Goal: Task Accomplishment & Management: Manage account settings

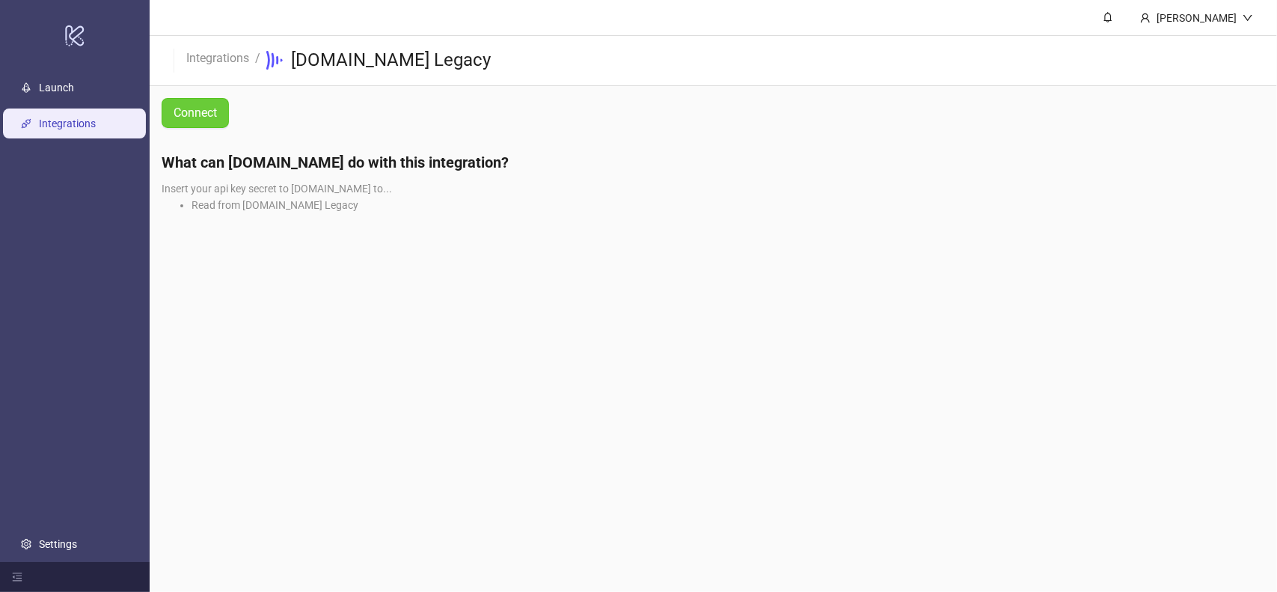
click at [181, 113] on span "Connect" at bounding box center [195, 112] width 43 height 13
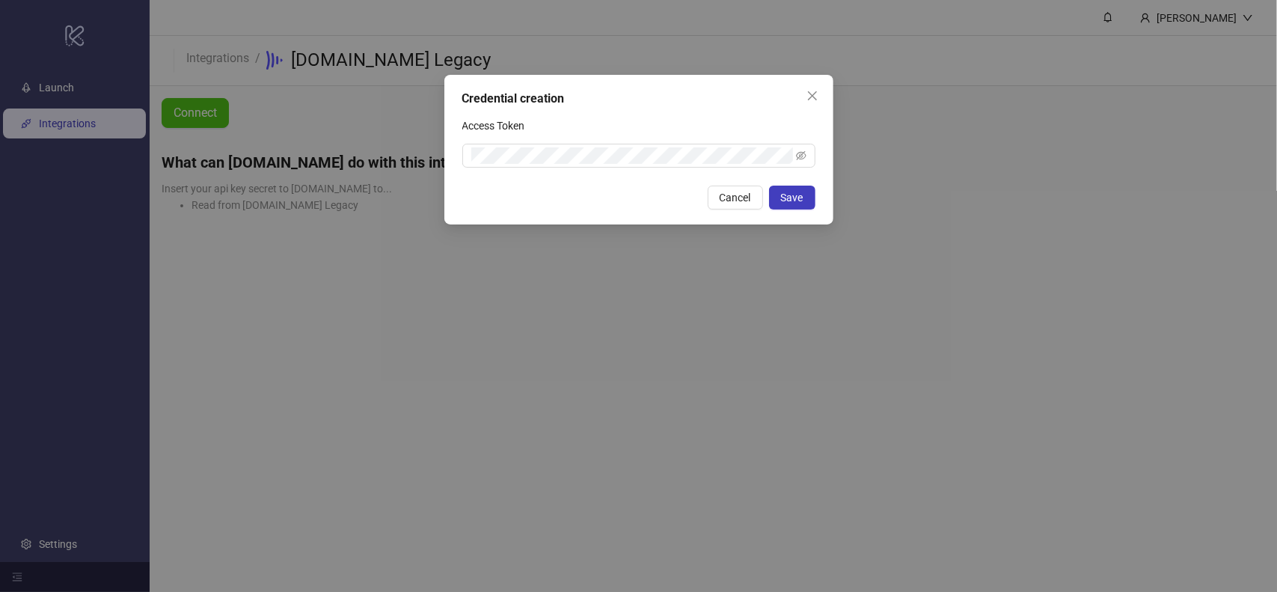
click at [631, 287] on div "Credential creation Access Token Cancel Save" at bounding box center [638, 296] width 1277 height 592
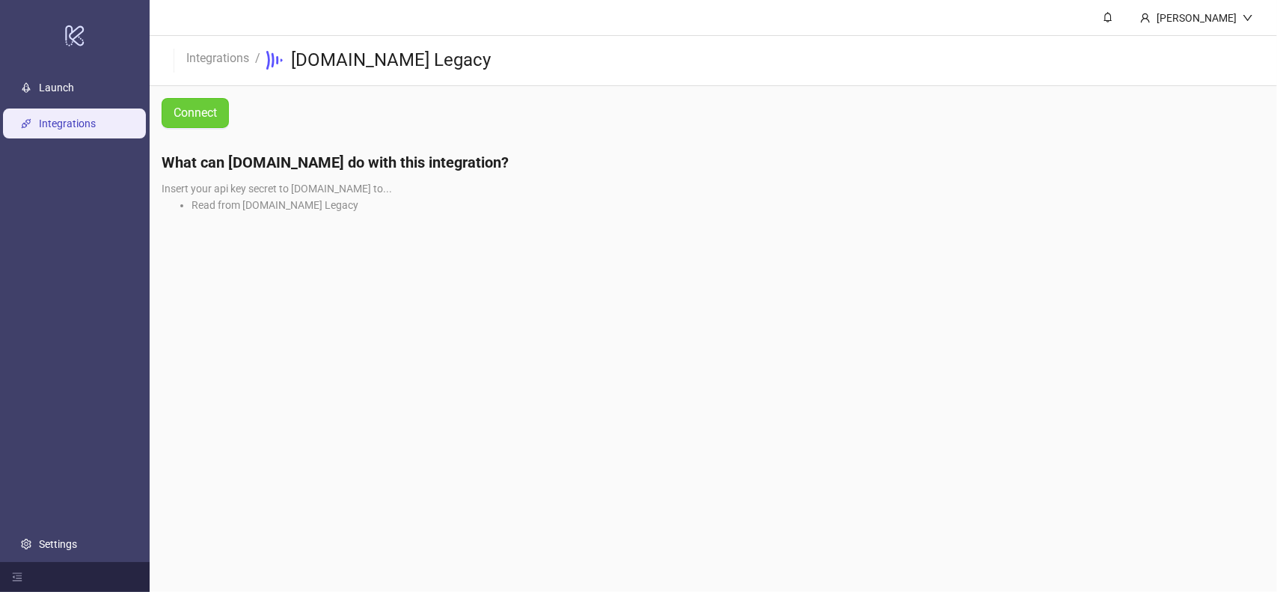
click at [203, 120] on button "Connect" at bounding box center [195, 113] width 67 height 30
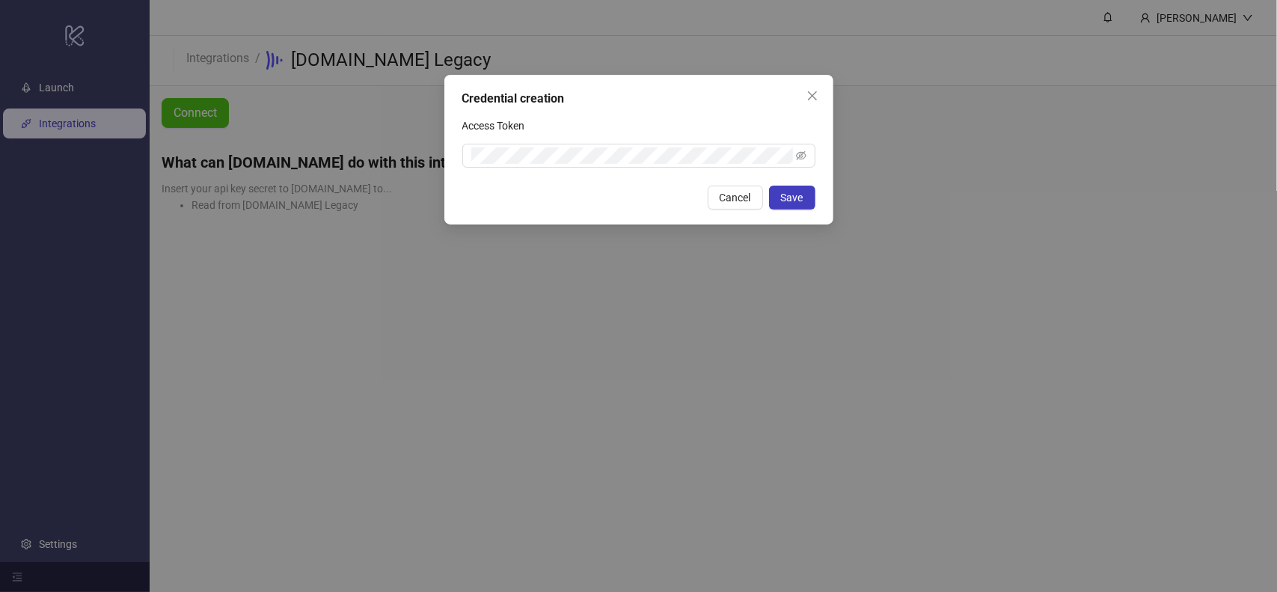
drag, startPoint x: 715, startPoint y: 123, endPoint x: 673, endPoint y: 131, distance: 42.7
click at [715, 121] on div "Access Token" at bounding box center [638, 129] width 353 height 30
click at [301, 84] on div "Credential creation Access Token Cancel Save" at bounding box center [638, 296] width 1277 height 592
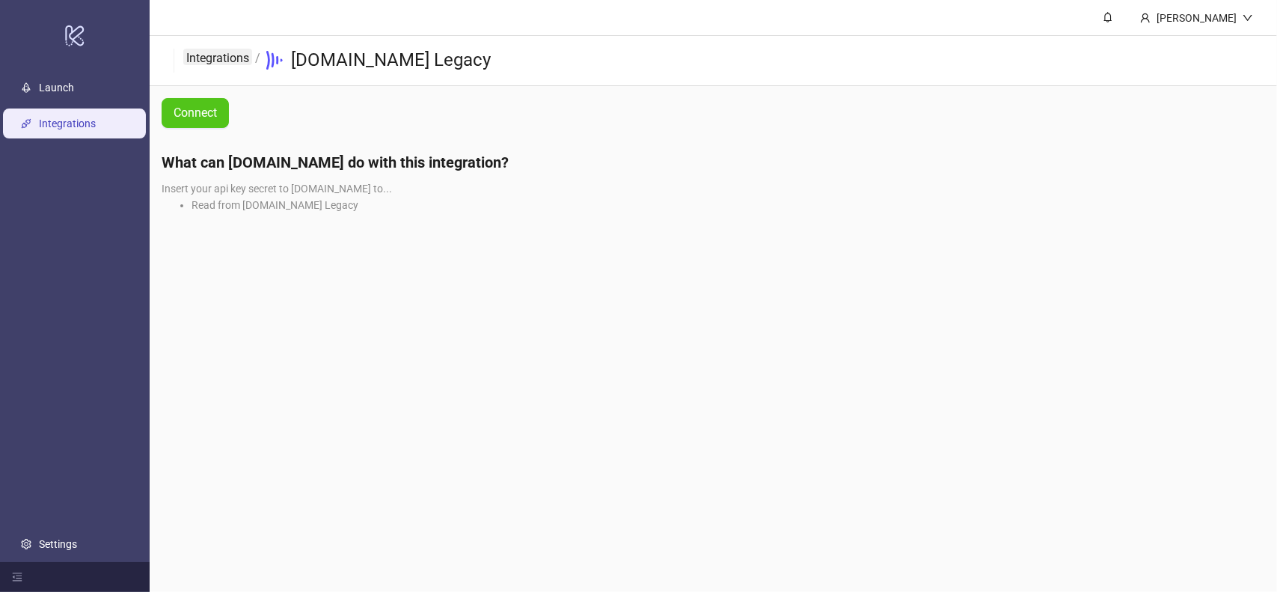
click at [211, 57] on link "Integrations" at bounding box center [217, 57] width 69 height 16
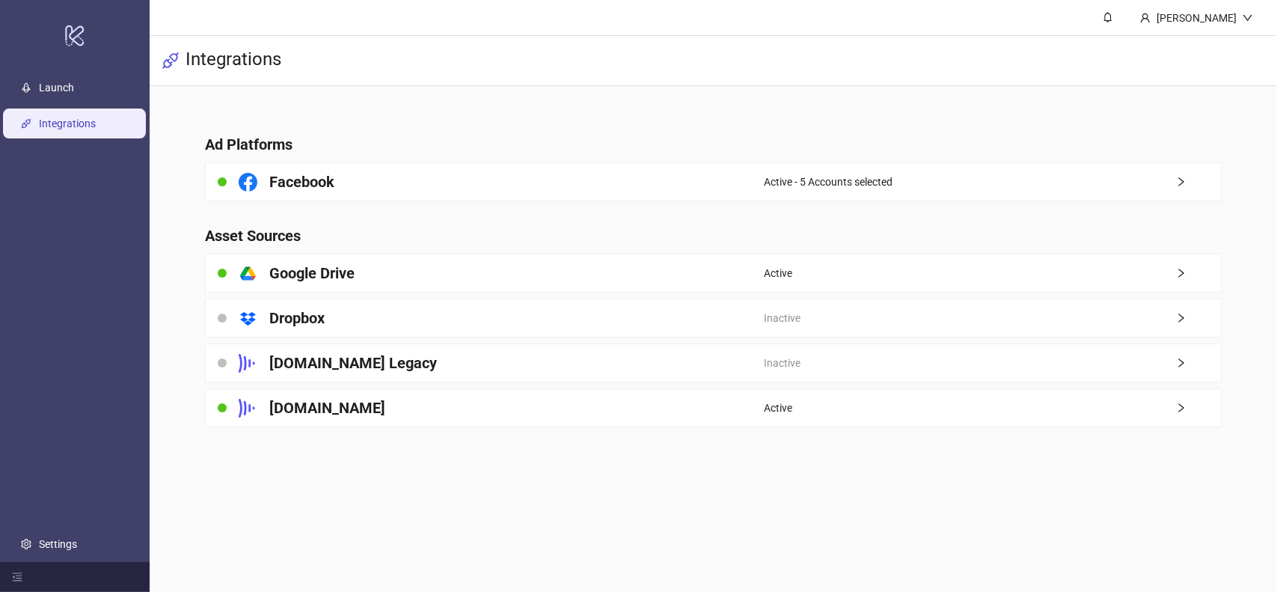
click at [783, 413] on span "Active" at bounding box center [778, 408] width 28 height 16
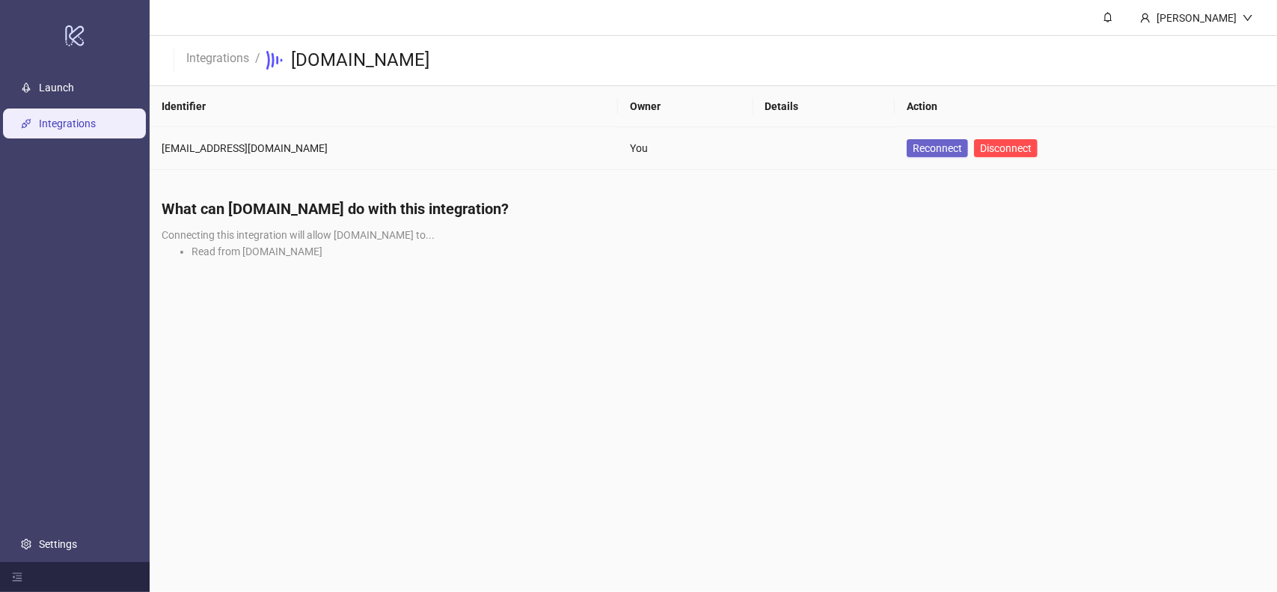
click at [929, 147] on span "Reconnect" at bounding box center [937, 148] width 49 height 16
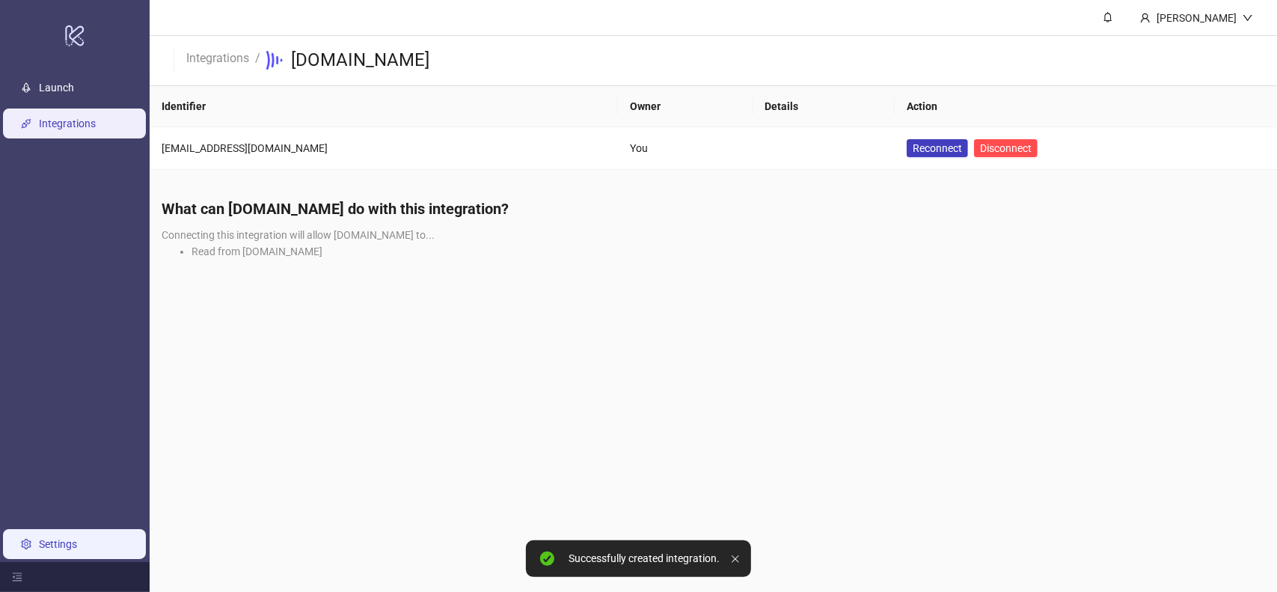
click at [77, 542] on link "Settings" at bounding box center [58, 544] width 38 height 12
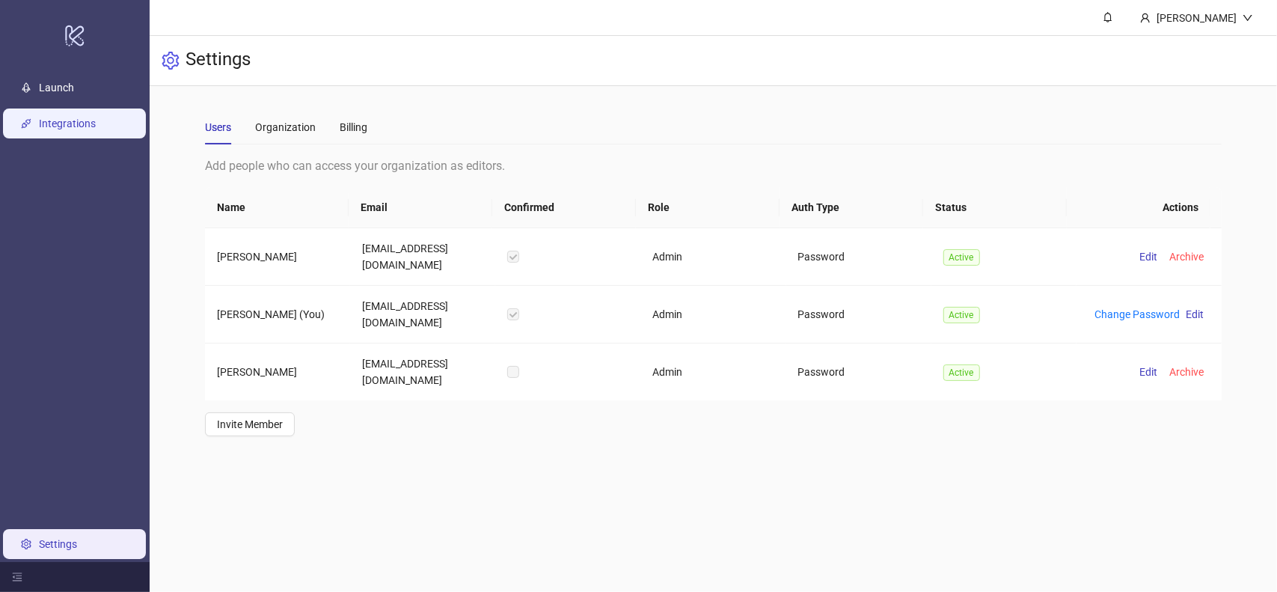
click at [63, 128] on link "Integrations" at bounding box center [67, 123] width 57 height 12
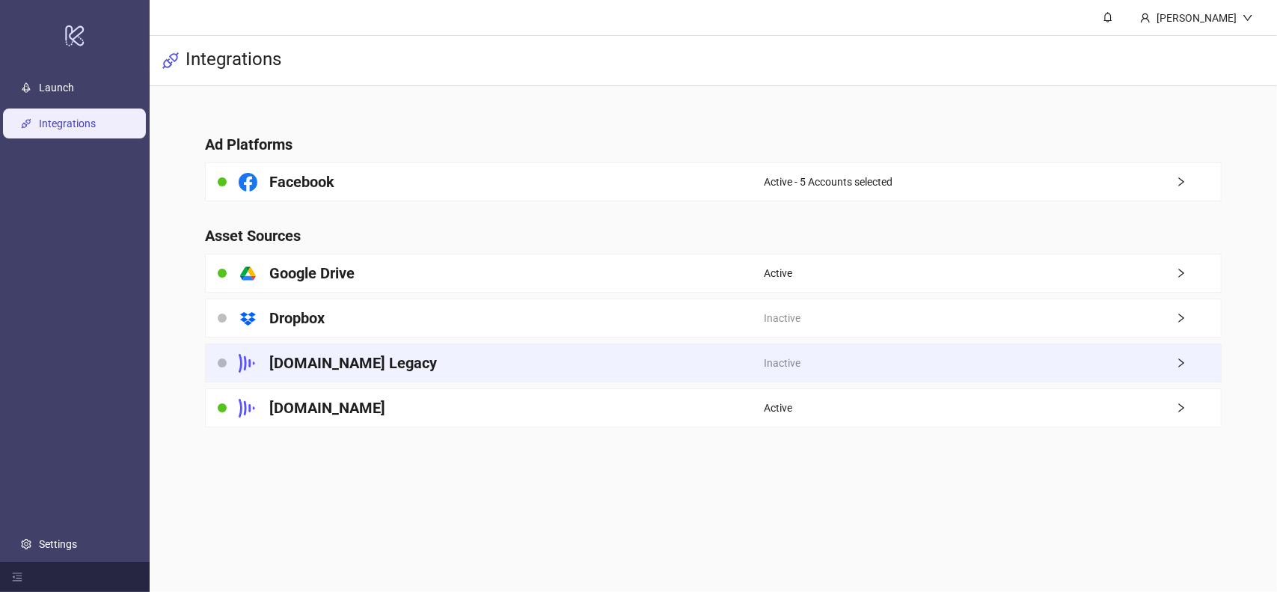
click at [403, 369] on div "[DOMAIN_NAME] Legacy" at bounding box center [485, 362] width 558 height 37
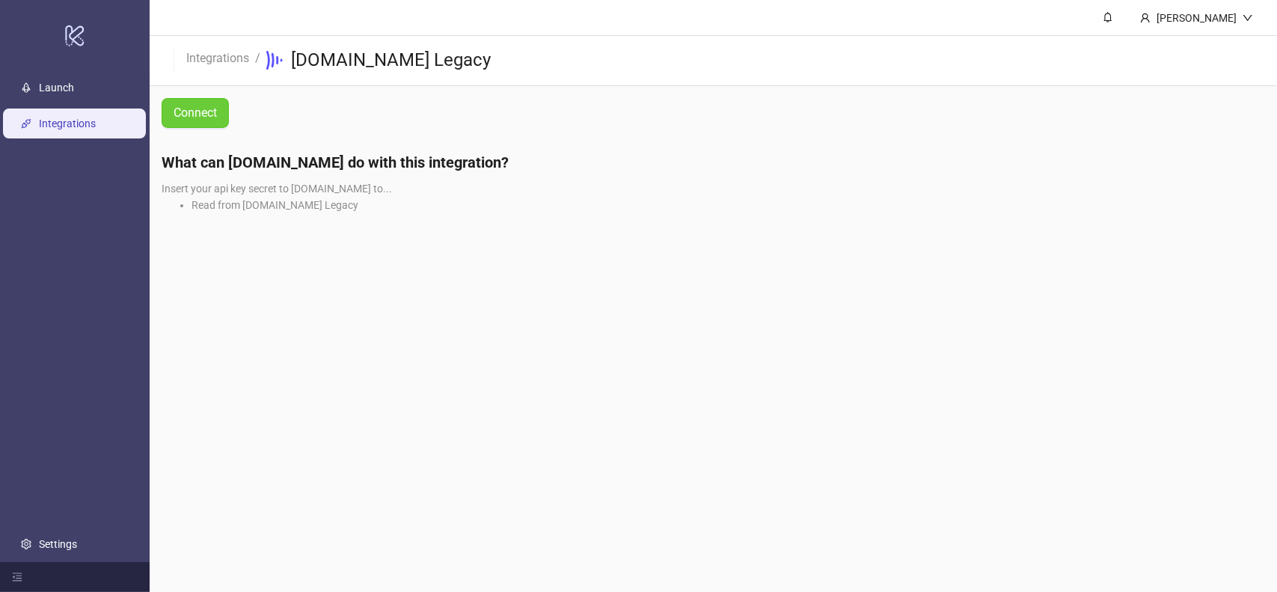
click at [205, 117] on span "Connect" at bounding box center [195, 112] width 43 height 13
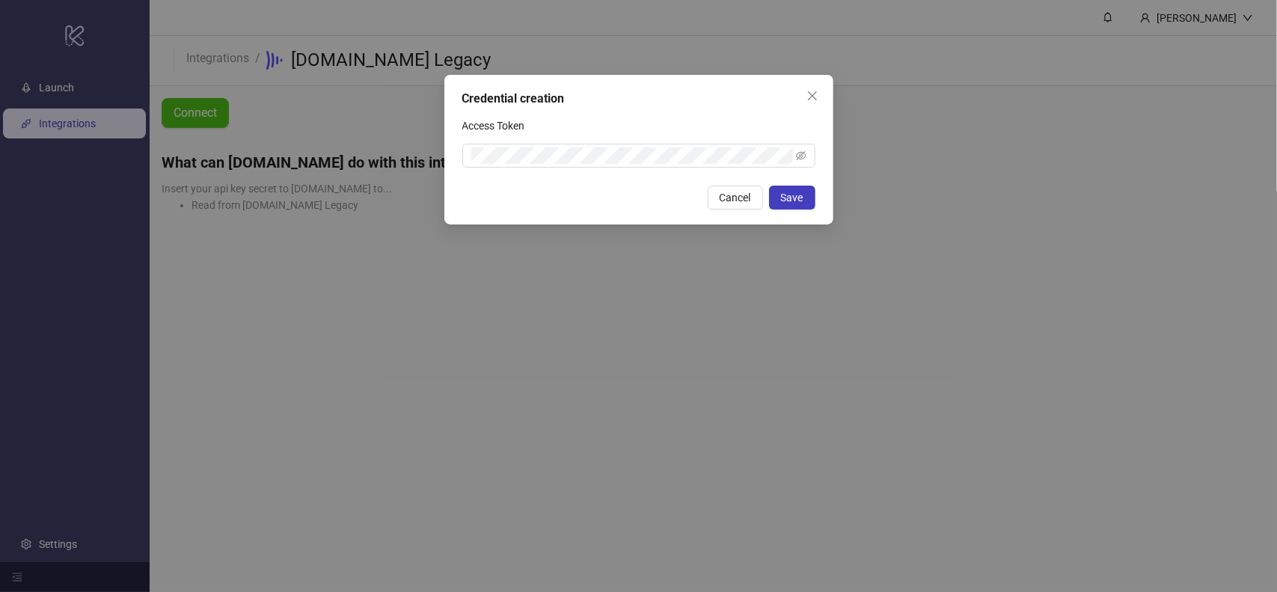
click at [739, 129] on div "Access Token" at bounding box center [638, 129] width 353 height 30
click at [805, 157] on icon "eye-invisible" at bounding box center [801, 155] width 10 height 10
click at [808, 194] on button "Save" at bounding box center [792, 198] width 46 height 24
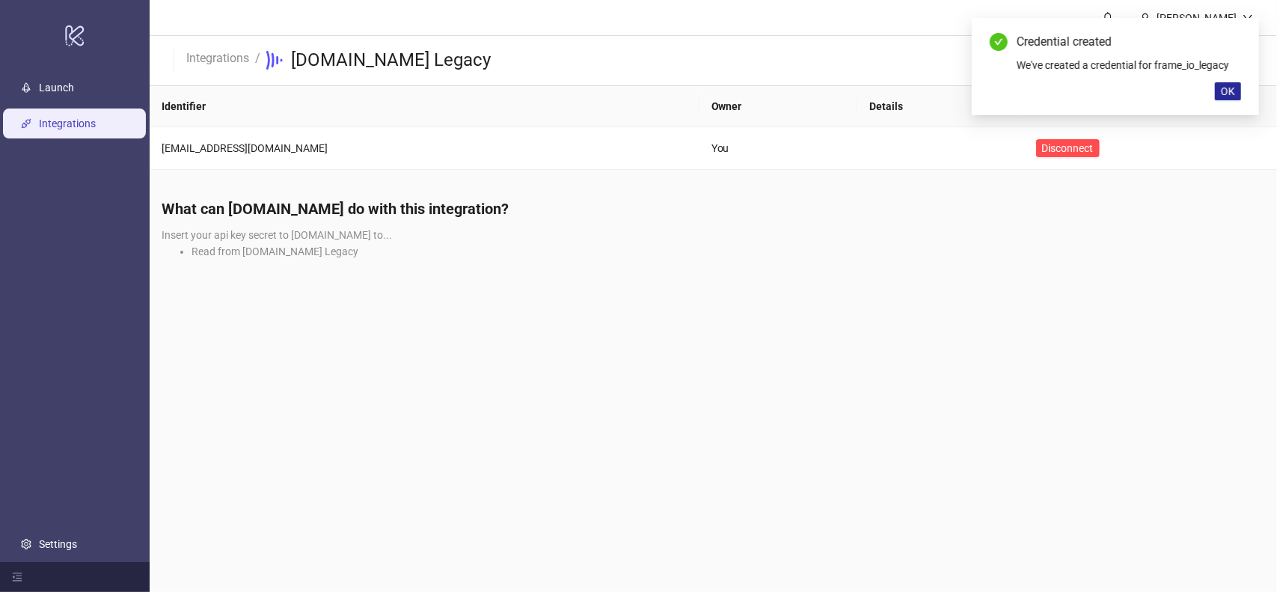
click at [1229, 91] on span "OK" at bounding box center [1228, 91] width 14 height 12
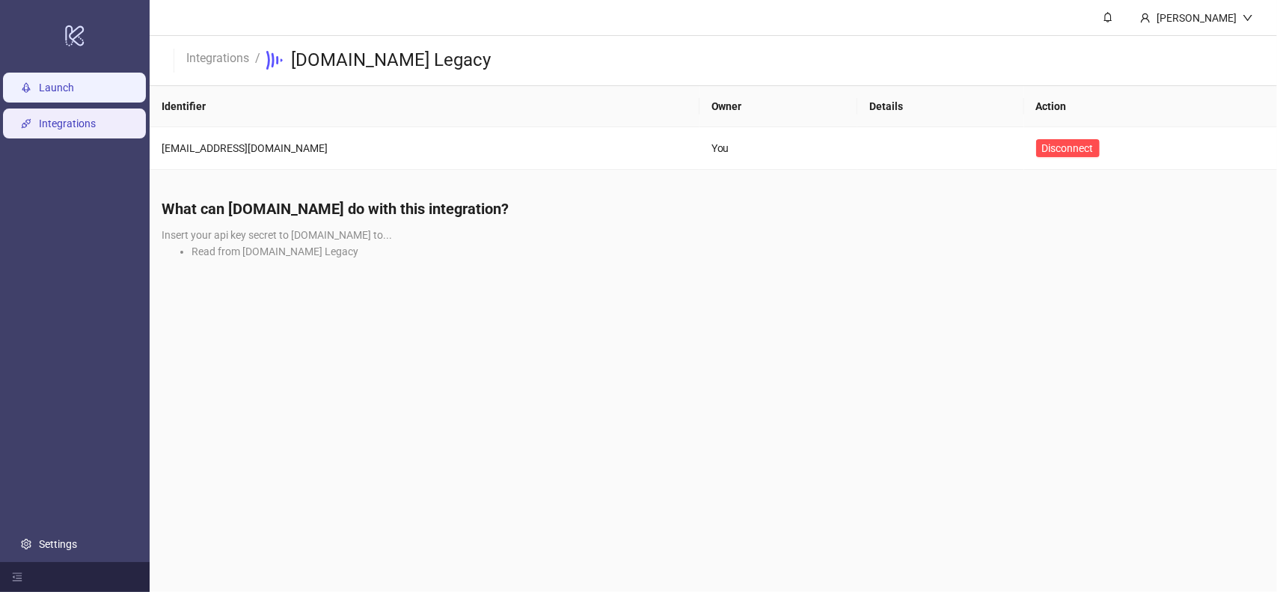
click at [74, 92] on link "Launch" at bounding box center [56, 88] width 35 height 12
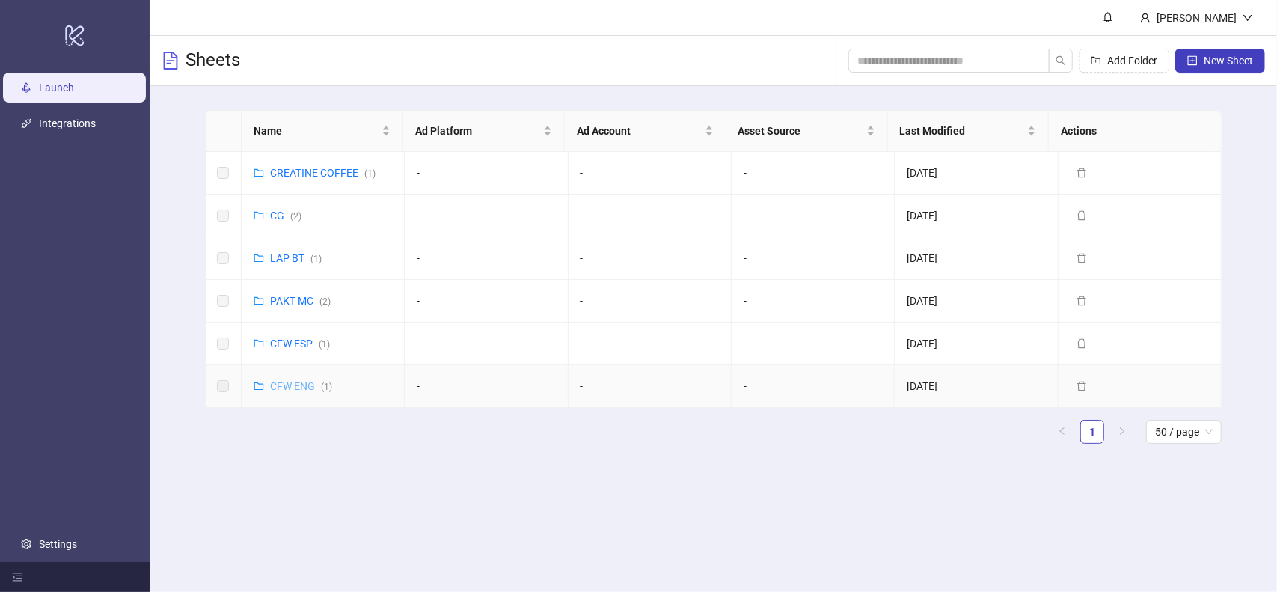
click at [284, 385] on link "CFW ENG ( 1 )" at bounding box center [301, 386] width 62 height 12
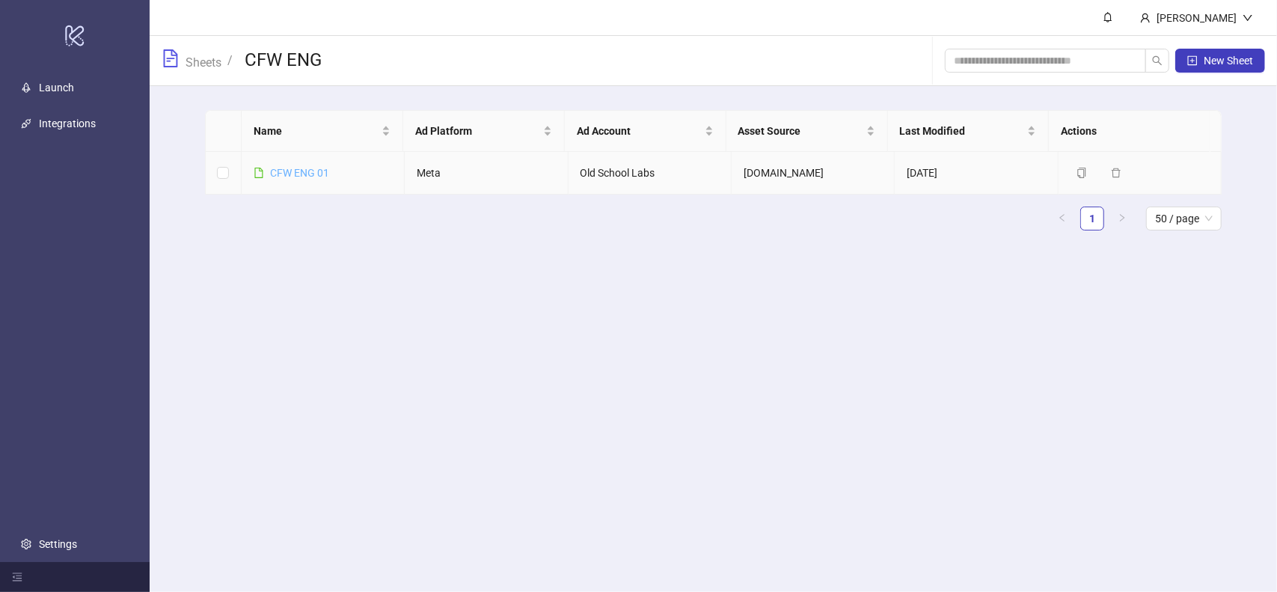
click at [317, 173] on link "CFW ENG 01" at bounding box center [299, 173] width 59 height 12
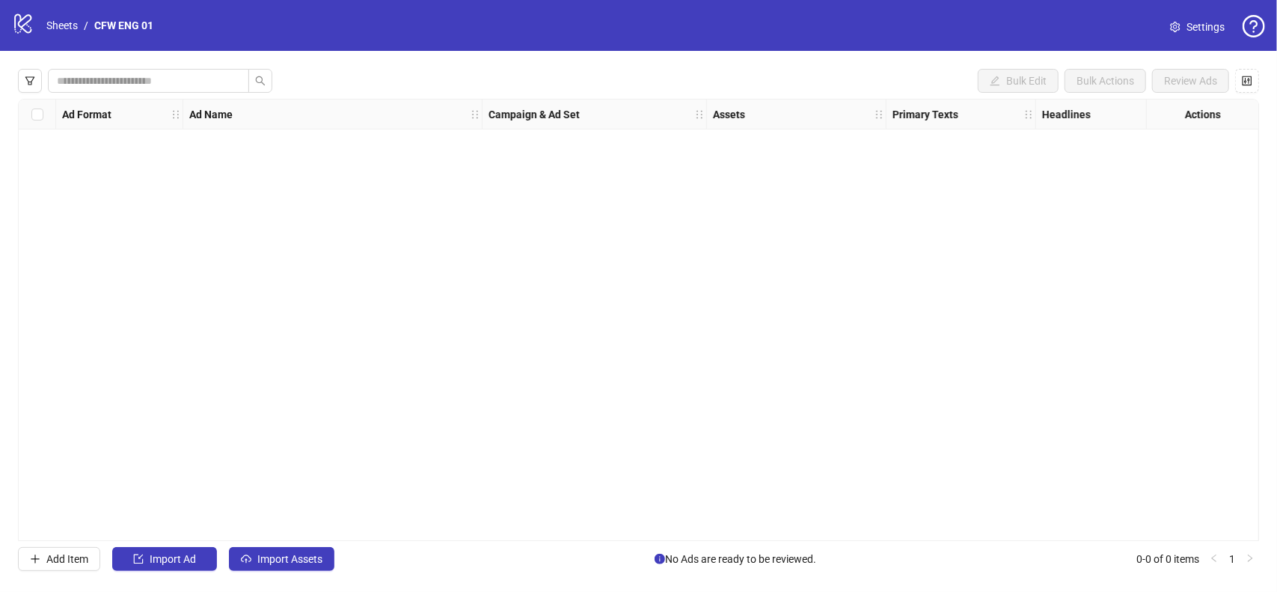
click at [1173, 27] on icon "setting" at bounding box center [1175, 27] width 10 height 10
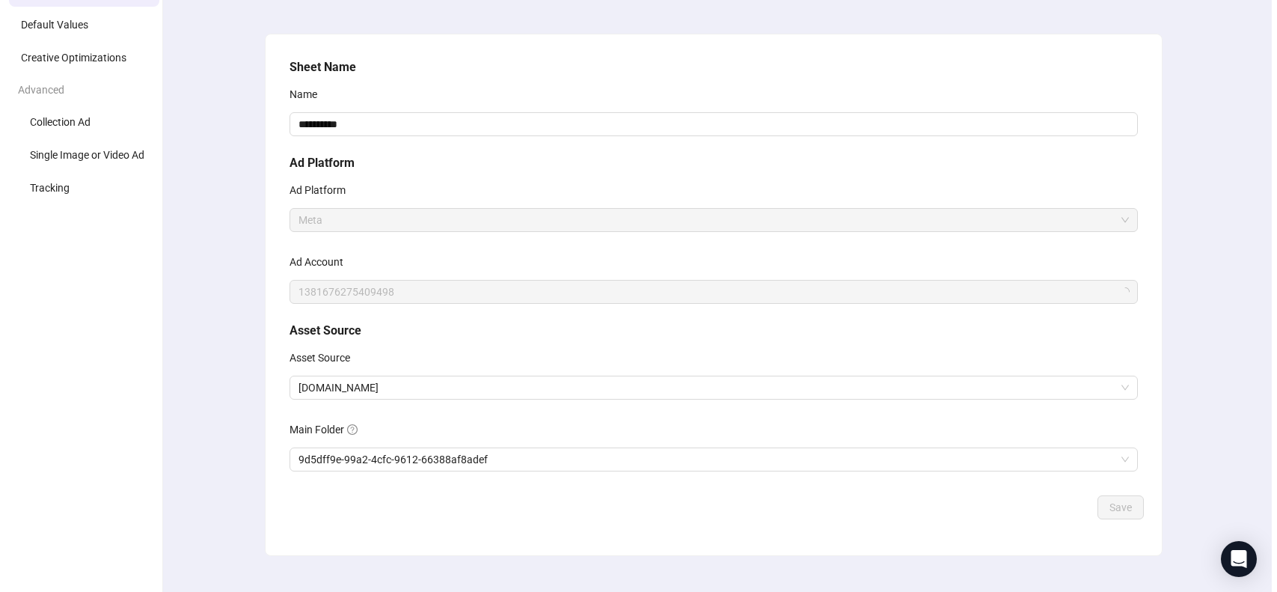
scroll to position [100, 0]
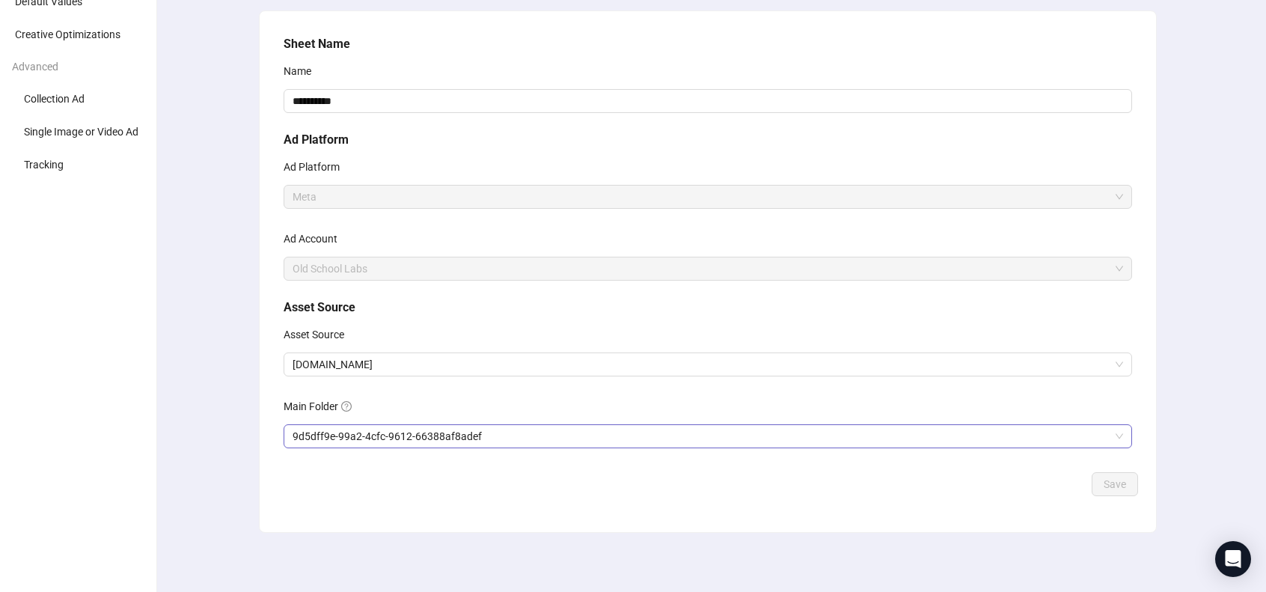
click at [512, 437] on span "9d5dff9e-99a2-4cfc-9612-66388af8adef" at bounding box center [708, 436] width 831 height 22
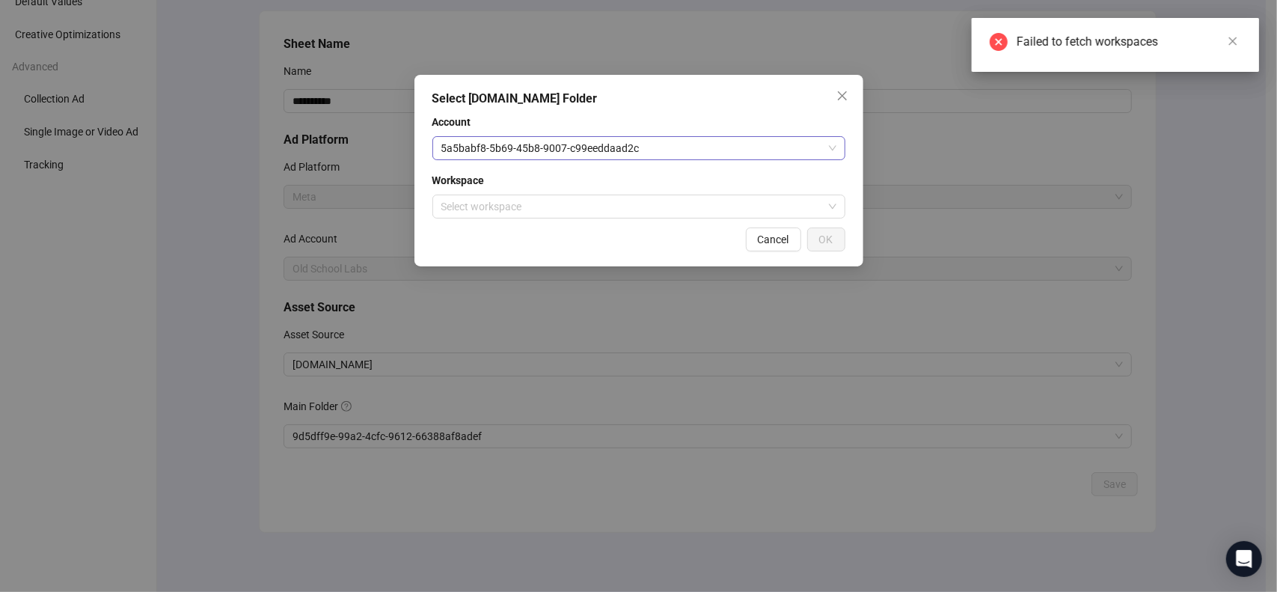
click at [595, 150] on span "5a5babf8-5b69-45b8-9007-c99eeddaad2c" at bounding box center [638, 148] width 395 height 22
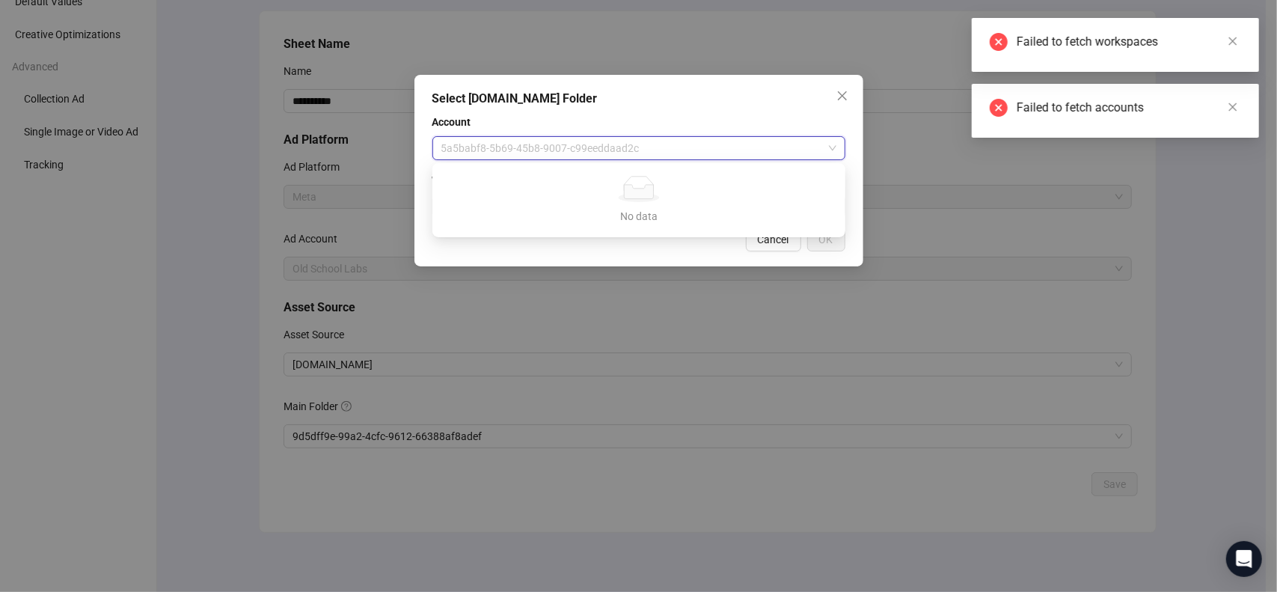
click at [693, 123] on span "Account" at bounding box center [639, 122] width 413 height 16
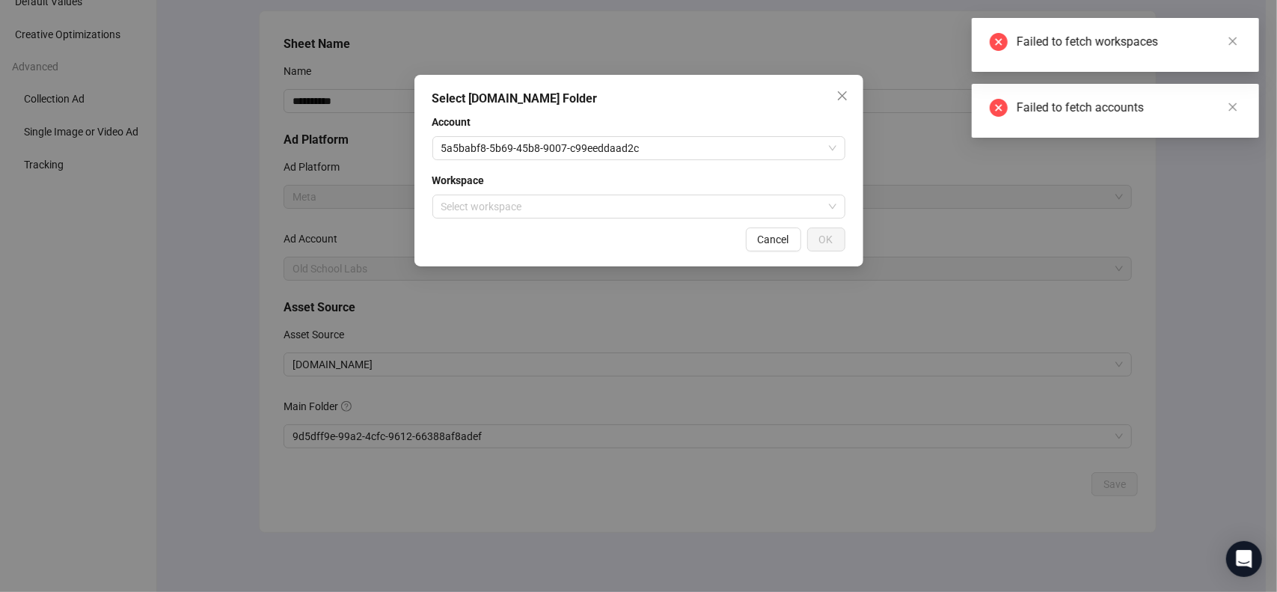
click at [727, 161] on div "Account 5a5babf8-5b69-45b8-9007-c99eeddaad2c Workspace Select workspace" at bounding box center [639, 166] width 413 height 105
click at [730, 149] on span "5a5babf8-5b69-45b8-9007-c99eeddaad2c" at bounding box center [638, 148] width 395 height 22
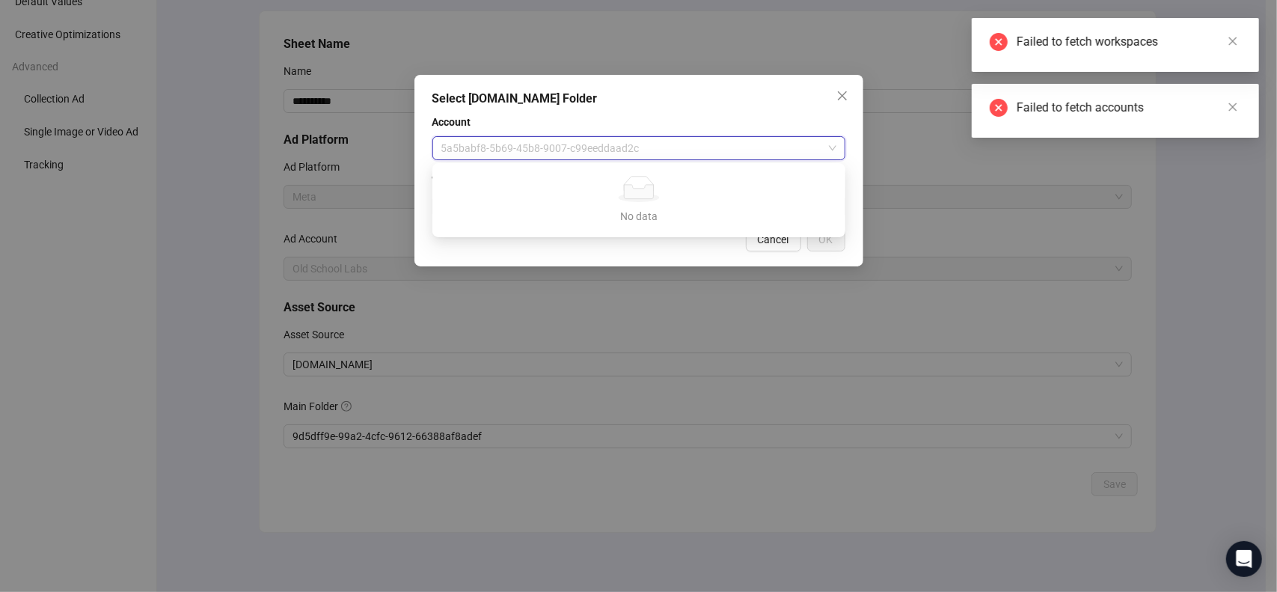
drag, startPoint x: 840, startPoint y: 95, endPoint x: 750, endPoint y: 200, distance: 138.0
click at [841, 97] on icon "close" at bounding box center [843, 96] width 12 height 12
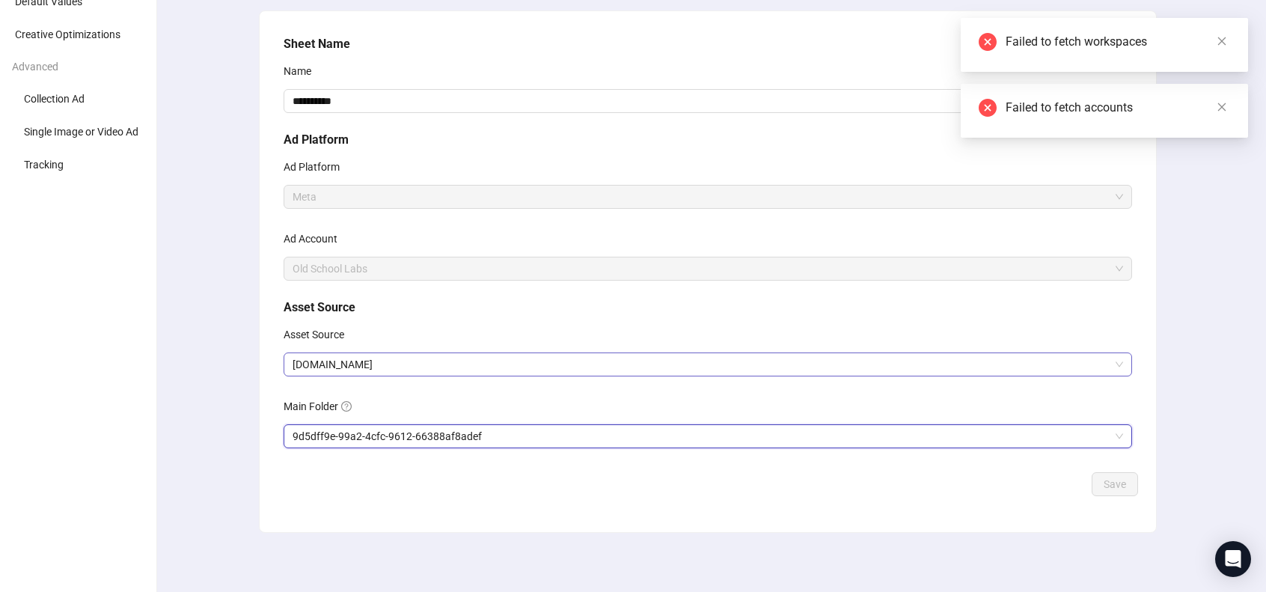
click at [569, 361] on span "[DOMAIN_NAME]" at bounding box center [708, 364] width 831 height 22
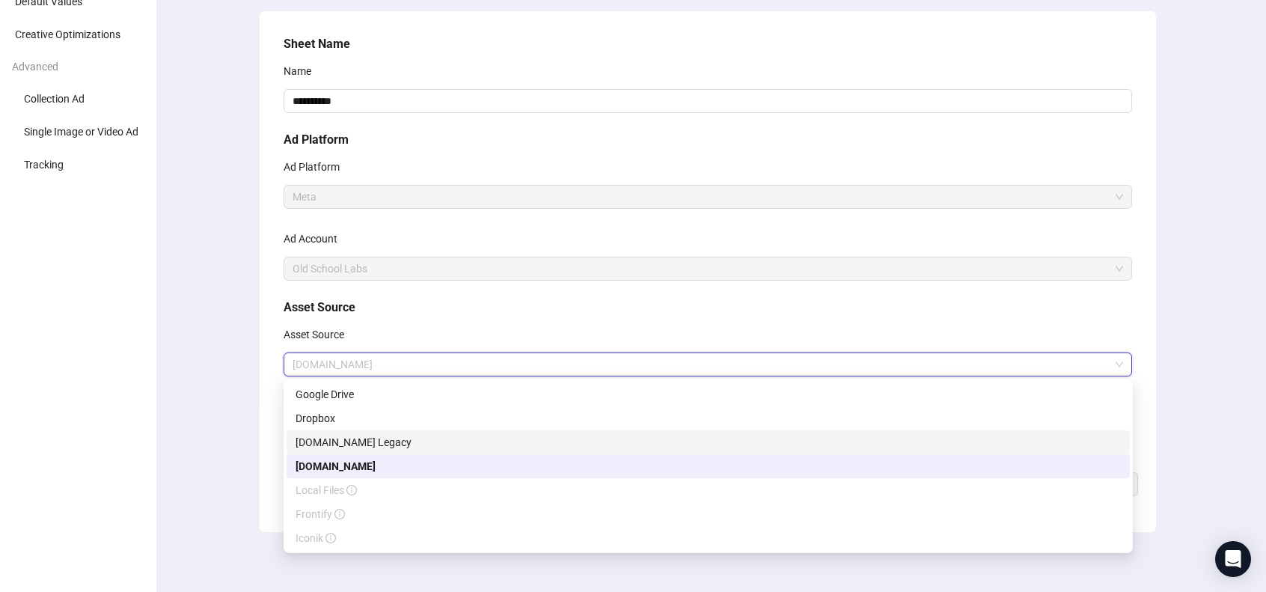
click at [534, 447] on div "[DOMAIN_NAME] Legacy" at bounding box center [708, 442] width 825 height 16
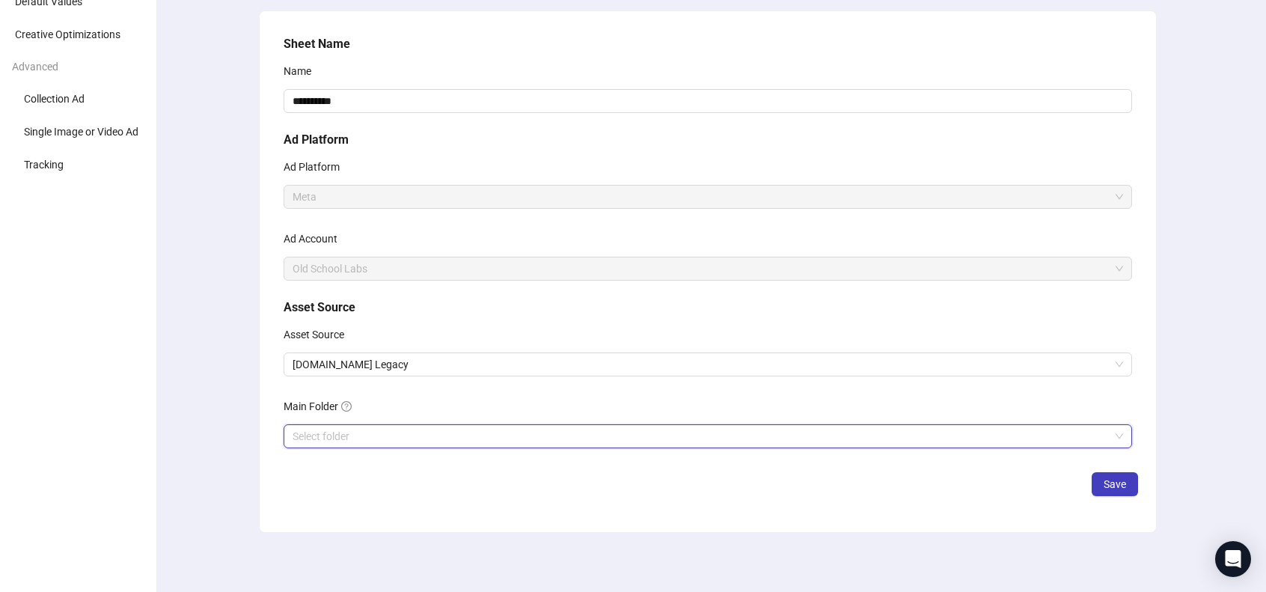
click at [382, 442] on input "search" at bounding box center [701, 436] width 817 height 22
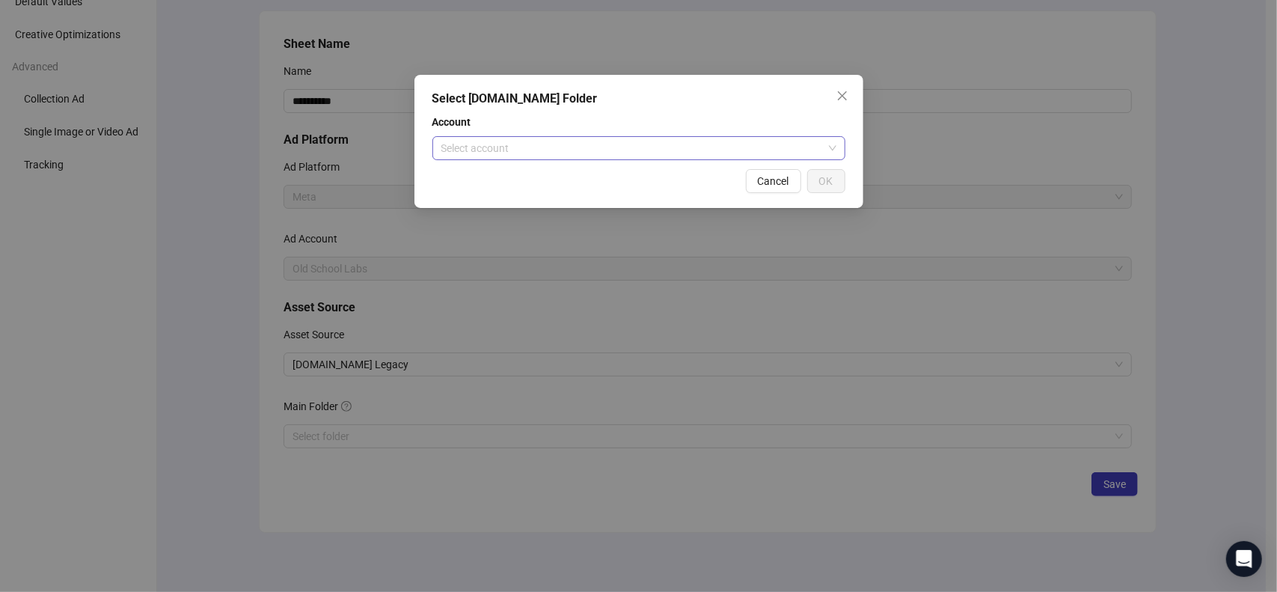
click at [547, 159] on div "Select account" at bounding box center [639, 148] width 413 height 24
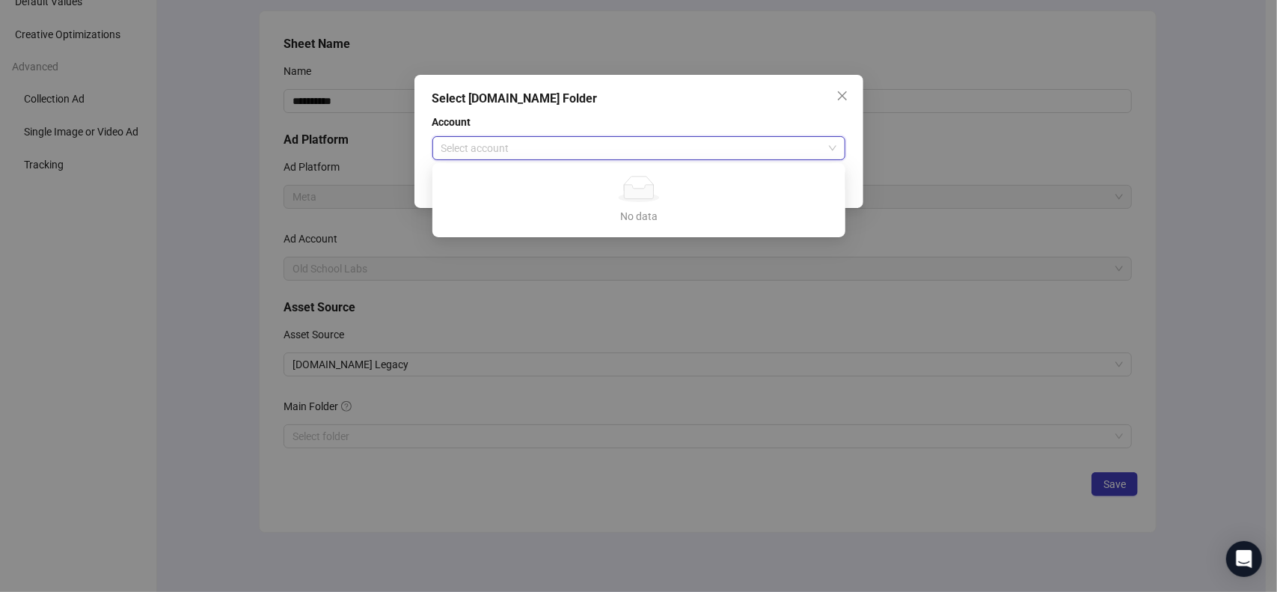
click at [669, 201] on div "No data" at bounding box center [638, 189] width 377 height 26
drag, startPoint x: 753, startPoint y: 113, endPoint x: 822, endPoint y: 101, distance: 70.6
click at [754, 112] on div "Select [DOMAIN_NAME] Folder Account Select account Cancel OK" at bounding box center [639, 141] width 449 height 133
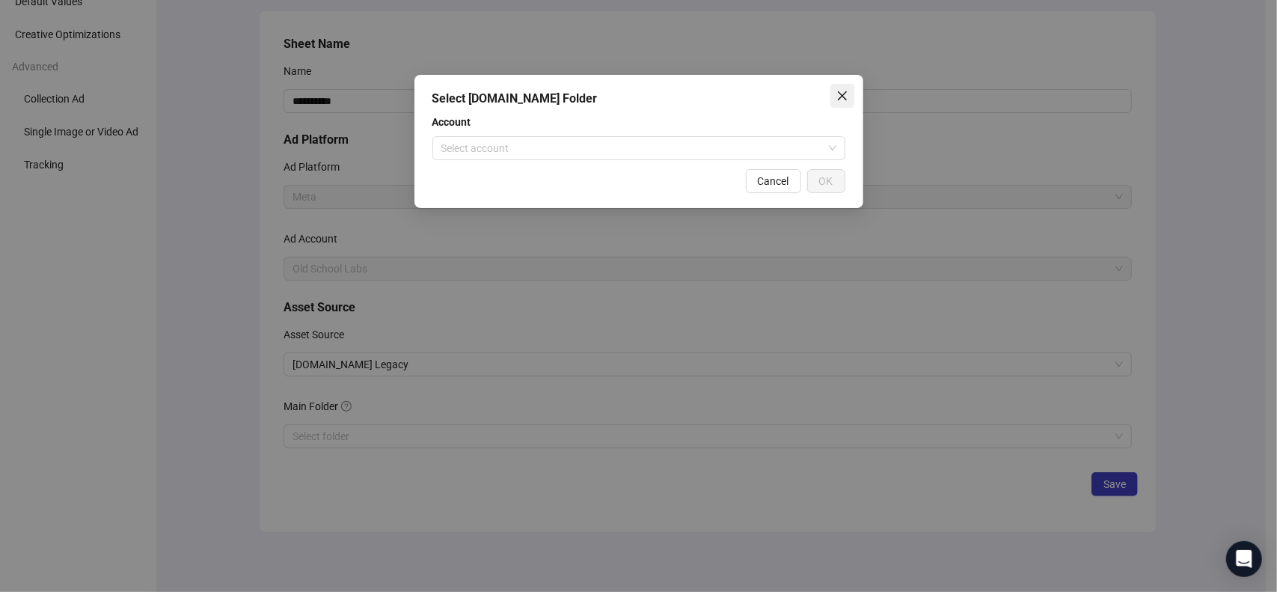
click at [841, 95] on icon "close" at bounding box center [841, 95] width 9 height 9
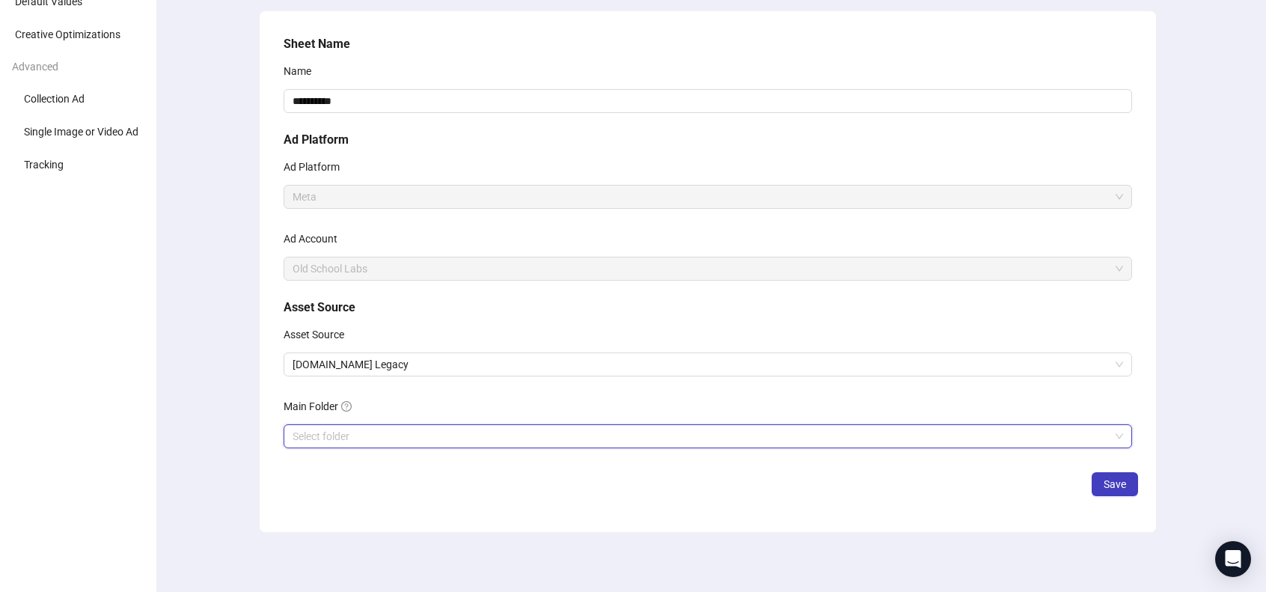
click at [397, 429] on input "search" at bounding box center [701, 436] width 817 height 22
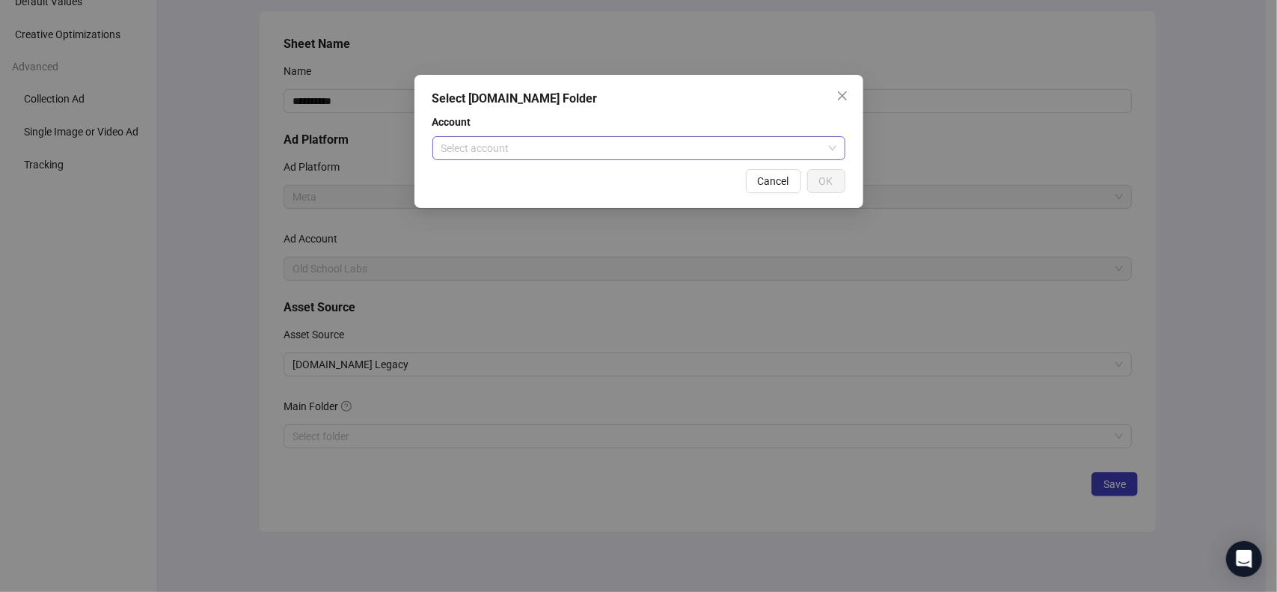
click at [624, 141] on input "search" at bounding box center [632, 148] width 382 height 22
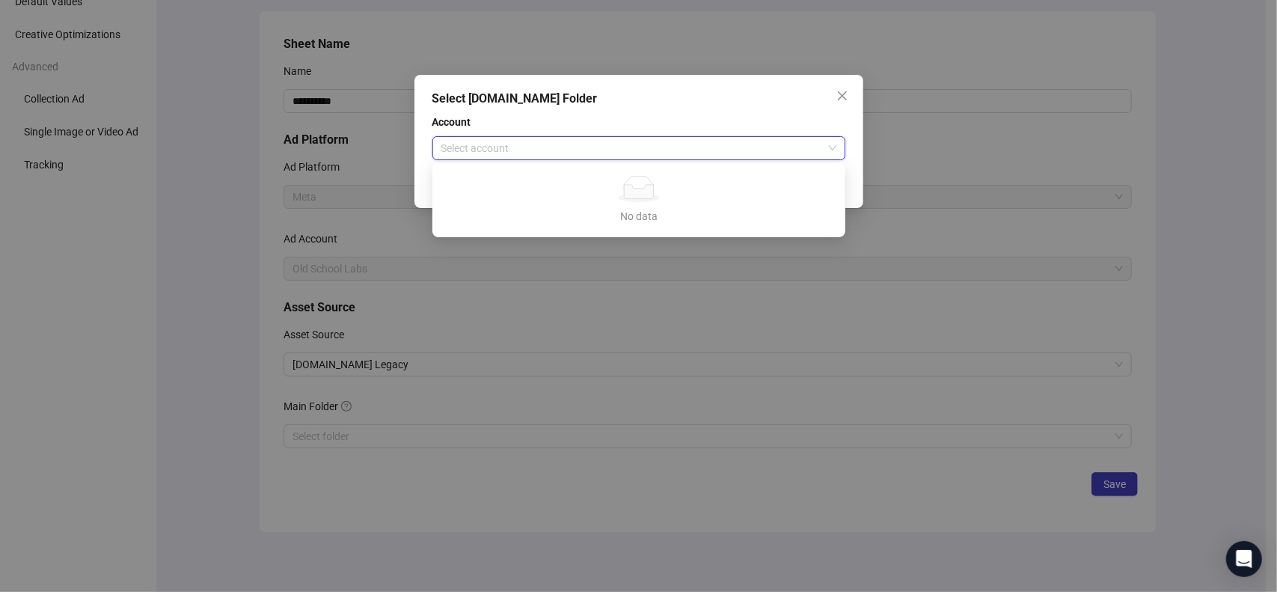
click at [627, 184] on icon "No data" at bounding box center [639, 189] width 48 height 26
click at [852, 96] on span "Close" at bounding box center [843, 96] width 24 height 12
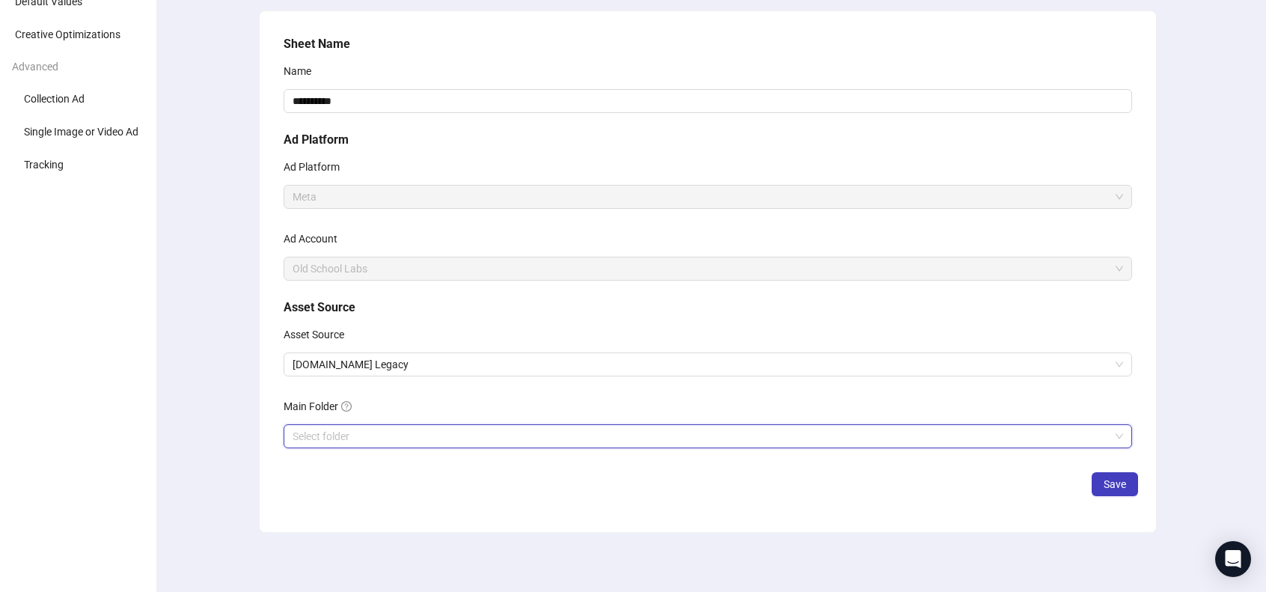
click at [703, 456] on div "**********" at bounding box center [708, 250] width 861 height 443
click at [693, 439] on input "search" at bounding box center [701, 436] width 817 height 22
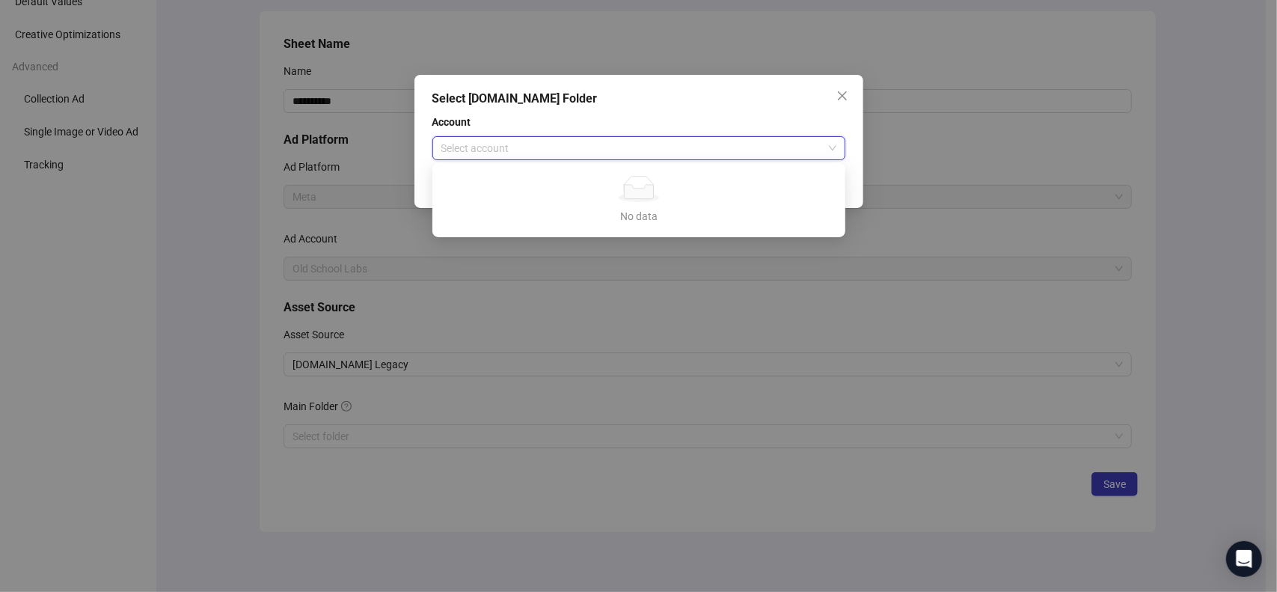
click at [608, 152] on input "search" at bounding box center [632, 148] width 382 height 22
drag, startPoint x: 618, startPoint y: 185, endPoint x: 714, endPoint y: 159, distance: 99.1
click at [620, 186] on icon "No data" at bounding box center [639, 189] width 48 height 26
click at [733, 122] on span "Account" at bounding box center [639, 122] width 413 height 16
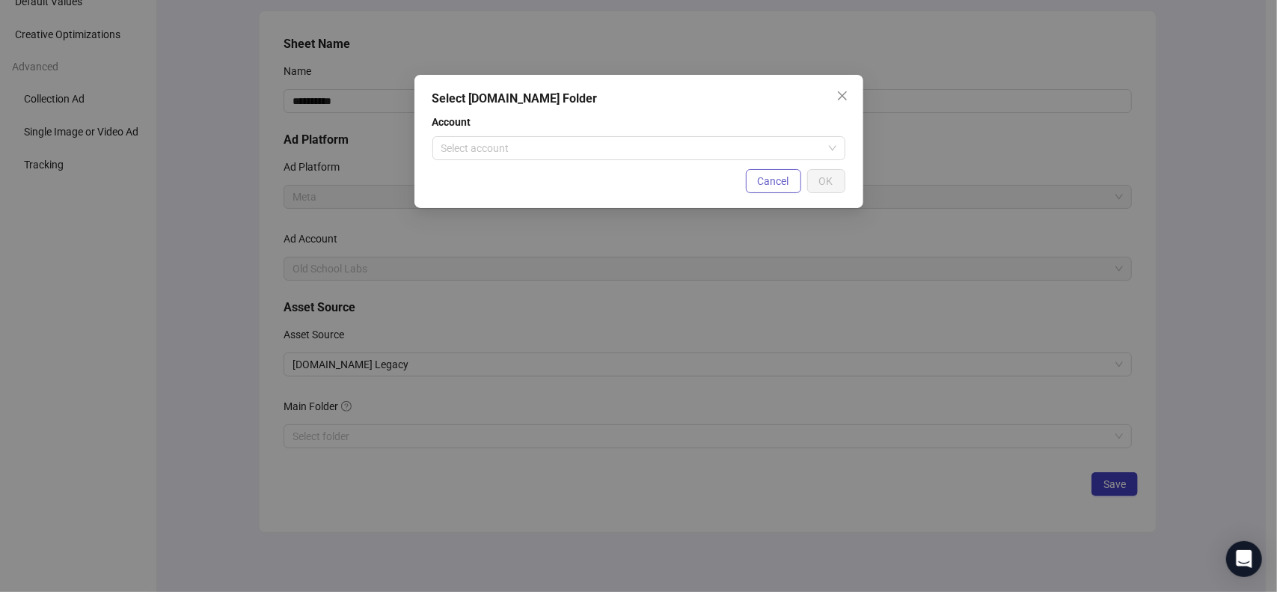
click at [783, 185] on span "Cancel" at bounding box center [773, 181] width 31 height 12
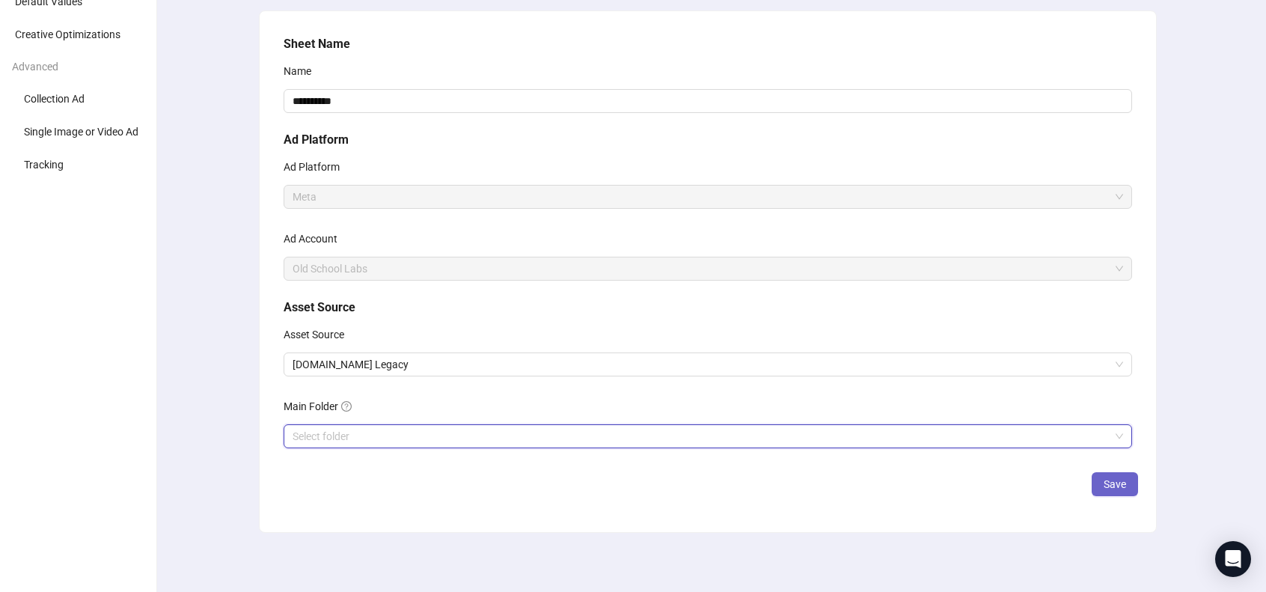
click at [1108, 480] on span "Save" at bounding box center [1115, 484] width 22 height 12
click at [715, 444] on input "search" at bounding box center [701, 436] width 817 height 22
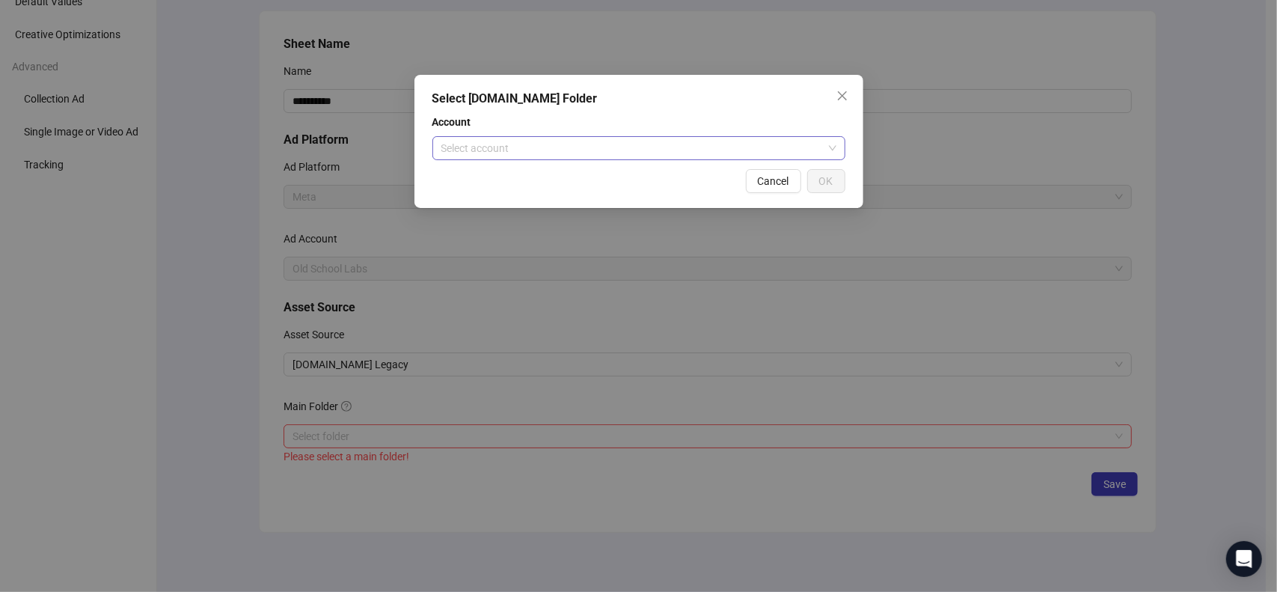
click at [581, 138] on input "search" at bounding box center [632, 148] width 382 height 22
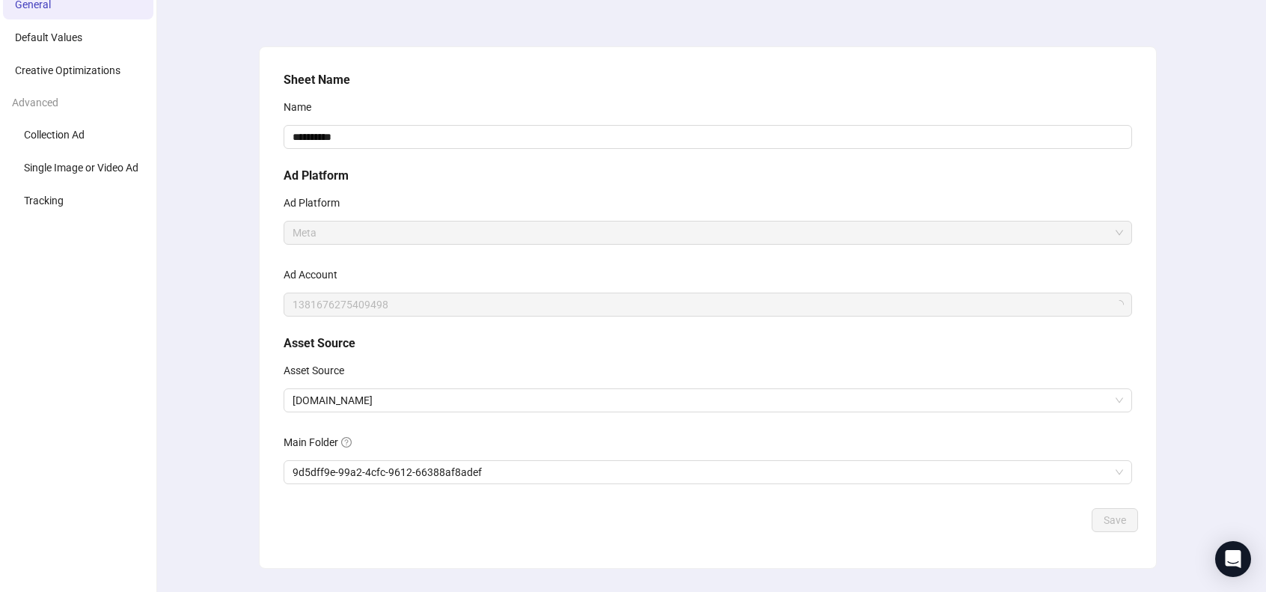
scroll to position [100, 0]
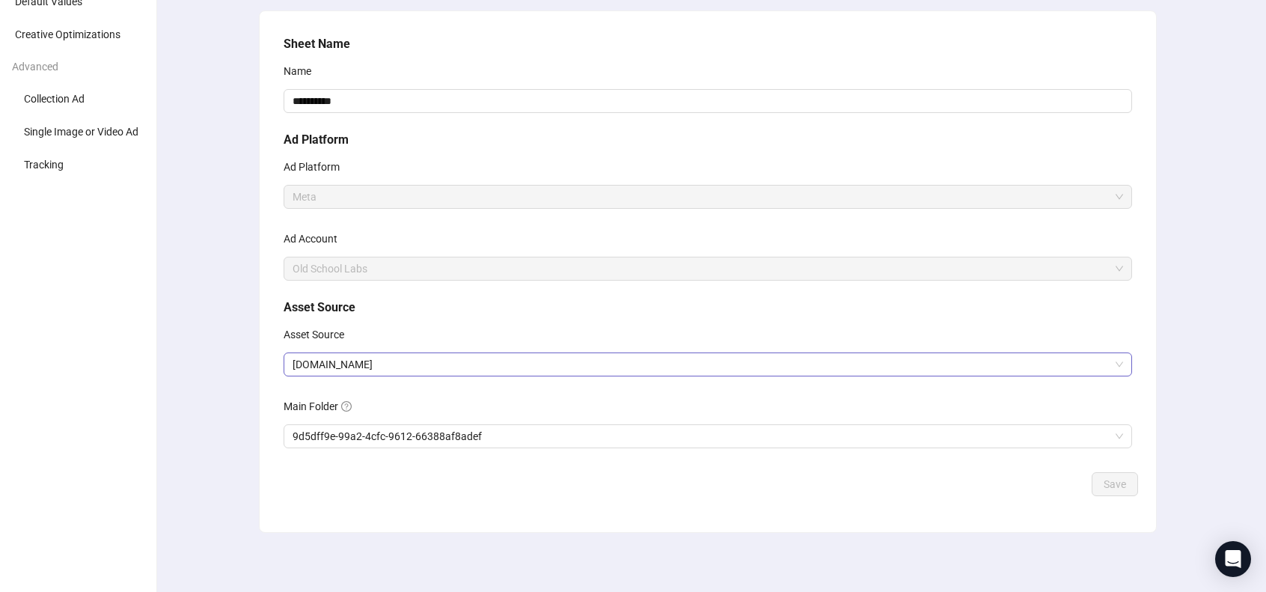
click at [541, 356] on span "[DOMAIN_NAME]" at bounding box center [708, 364] width 831 height 22
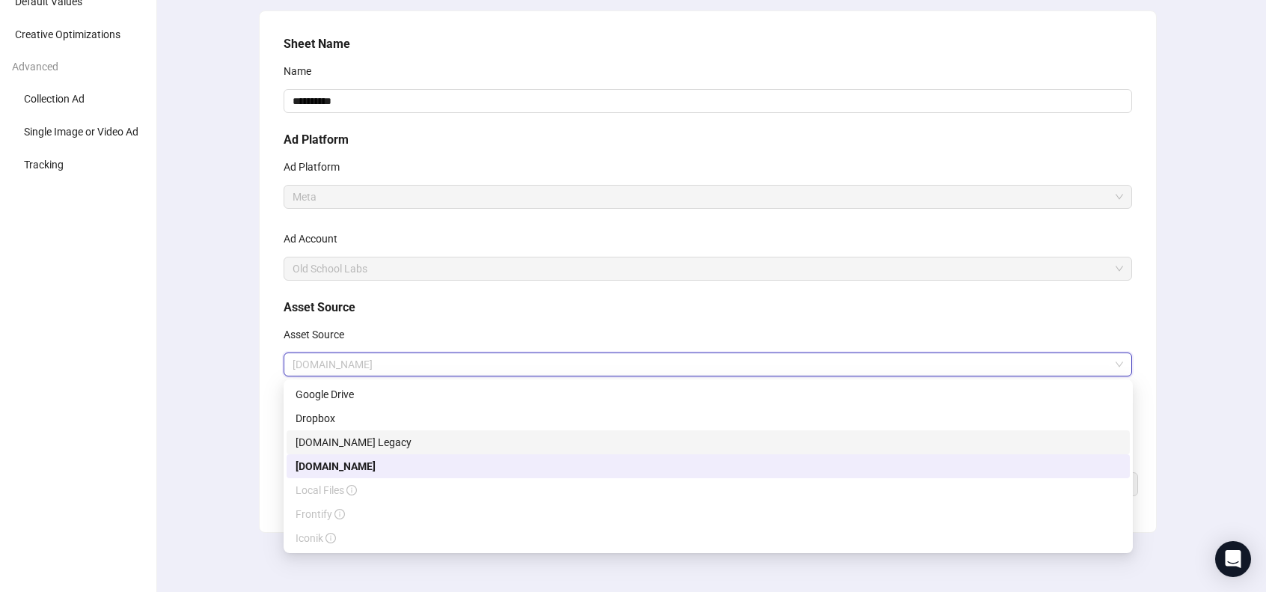
click at [503, 435] on div "[DOMAIN_NAME] Legacy" at bounding box center [708, 442] width 825 height 16
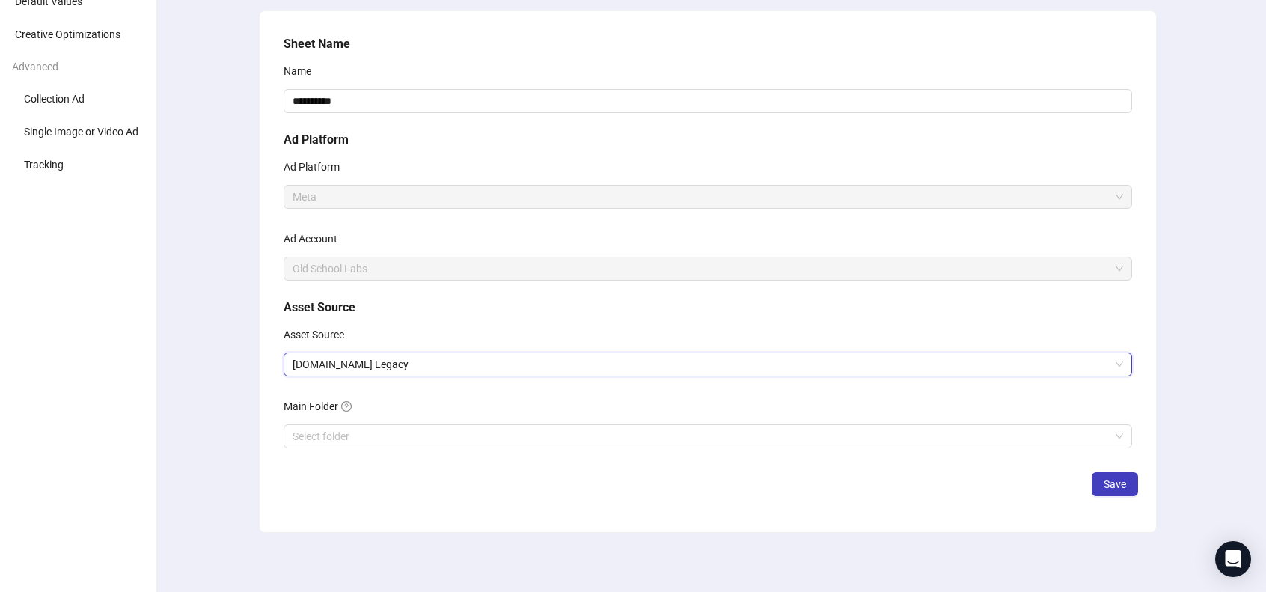
click at [204, 382] on div "**********" at bounding box center [708, 272] width 1116 height 642
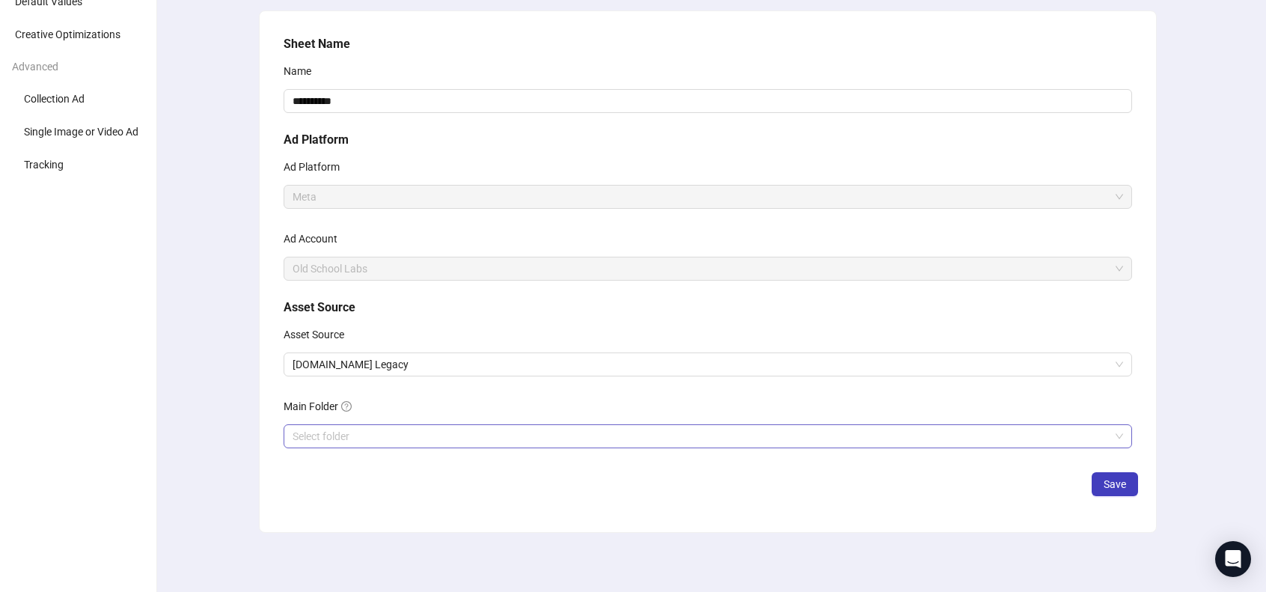
click at [391, 430] on input "search" at bounding box center [701, 436] width 817 height 22
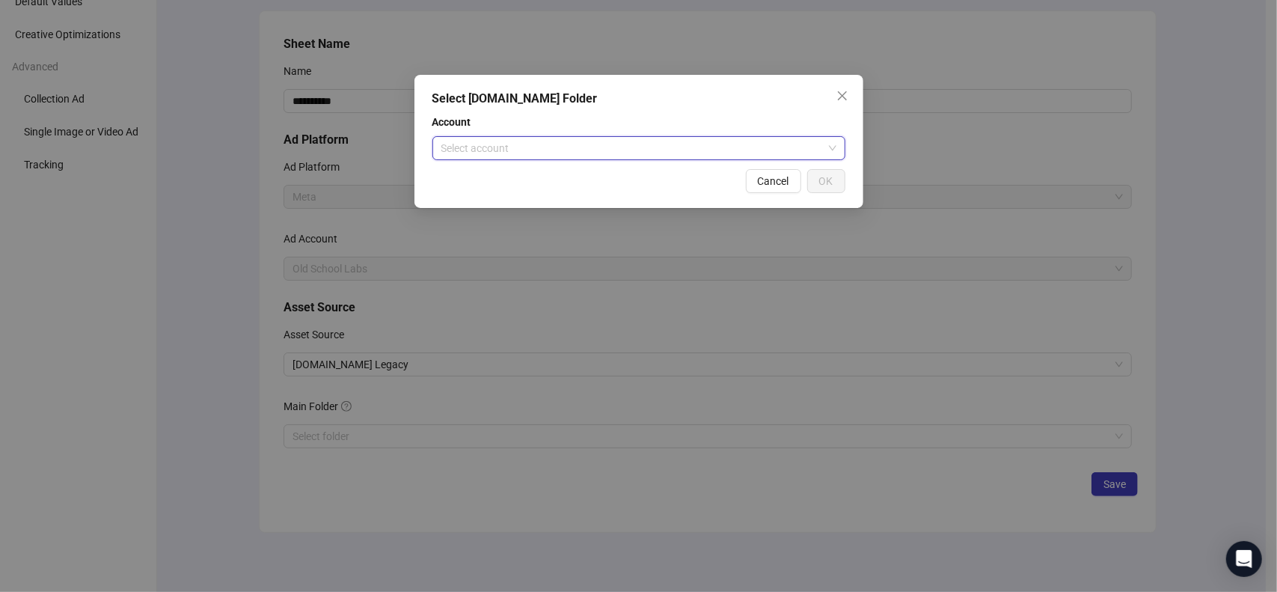
click at [551, 154] on input "search" at bounding box center [632, 148] width 382 height 22
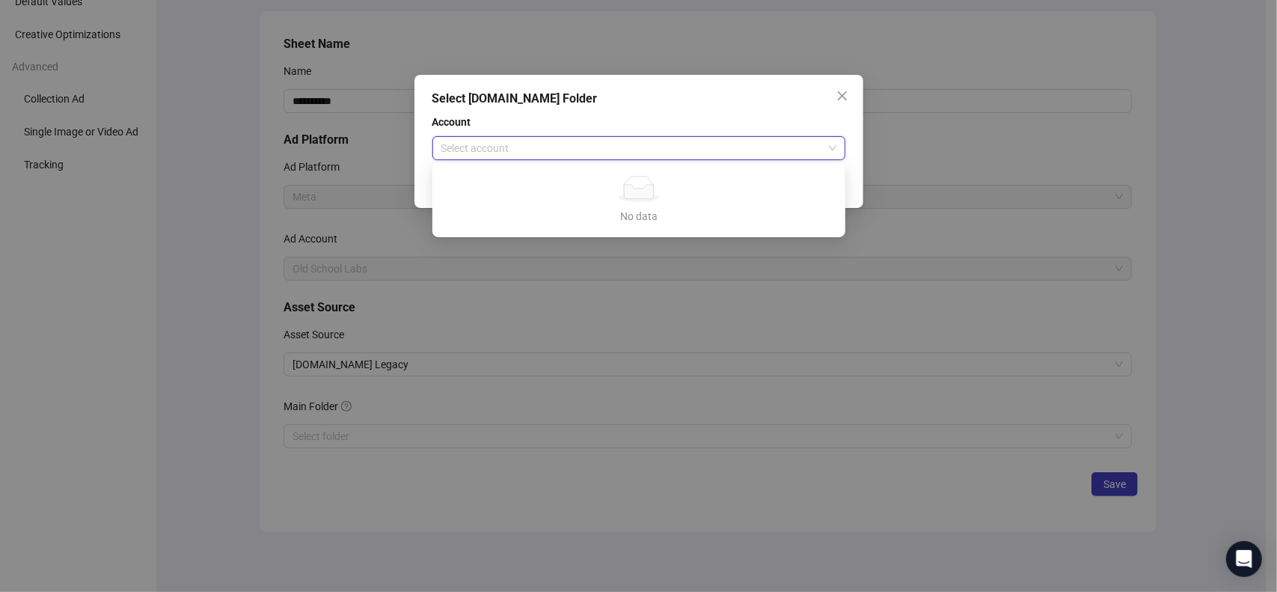
click at [591, 207] on div "No data No data" at bounding box center [638, 200] width 377 height 49
click at [219, 190] on div "Select [DOMAIN_NAME] Folder Account Select account Cancel OK" at bounding box center [638, 296] width 1277 height 592
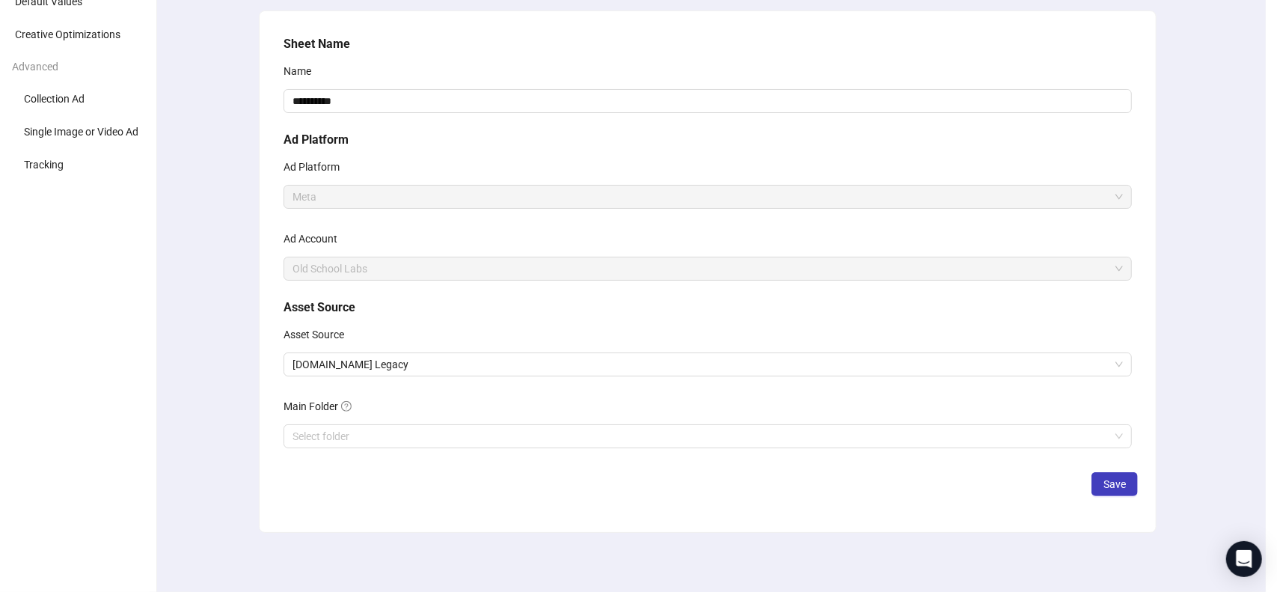
click at [219, 190] on div "Select [DOMAIN_NAME] Folder Account Select account Cancel OK" at bounding box center [638, 296] width 1277 height 592
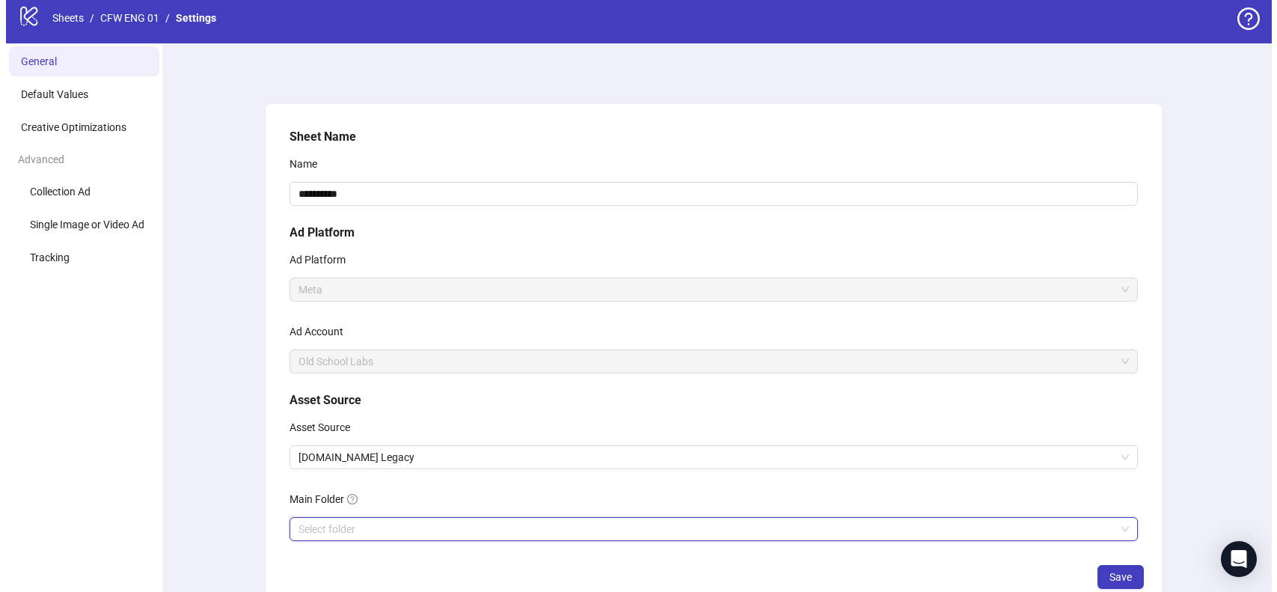
scroll to position [0, 0]
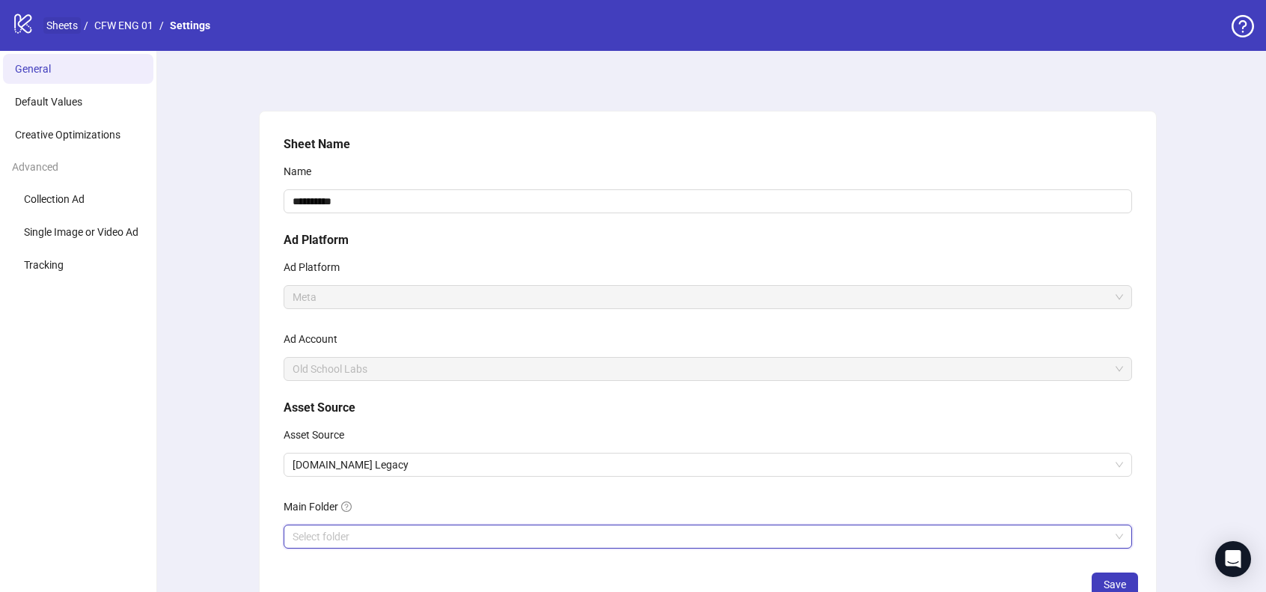
click at [68, 22] on link "Sheets" at bounding box center [61, 25] width 37 height 16
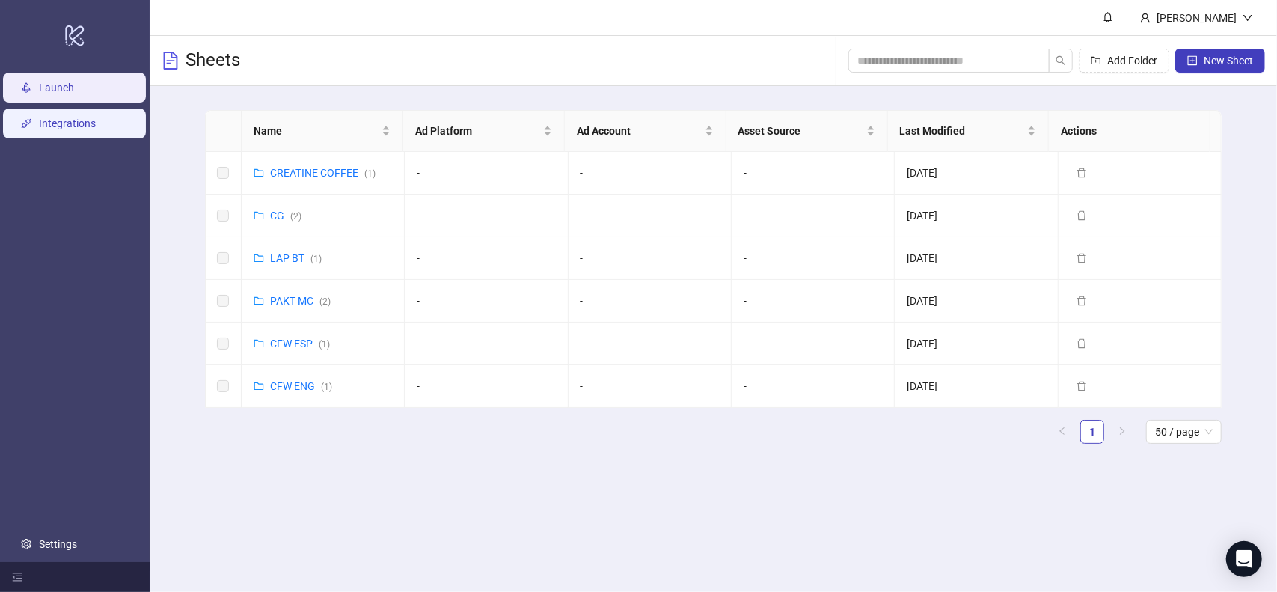
click at [79, 118] on link "Integrations" at bounding box center [67, 123] width 57 height 12
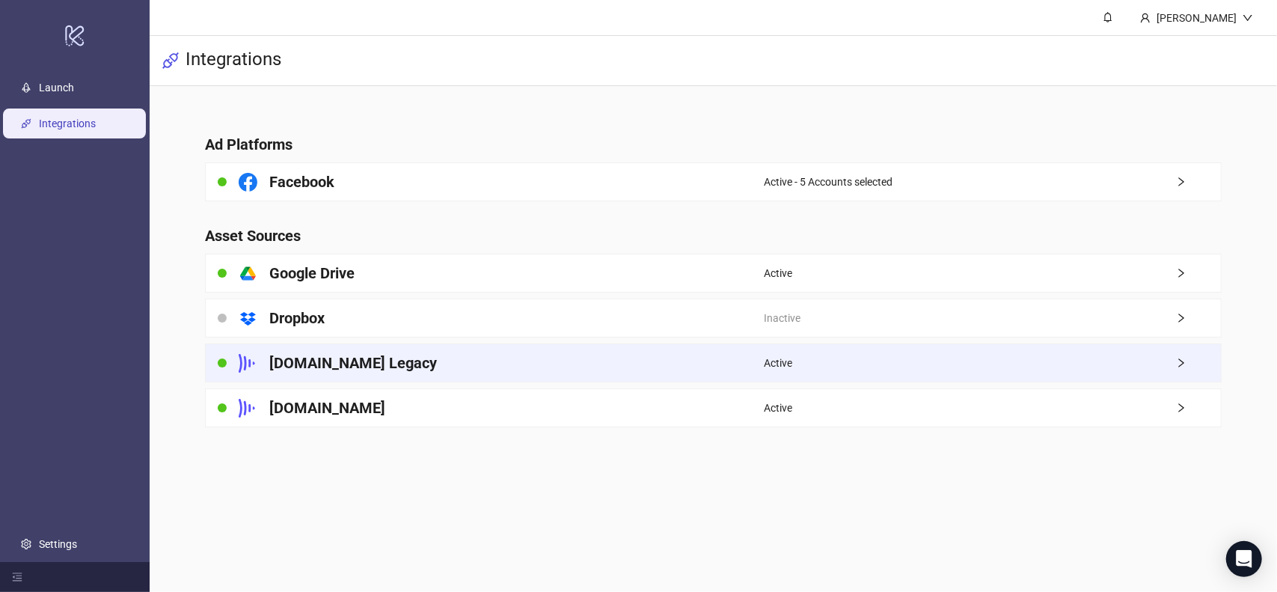
click at [485, 358] on div "[DOMAIN_NAME] Legacy" at bounding box center [485, 362] width 558 height 37
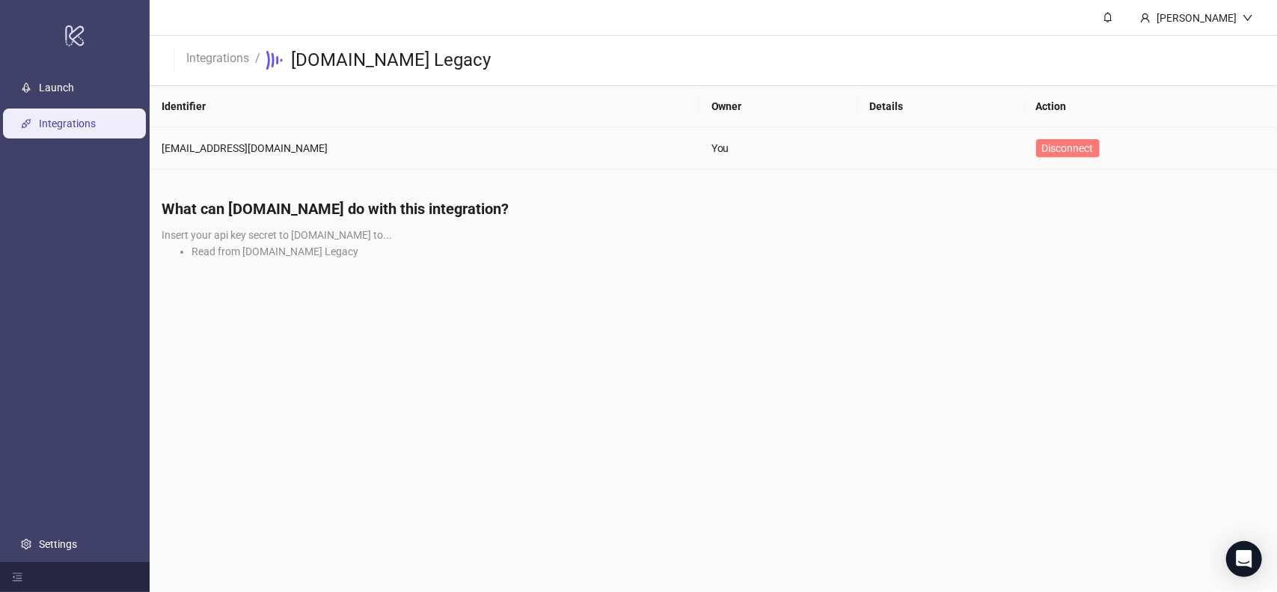
click at [1060, 149] on span "Disconnect" at bounding box center [1068, 148] width 52 height 12
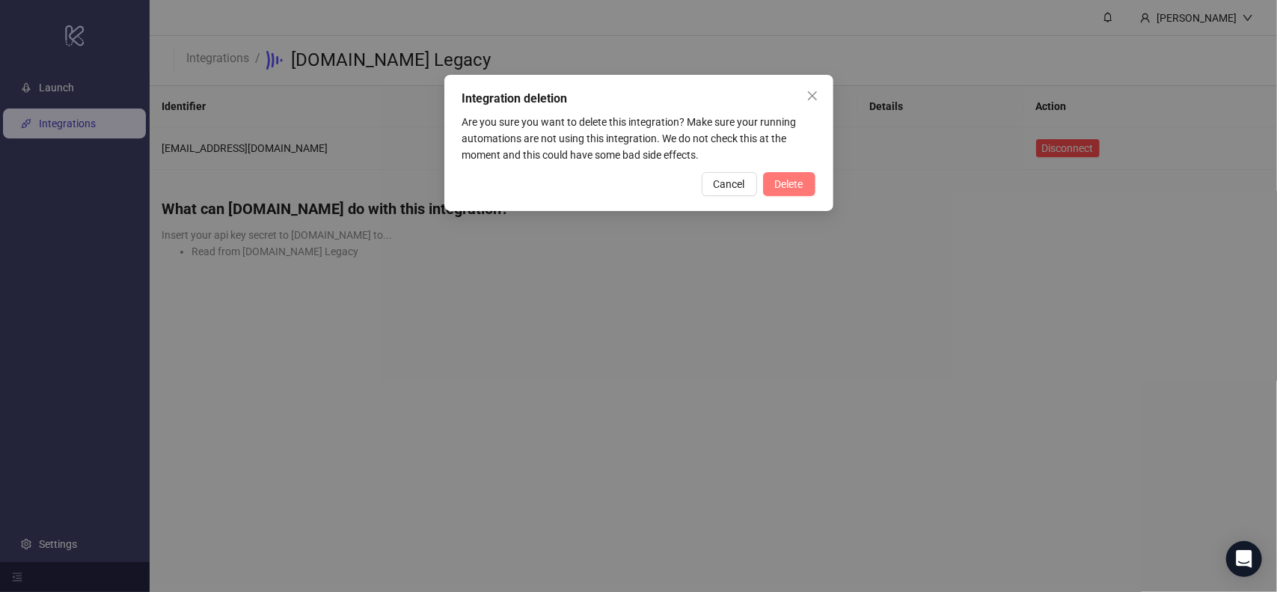
click at [804, 185] on button "Delete" at bounding box center [789, 184] width 52 height 24
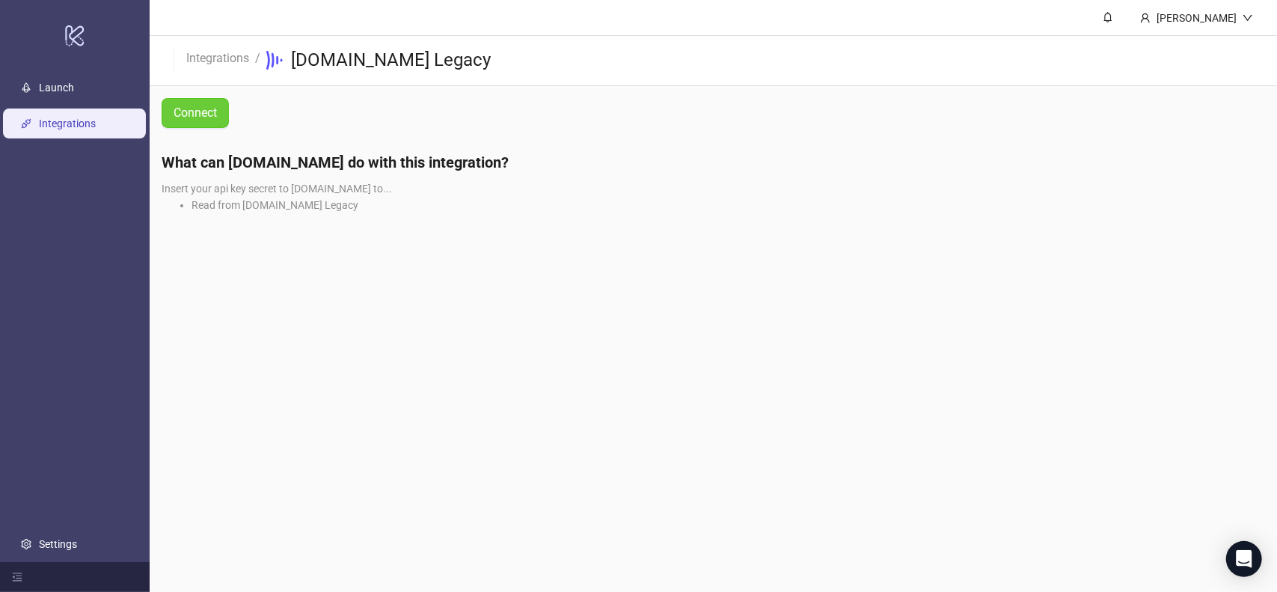
click at [187, 118] on span "Connect" at bounding box center [195, 112] width 43 height 13
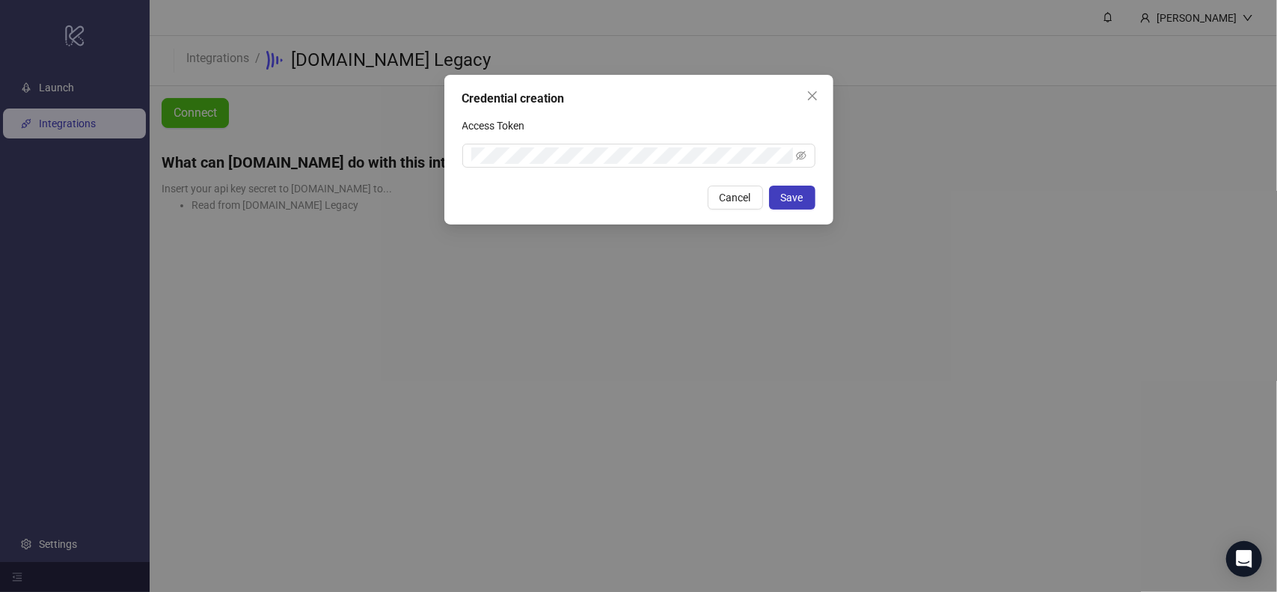
click at [741, 114] on div "Access Token" at bounding box center [638, 129] width 353 height 30
click at [805, 201] on button "Save" at bounding box center [792, 198] width 46 height 24
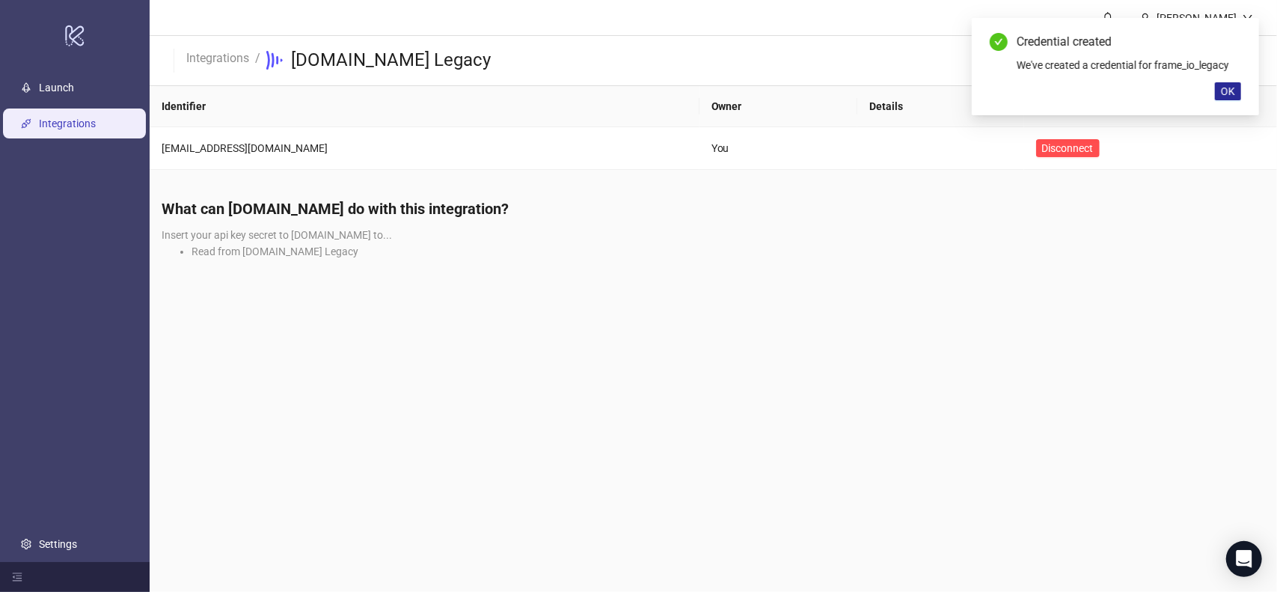
click at [1236, 89] on button "OK" at bounding box center [1228, 91] width 26 height 18
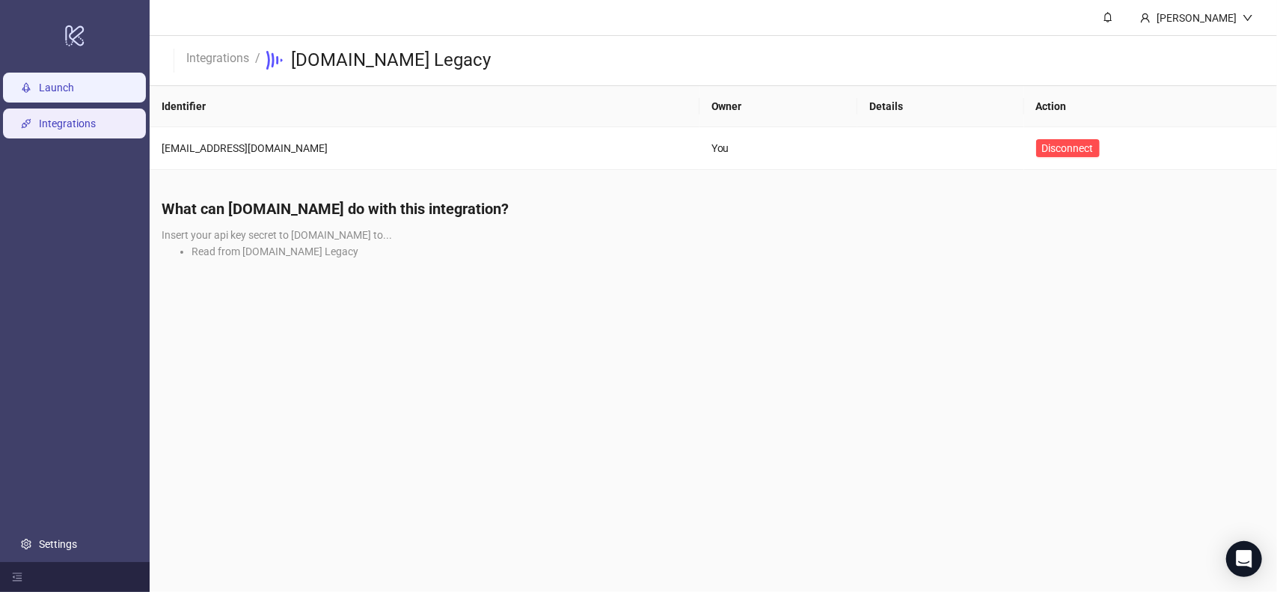
click at [74, 82] on link "Launch" at bounding box center [56, 88] width 35 height 12
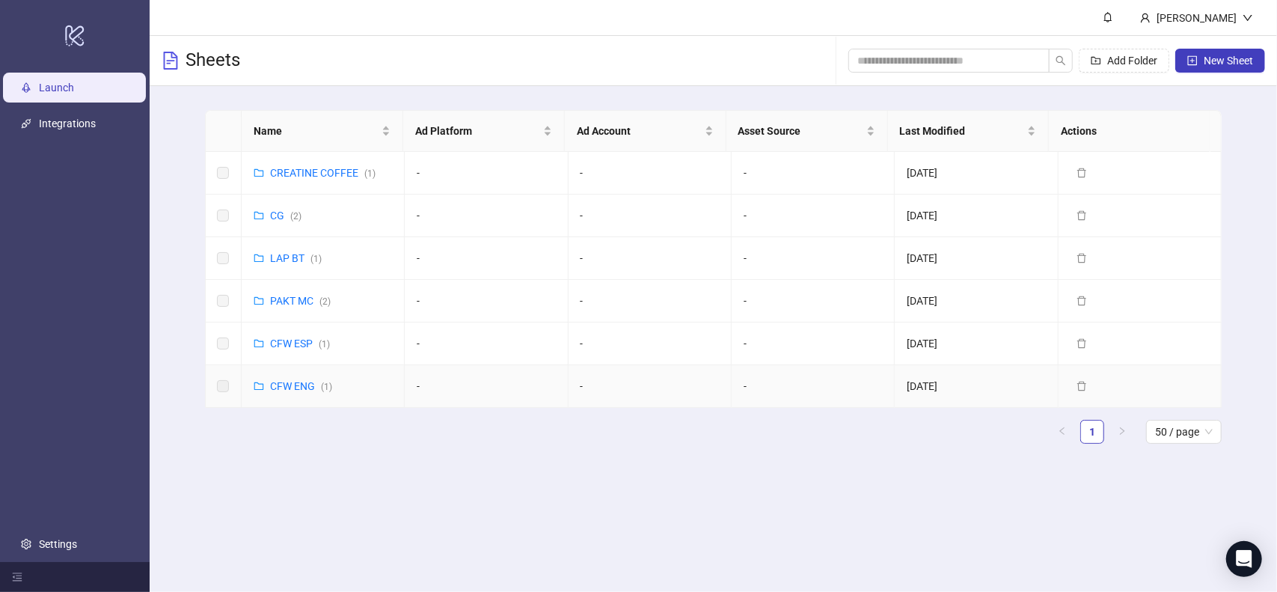
click at [293, 391] on div "CFW ENG ( 1 )" at bounding box center [301, 386] width 62 height 16
click at [292, 384] on link "CFW ENG ( 1 )" at bounding box center [301, 386] width 62 height 12
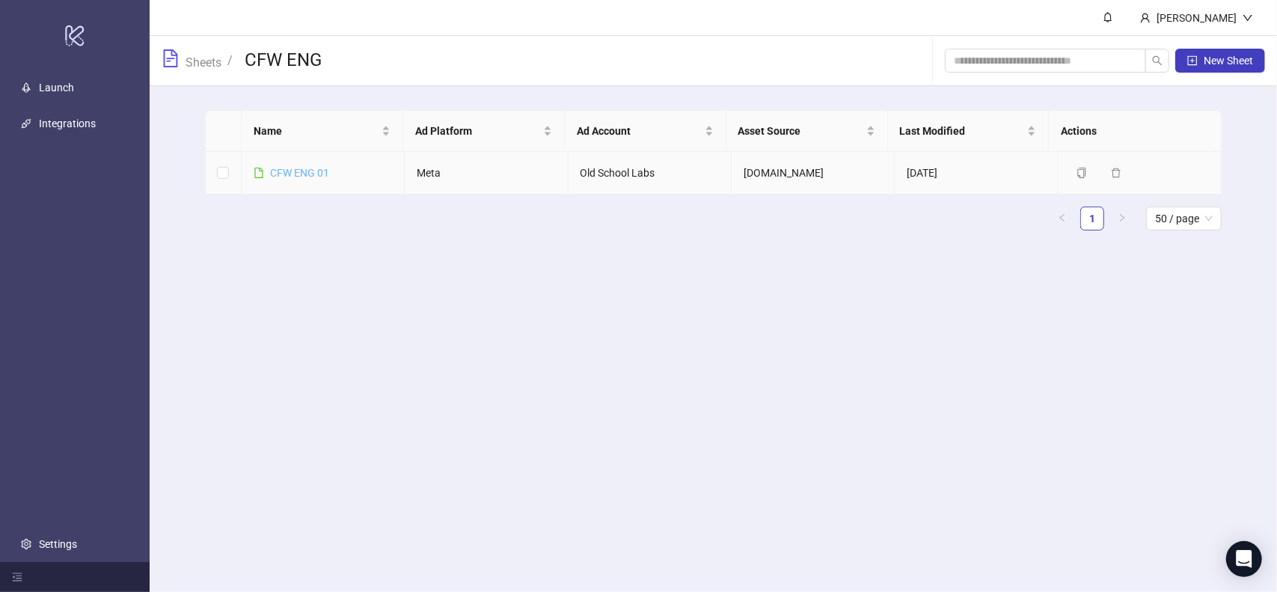
drag, startPoint x: 308, startPoint y: 161, endPoint x: 308, endPoint y: 171, distance: 9.8
click at [308, 164] on td "CFW ENG 01" at bounding box center [323, 173] width 163 height 43
click at [313, 178] on link "CFW ENG 01" at bounding box center [299, 173] width 59 height 12
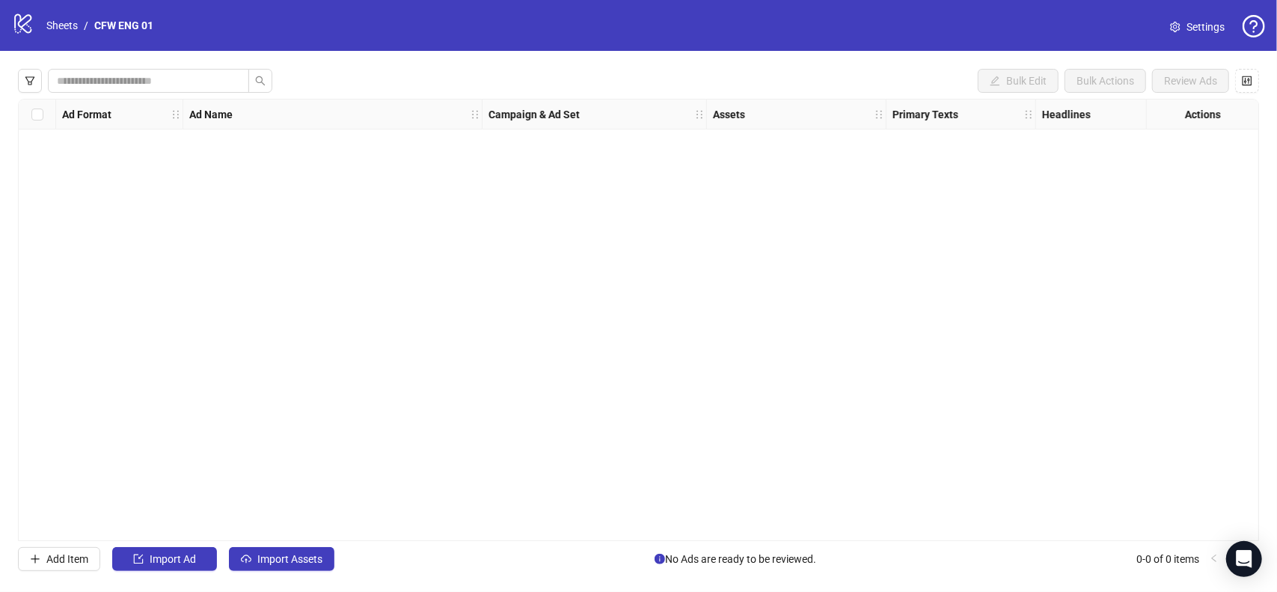
click at [1208, 30] on span "Settings" at bounding box center [1206, 27] width 38 height 16
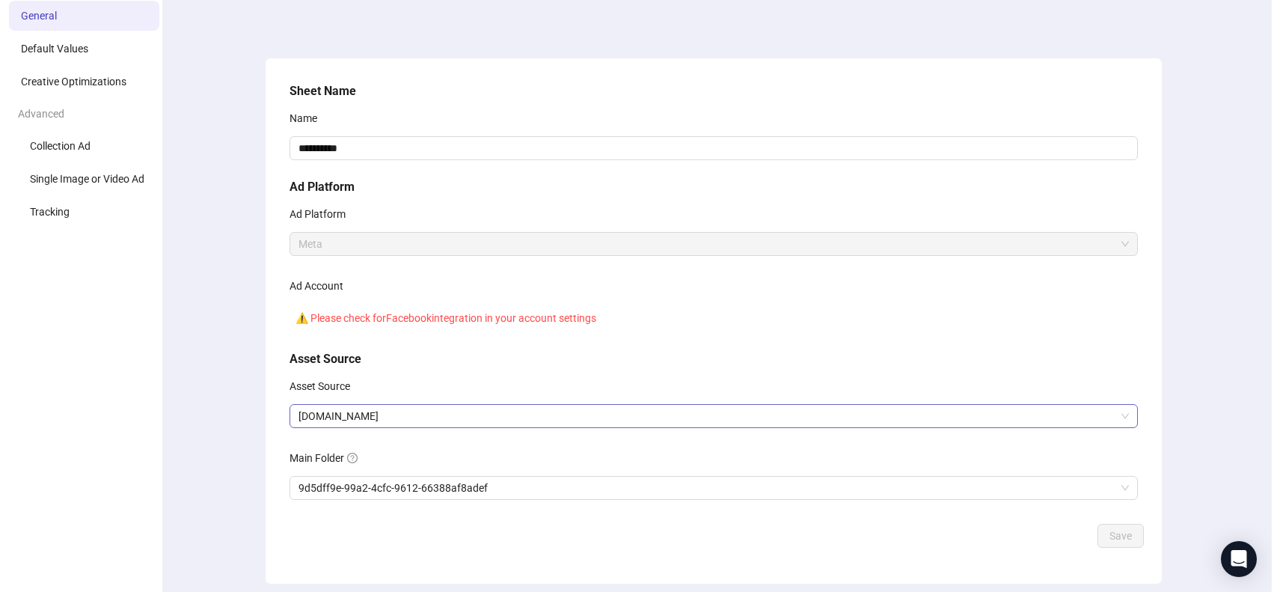
scroll to position [100, 0]
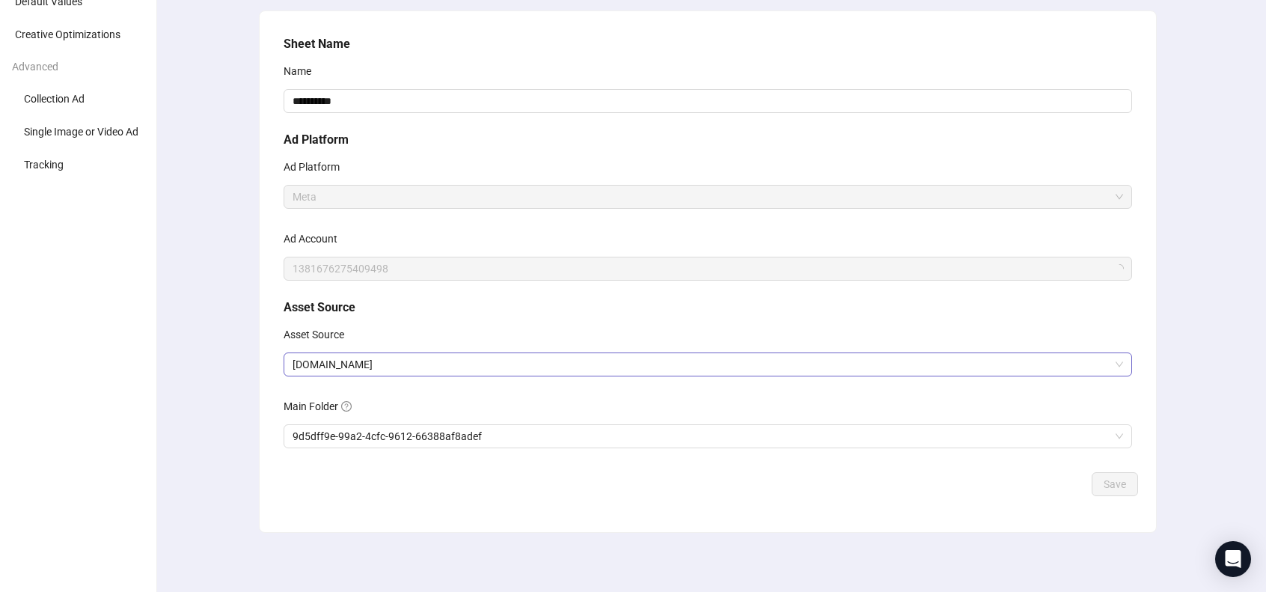
click at [441, 363] on span "[DOMAIN_NAME]" at bounding box center [708, 364] width 831 height 22
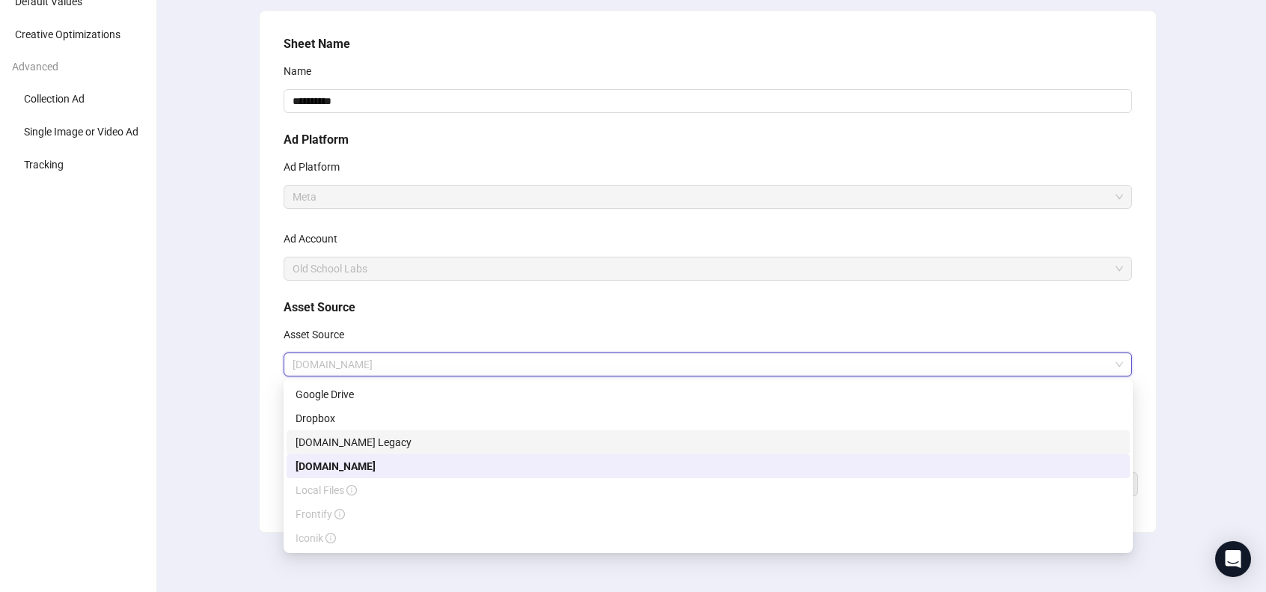
click at [427, 447] on div "[DOMAIN_NAME] Legacy" at bounding box center [708, 442] width 825 height 16
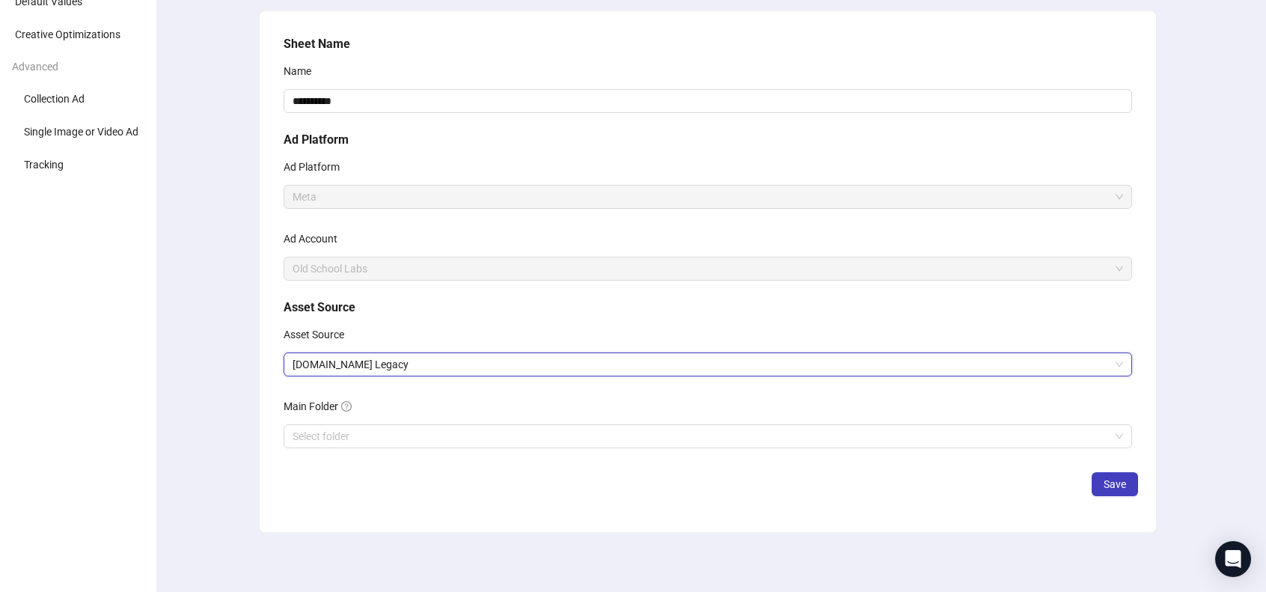
click at [246, 381] on div "**********" at bounding box center [708, 272] width 1116 height 642
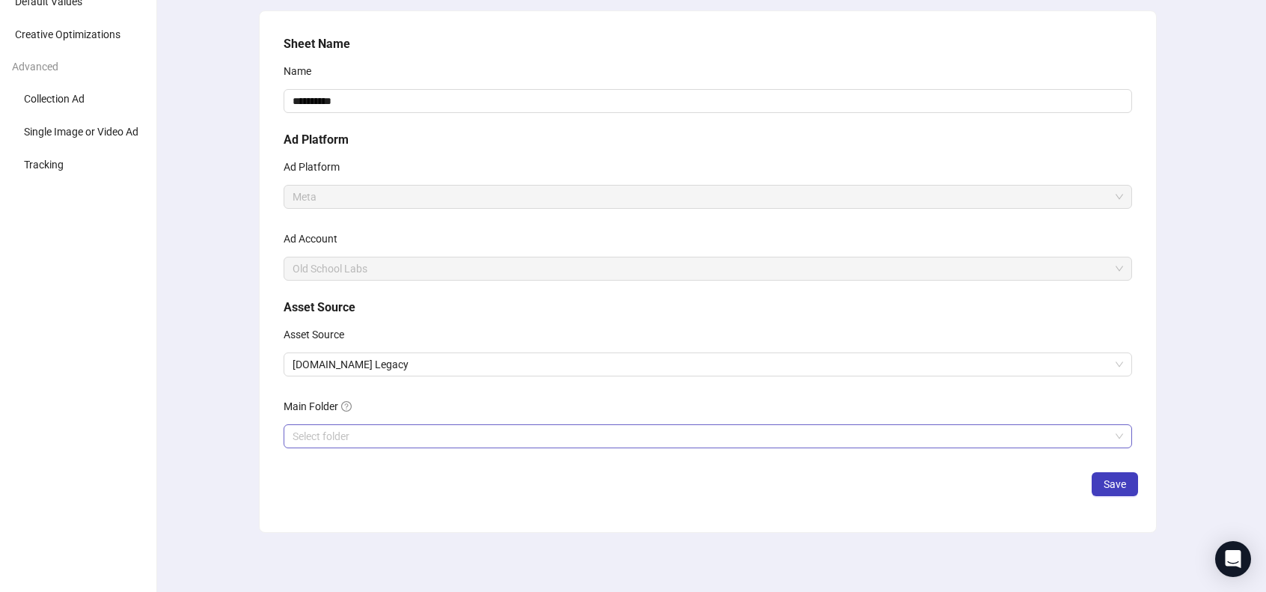
click at [363, 431] on input "search" at bounding box center [701, 436] width 817 height 22
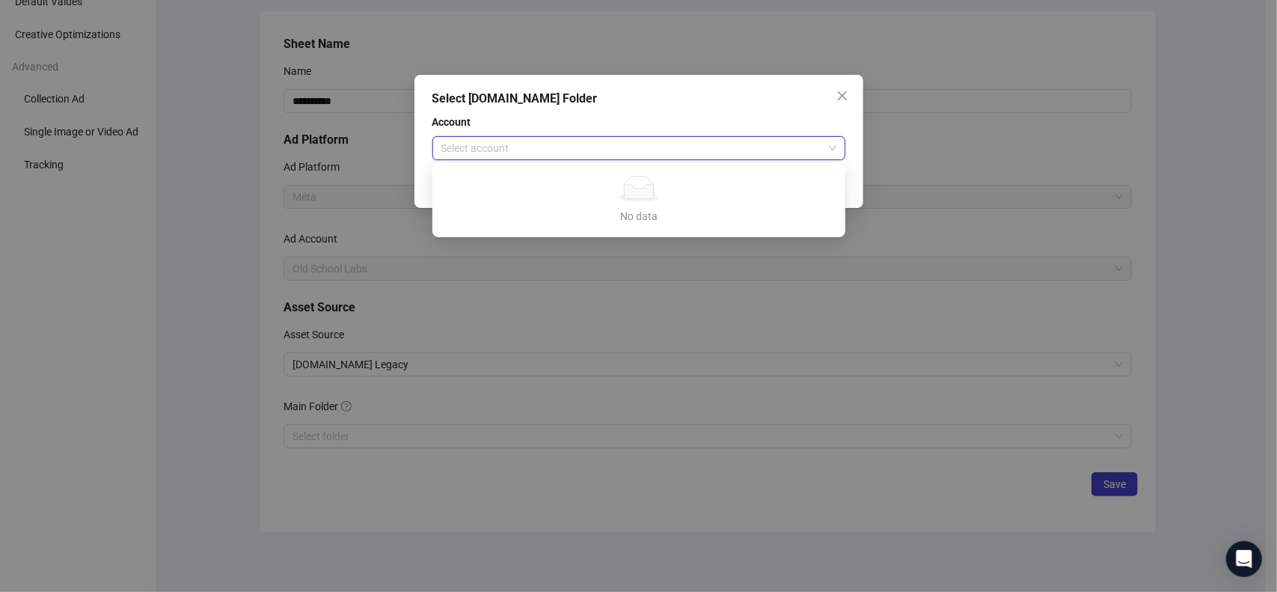
click at [532, 148] on input "search" at bounding box center [632, 148] width 382 height 22
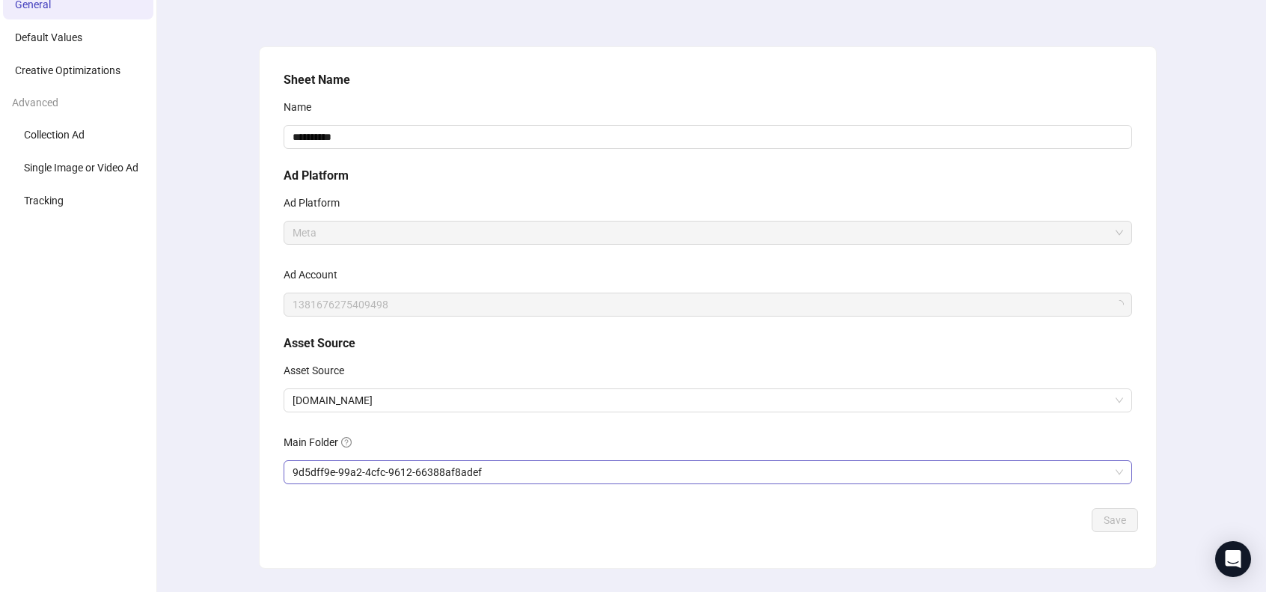
scroll to position [100, 0]
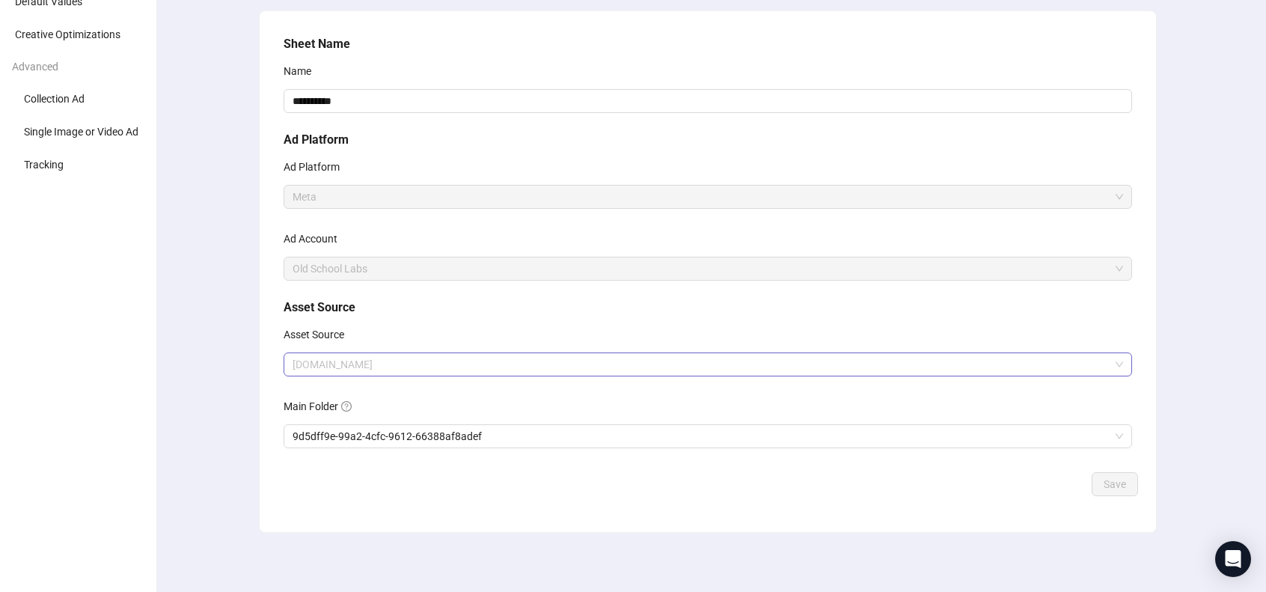
click at [462, 360] on span "[DOMAIN_NAME]" at bounding box center [708, 364] width 831 height 22
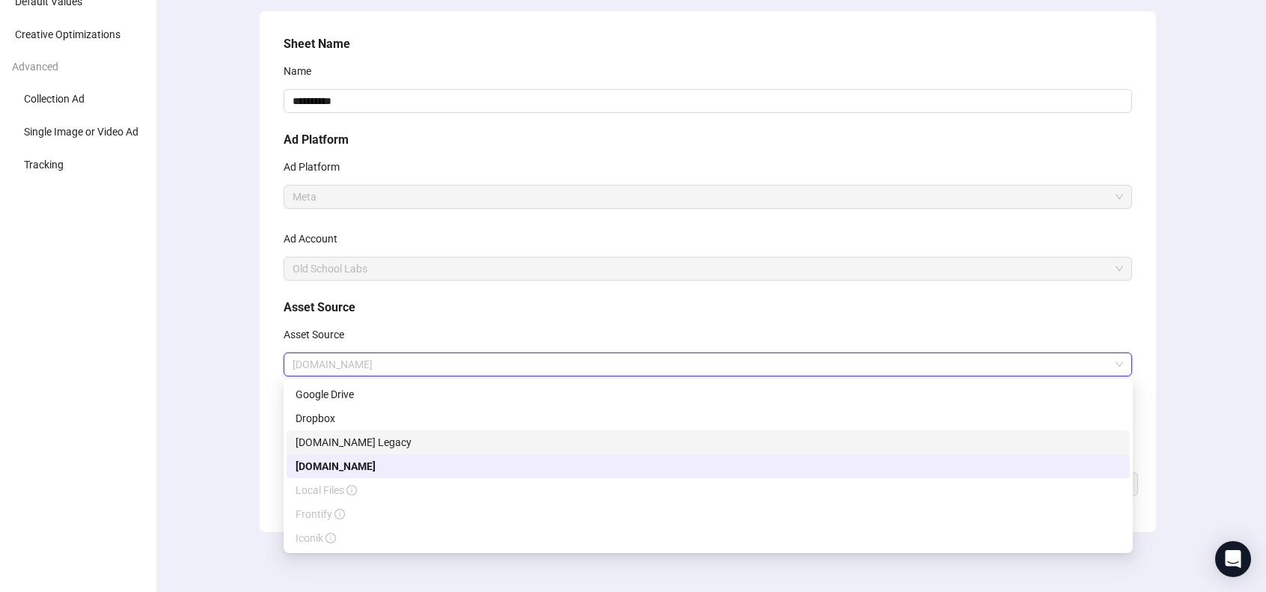
click at [450, 453] on div "[DOMAIN_NAME] Legacy" at bounding box center [708, 442] width 843 height 24
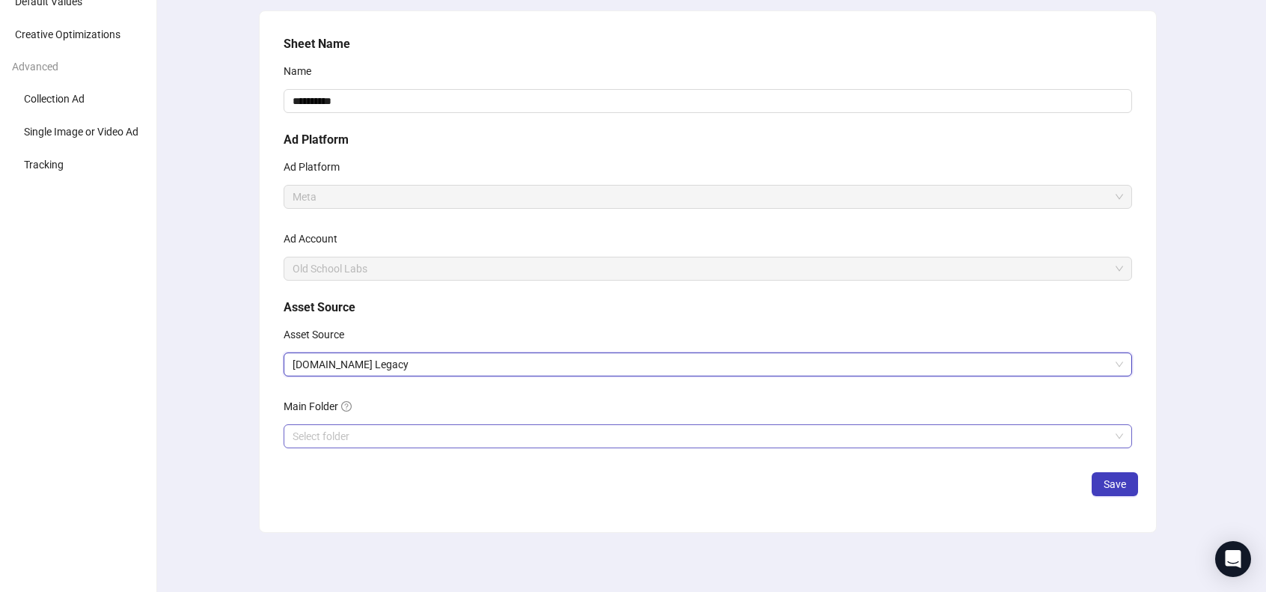
click at [407, 439] on input "search" at bounding box center [701, 436] width 817 height 22
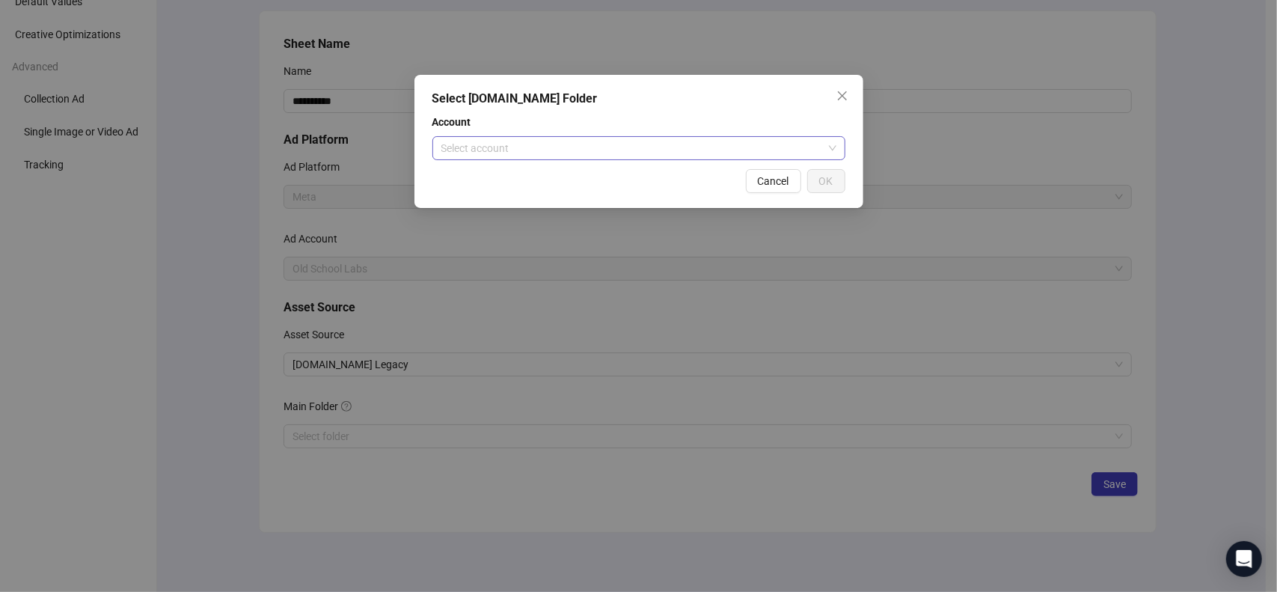
click at [528, 144] on input "search" at bounding box center [632, 148] width 382 height 22
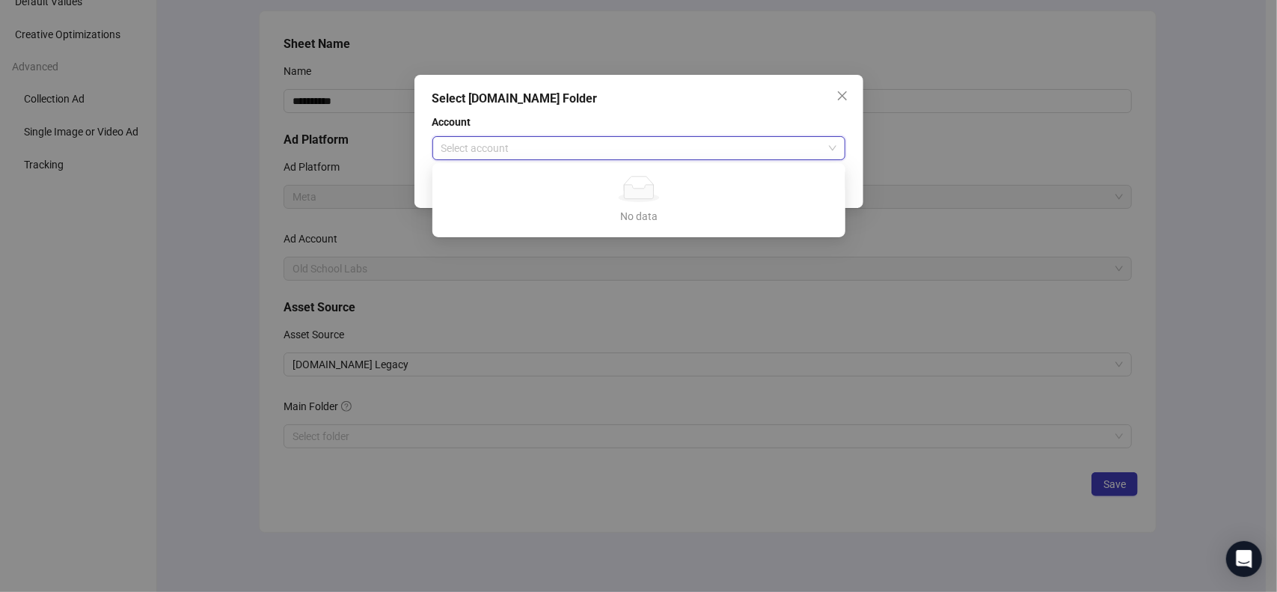
drag, startPoint x: 461, startPoint y: 471, endPoint x: 406, endPoint y: 442, distance: 62.2
click at [461, 469] on div "Select [DOMAIN_NAME] Folder Account Select account Cancel OK" at bounding box center [638, 296] width 1277 height 592
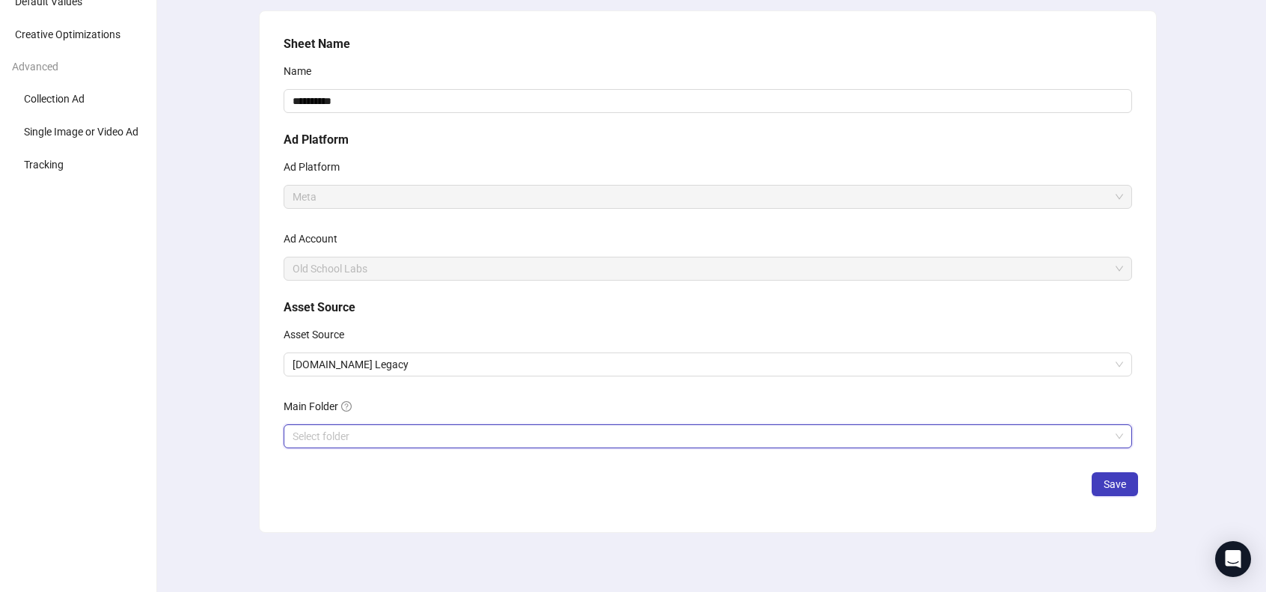
click at [391, 439] on input "search" at bounding box center [701, 436] width 817 height 22
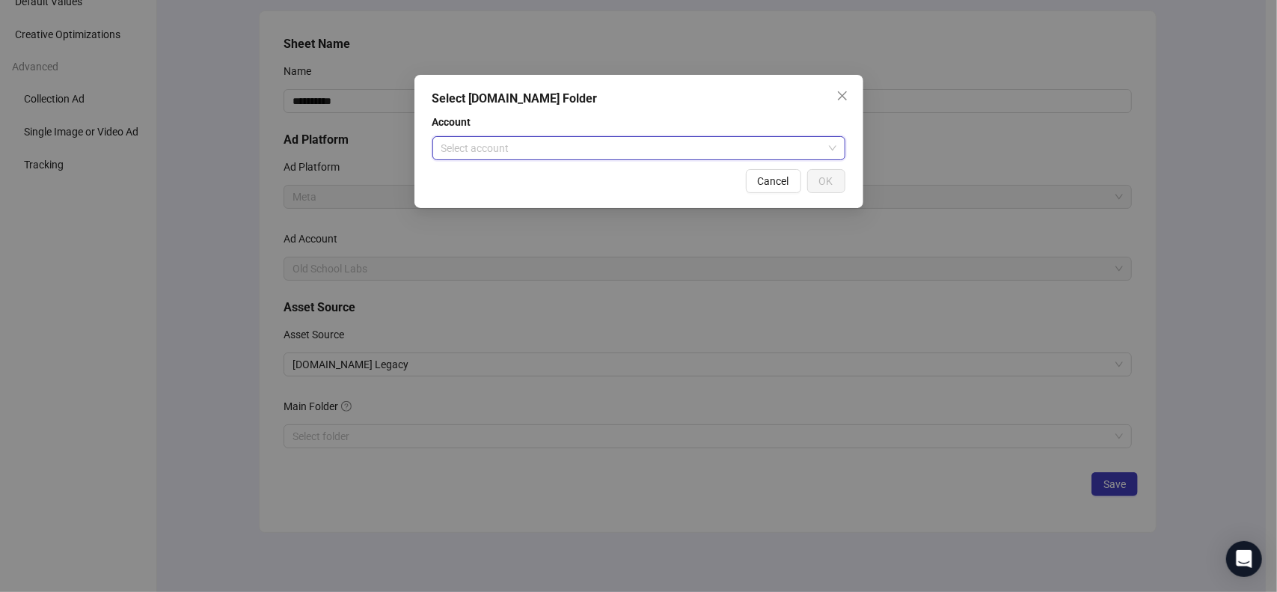
click at [543, 155] on input "search" at bounding box center [632, 148] width 382 height 22
click at [528, 150] on input "search" at bounding box center [632, 148] width 382 height 22
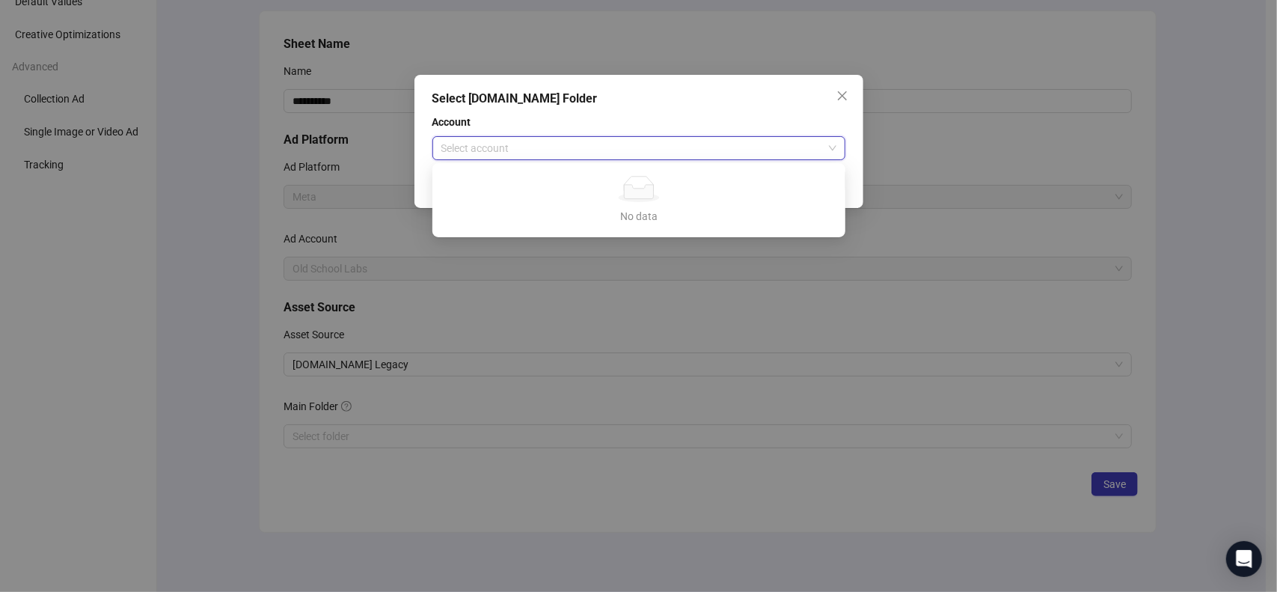
click at [572, 139] on input "search" at bounding box center [632, 148] width 382 height 22
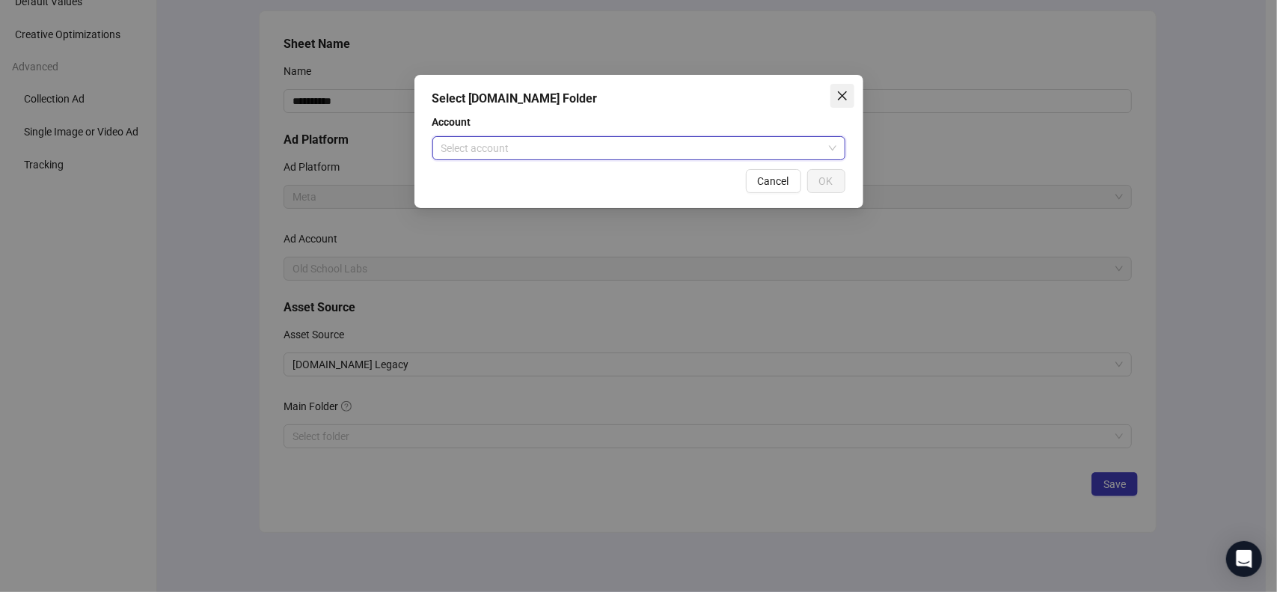
click at [846, 92] on icon "close" at bounding box center [841, 95] width 9 height 9
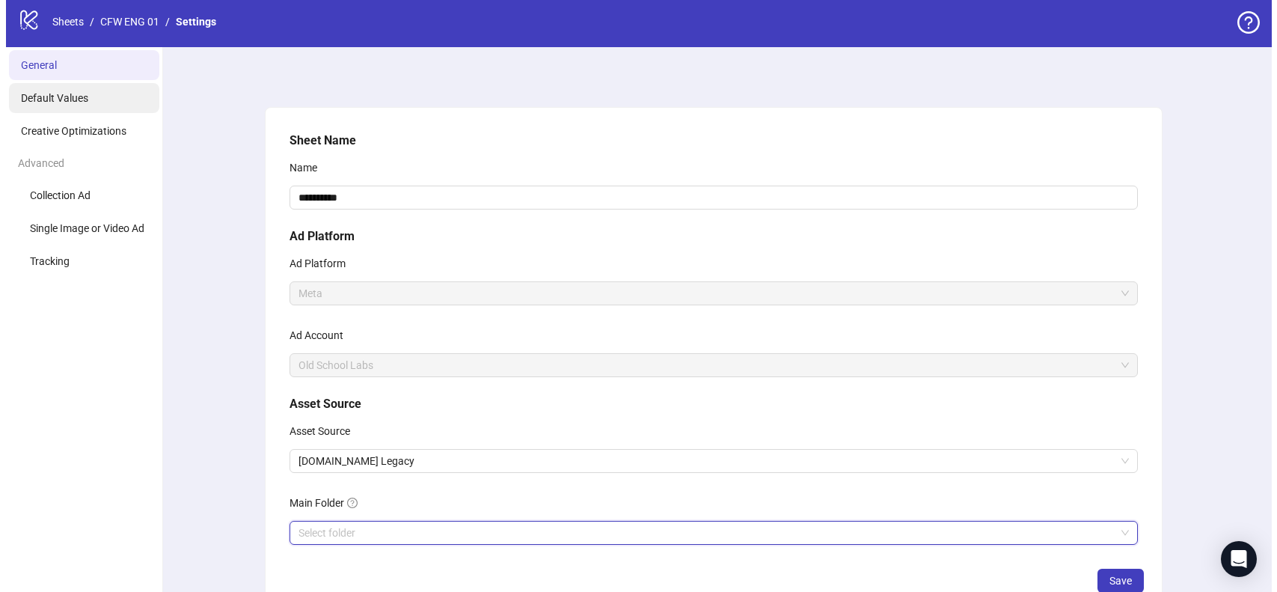
scroll to position [0, 0]
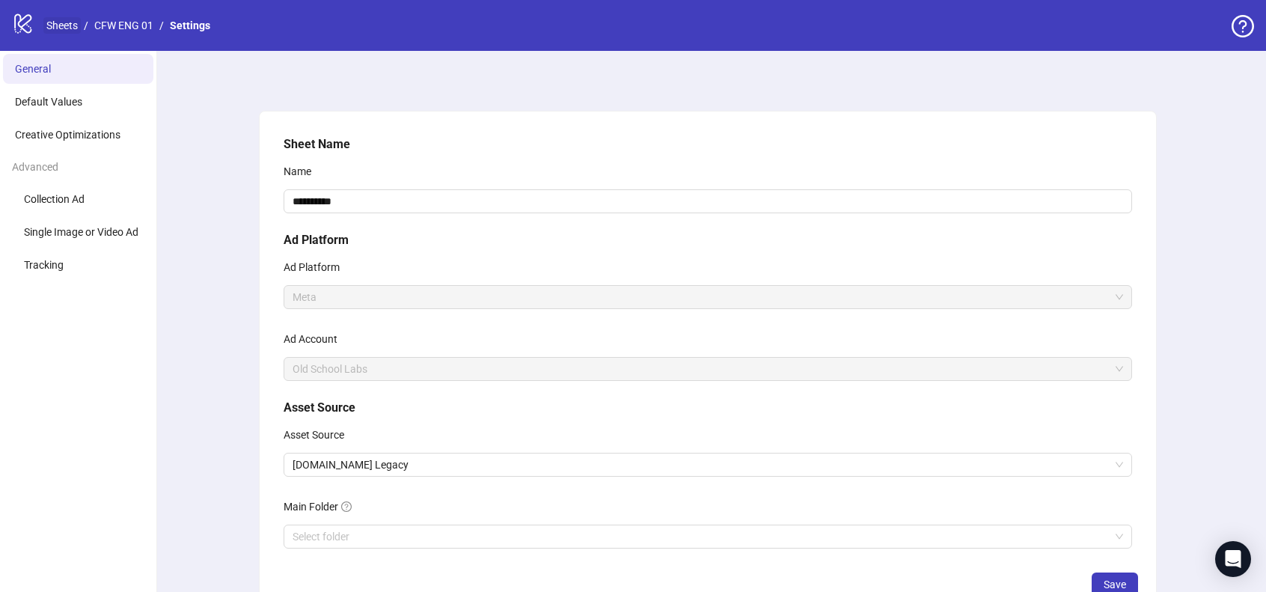
click at [73, 29] on link "Sheets" at bounding box center [61, 25] width 37 height 16
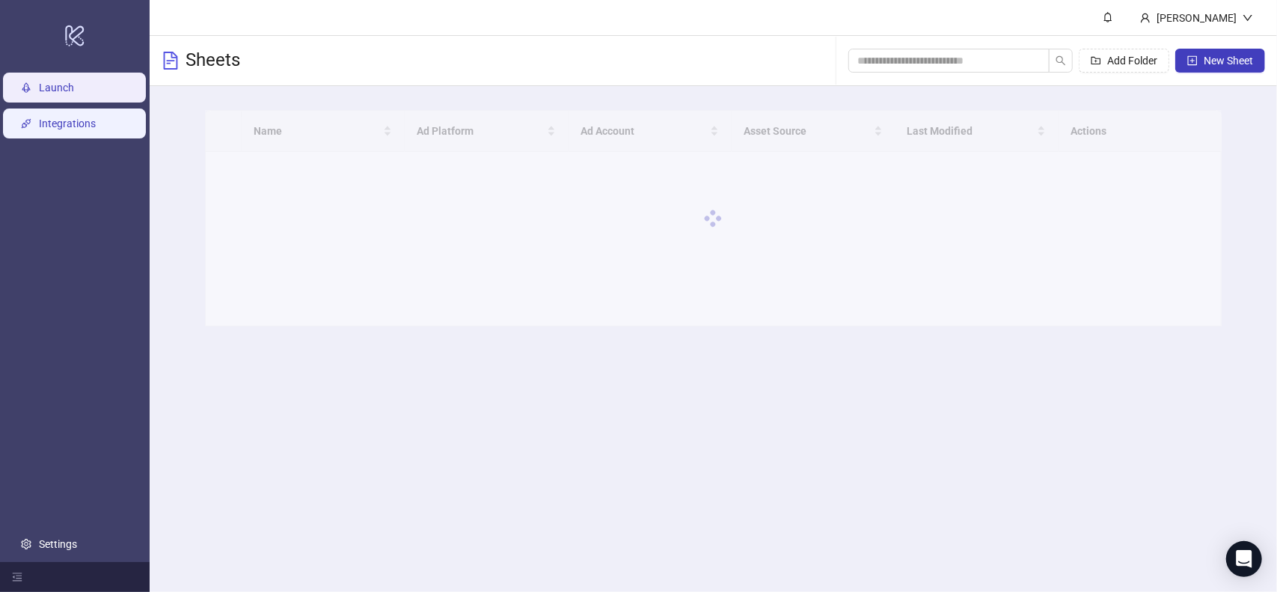
click at [92, 128] on link "Integrations" at bounding box center [67, 123] width 57 height 12
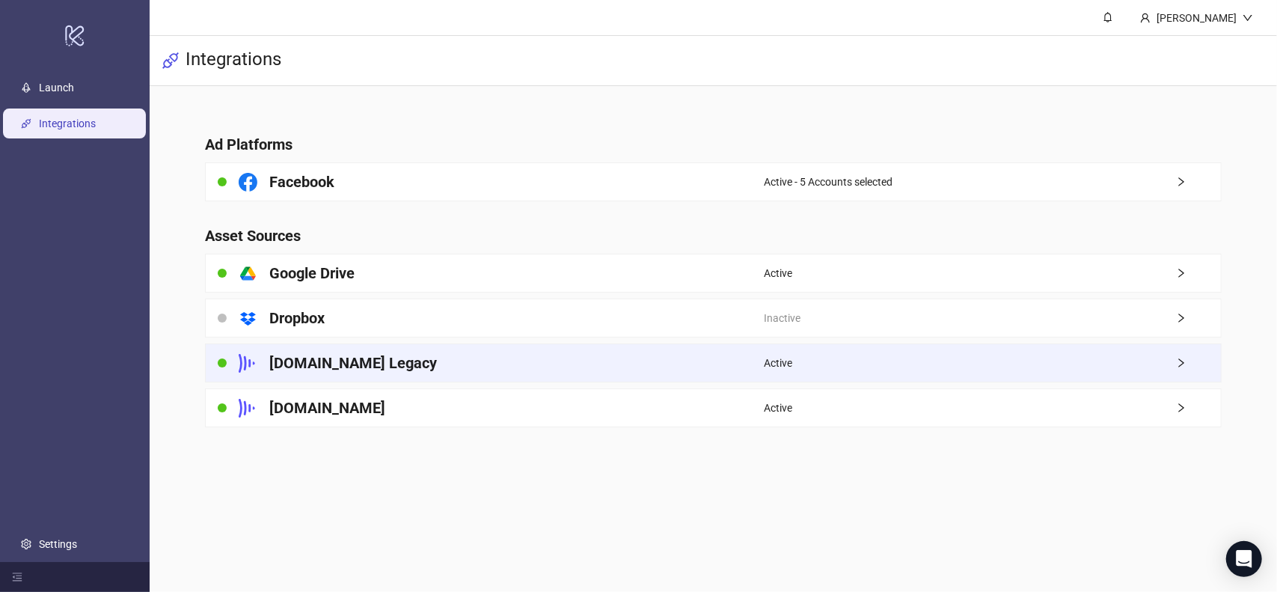
click at [457, 378] on div "Frame.io Legacy" at bounding box center [485, 362] width 558 height 37
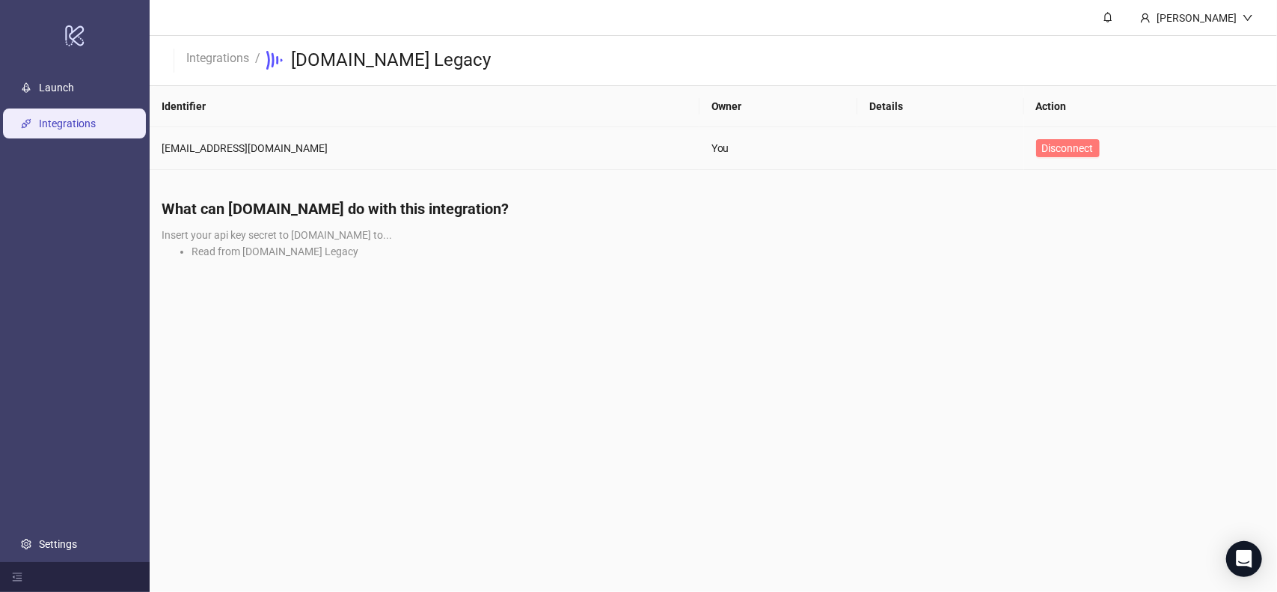
click at [1072, 153] on span "Disconnect" at bounding box center [1068, 148] width 52 height 12
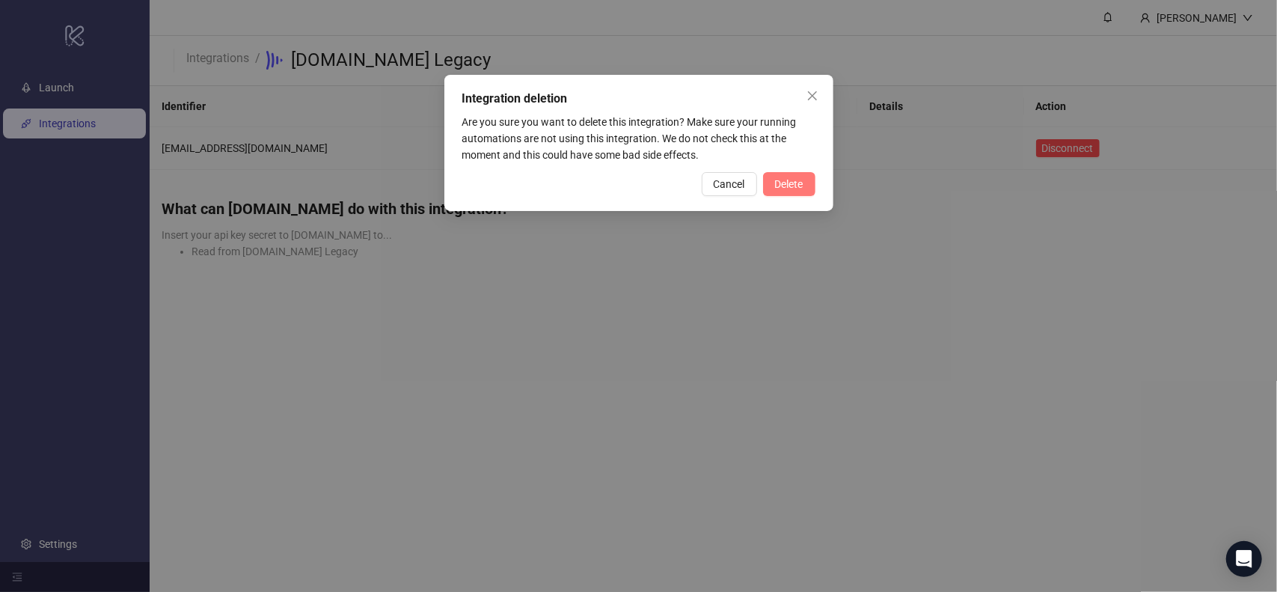
click at [790, 182] on span "Delete" at bounding box center [789, 184] width 28 height 12
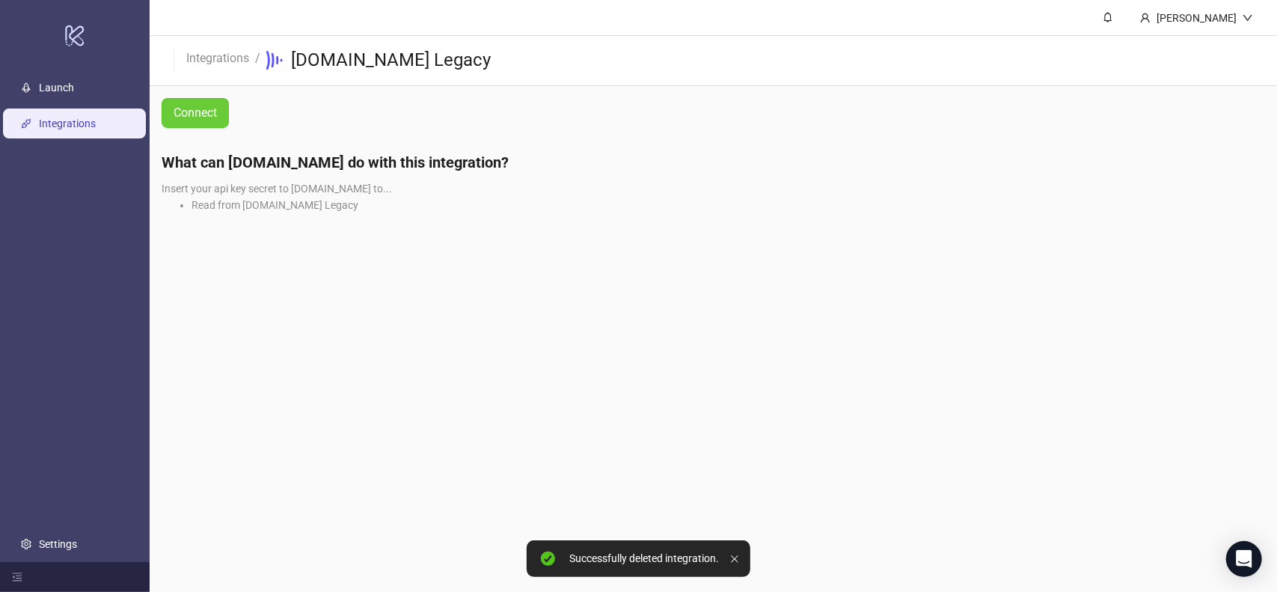
click at [191, 116] on span "Connect" at bounding box center [195, 112] width 43 height 13
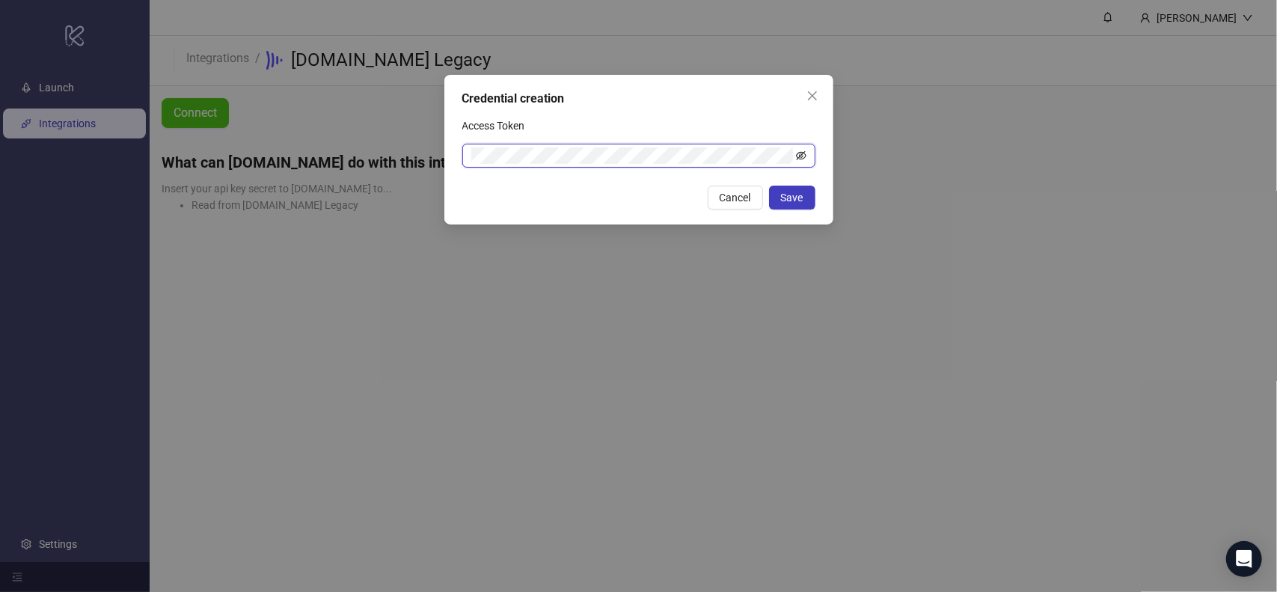
click at [801, 158] on icon "eye-invisible" at bounding box center [801, 155] width 10 height 10
click at [798, 155] on icon "eye" at bounding box center [801, 155] width 10 height 10
click at [804, 197] on button "Save" at bounding box center [792, 198] width 46 height 24
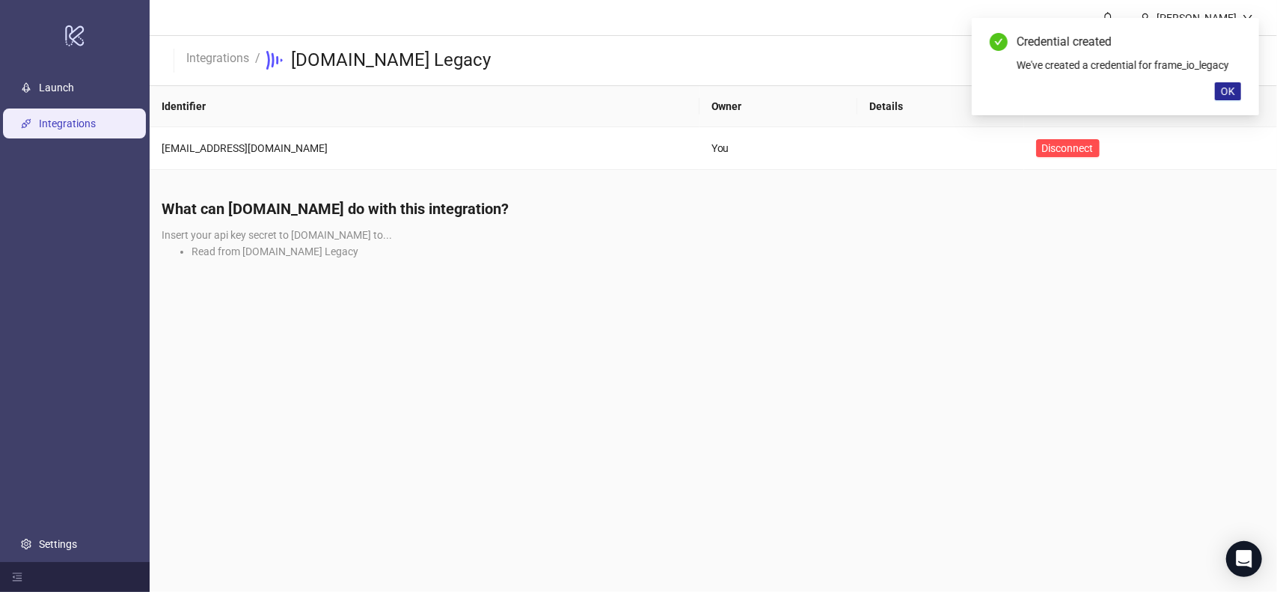
click at [1220, 93] on button "OK" at bounding box center [1228, 91] width 26 height 18
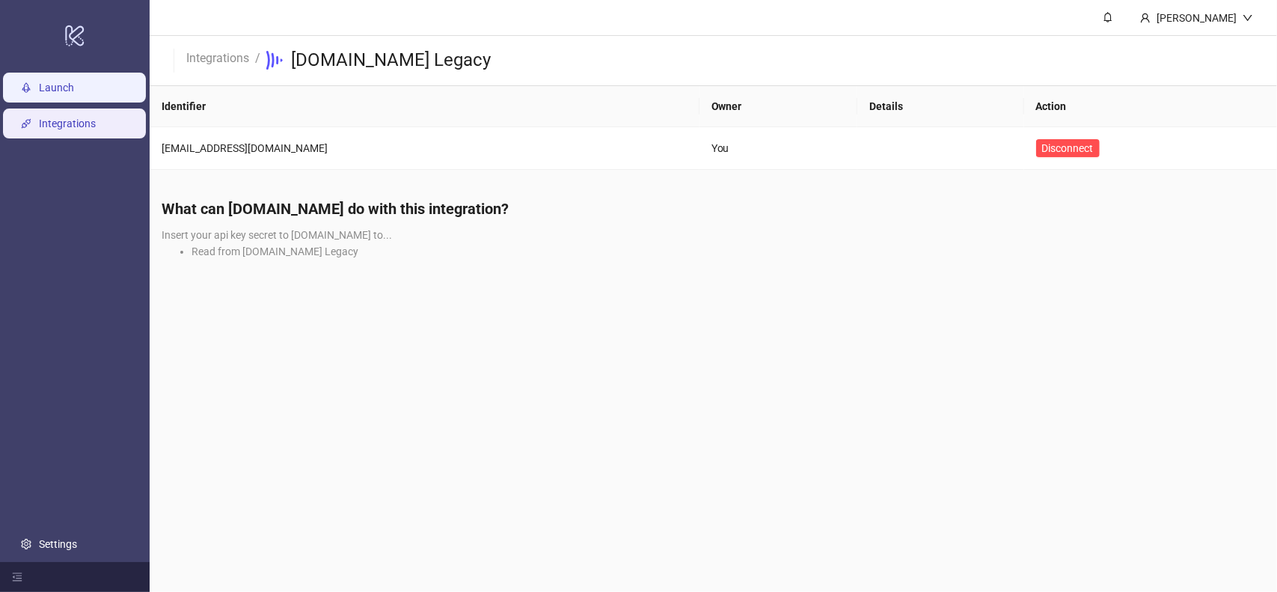
click at [74, 82] on link "Launch" at bounding box center [56, 88] width 35 height 12
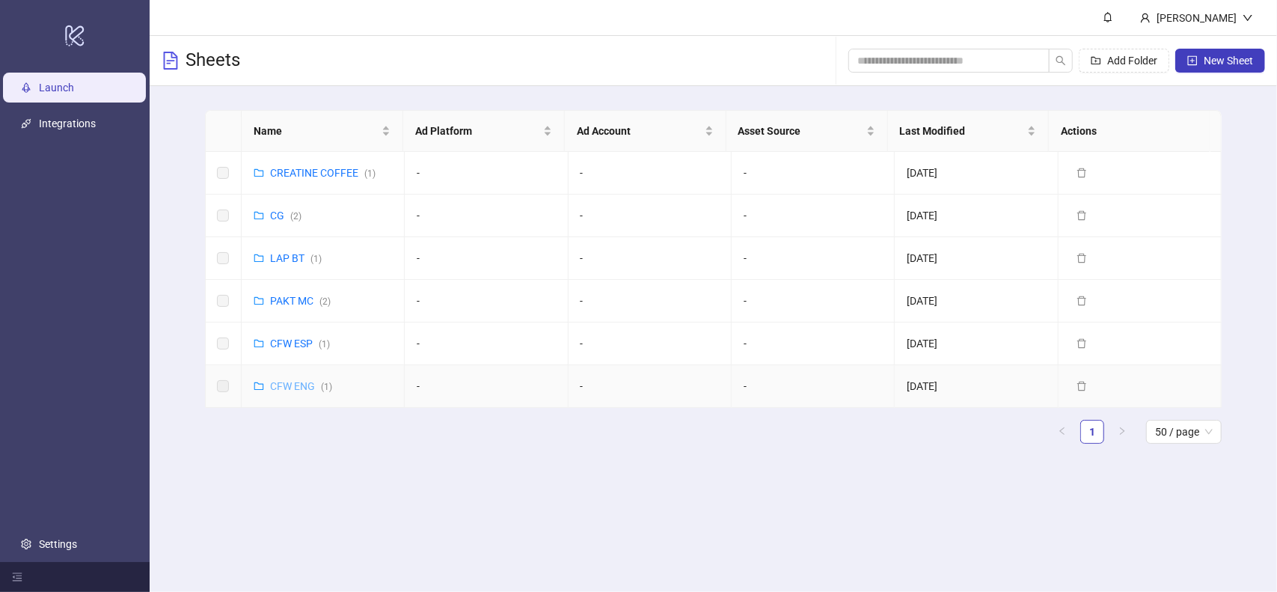
click at [295, 390] on link "CFW ENG ( 1 )" at bounding box center [301, 386] width 62 height 12
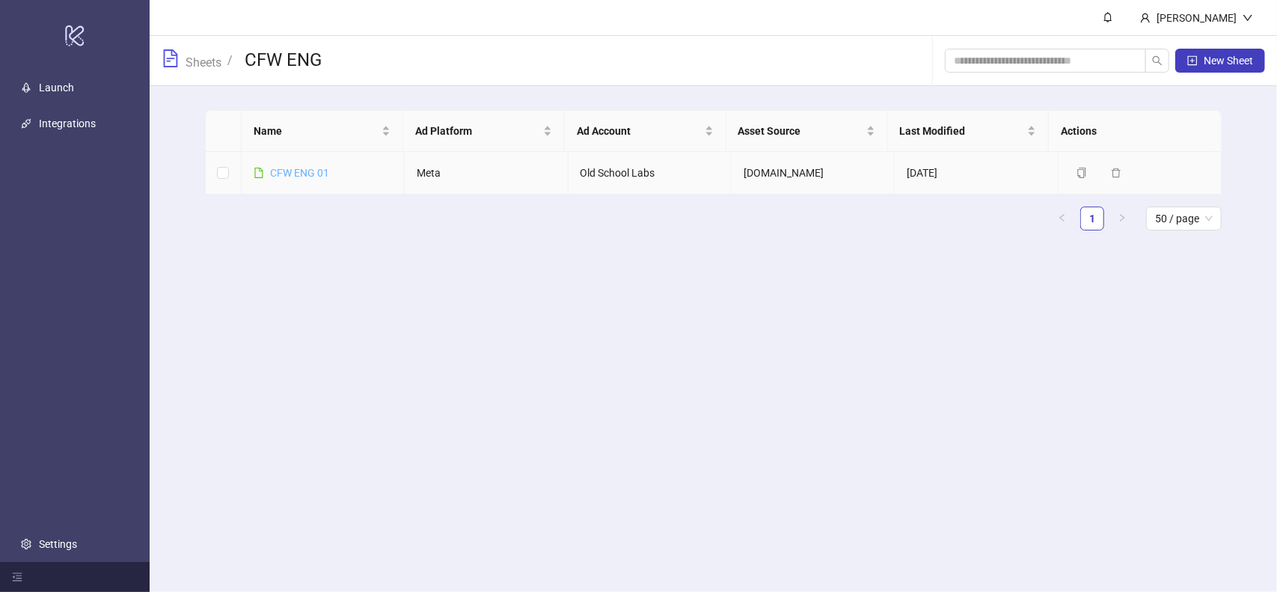
click at [308, 172] on link "CFW ENG 01" at bounding box center [299, 173] width 59 height 12
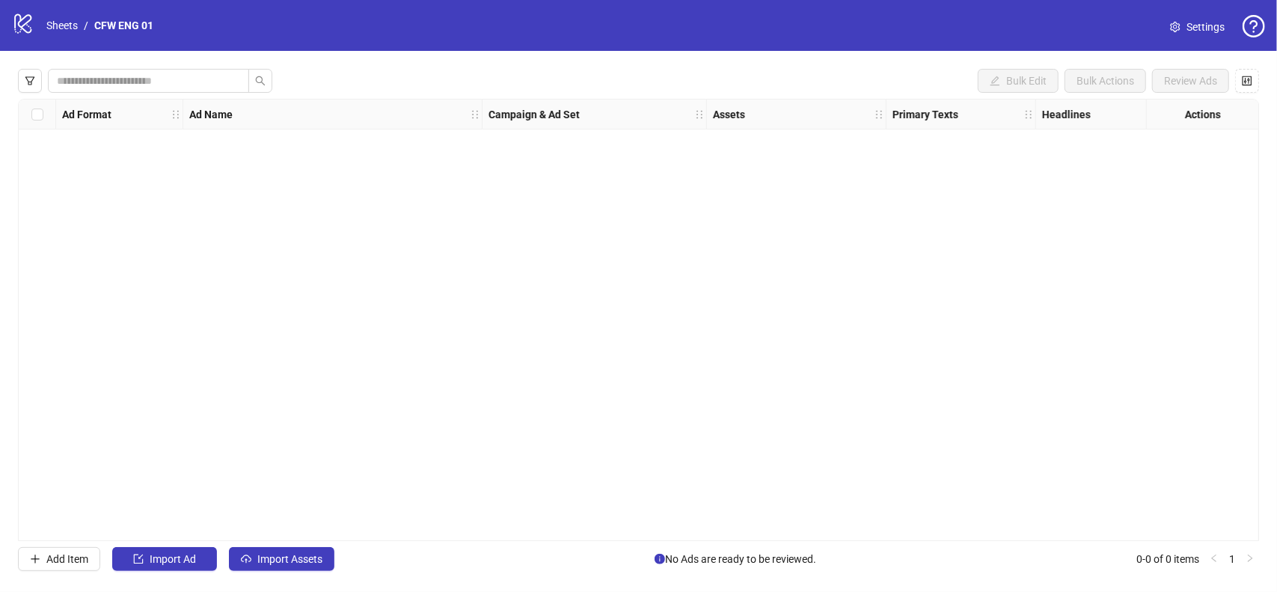
click at [1177, 35] on link "Settings" at bounding box center [1197, 27] width 79 height 24
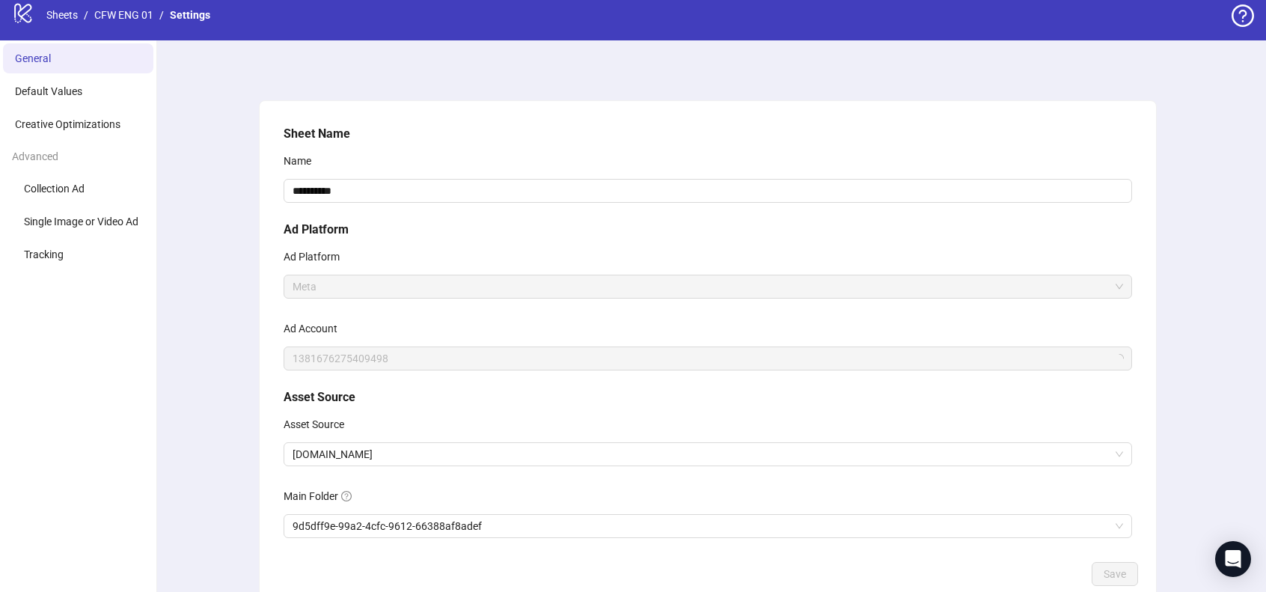
scroll to position [100, 0]
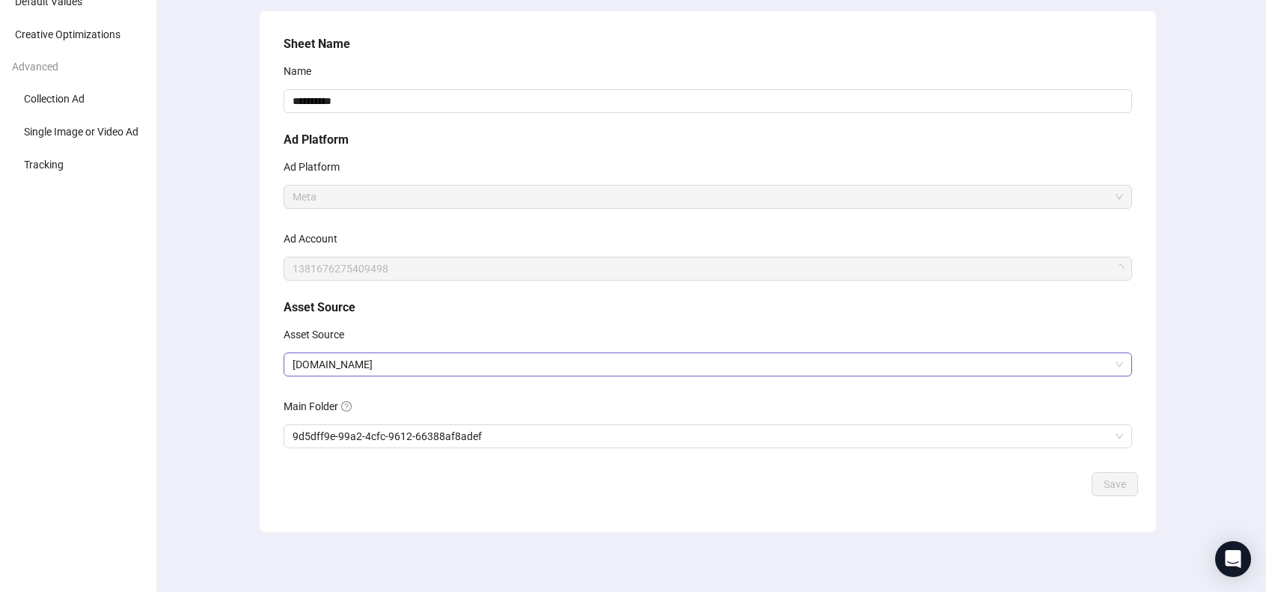
click at [380, 370] on span "[DOMAIN_NAME]" at bounding box center [708, 364] width 831 height 22
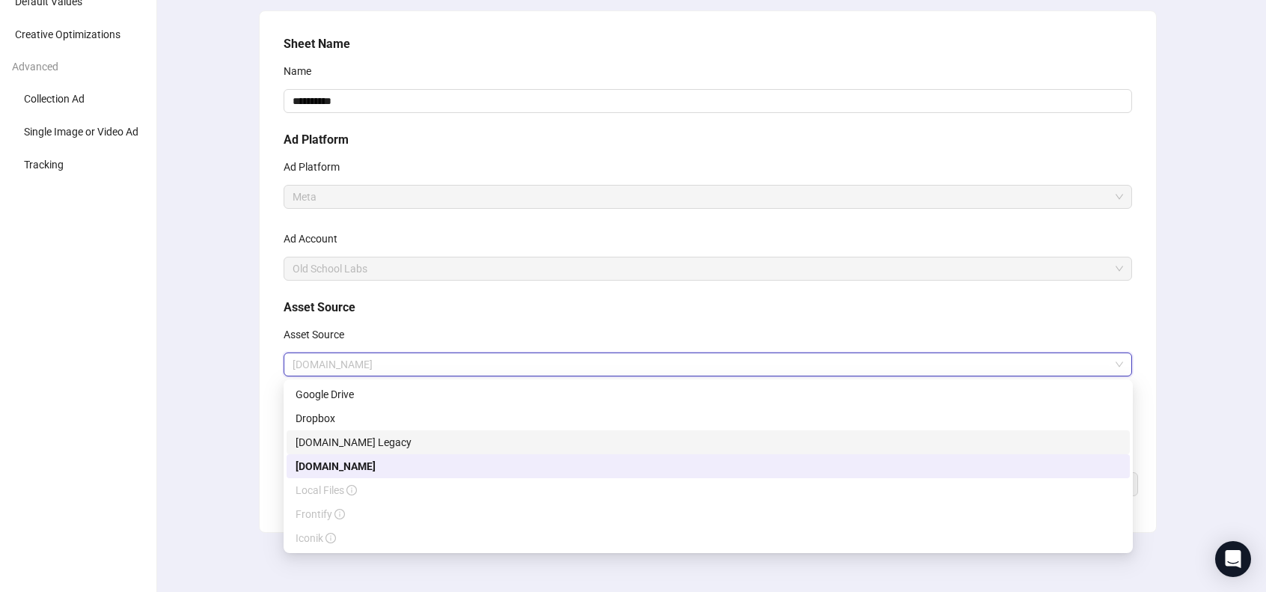
click at [374, 444] on div "[DOMAIN_NAME] Legacy" at bounding box center [708, 442] width 825 height 16
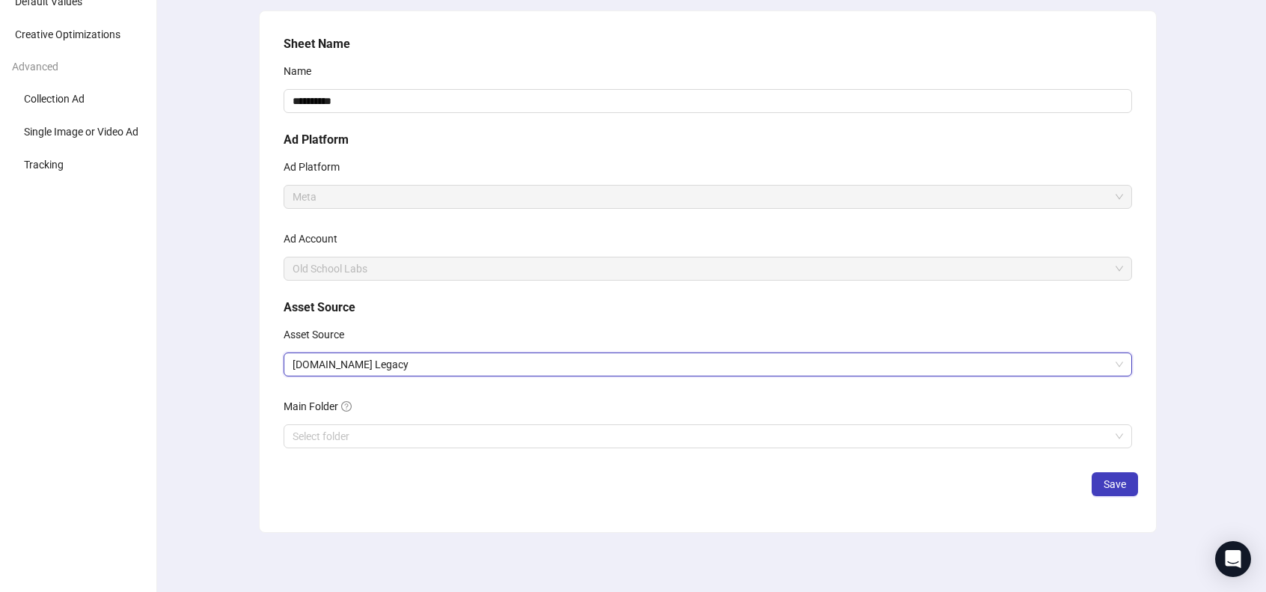
click at [261, 378] on div "**********" at bounding box center [708, 271] width 896 height 521
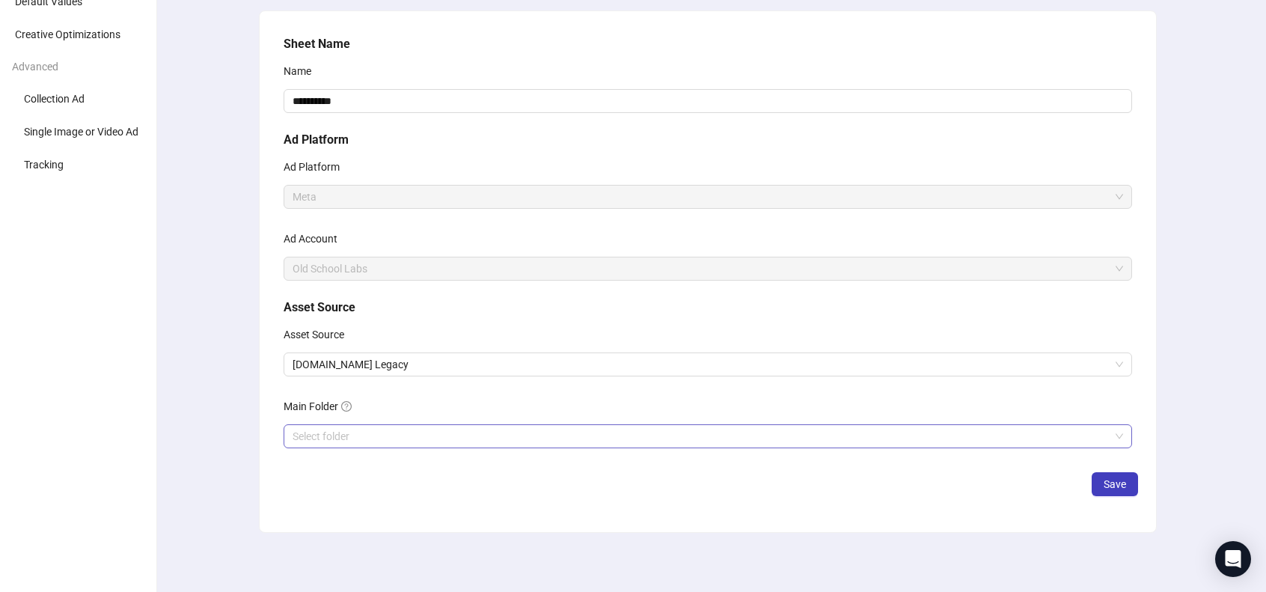
click at [381, 427] on input "search" at bounding box center [701, 436] width 817 height 22
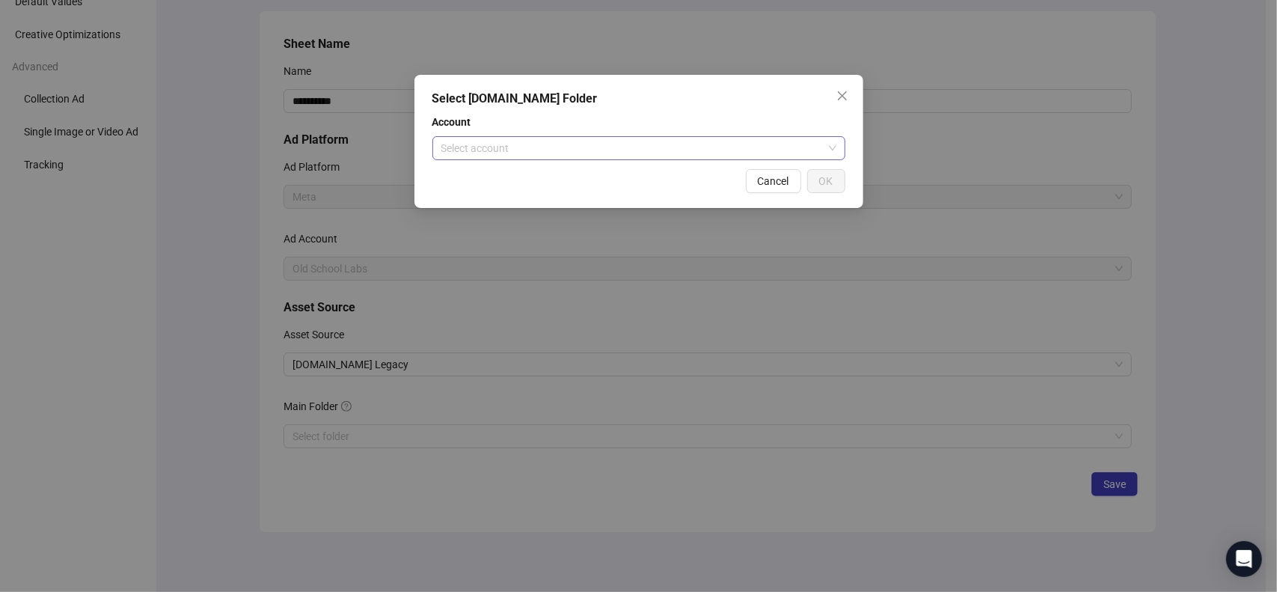
click at [528, 147] on input "search" at bounding box center [632, 148] width 382 height 22
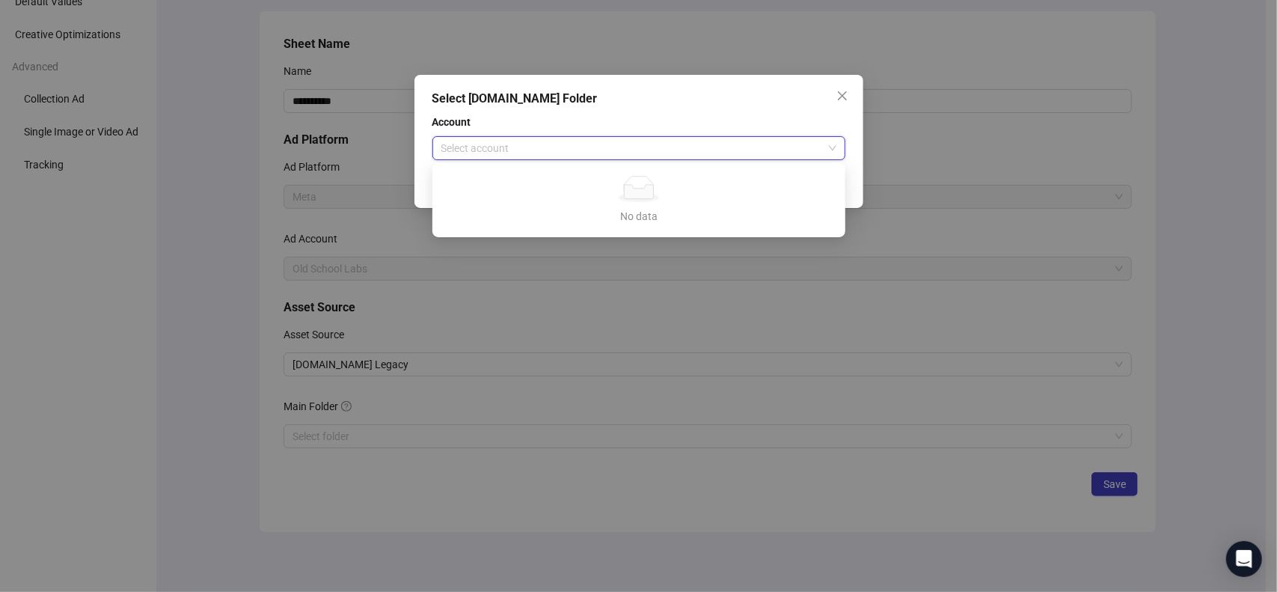
click at [620, 197] on ellipse at bounding box center [639, 197] width 41 height 9
click at [220, 251] on div "Select [DOMAIN_NAME] Folder Account Select account Cancel OK" at bounding box center [638, 296] width 1277 height 592
click at [219, 250] on div "Select [DOMAIN_NAME] Folder Account Select account Cancel OK" at bounding box center [638, 296] width 1277 height 592
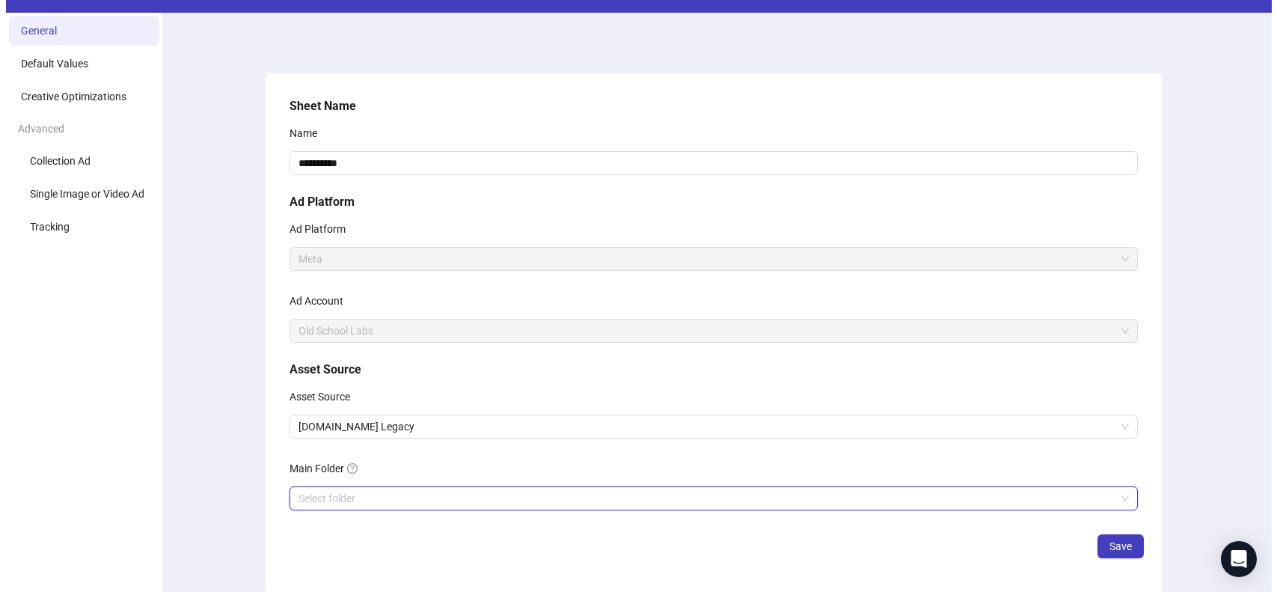
scroll to position [0, 0]
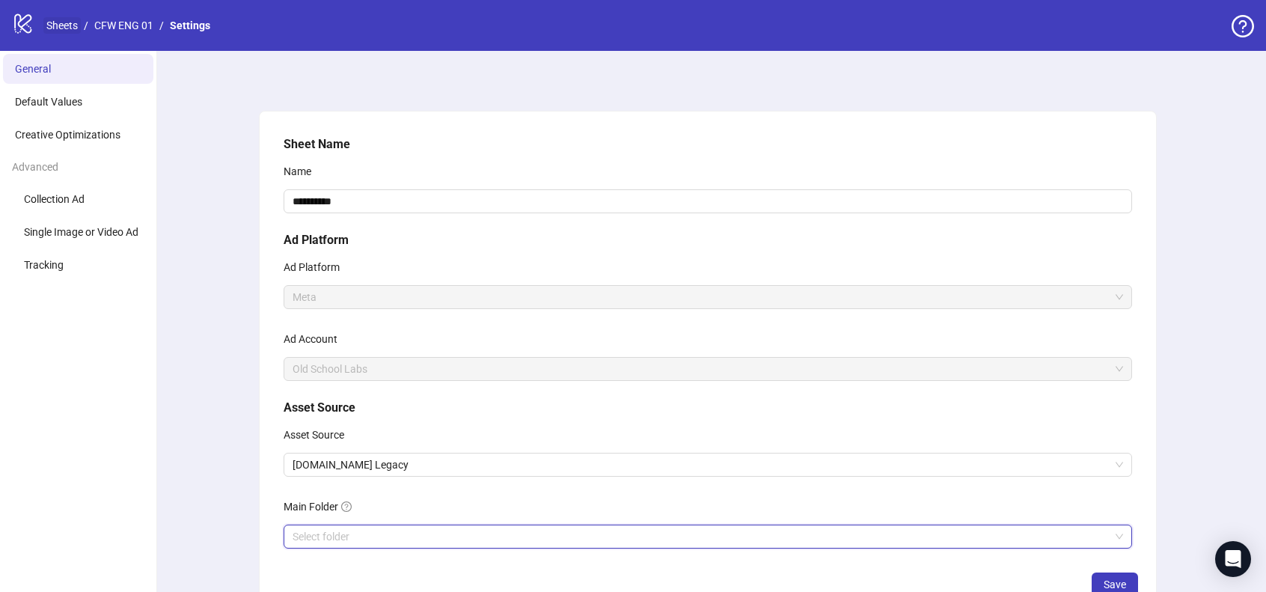
click at [54, 28] on link "Sheets" at bounding box center [61, 25] width 37 height 16
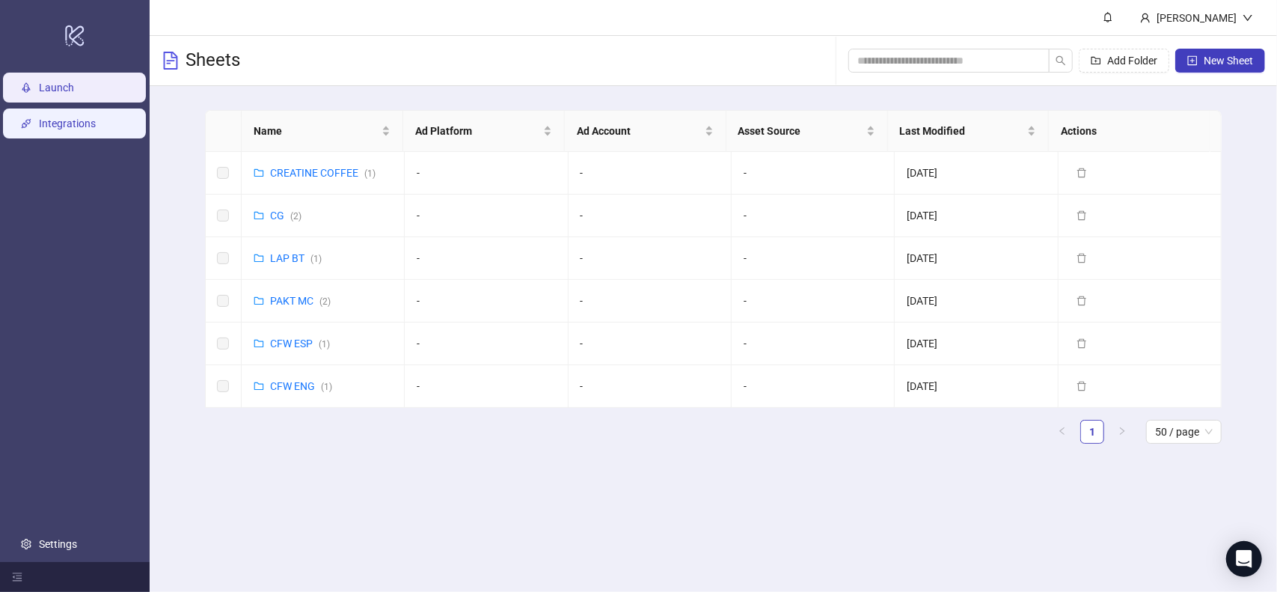
click at [83, 123] on link "Integrations" at bounding box center [67, 123] width 57 height 12
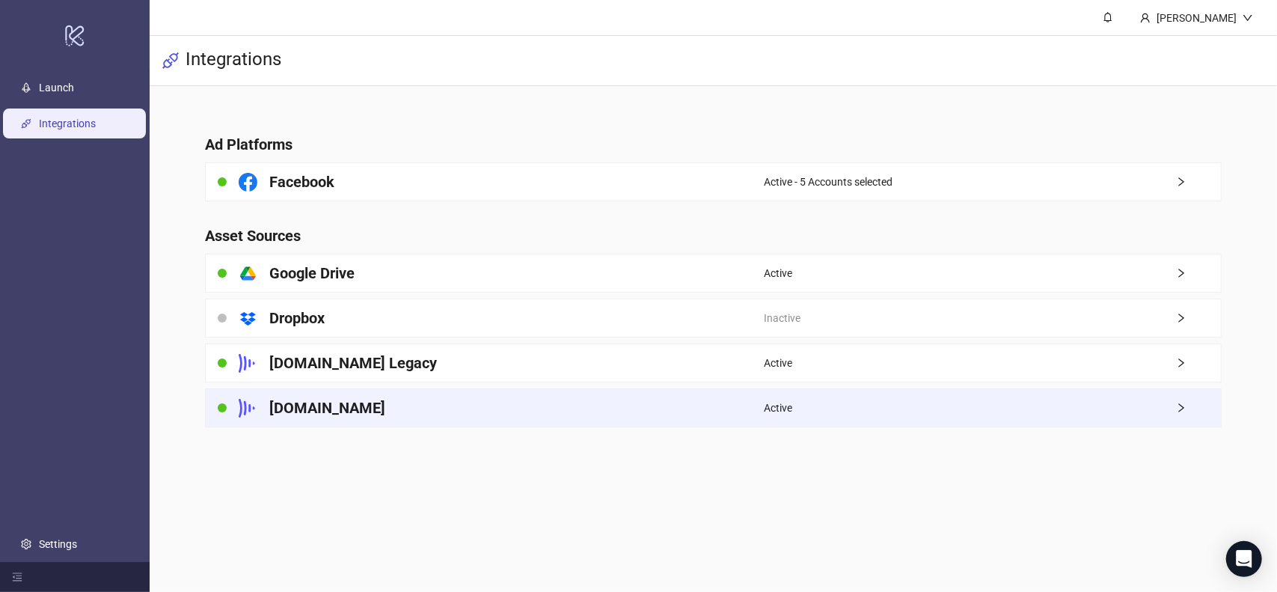
click at [343, 403] on div "[DOMAIN_NAME]" at bounding box center [485, 407] width 558 height 37
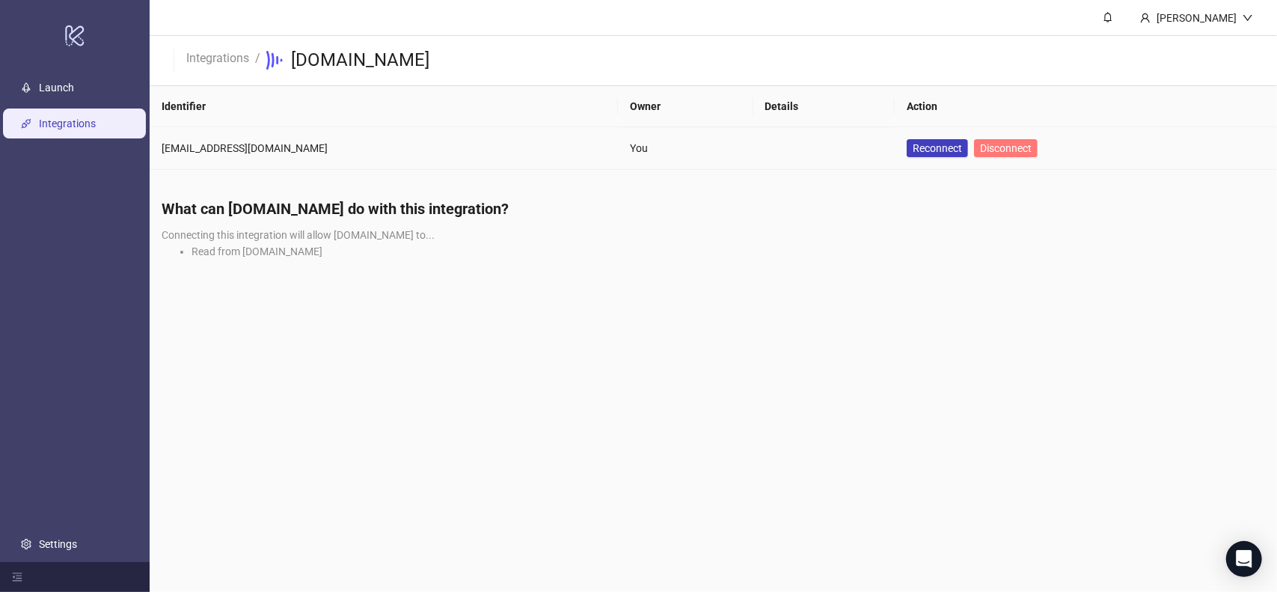
click at [988, 149] on span "Disconnect" at bounding box center [1006, 148] width 52 height 12
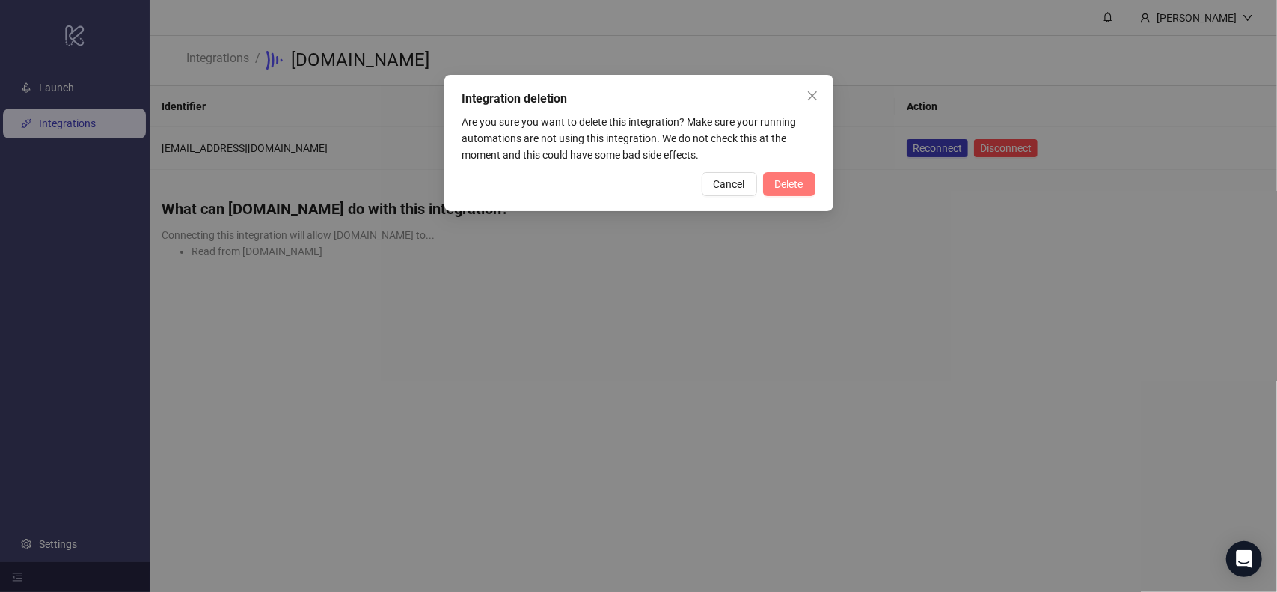
click at [808, 172] on button "Delete" at bounding box center [789, 184] width 52 height 24
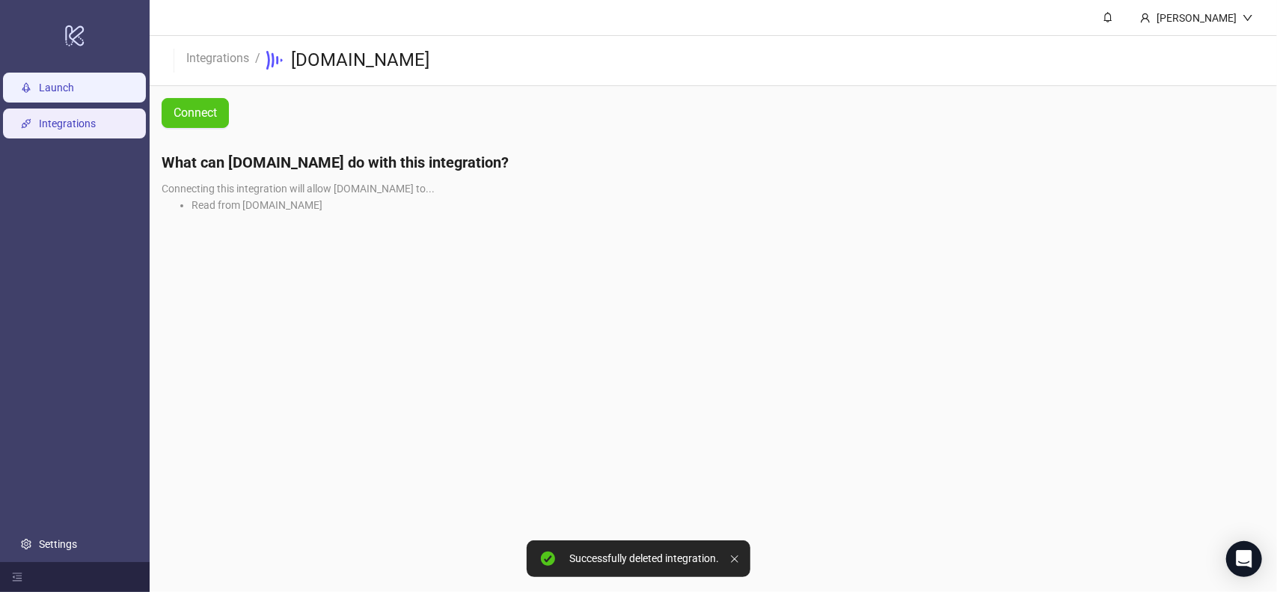
click at [72, 85] on link "Launch" at bounding box center [56, 88] width 35 height 12
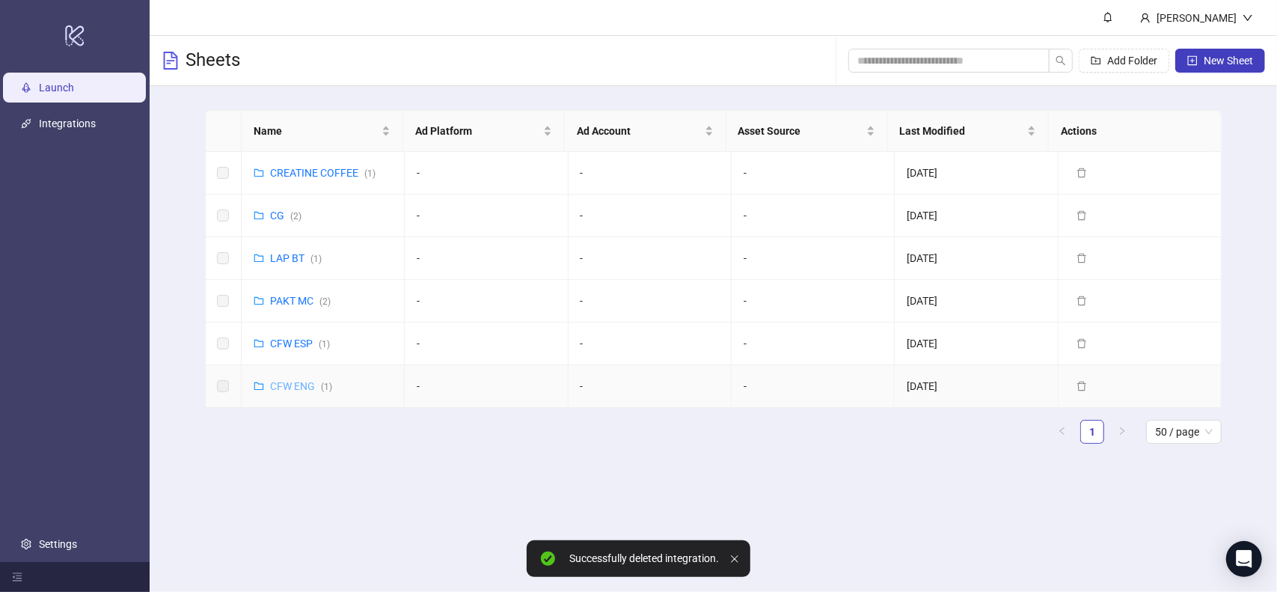
click at [290, 388] on link "CFW ENG ( 1 )" at bounding box center [301, 386] width 62 height 12
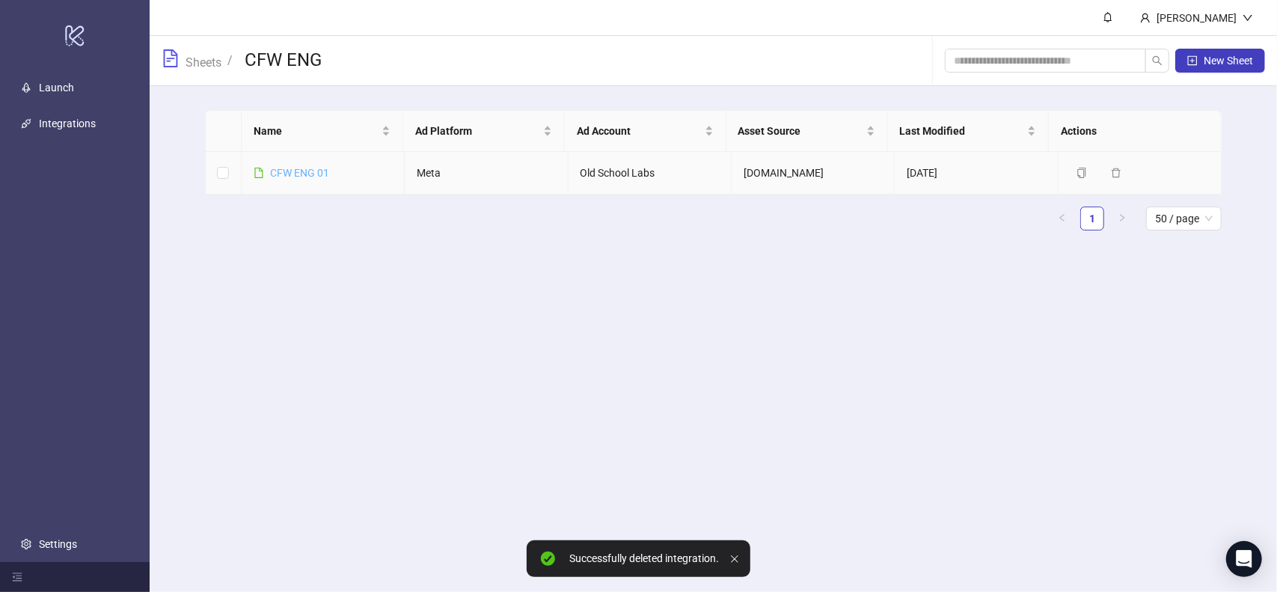
click at [287, 171] on link "CFW ENG 01" at bounding box center [299, 173] width 59 height 12
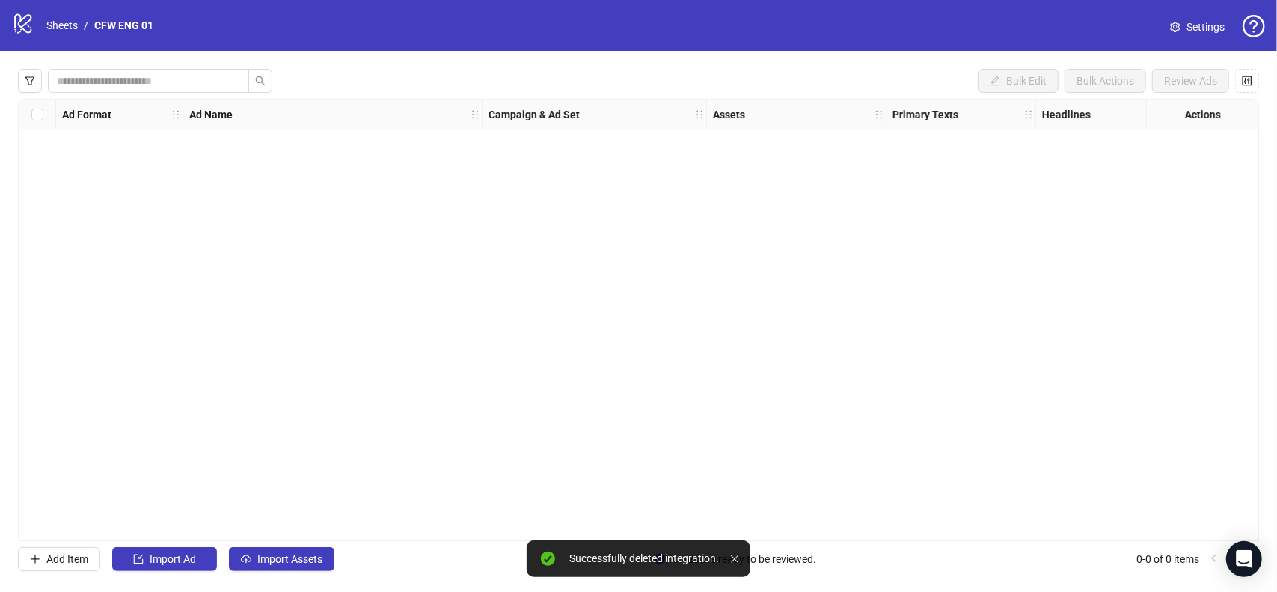
click at [1196, 32] on span "Settings" at bounding box center [1206, 27] width 38 height 16
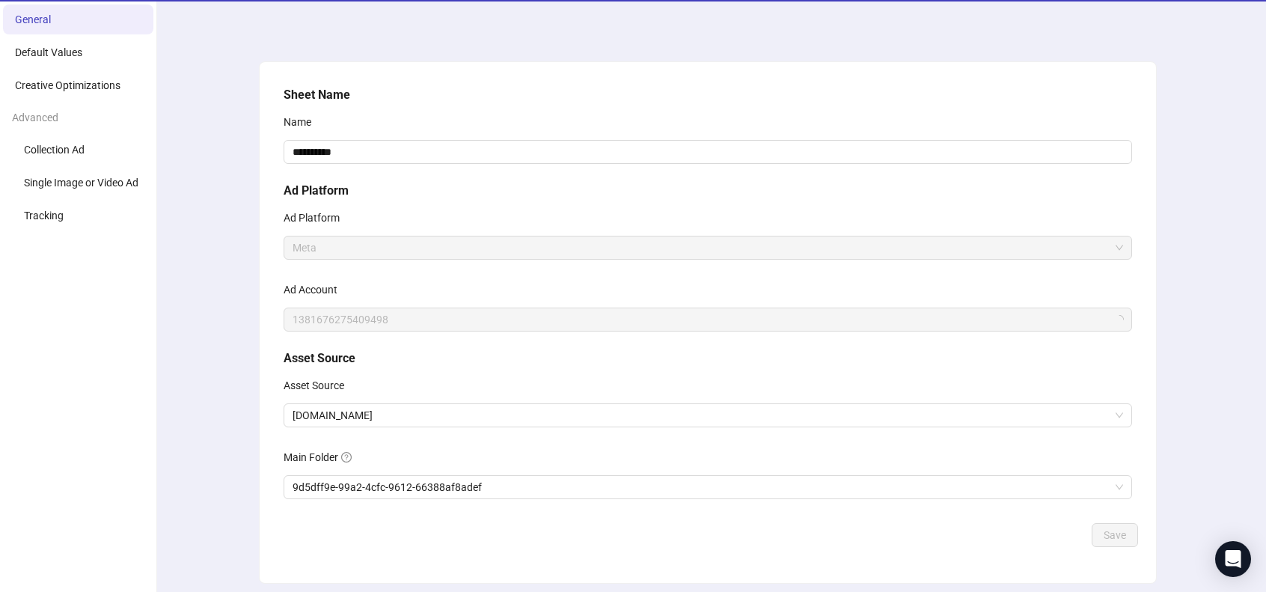
scroll to position [100, 0]
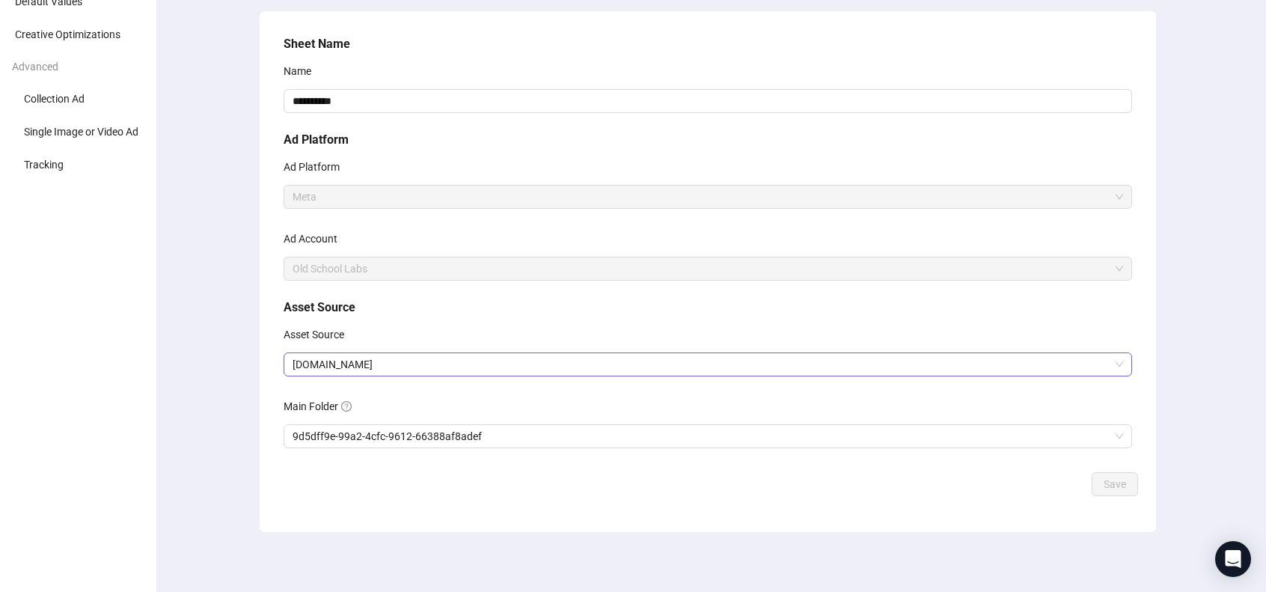
click at [504, 373] on span "[DOMAIN_NAME]" at bounding box center [708, 364] width 831 height 22
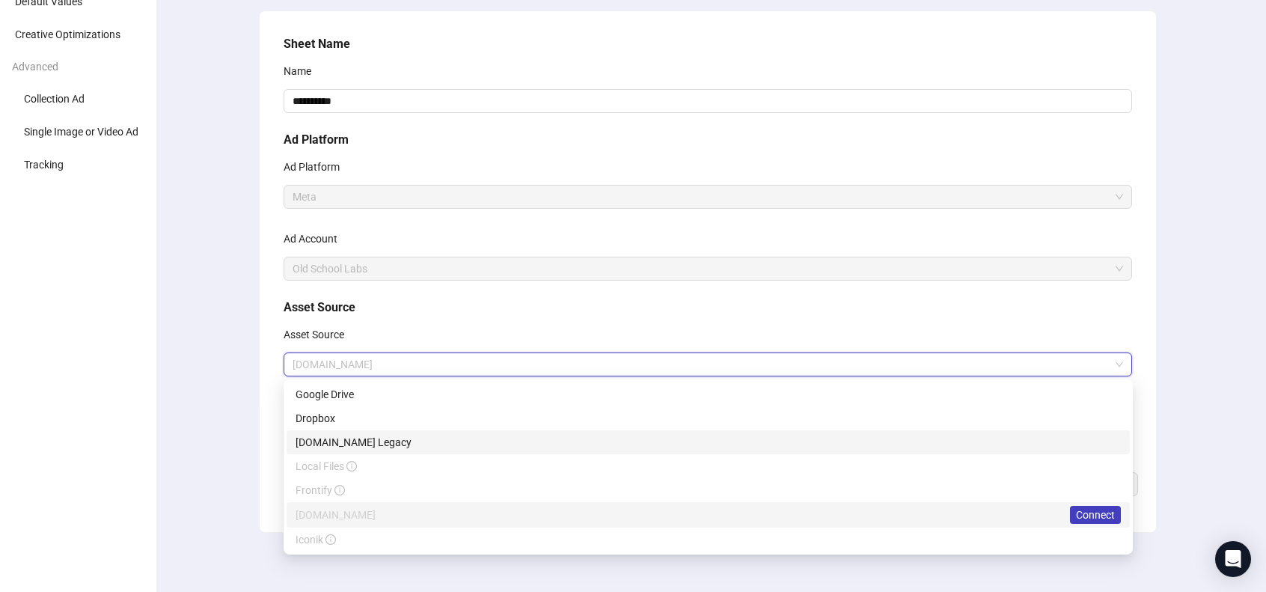
click at [487, 437] on div "[DOMAIN_NAME] Legacy" at bounding box center [708, 442] width 825 height 16
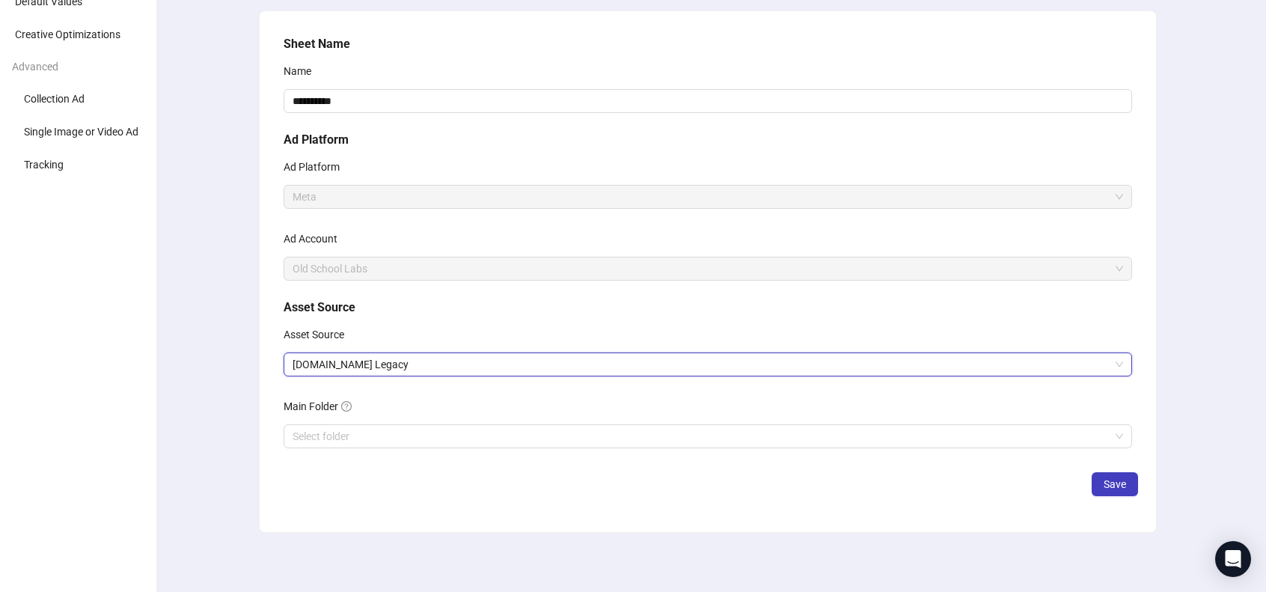
drag, startPoint x: 257, startPoint y: 376, endPoint x: 365, endPoint y: 412, distance: 113.6
click at [257, 376] on div "**********" at bounding box center [708, 272] width 1116 height 642
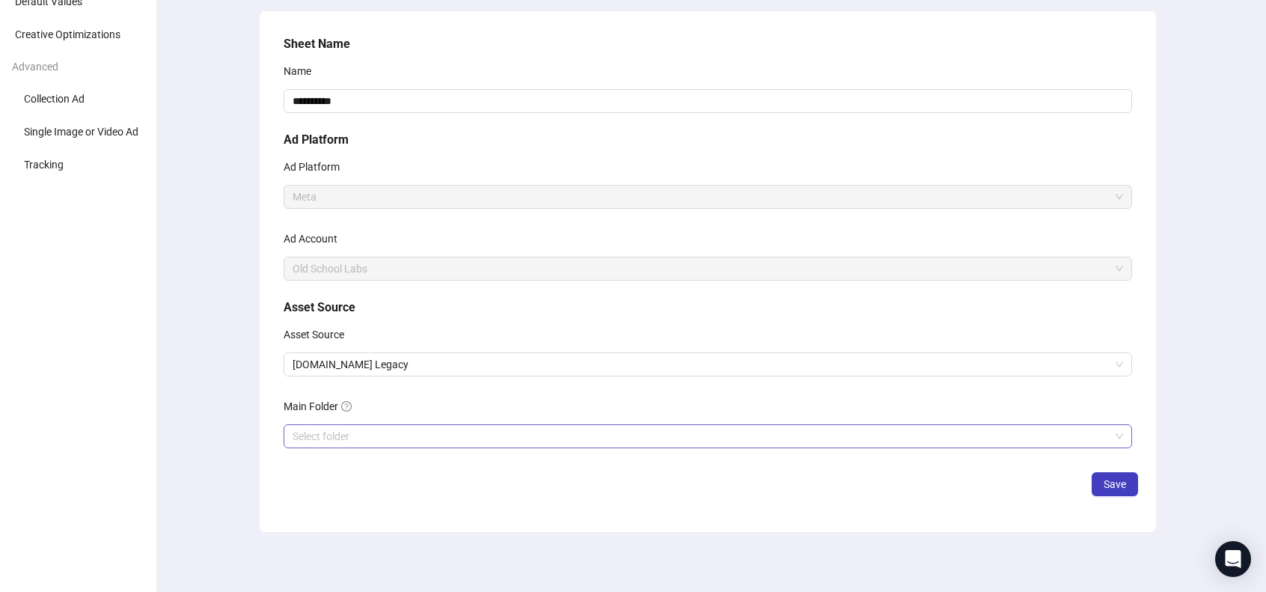
click at [391, 431] on input "search" at bounding box center [701, 436] width 817 height 22
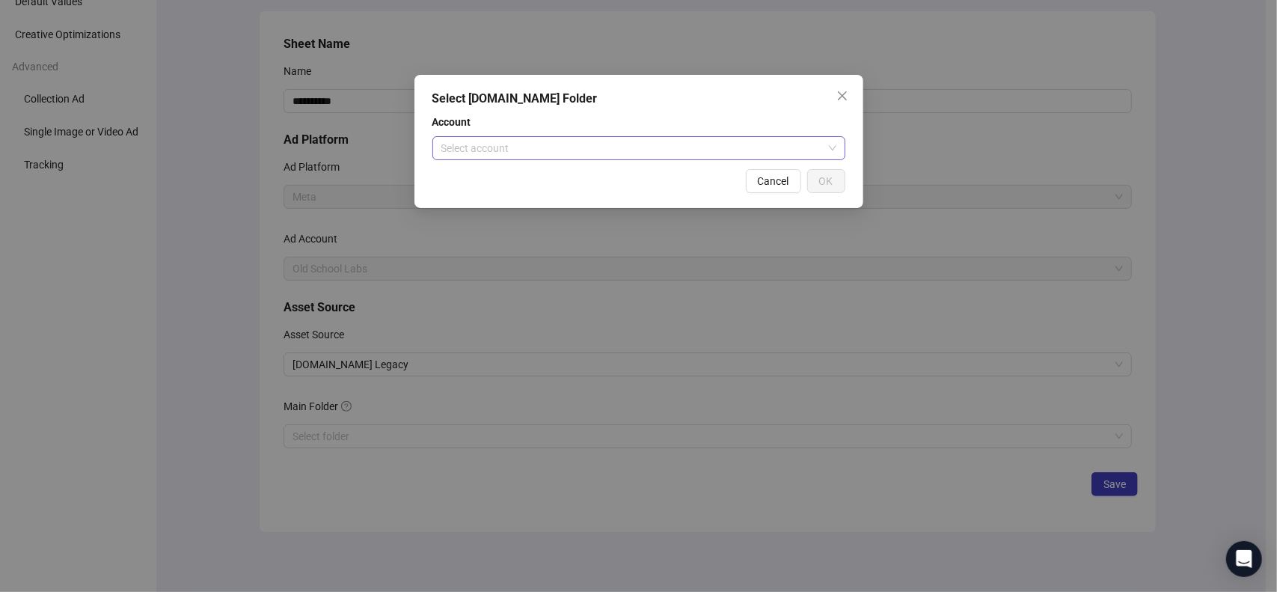
click at [560, 148] on input "search" at bounding box center [632, 148] width 382 height 22
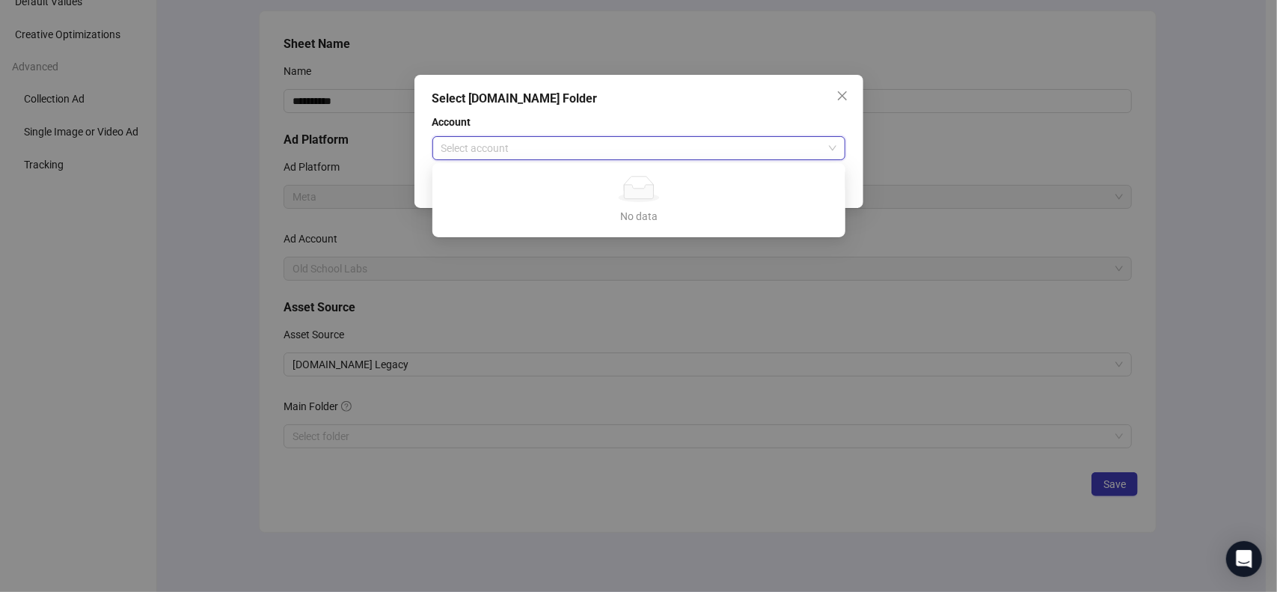
click at [598, 194] on div "No data" at bounding box center [638, 189] width 377 height 26
click at [652, 204] on div "No data No data" at bounding box center [638, 200] width 377 height 49
drag, startPoint x: 654, startPoint y: 201, endPoint x: 675, endPoint y: 167, distance: 39.7
click at [655, 199] on div "No data No data" at bounding box center [638, 200] width 377 height 49
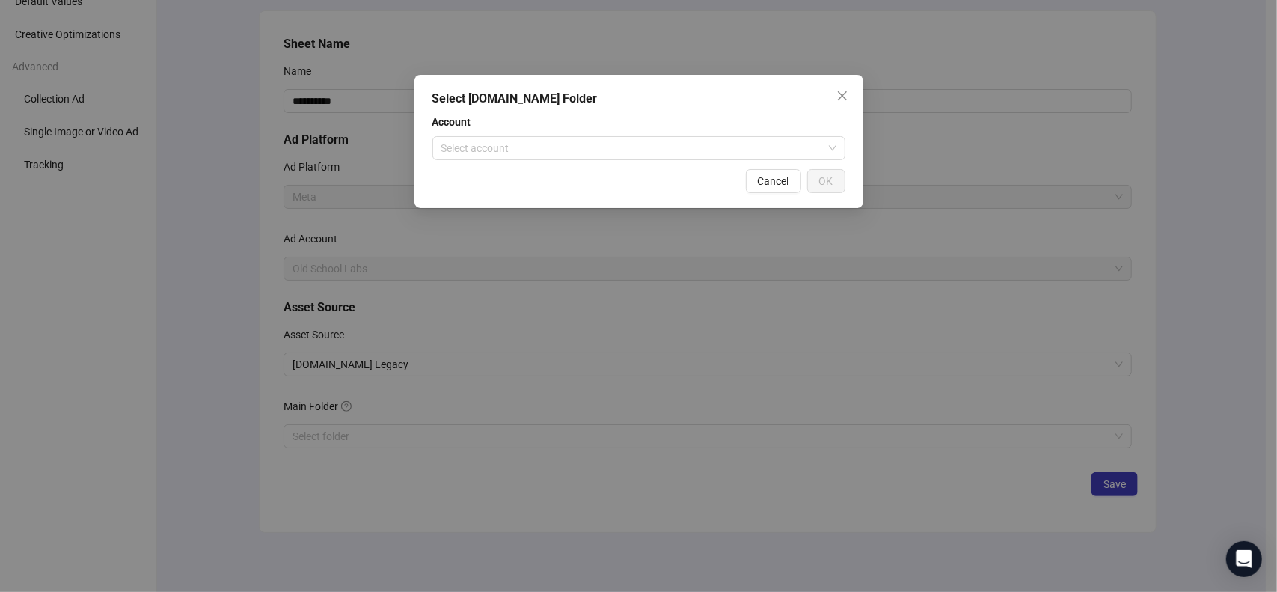
click at [722, 124] on span "Account" at bounding box center [639, 122] width 413 height 16
click at [775, 109] on div "Select [DOMAIN_NAME] Folder Account Select account Cancel OK" at bounding box center [639, 141] width 449 height 133
click at [851, 94] on span "Close" at bounding box center [843, 96] width 24 height 12
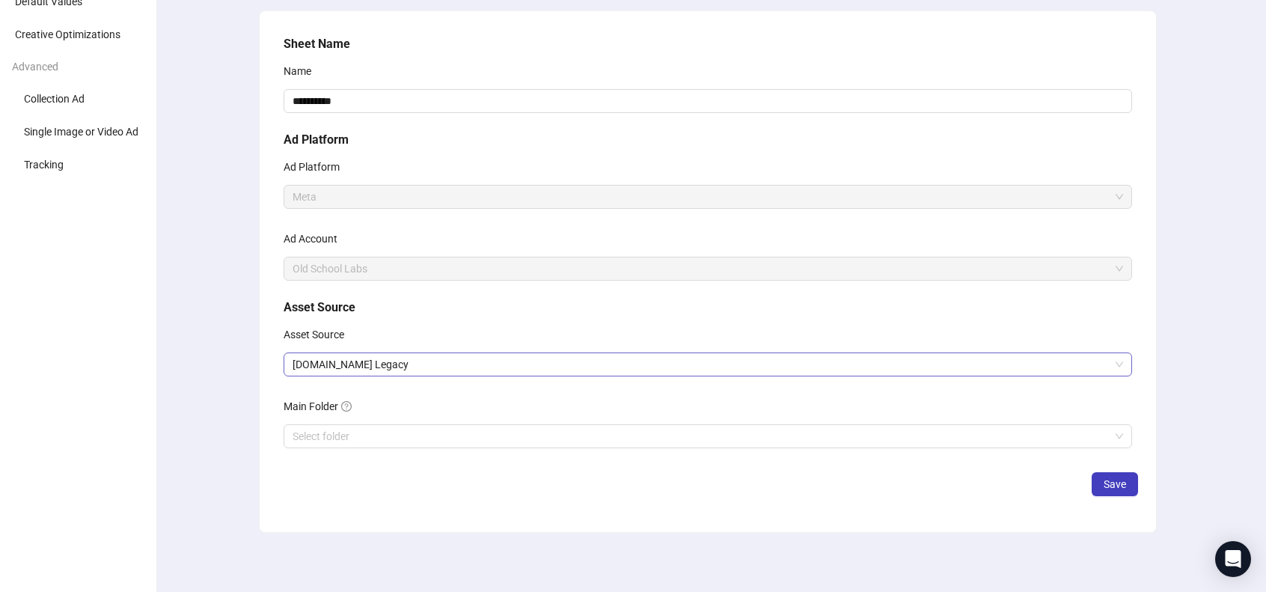
click at [386, 355] on span "[DOMAIN_NAME] Legacy" at bounding box center [708, 364] width 831 height 22
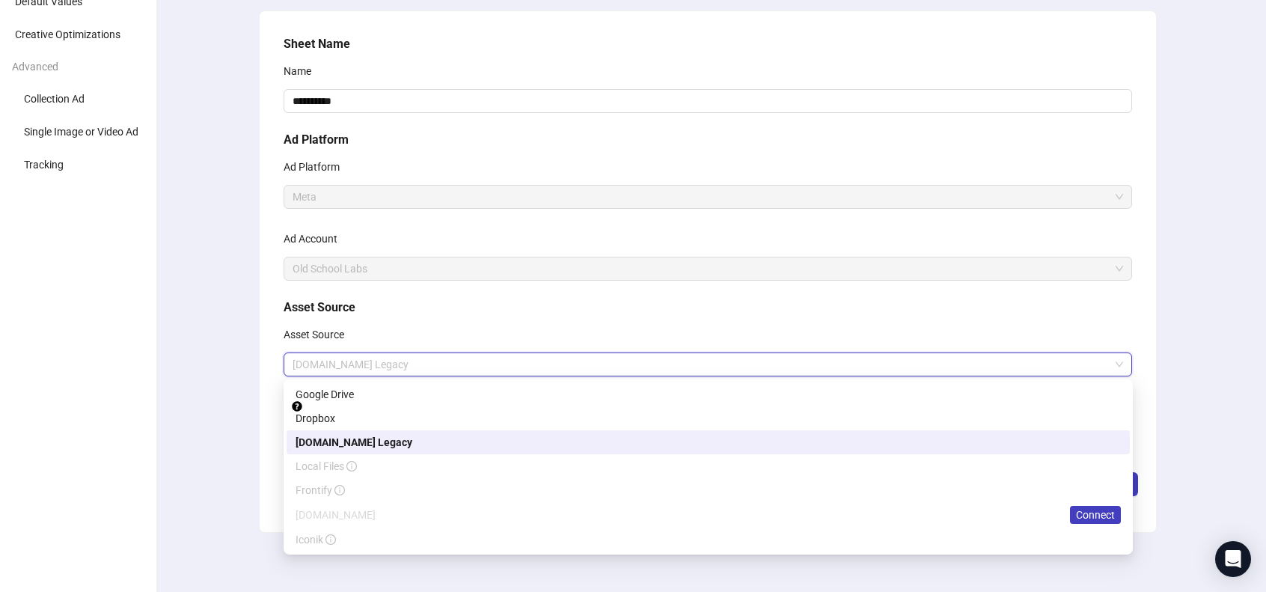
click at [454, 439] on div "[DOMAIN_NAME] Legacy" at bounding box center [708, 442] width 825 height 16
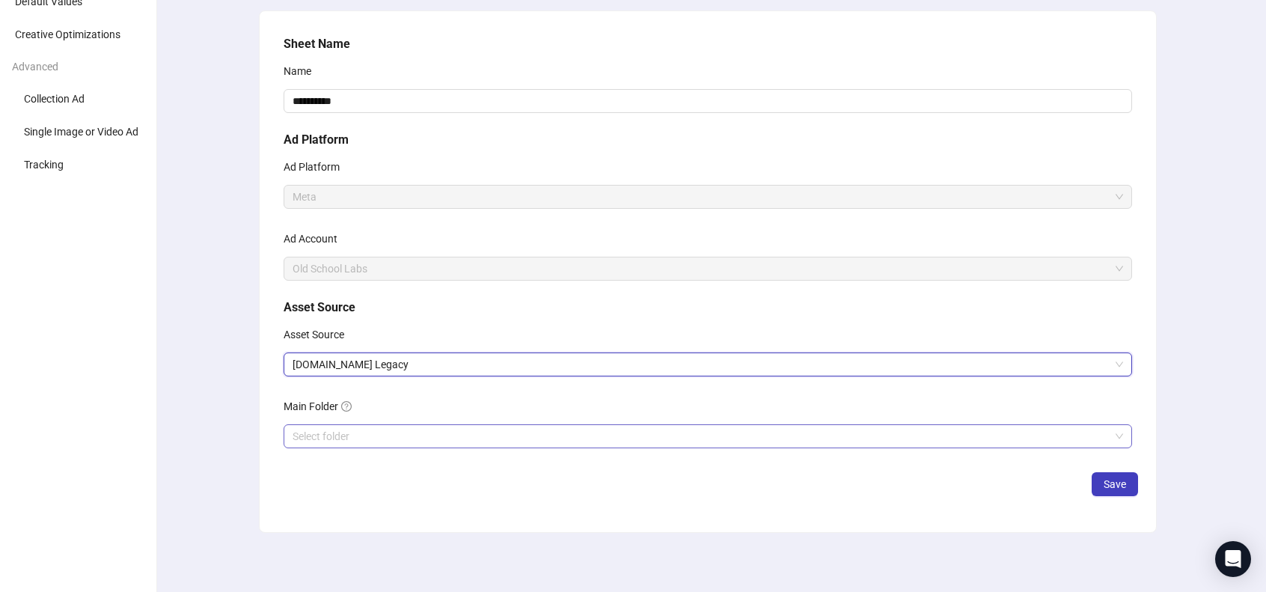
click at [397, 437] on input "search" at bounding box center [701, 436] width 817 height 22
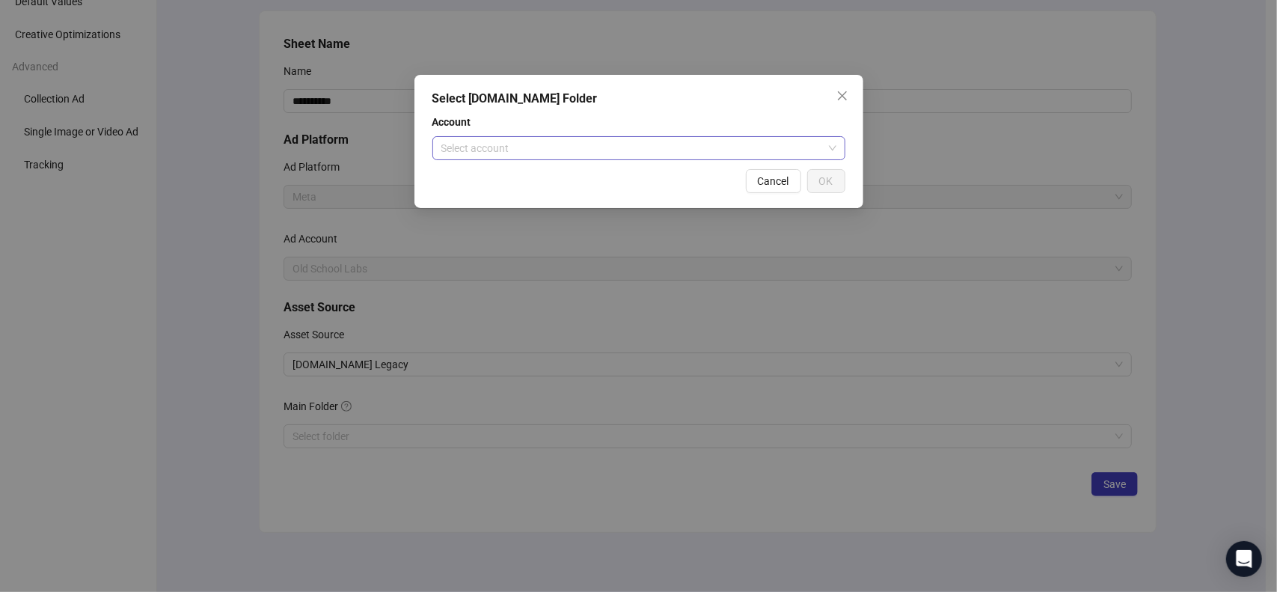
click at [515, 151] on input "search" at bounding box center [632, 148] width 382 height 22
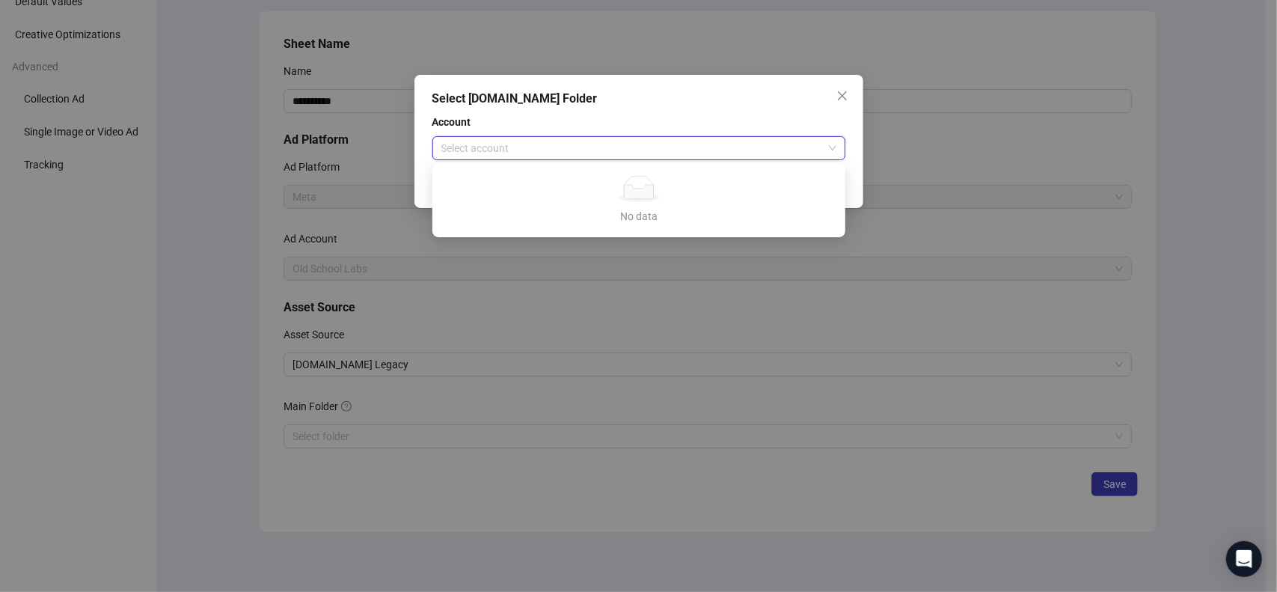
click at [530, 146] on input "search" at bounding box center [632, 148] width 382 height 22
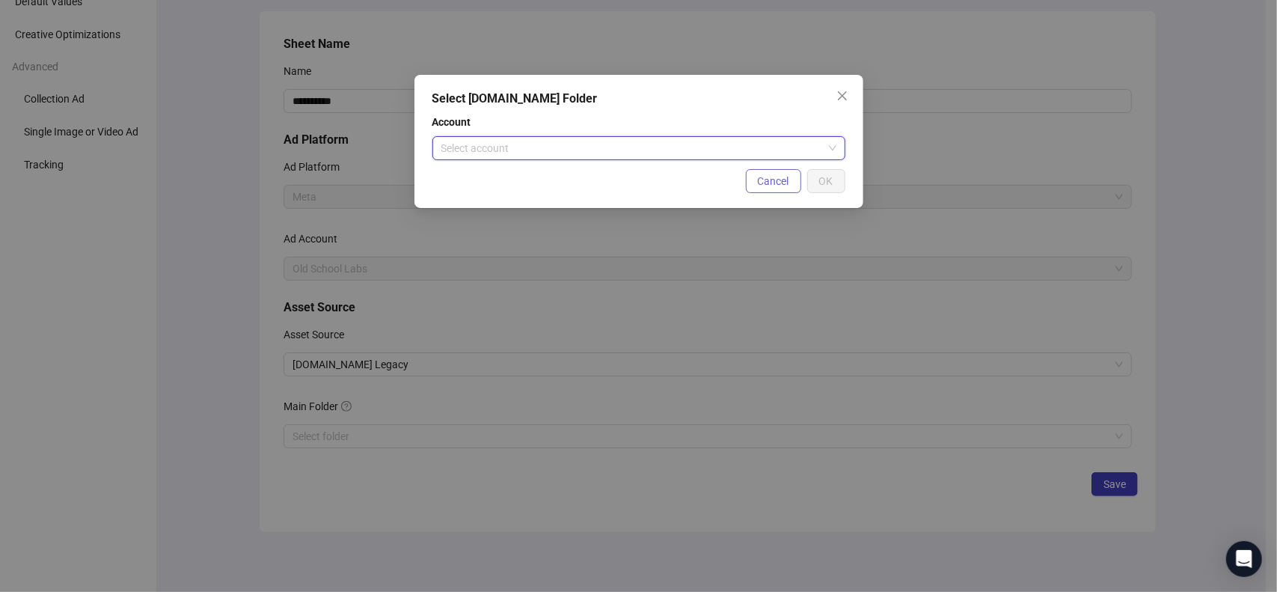
click at [780, 179] on span "Cancel" at bounding box center [773, 181] width 31 height 12
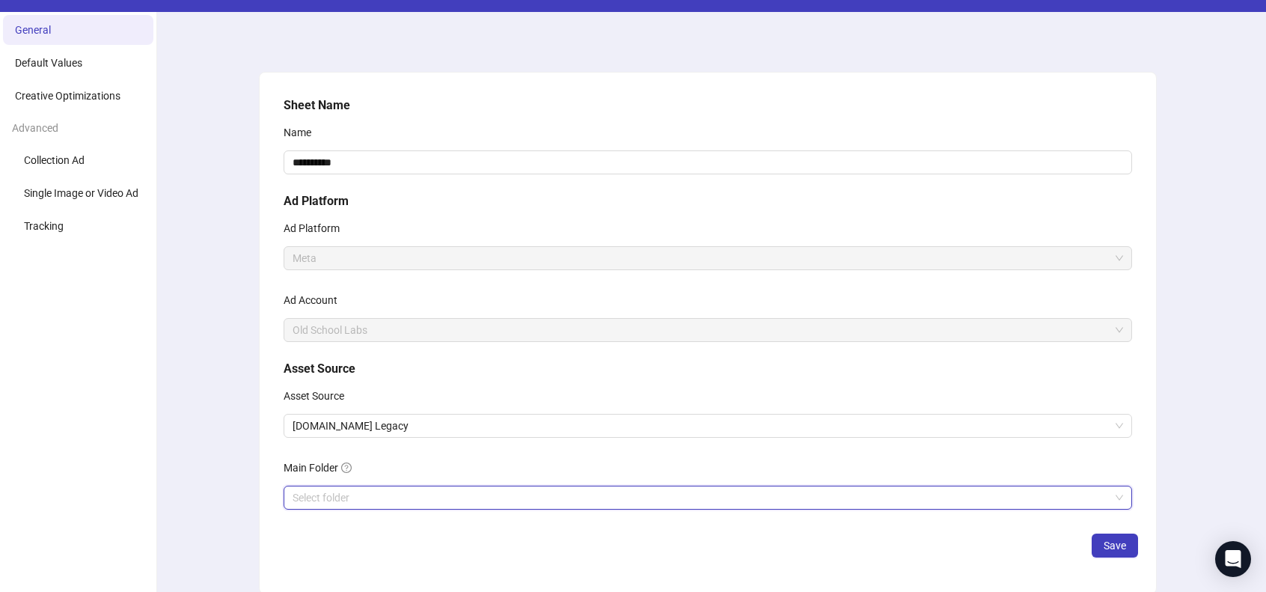
scroll to position [0, 0]
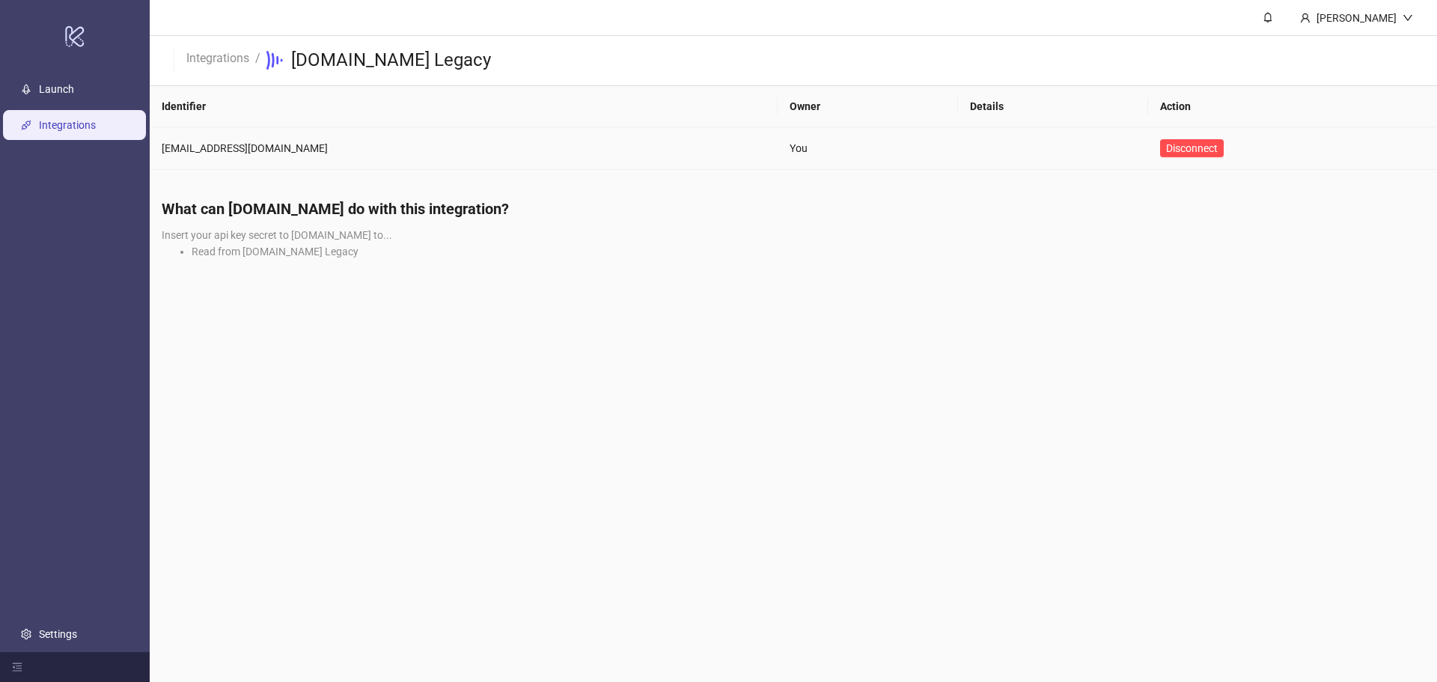
click at [529, 132] on td "[EMAIL_ADDRESS][DOMAIN_NAME]" at bounding box center [464, 148] width 628 height 43
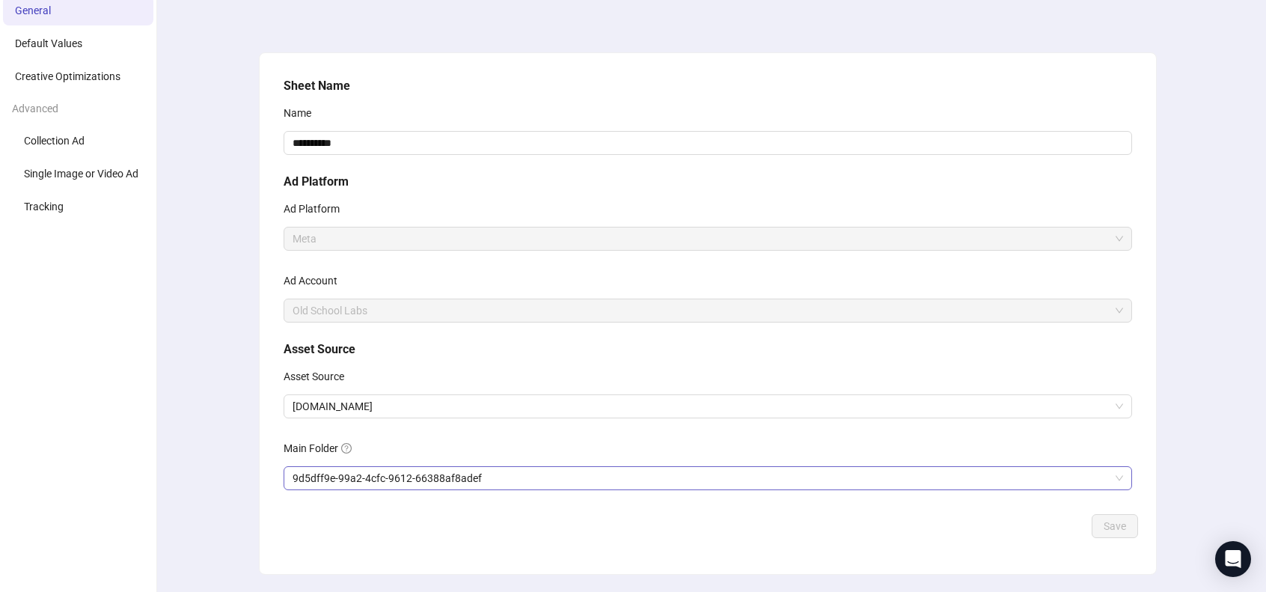
scroll to position [100, 0]
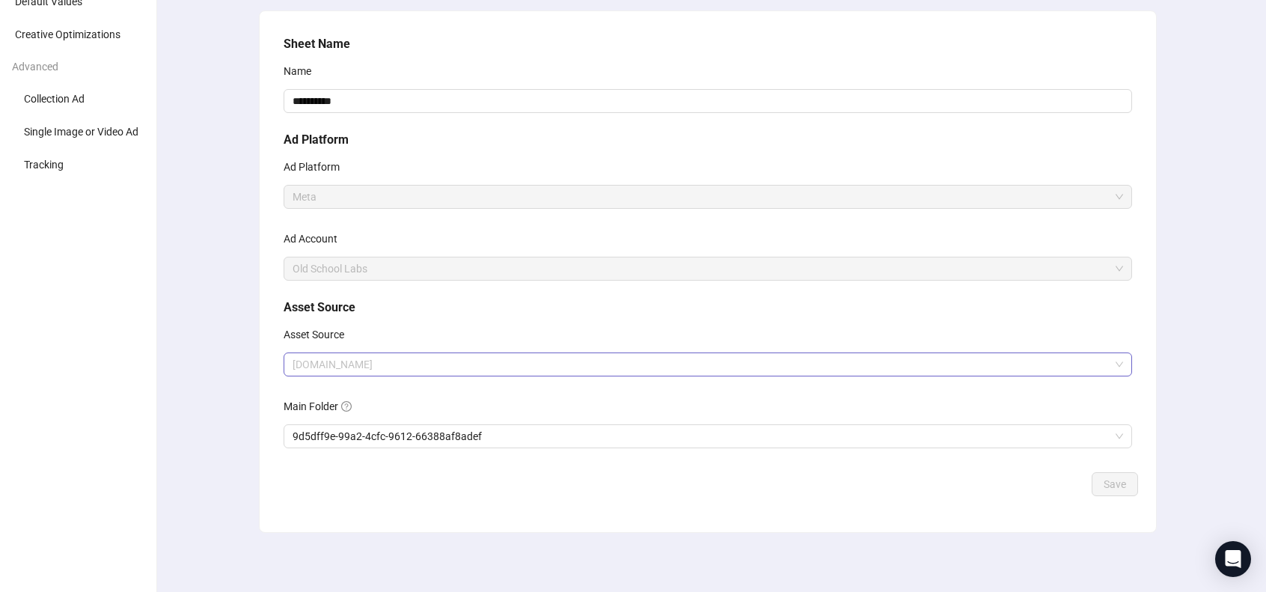
click at [398, 365] on span "[DOMAIN_NAME]" at bounding box center [708, 364] width 831 height 22
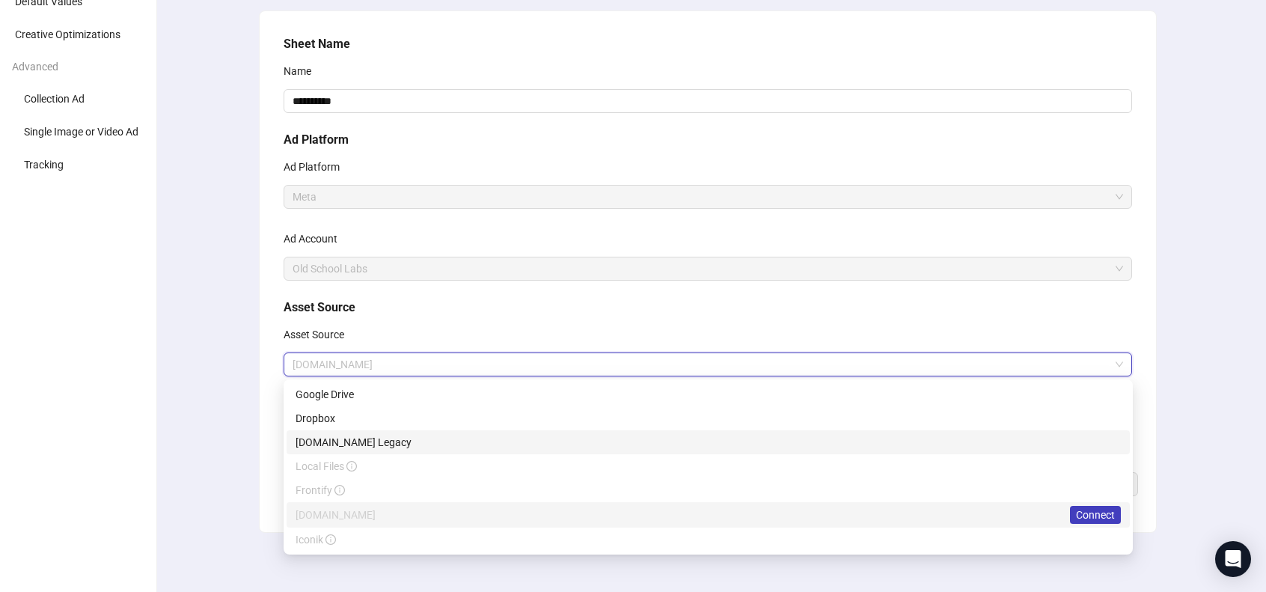
click at [406, 444] on div "[DOMAIN_NAME] Legacy" at bounding box center [708, 442] width 825 height 16
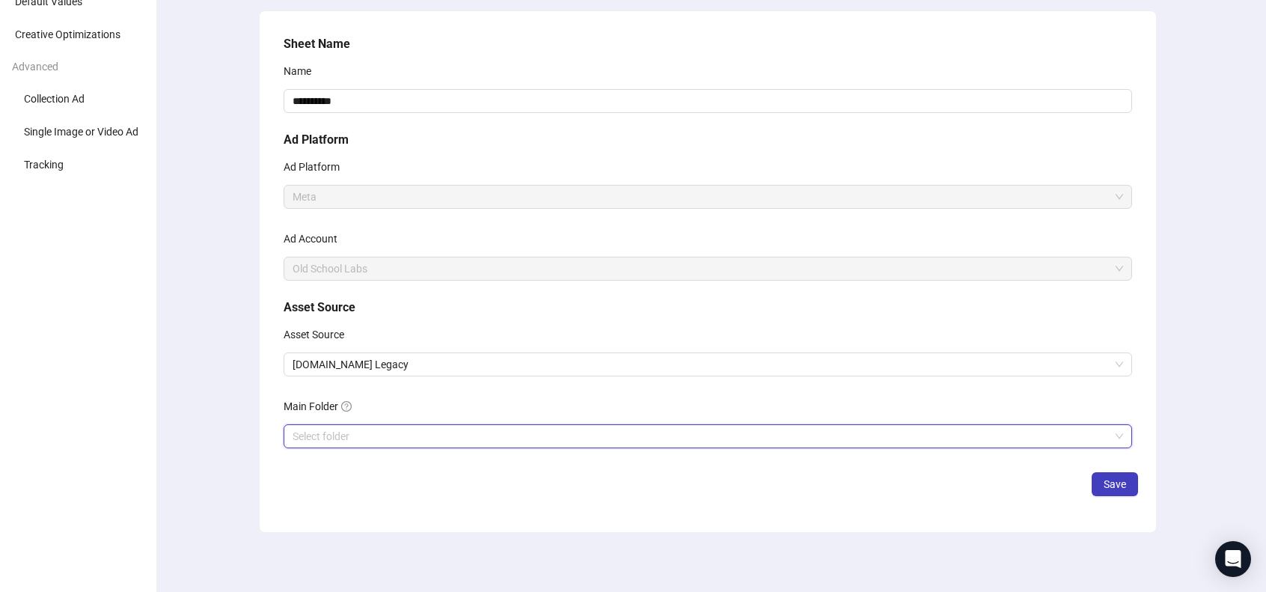
click at [546, 433] on input "search" at bounding box center [701, 436] width 817 height 22
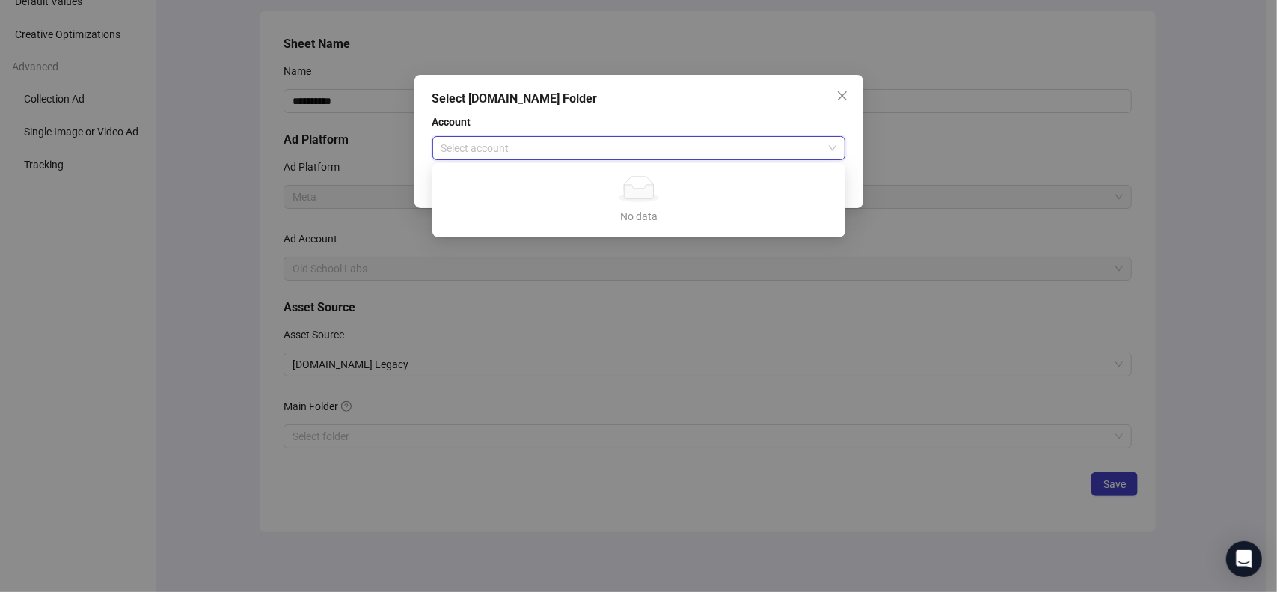
click at [540, 149] on input "search" at bounding box center [632, 148] width 382 height 22
click at [560, 191] on div "No data" at bounding box center [638, 189] width 377 height 26
click at [653, 209] on div "No data" at bounding box center [638, 216] width 377 height 16
click at [685, 185] on div "No data" at bounding box center [638, 189] width 377 height 26
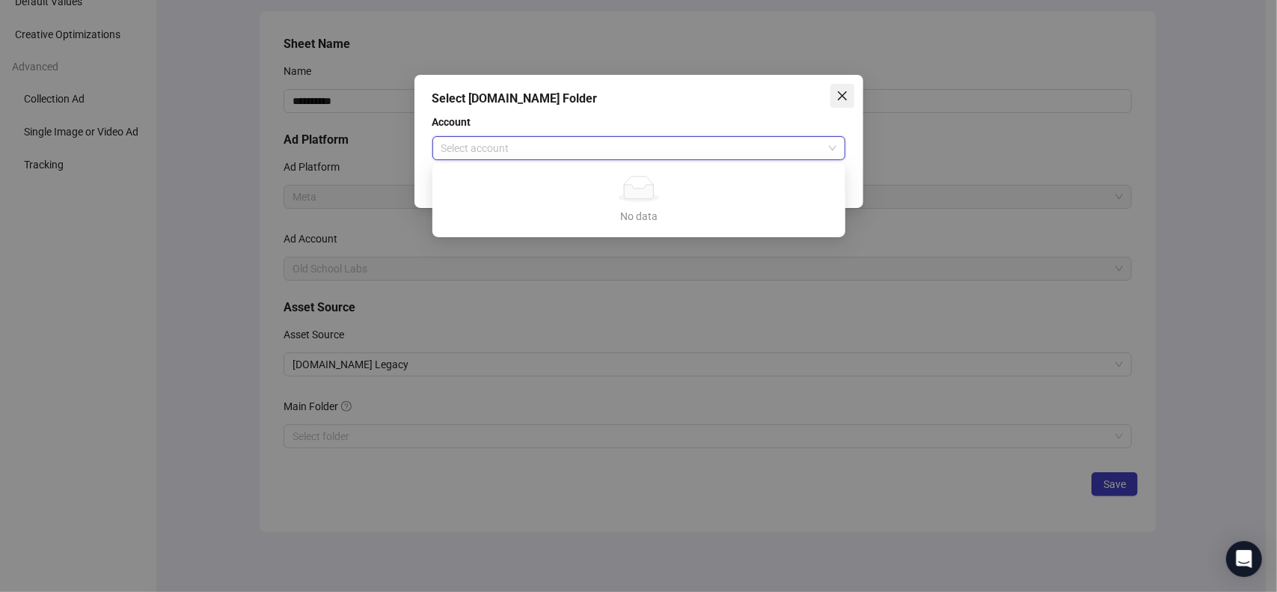
click at [852, 89] on button "Close" at bounding box center [843, 96] width 24 height 24
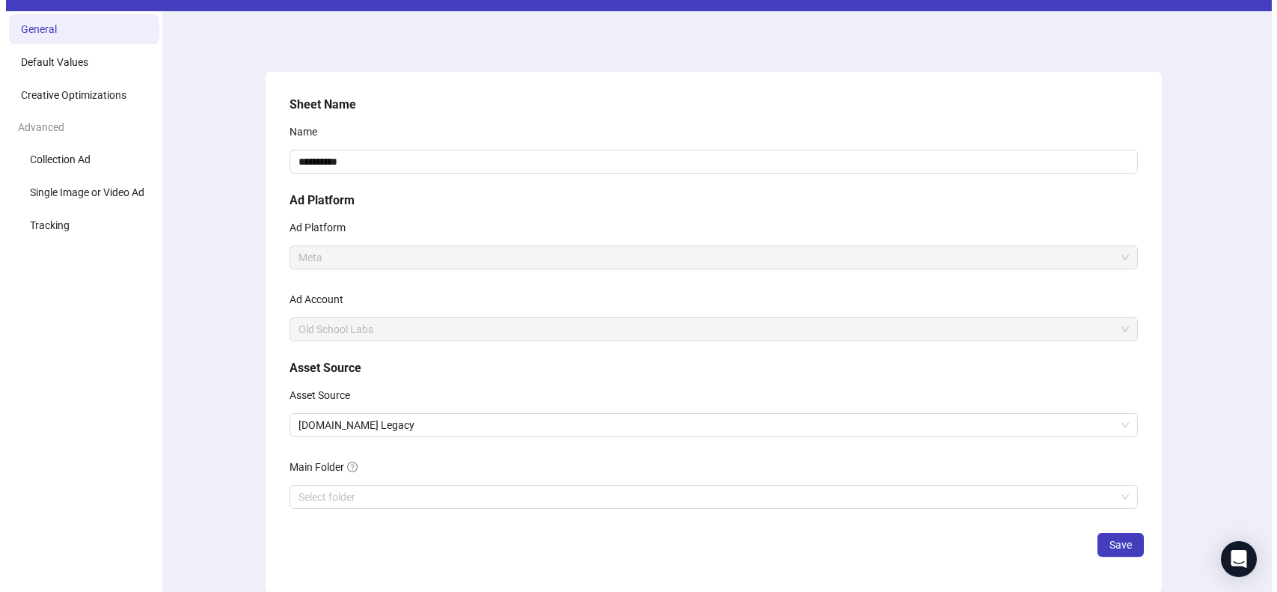
scroll to position [0, 0]
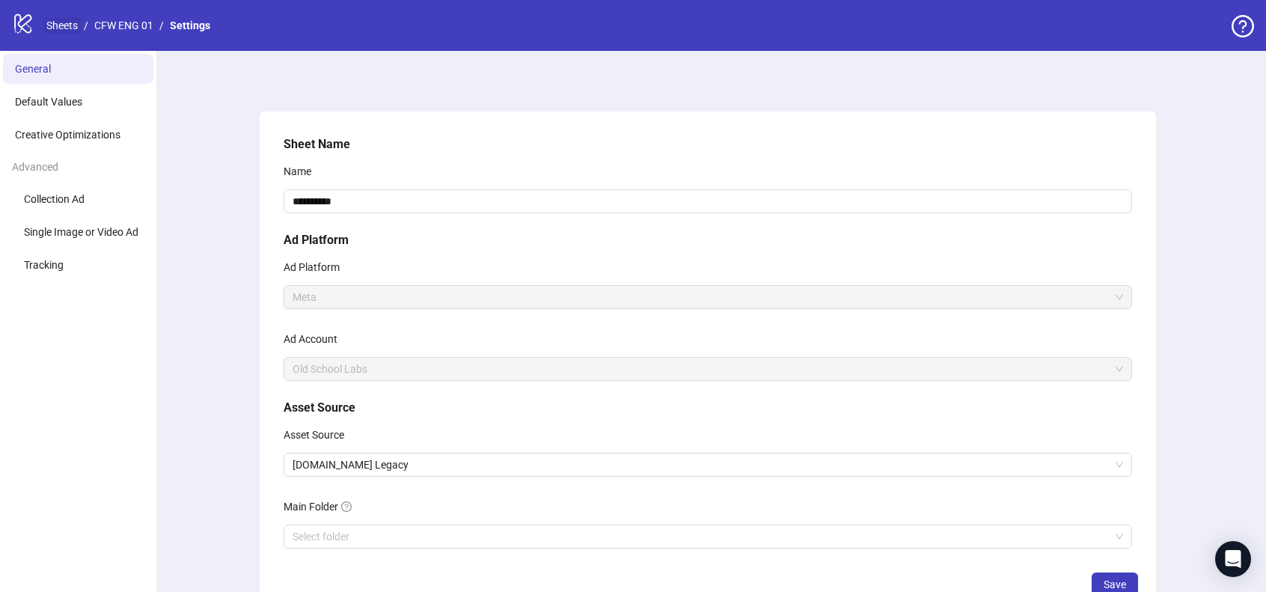
click at [66, 28] on link "Sheets" at bounding box center [61, 25] width 37 height 16
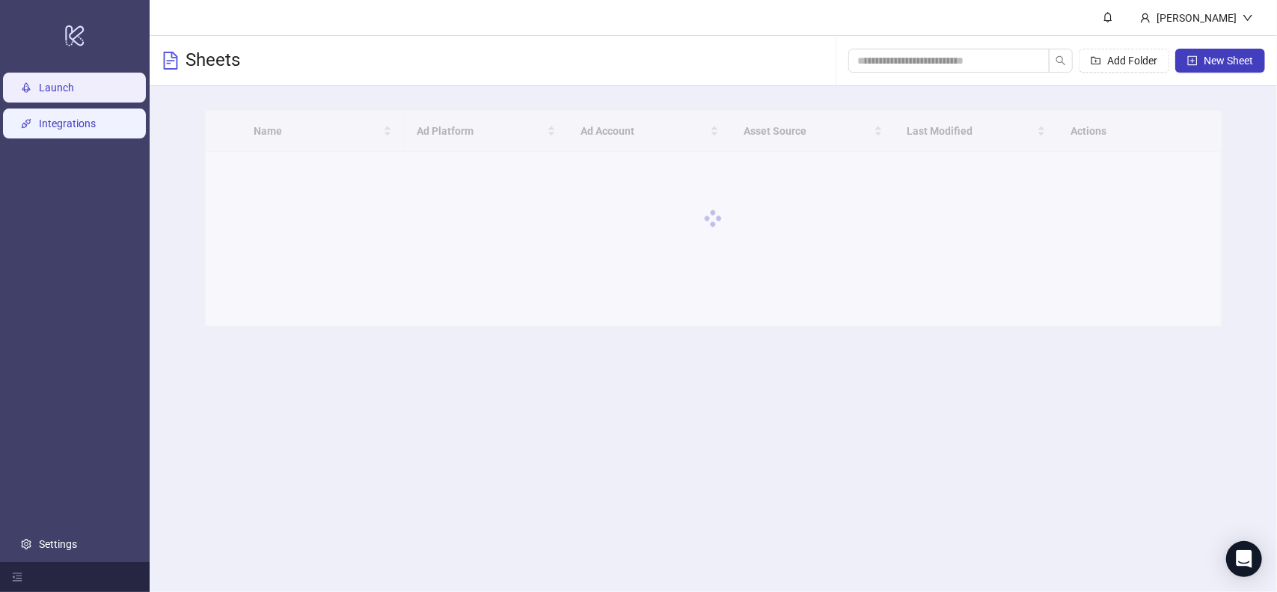
click at [78, 129] on link "Integrations" at bounding box center [67, 123] width 57 height 12
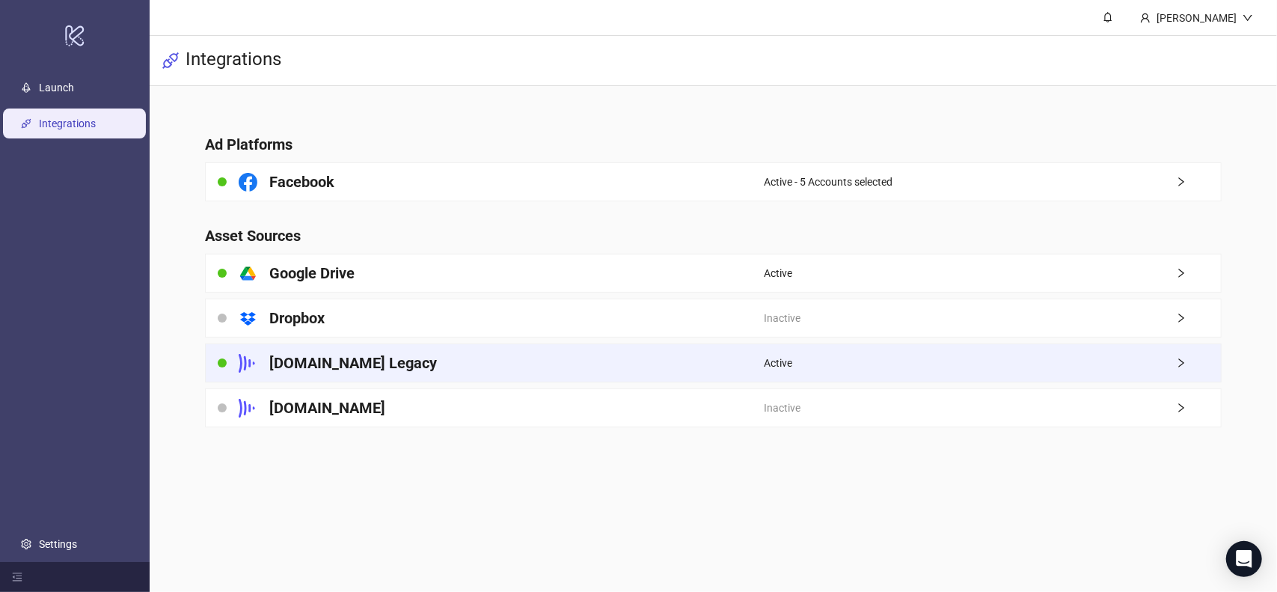
click at [500, 375] on div "[DOMAIN_NAME] Legacy" at bounding box center [485, 362] width 558 height 37
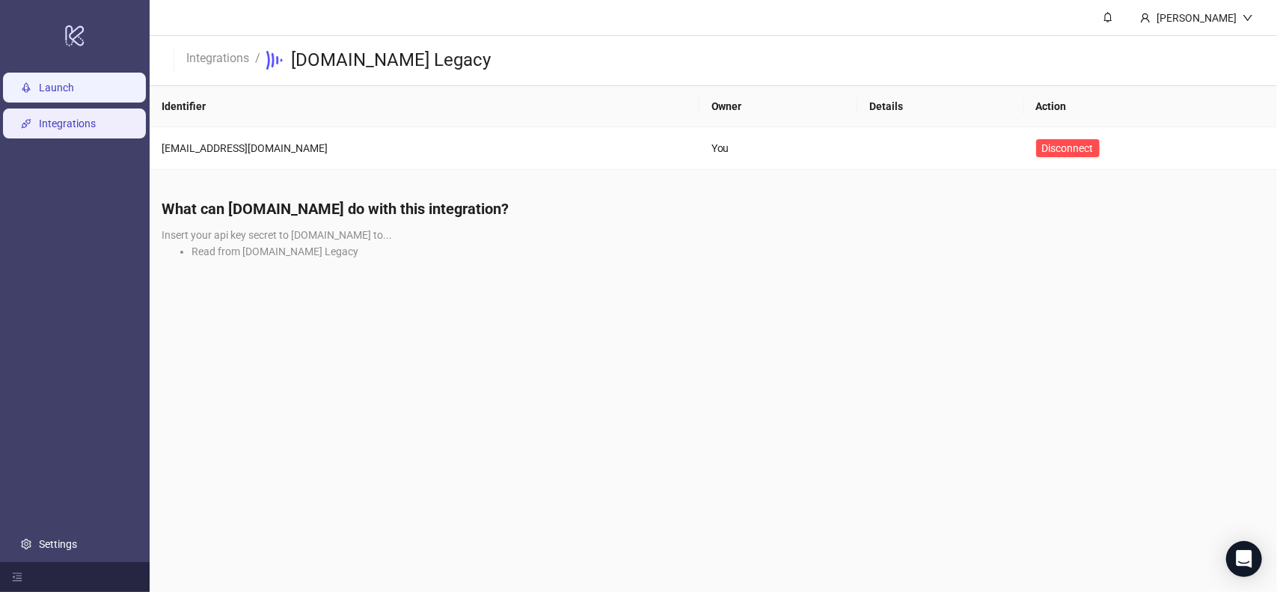
click at [70, 89] on link "Launch" at bounding box center [56, 88] width 35 height 12
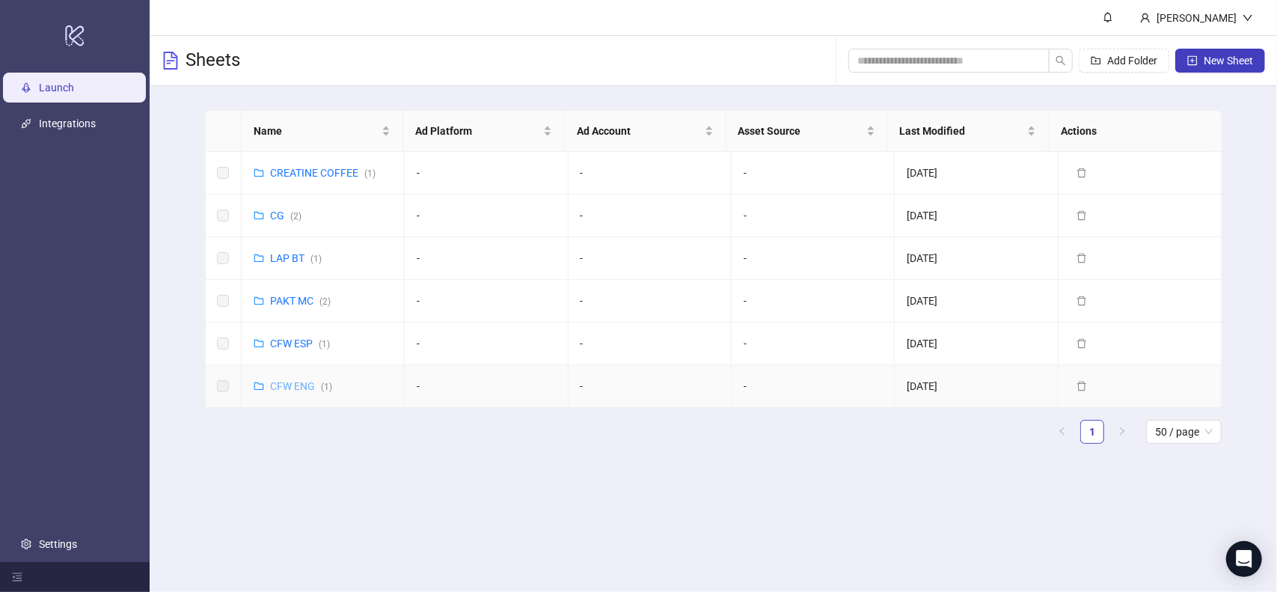
click at [287, 385] on link "CFW ENG ( 1 )" at bounding box center [301, 386] width 62 height 12
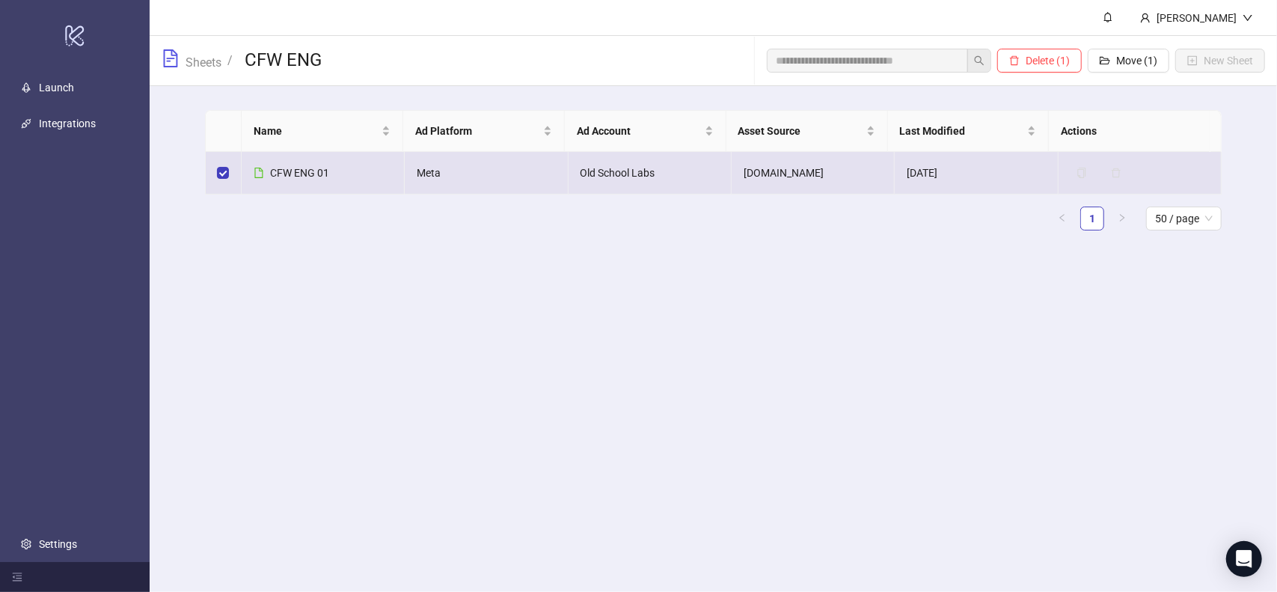
click at [305, 179] on div "CFW ENG 01" at bounding box center [299, 173] width 59 height 16
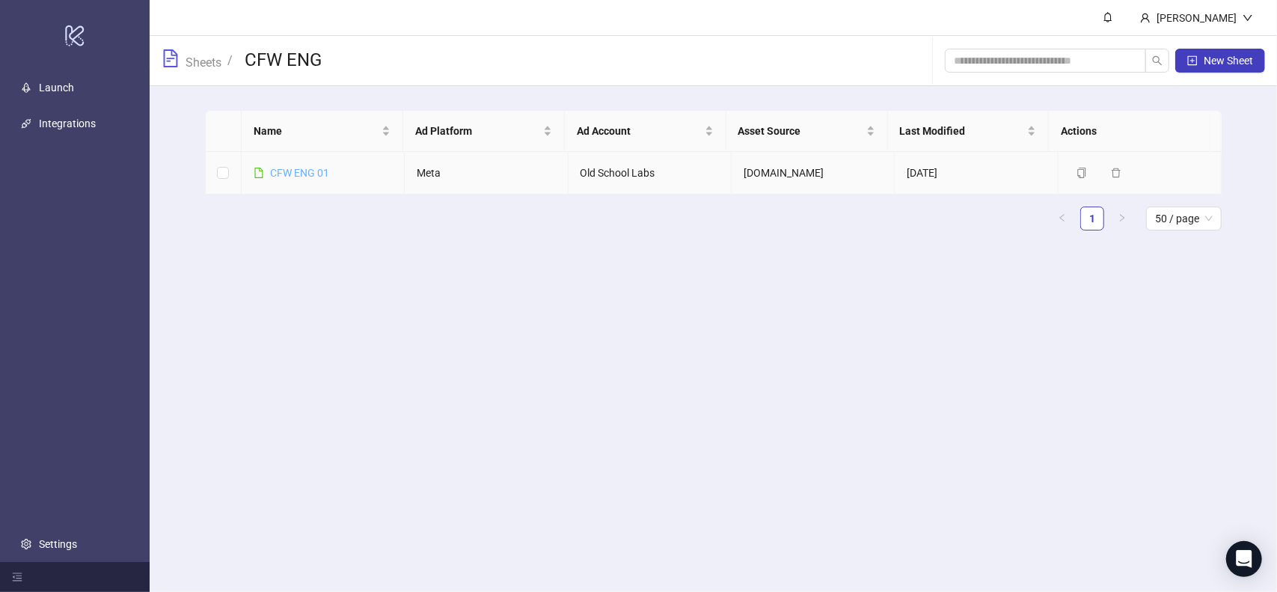
click at [310, 167] on link "CFW ENG 01" at bounding box center [299, 173] width 59 height 12
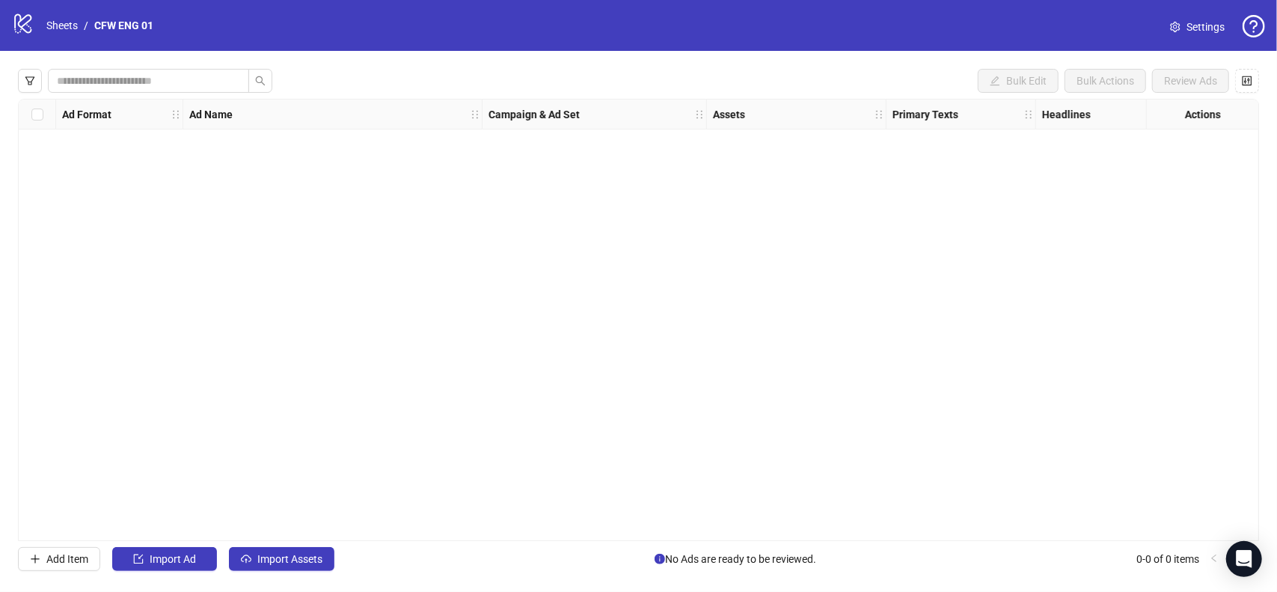
click at [1188, 38] on link "Settings" at bounding box center [1197, 27] width 79 height 24
click at [1190, 29] on span "Settings" at bounding box center [1206, 27] width 38 height 16
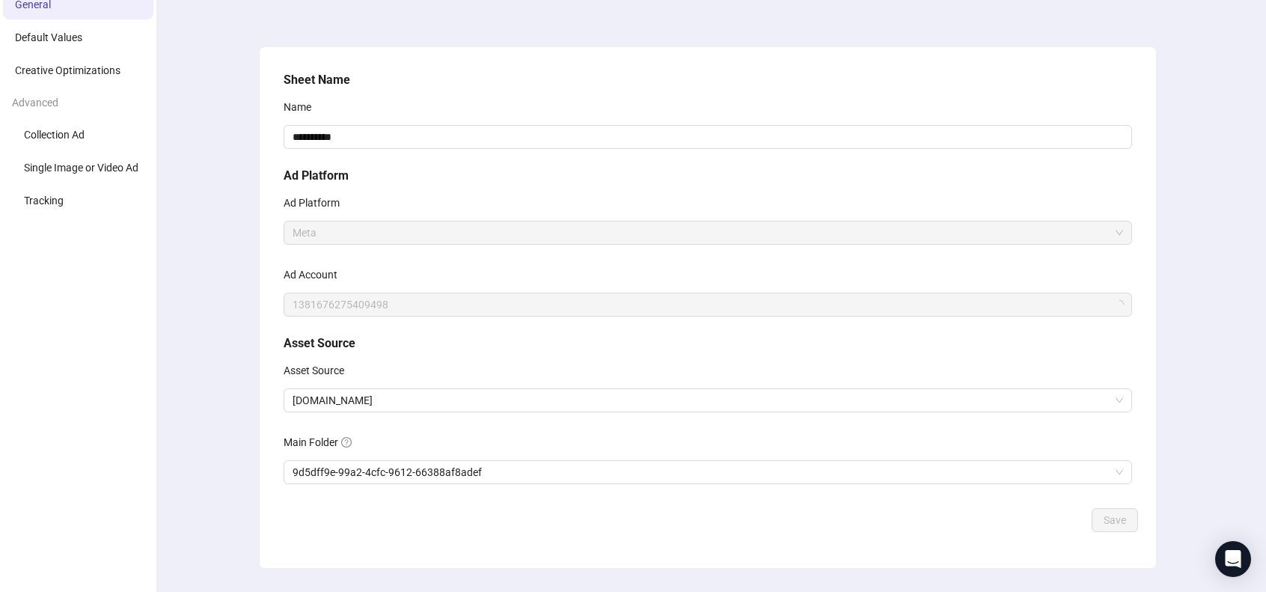
scroll to position [100, 0]
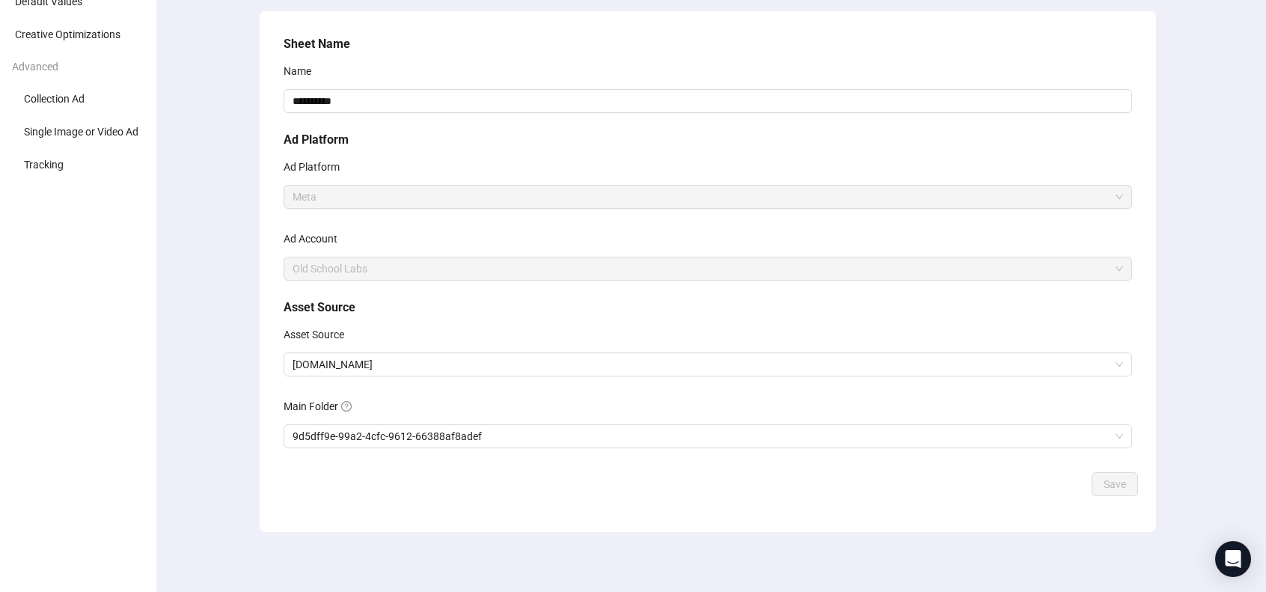
click at [411, 378] on div "**********" at bounding box center [708, 250] width 861 height 443
click at [412, 363] on span "[DOMAIN_NAME]" at bounding box center [708, 364] width 831 height 22
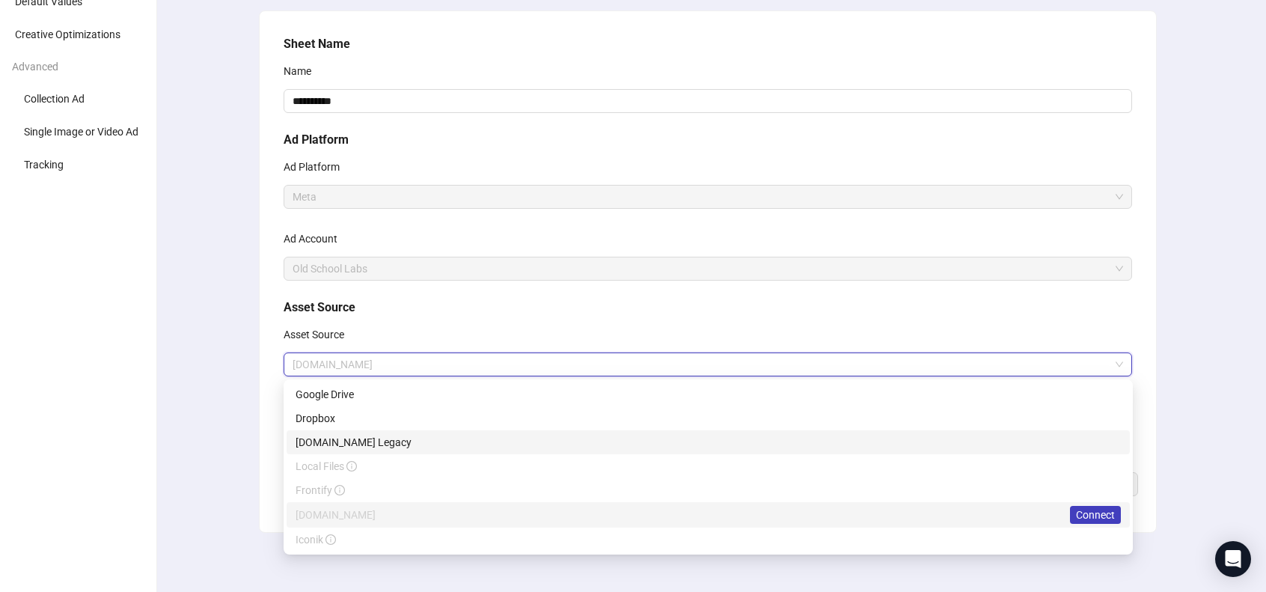
click at [405, 439] on div "[DOMAIN_NAME] Legacy" at bounding box center [708, 442] width 825 height 16
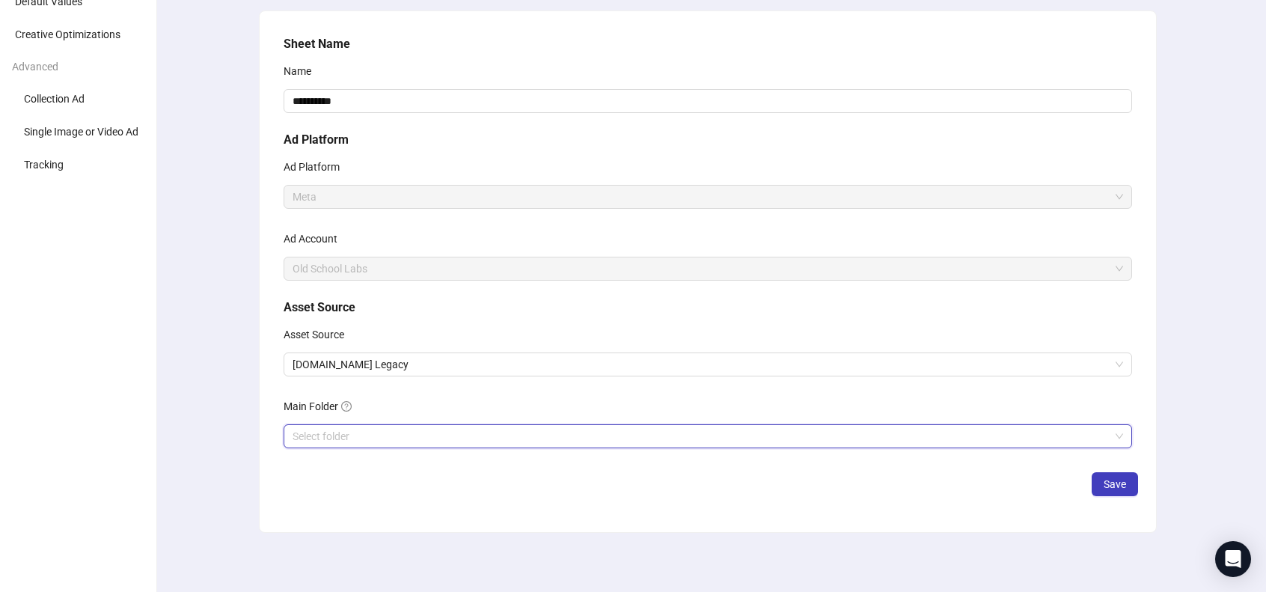
click at [418, 431] on input "search" at bounding box center [701, 436] width 817 height 22
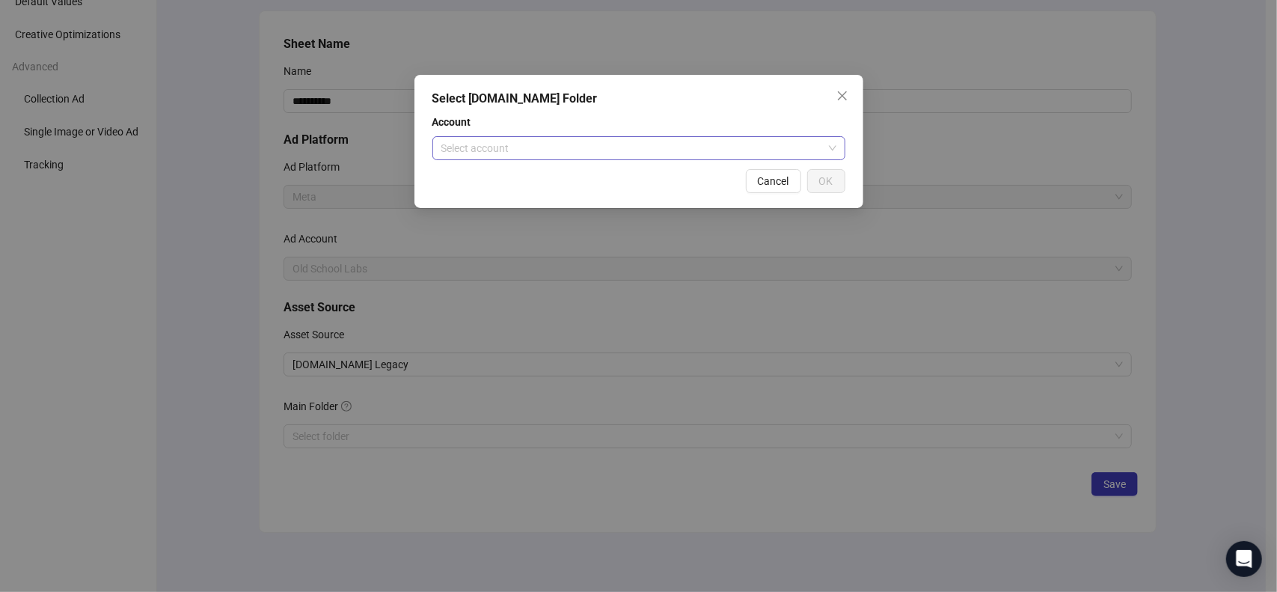
click at [560, 142] on input "search" at bounding box center [632, 148] width 382 height 22
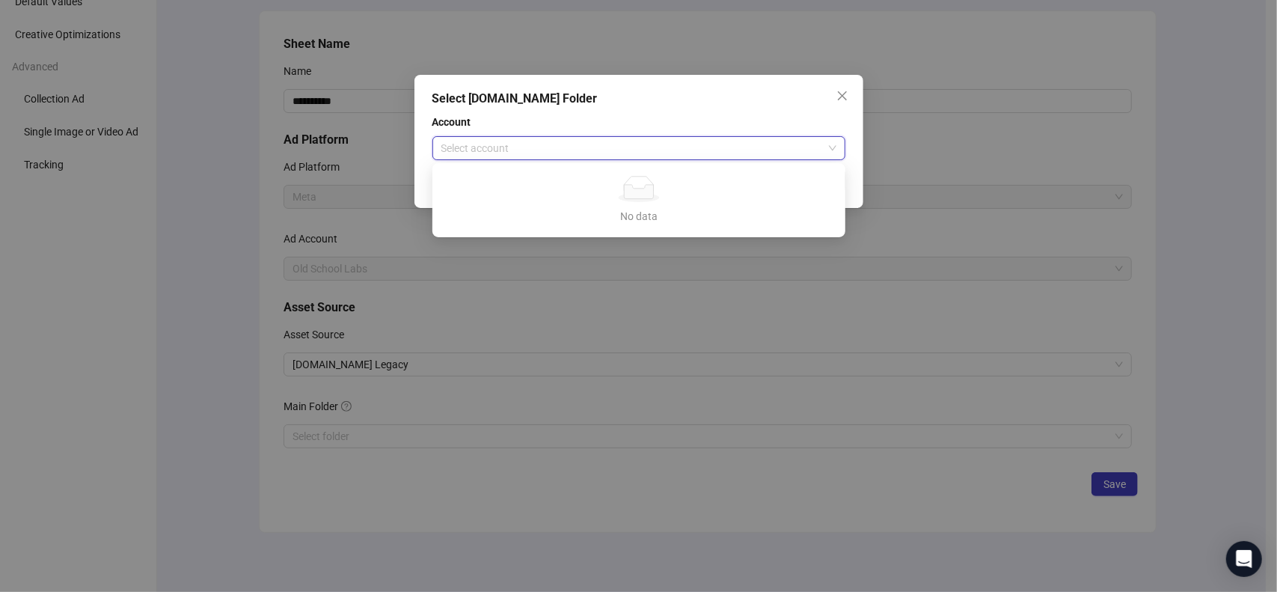
click at [593, 190] on div "No data" at bounding box center [638, 189] width 377 height 26
click at [638, 192] on icon at bounding box center [638, 192] width 29 height 14
click at [650, 210] on div "No data No data" at bounding box center [638, 200] width 377 height 49
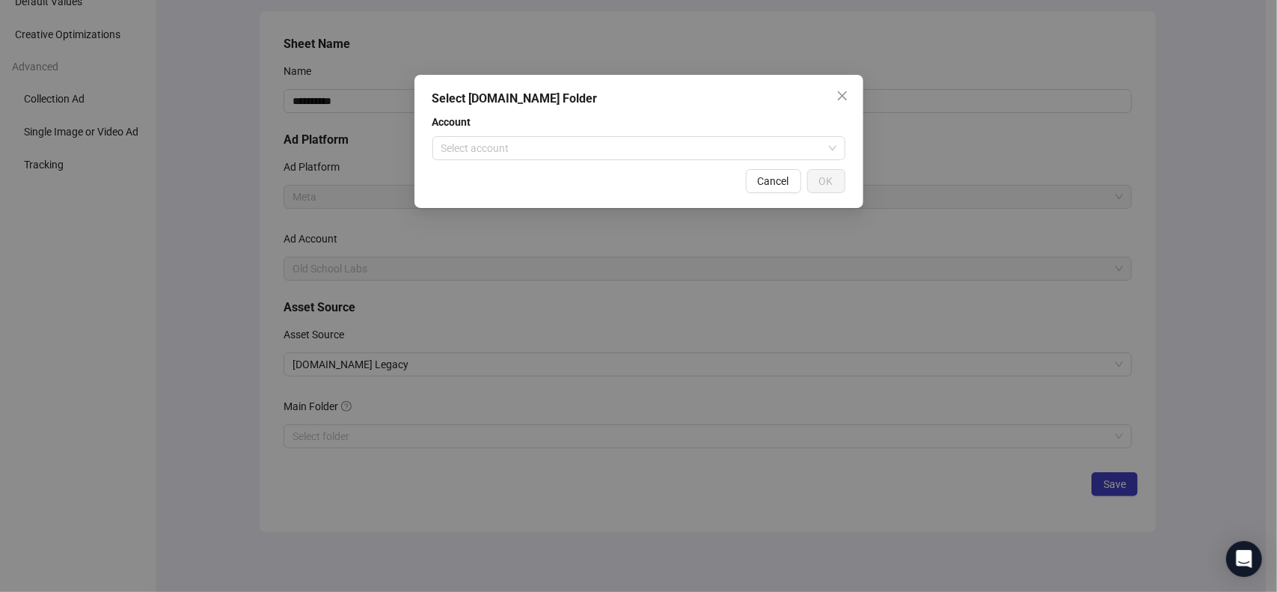
click at [705, 128] on span "Account" at bounding box center [639, 122] width 413 height 16
click at [715, 146] on input "search" at bounding box center [632, 148] width 382 height 22
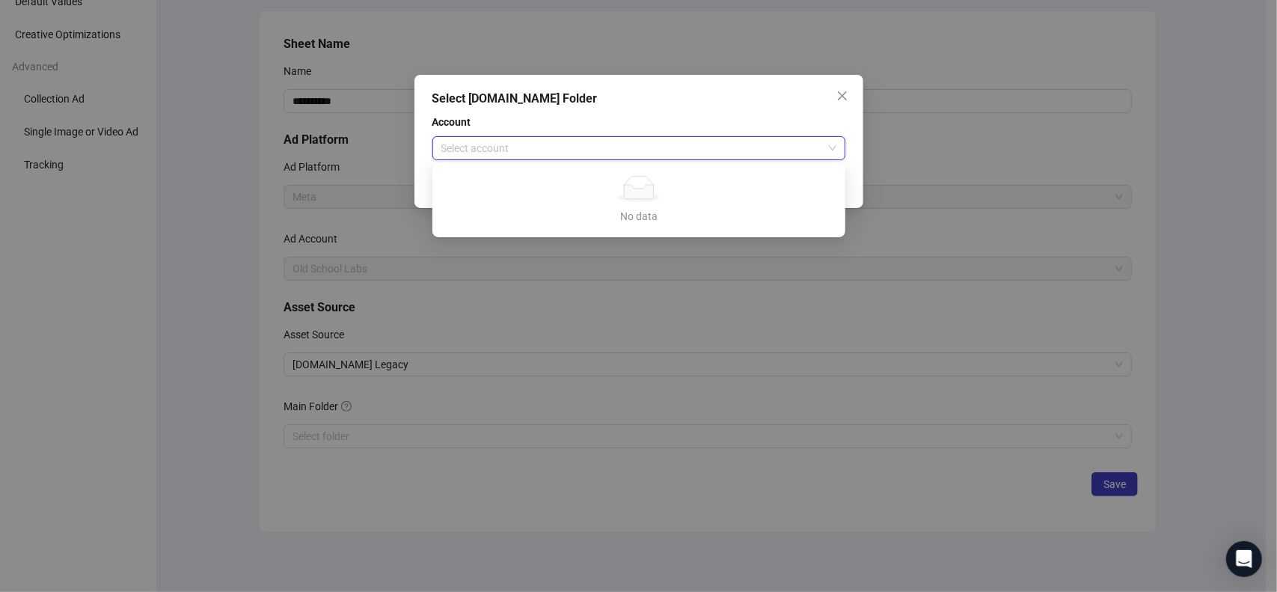
drag, startPoint x: 724, startPoint y: 218, endPoint x: 705, endPoint y: 148, distance: 72.3
click at [723, 218] on div "No data" at bounding box center [638, 216] width 377 height 16
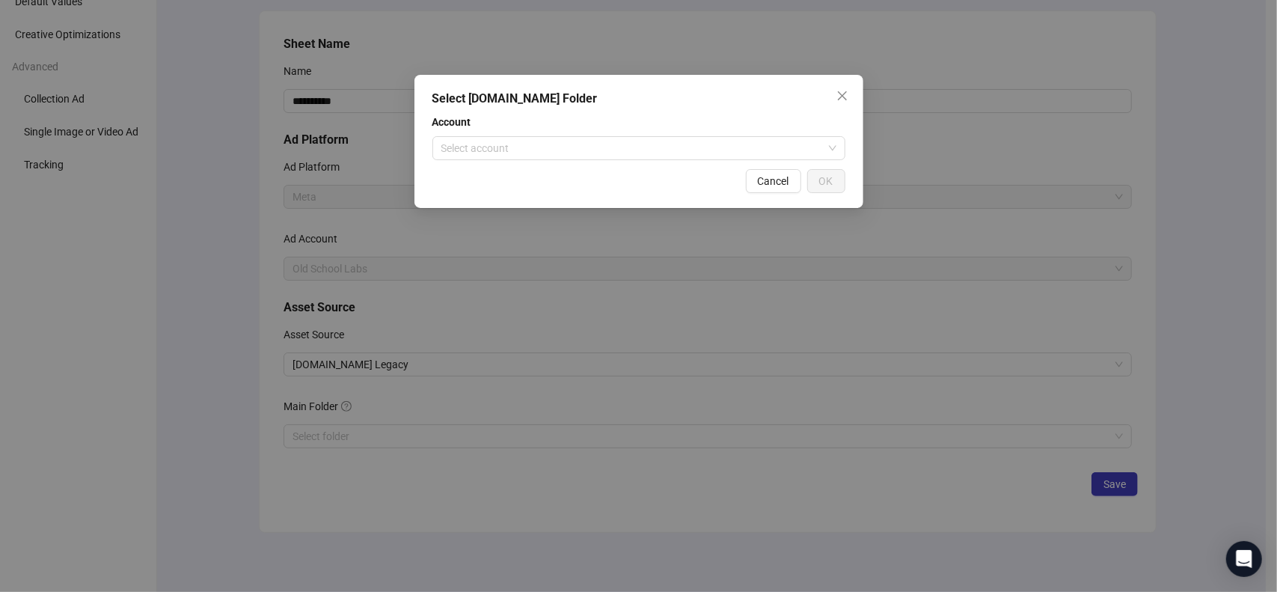
click at [698, 117] on span "Account" at bounding box center [639, 122] width 413 height 16
click at [621, 275] on div "Select [DOMAIN_NAME] Folder Account Select account Cancel OK" at bounding box center [638, 296] width 1277 height 592
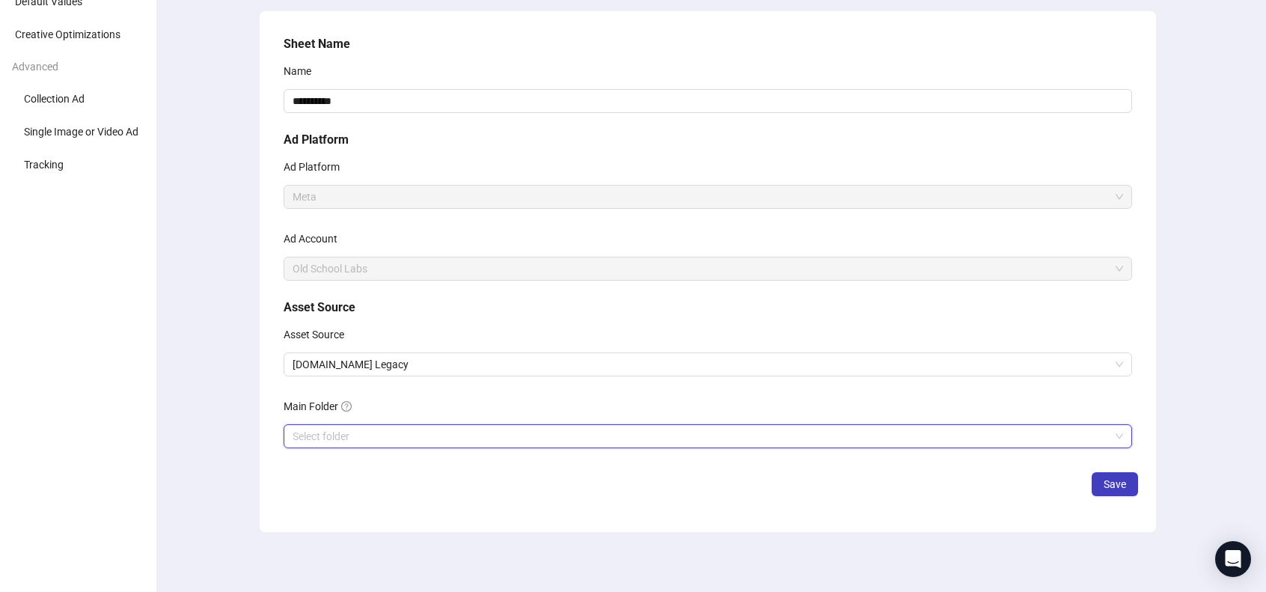
click at [346, 439] on input "search" at bounding box center [701, 436] width 817 height 22
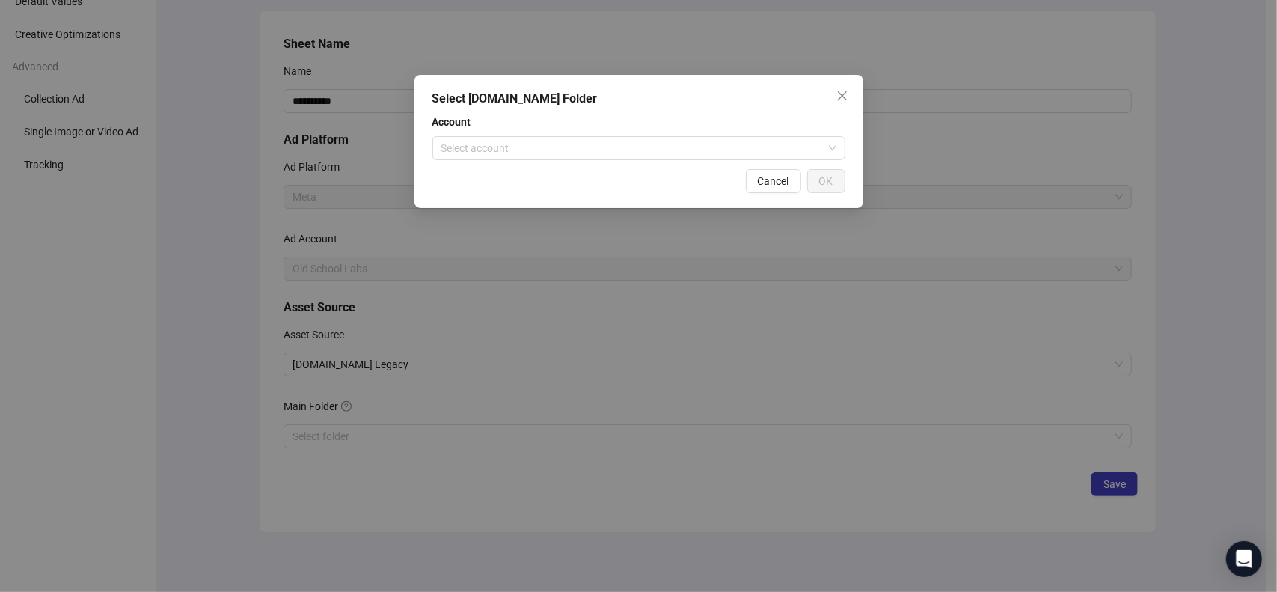
drag, startPoint x: 599, startPoint y: 448, endPoint x: 743, endPoint y: 490, distance: 149.7
click at [600, 448] on div "Select [DOMAIN_NAME] Folder Account Select account Cancel OK" at bounding box center [638, 296] width 1277 height 592
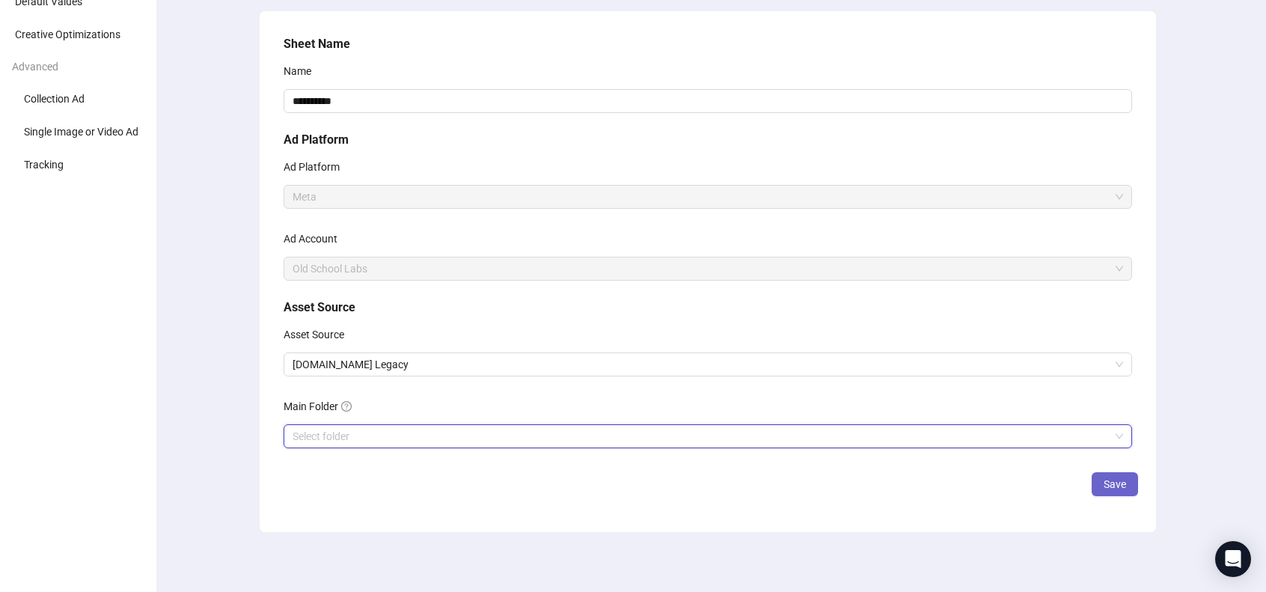
click at [1125, 486] on span "Save" at bounding box center [1115, 484] width 22 height 12
click at [548, 418] on div "Main Folder" at bounding box center [708, 409] width 849 height 30
click at [543, 433] on input "search" at bounding box center [701, 436] width 817 height 22
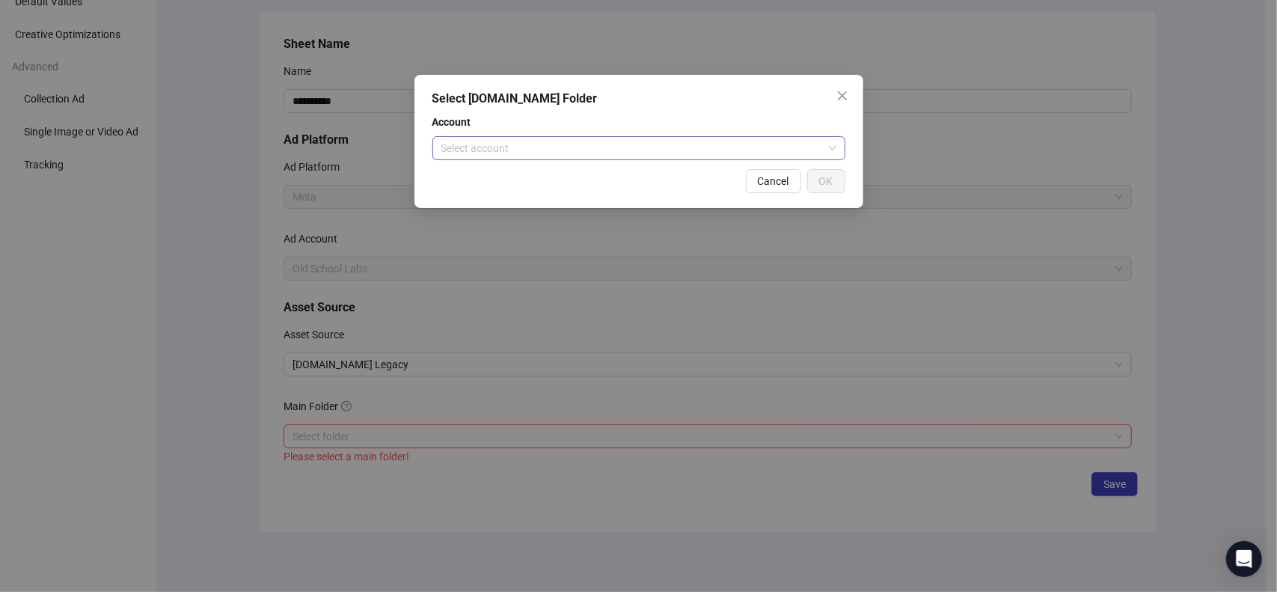
click at [575, 150] on input "search" at bounding box center [632, 148] width 382 height 22
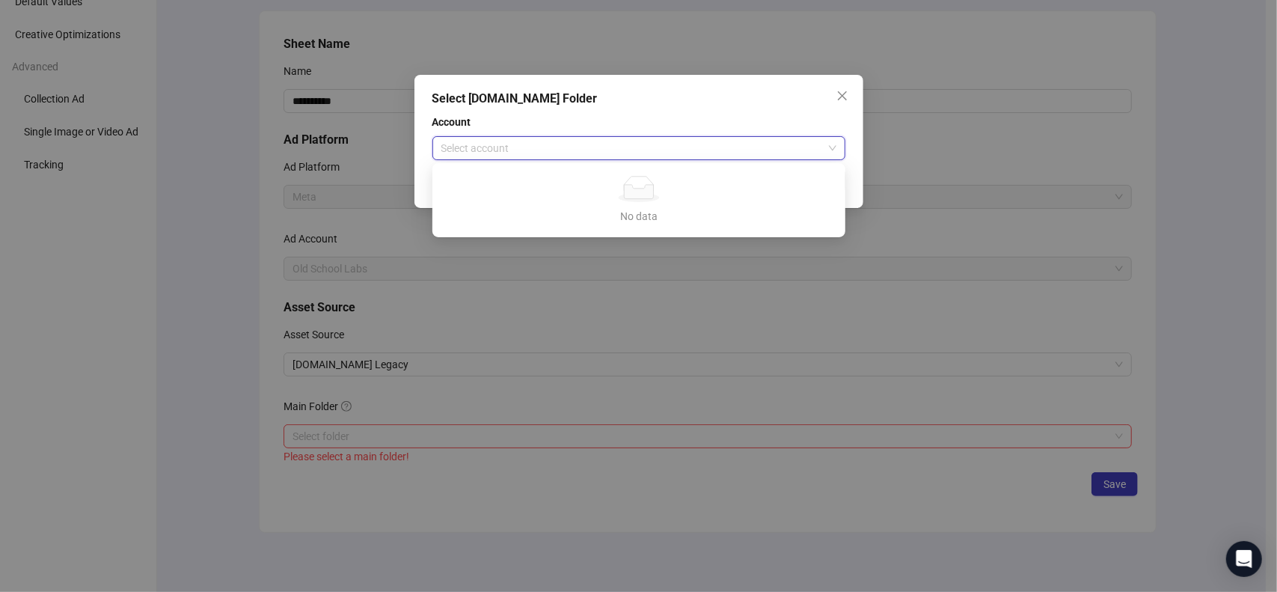
click at [575, 201] on div "No data" at bounding box center [638, 189] width 377 height 26
click at [164, 218] on div "Select [DOMAIN_NAME] Folder Account Select account Cancel OK" at bounding box center [638, 296] width 1277 height 592
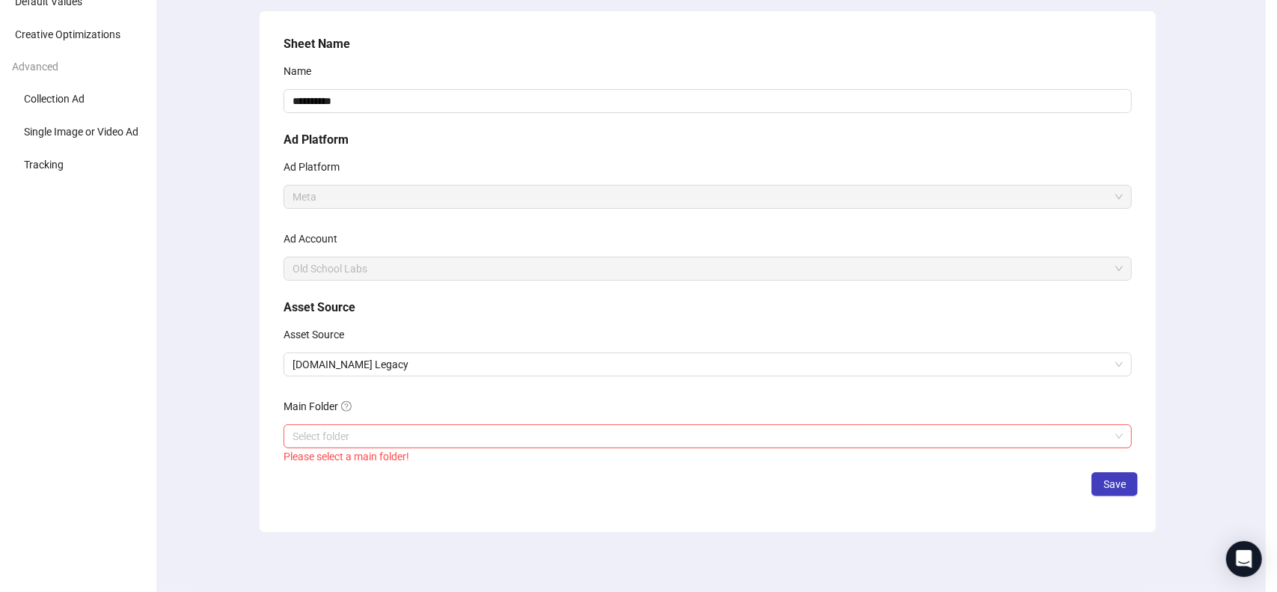
click at [164, 219] on div "**********" at bounding box center [708, 272] width 1116 height 642
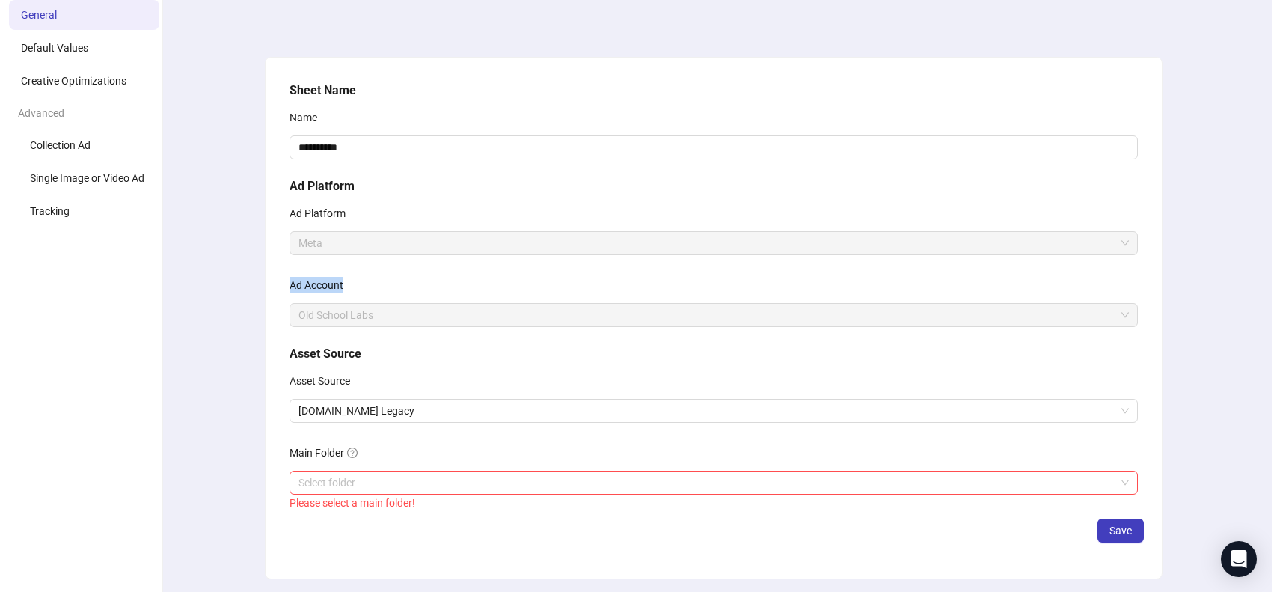
scroll to position [0, 0]
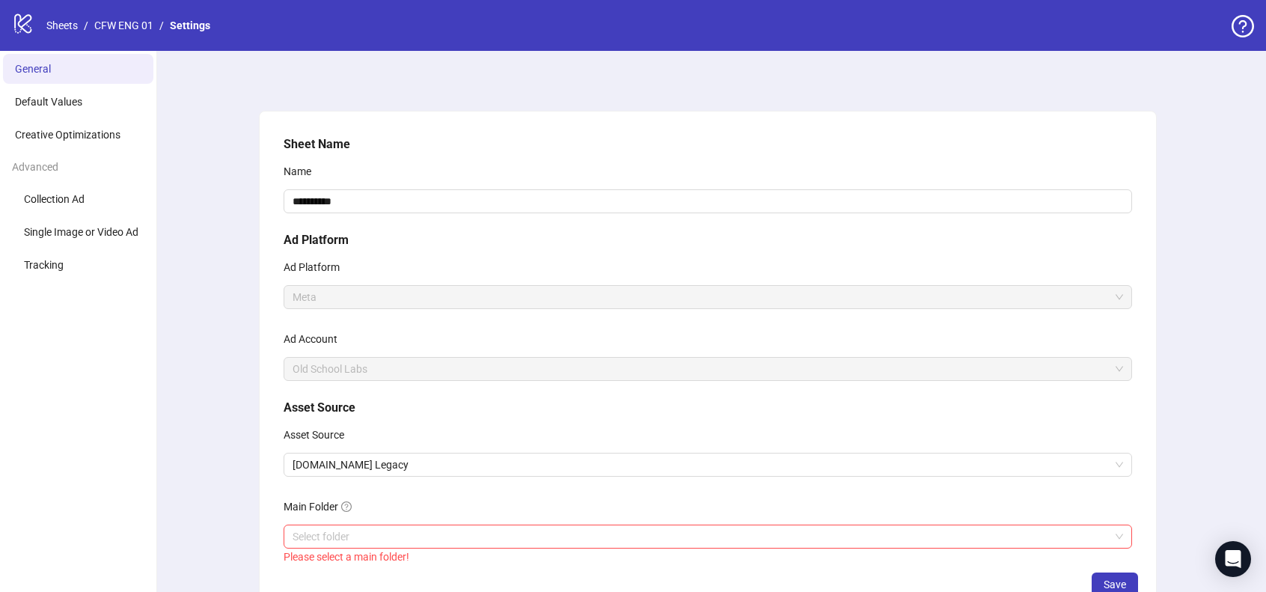
click at [174, 182] on div "**********" at bounding box center [708, 372] width 1116 height 642
click at [72, 25] on link "Sheets" at bounding box center [61, 25] width 37 height 16
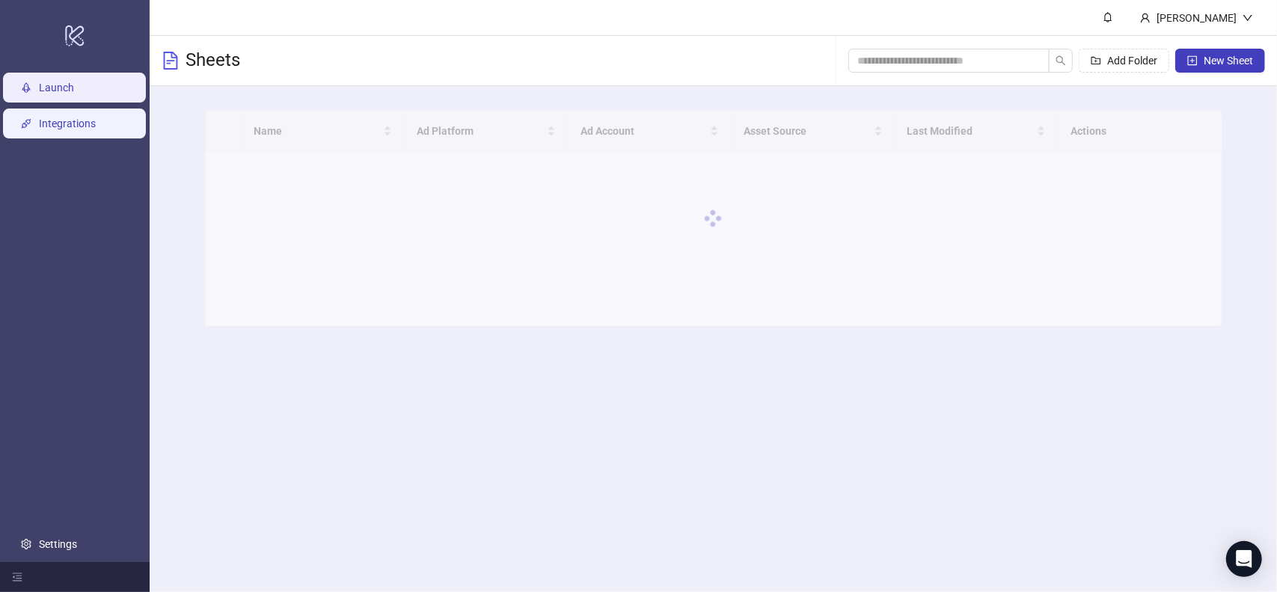
click at [79, 129] on link "Integrations" at bounding box center [67, 123] width 57 height 12
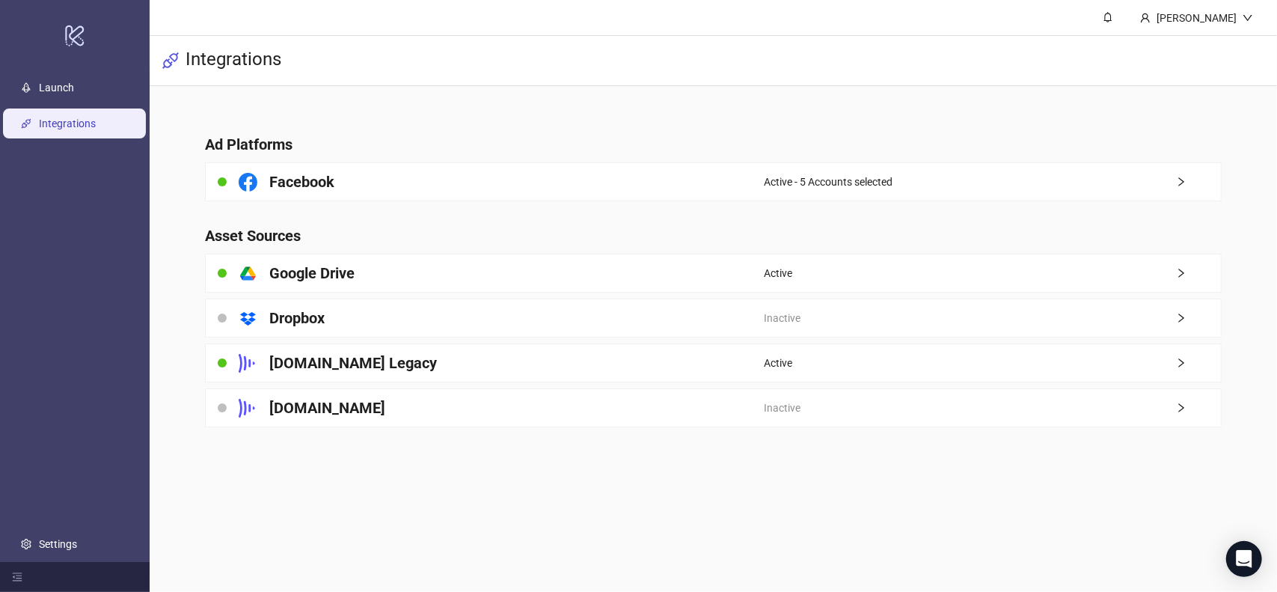
click at [566, 368] on div "[DOMAIN_NAME] Legacy" at bounding box center [485, 362] width 558 height 37
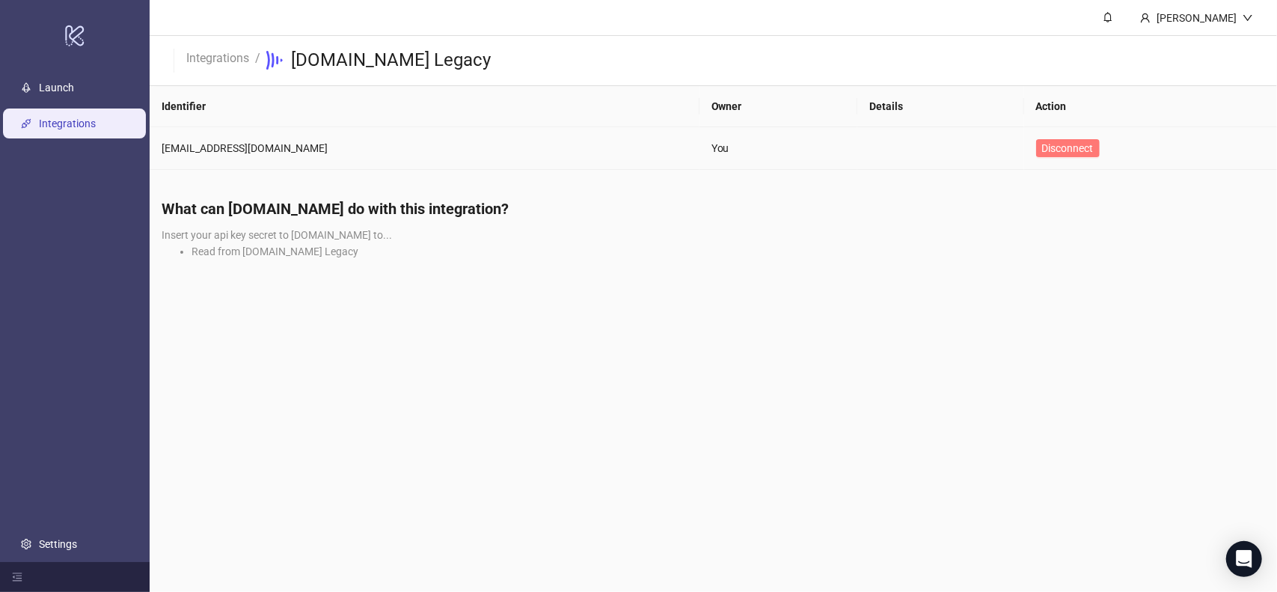
click at [1058, 150] on span "Disconnect" at bounding box center [1068, 148] width 52 height 12
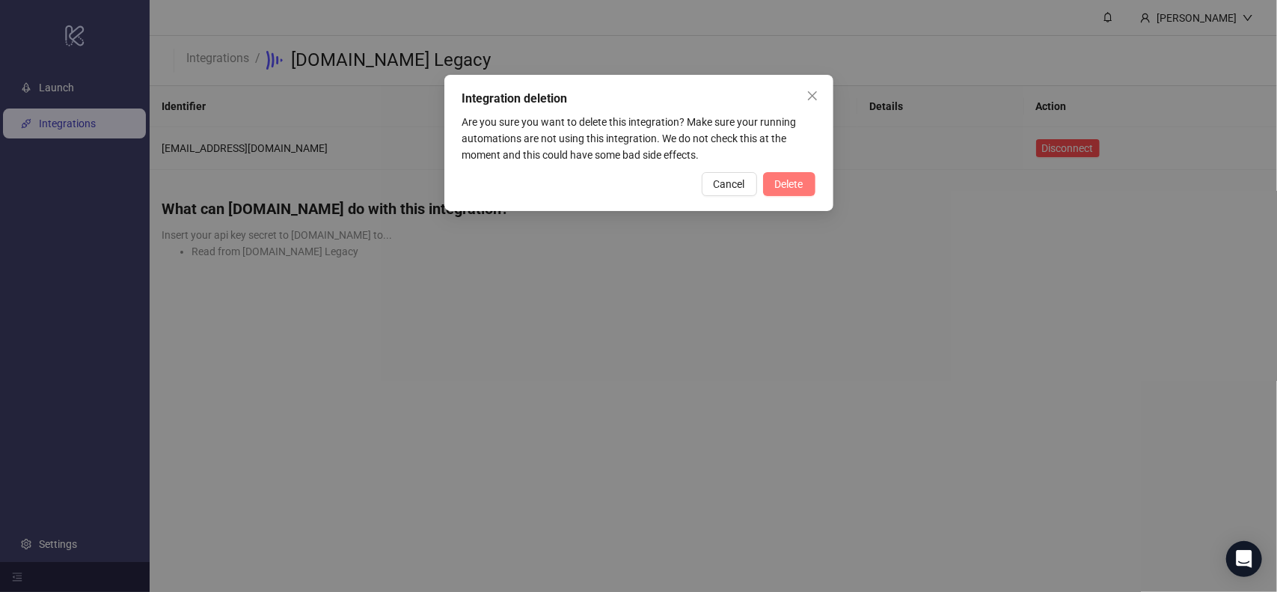
click at [795, 178] on span "Delete" at bounding box center [789, 184] width 28 height 12
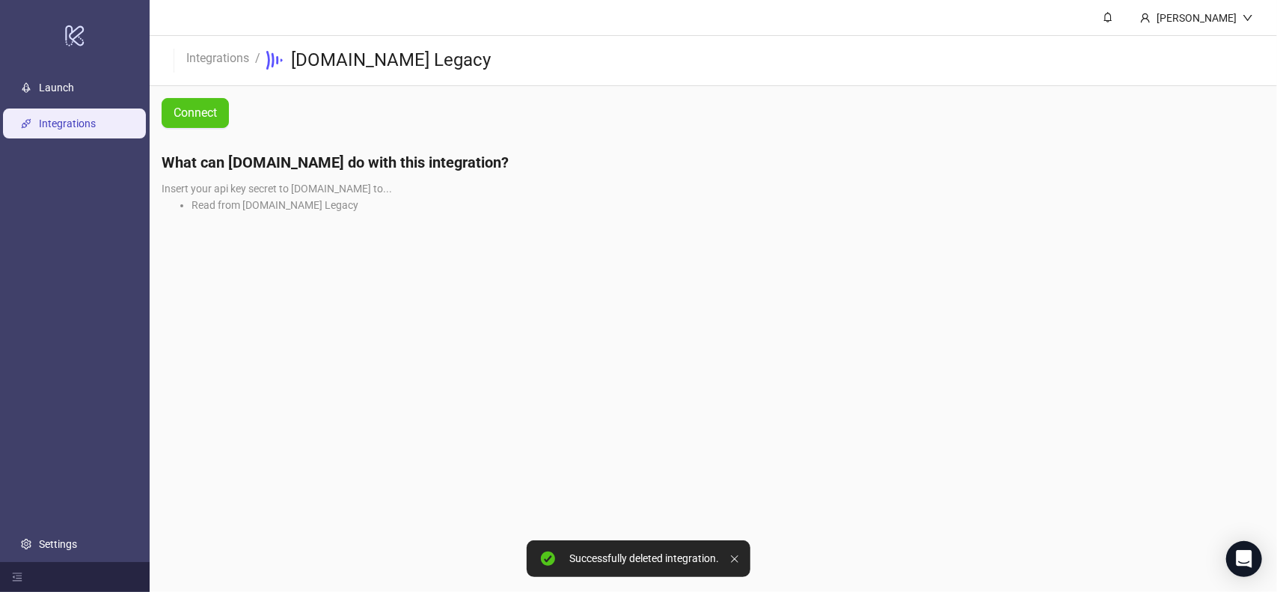
click at [234, 207] on li "Read from Frame.io Legacy" at bounding box center [729, 205] width 1074 height 16
click at [220, 114] on button "Connect" at bounding box center [195, 113] width 67 height 30
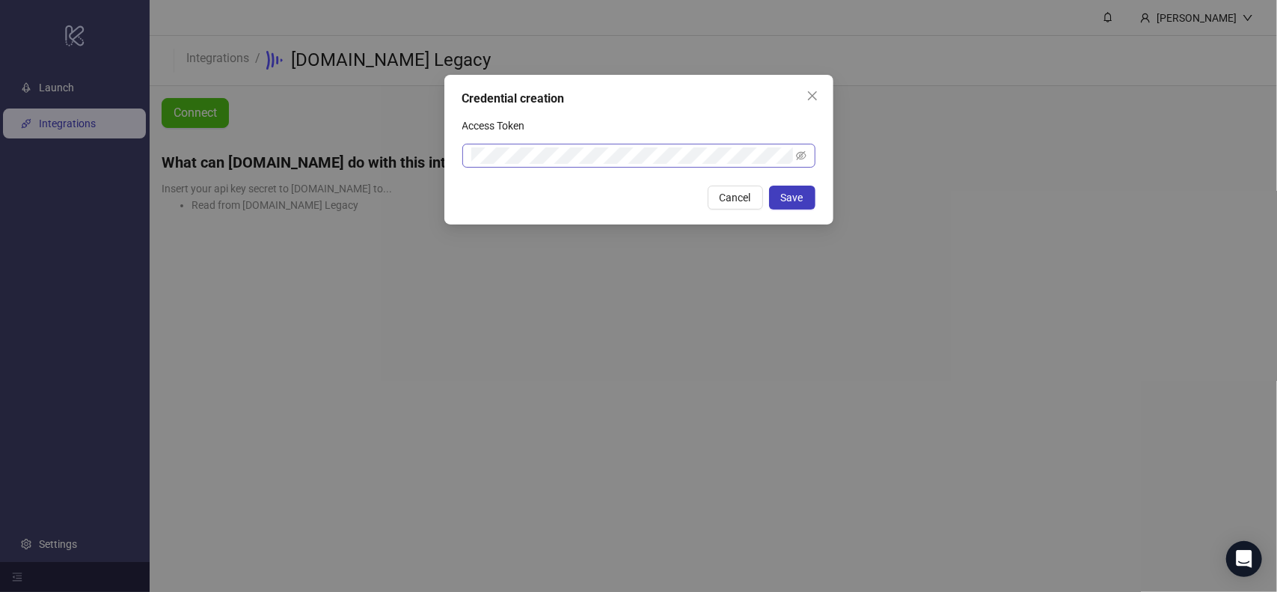
click at [799, 161] on span at bounding box center [801, 155] width 10 height 16
click at [801, 156] on icon "eye-invisible" at bounding box center [801, 155] width 10 height 9
click at [742, 110] on div "Credential creation Access Token Cancel Save" at bounding box center [638, 150] width 389 height 150
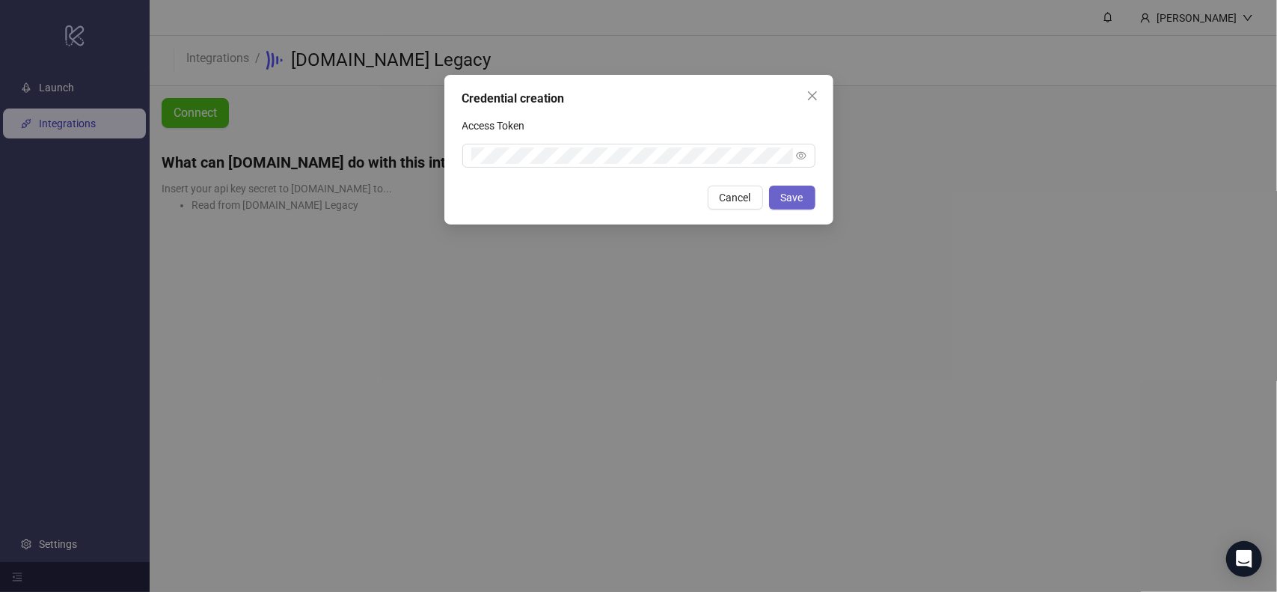
click at [795, 195] on span "Save" at bounding box center [792, 198] width 22 height 12
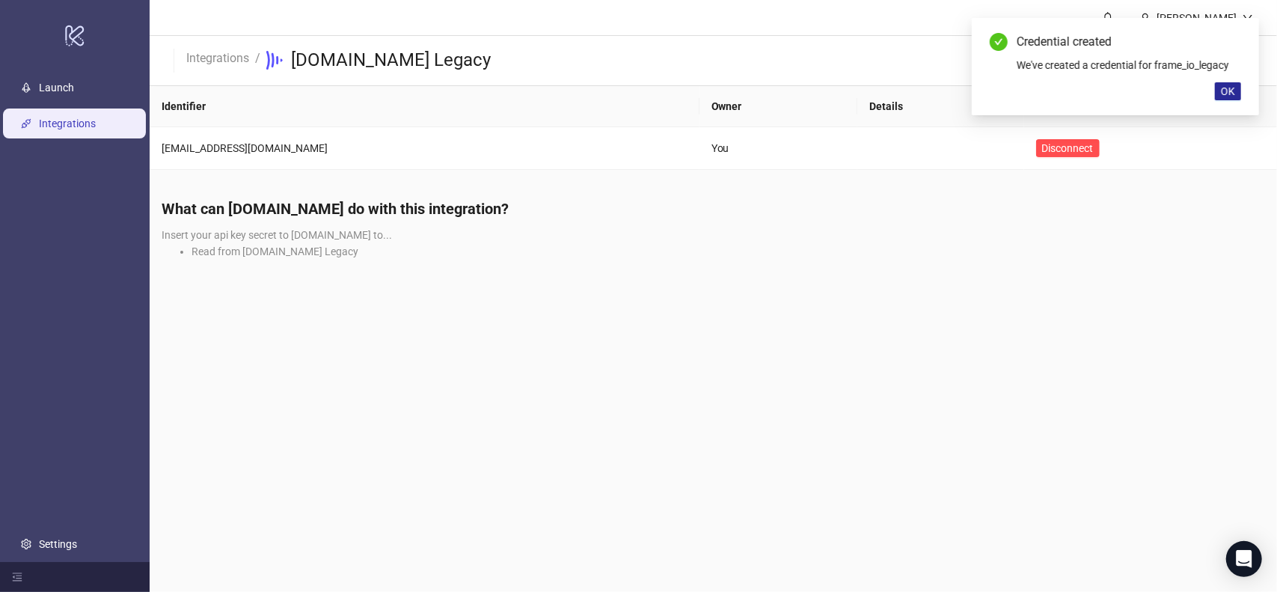
click at [1228, 94] on span "OK" at bounding box center [1228, 91] width 14 height 12
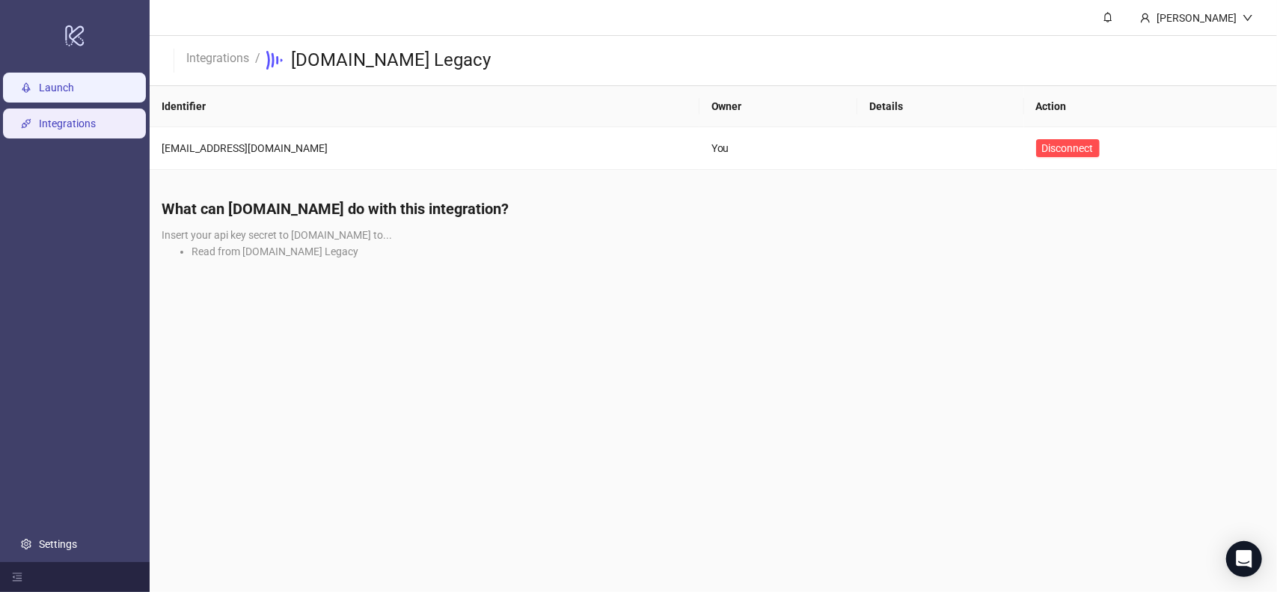
click at [74, 91] on link "Launch" at bounding box center [56, 88] width 35 height 12
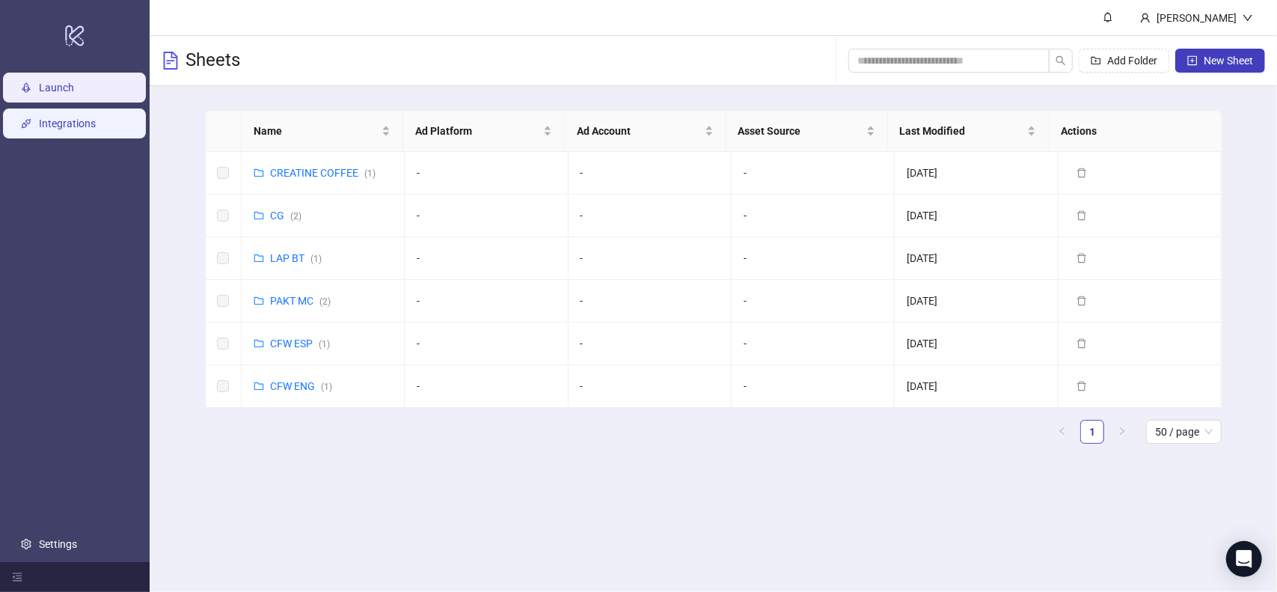
click at [96, 117] on link "Integrations" at bounding box center [67, 123] width 57 height 12
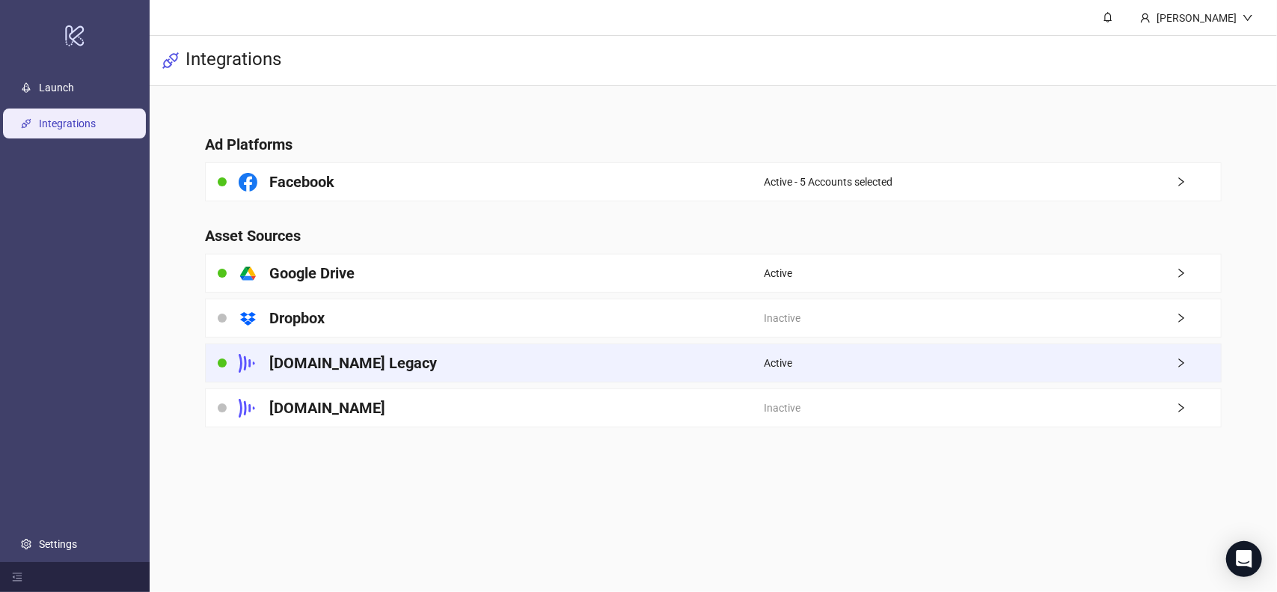
click at [309, 367] on h4 "[DOMAIN_NAME] Legacy" at bounding box center [353, 362] width 168 height 21
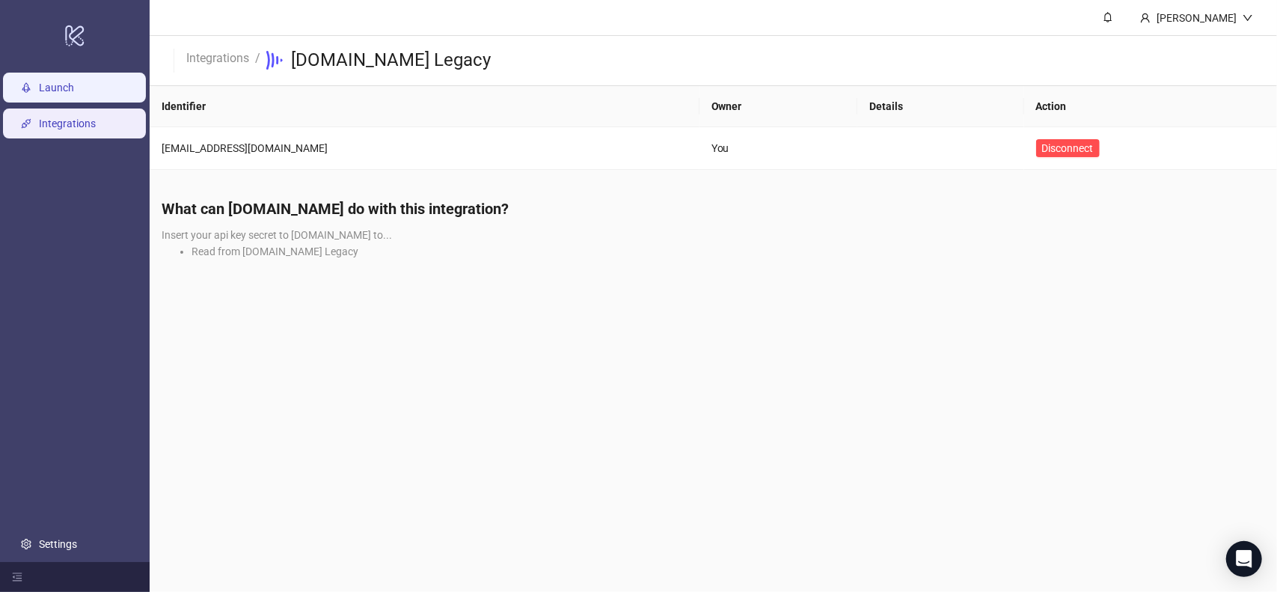
click at [74, 94] on link "Launch" at bounding box center [56, 88] width 35 height 12
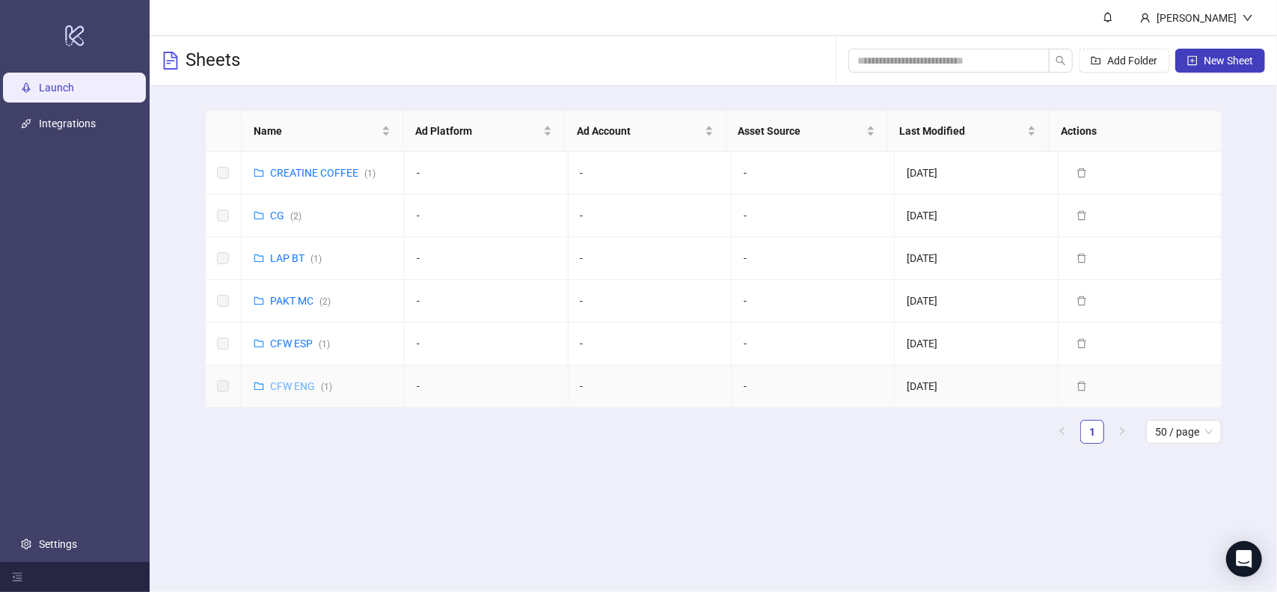
click at [303, 387] on link "CFW ENG ( 1 )" at bounding box center [301, 386] width 62 height 12
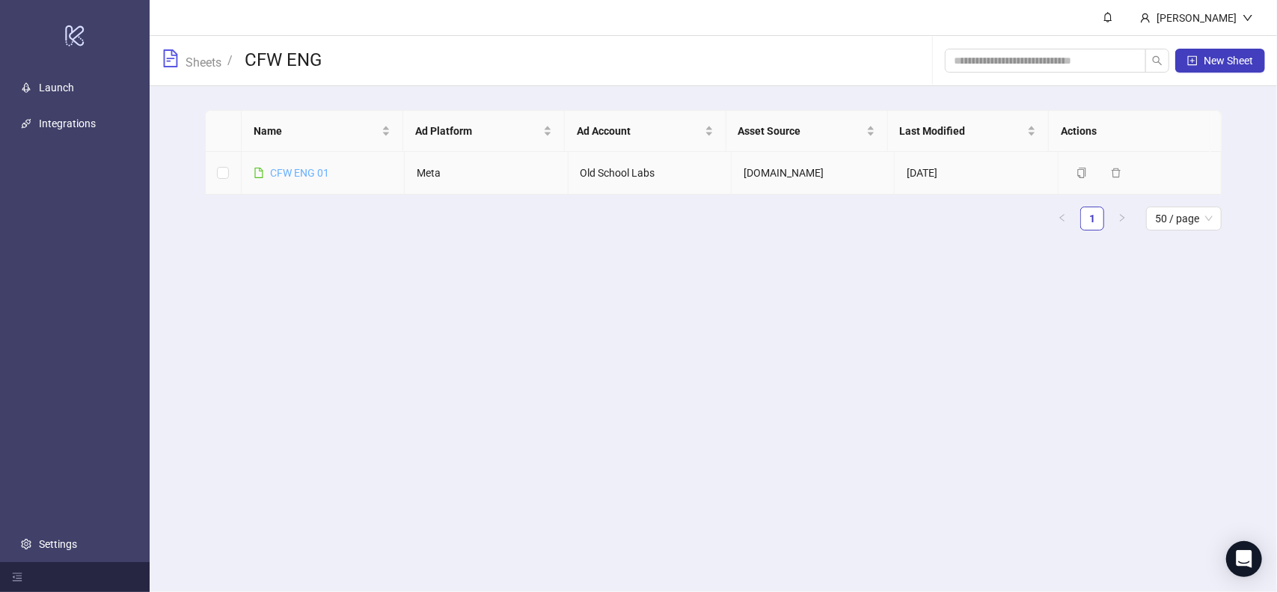
click at [315, 175] on link "CFW ENG 01" at bounding box center [299, 173] width 59 height 12
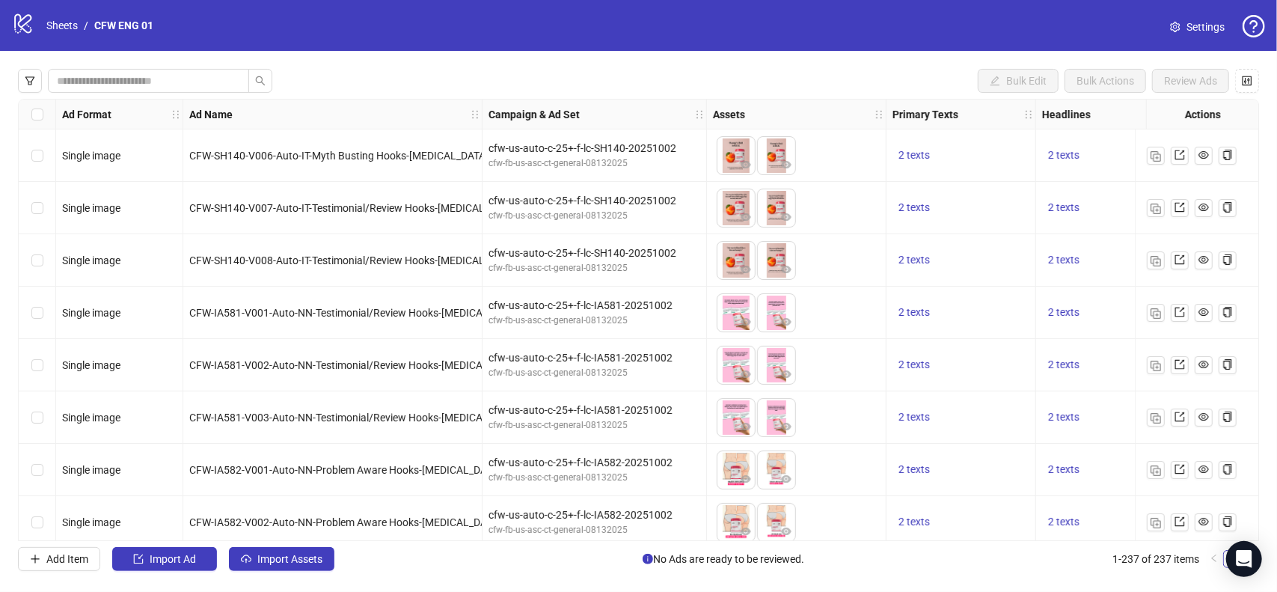
click at [1193, 31] on span "Settings" at bounding box center [1206, 27] width 38 height 16
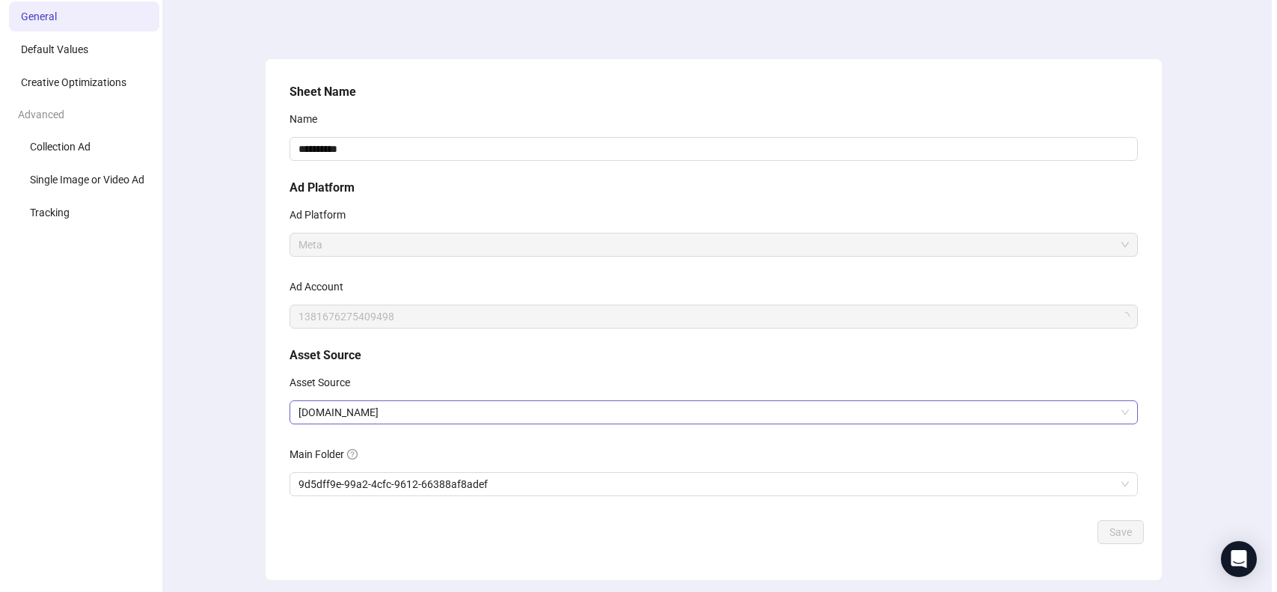
scroll to position [100, 0]
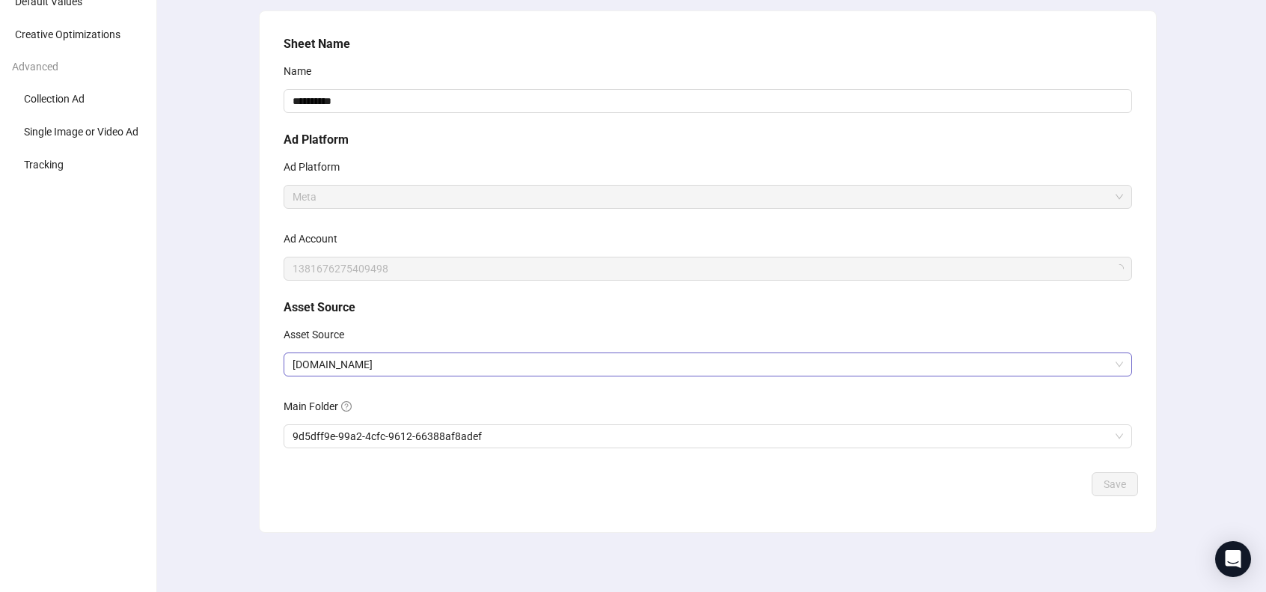
click at [459, 375] on div "[DOMAIN_NAME]" at bounding box center [708, 364] width 849 height 24
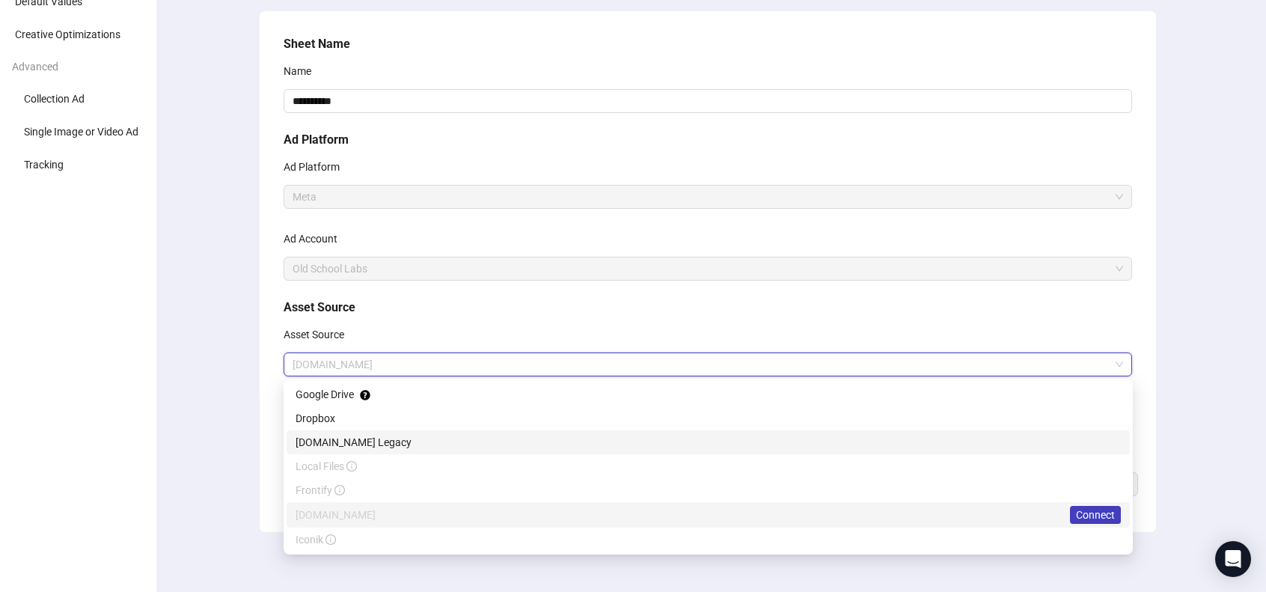
click at [443, 438] on div "[DOMAIN_NAME] Legacy" at bounding box center [708, 442] width 825 height 16
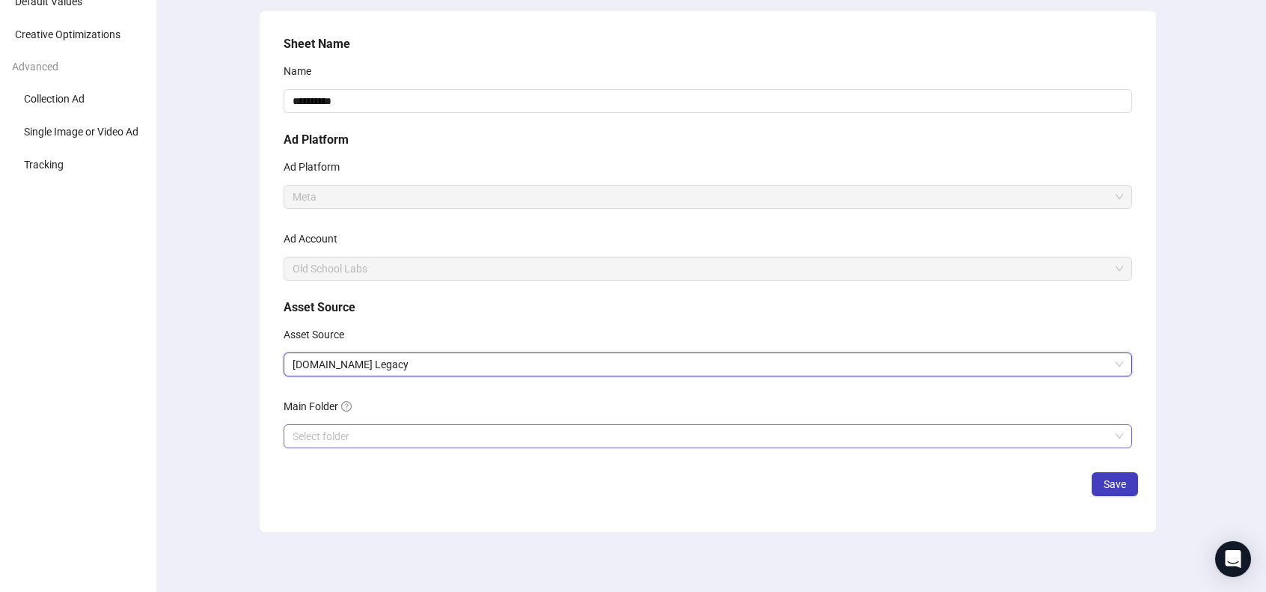
click at [418, 436] on input "search" at bounding box center [701, 436] width 817 height 22
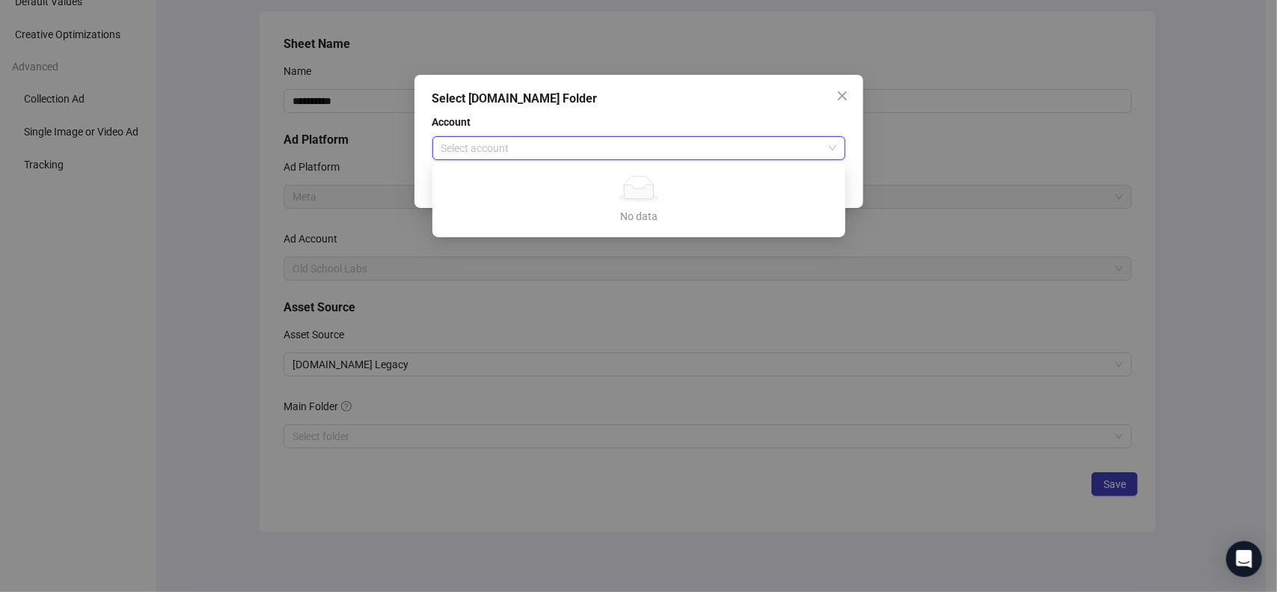
click at [554, 144] on input "search" at bounding box center [632, 148] width 382 height 22
click at [575, 206] on div "No data No data" at bounding box center [638, 200] width 377 height 49
drag, startPoint x: 575, startPoint y: 206, endPoint x: 637, endPoint y: 165, distance: 74.1
click at [581, 206] on div "No data No data" at bounding box center [638, 200] width 377 height 49
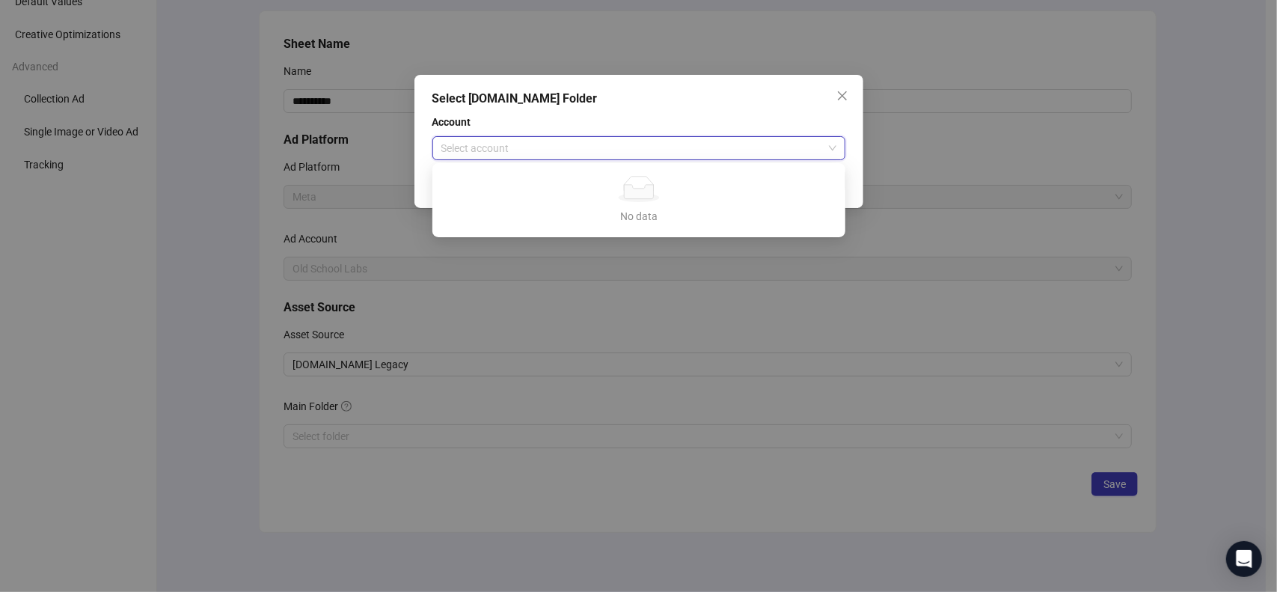
click at [656, 114] on span "Account" at bounding box center [639, 122] width 413 height 16
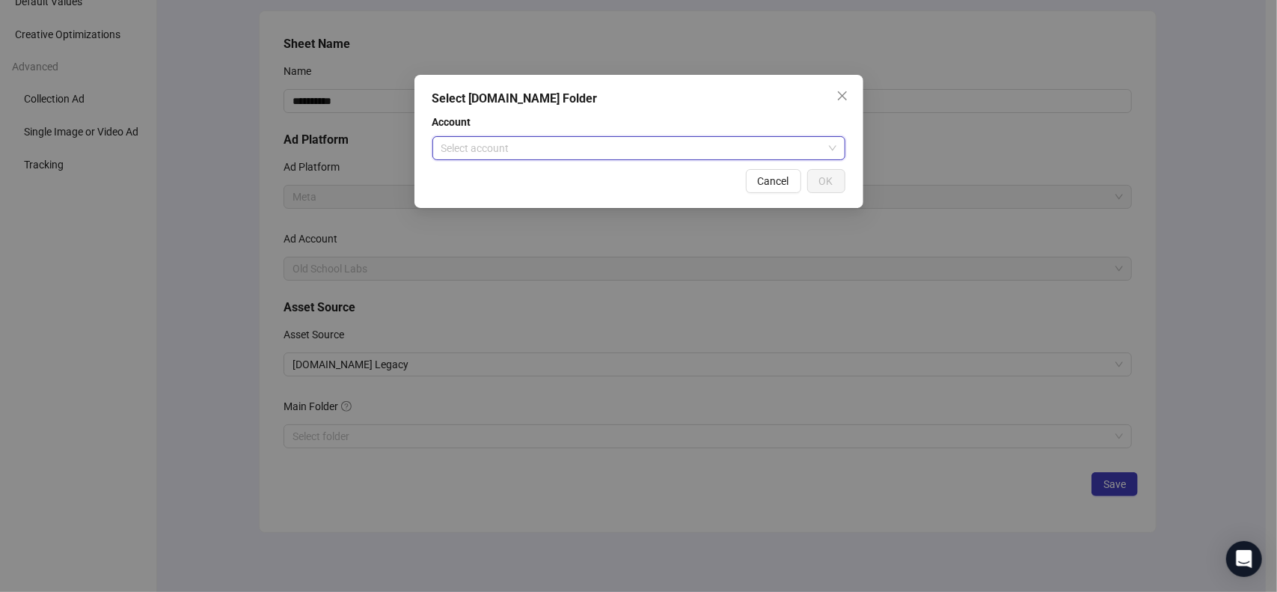
click at [662, 149] on input "search" at bounding box center [632, 148] width 382 height 22
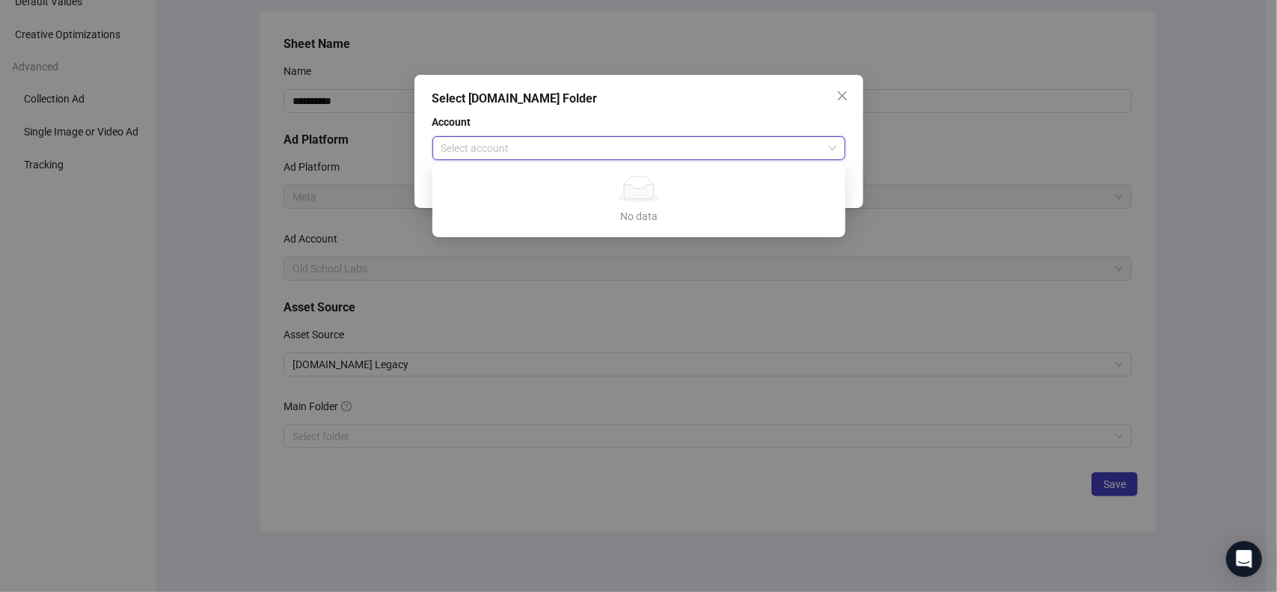
click at [685, 206] on div "No data No data" at bounding box center [638, 200] width 377 height 49
click at [680, 113] on div "Select [DOMAIN_NAME] Folder Account Select account Cancel OK" at bounding box center [639, 141] width 449 height 133
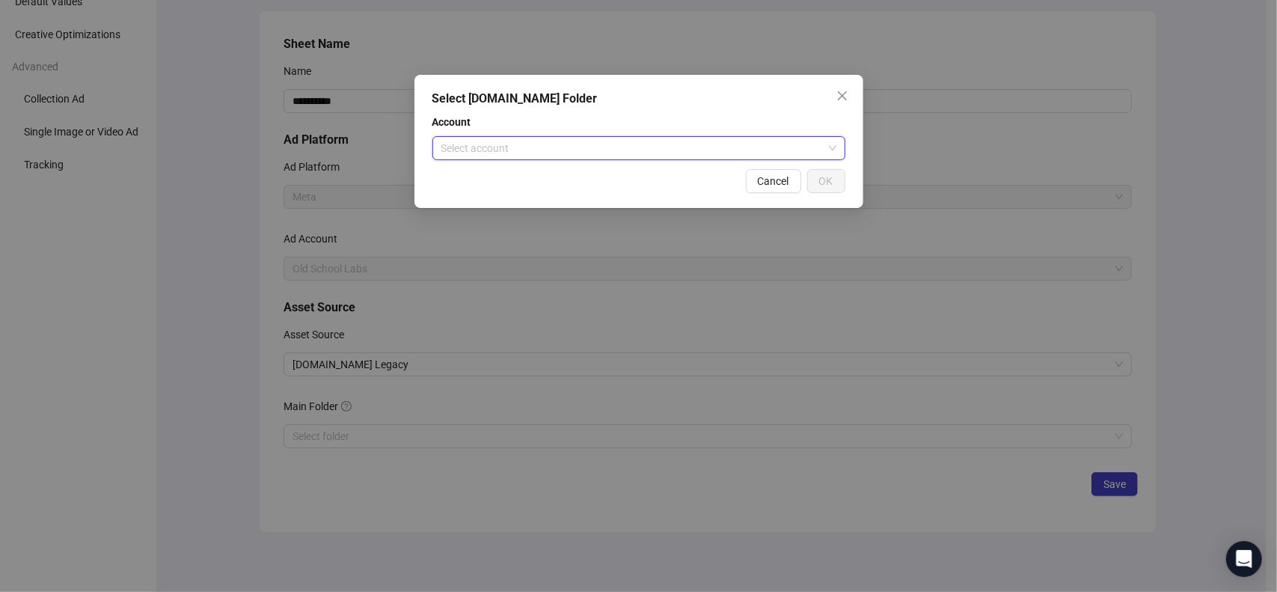
click at [720, 155] on input "search" at bounding box center [632, 148] width 382 height 22
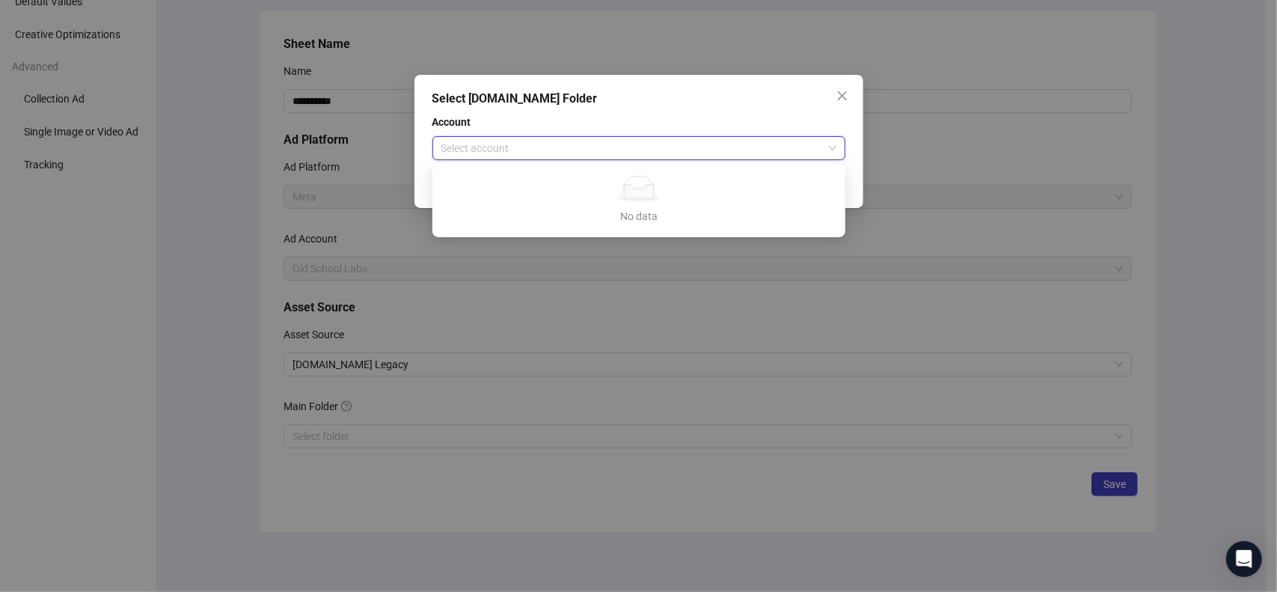
click at [700, 201] on div "No data" at bounding box center [638, 189] width 377 height 26
click at [687, 126] on span "Account" at bounding box center [639, 122] width 413 height 16
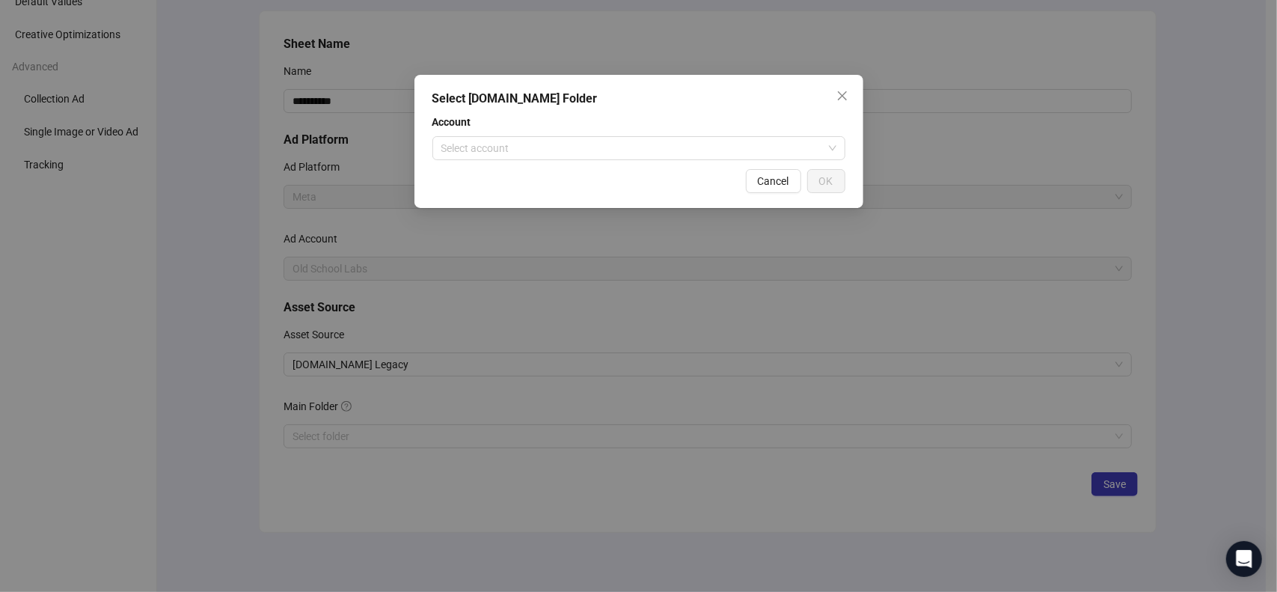
click at [844, 95] on icon "close" at bounding box center [843, 96] width 12 height 12
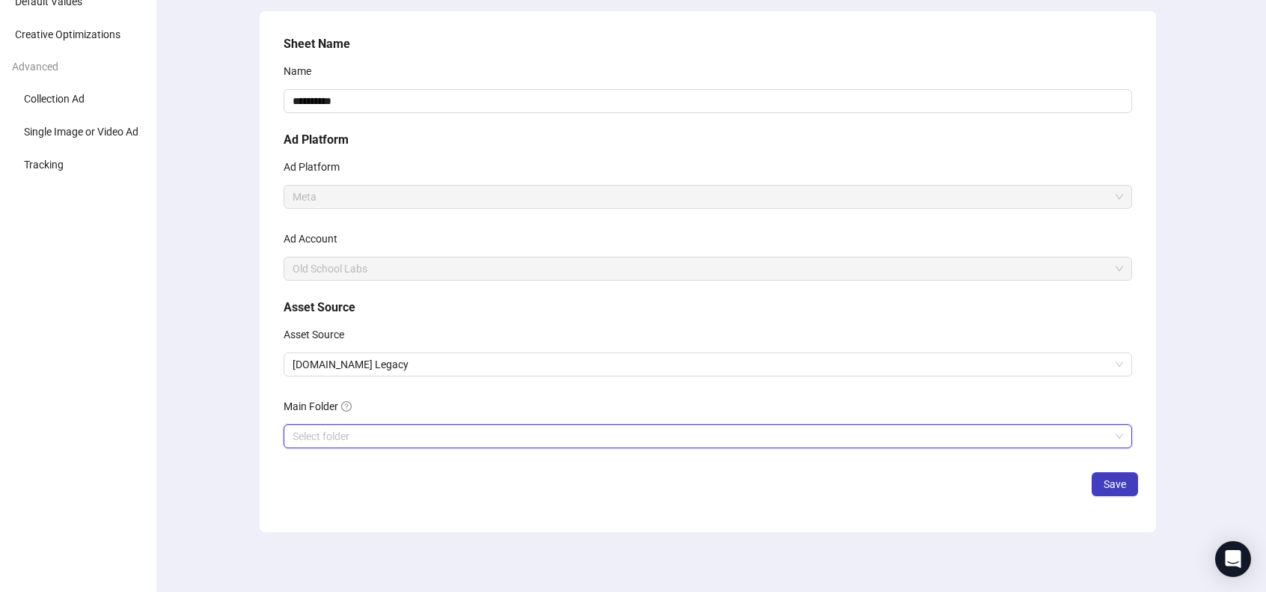
click at [352, 438] on input "search" at bounding box center [701, 436] width 817 height 22
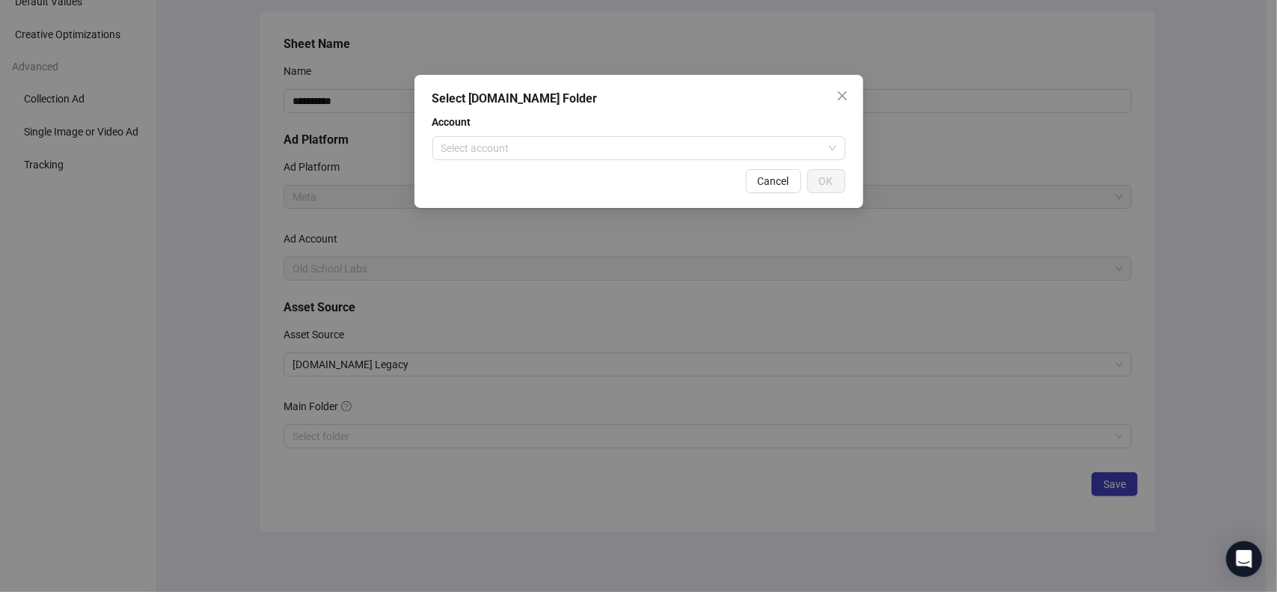
click at [567, 135] on div "Account Select account" at bounding box center [639, 137] width 413 height 46
click at [565, 147] on input "search" at bounding box center [632, 148] width 382 height 22
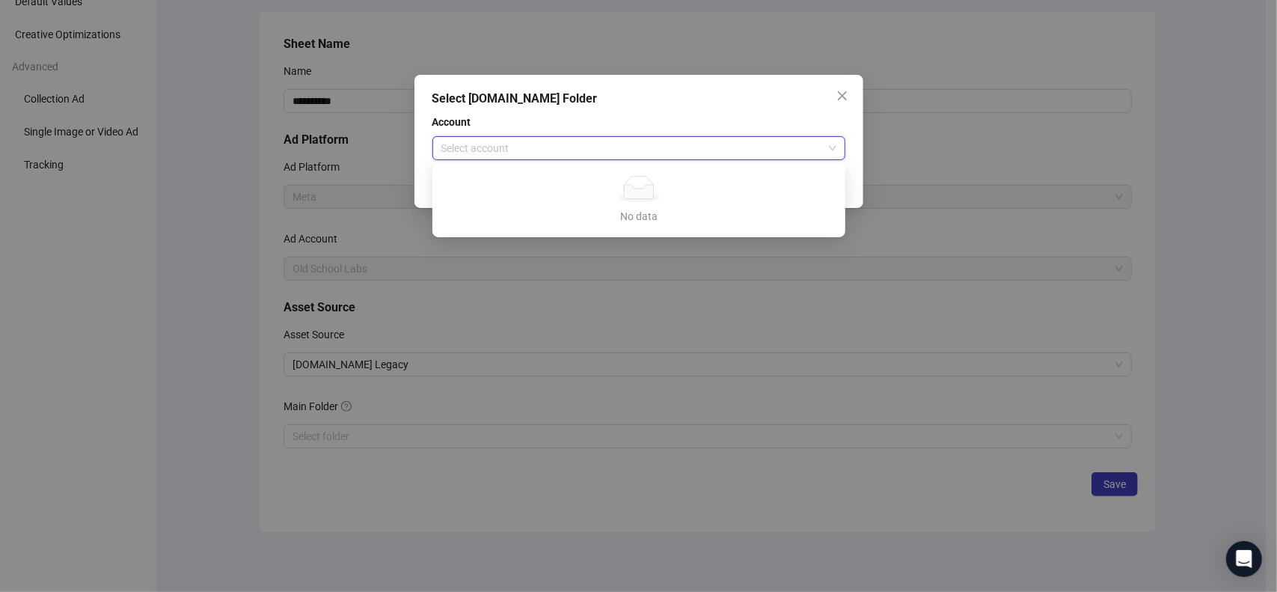
click at [603, 134] on div "Account Select account" at bounding box center [639, 137] width 413 height 46
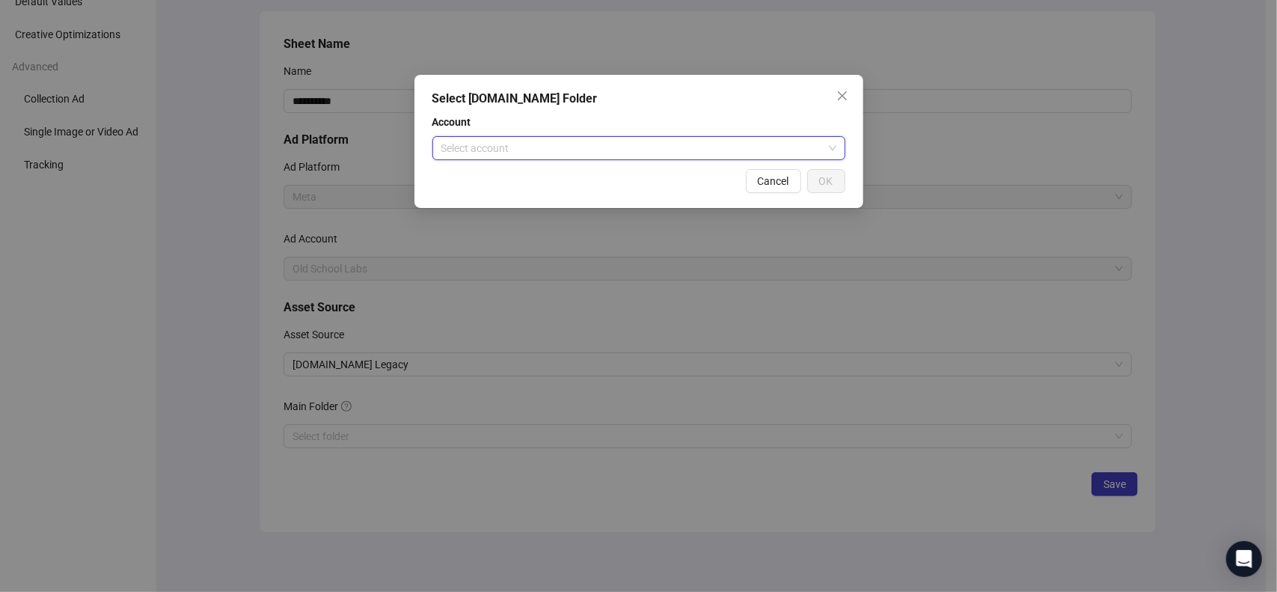
click at [548, 153] on input "search" at bounding box center [632, 148] width 382 height 22
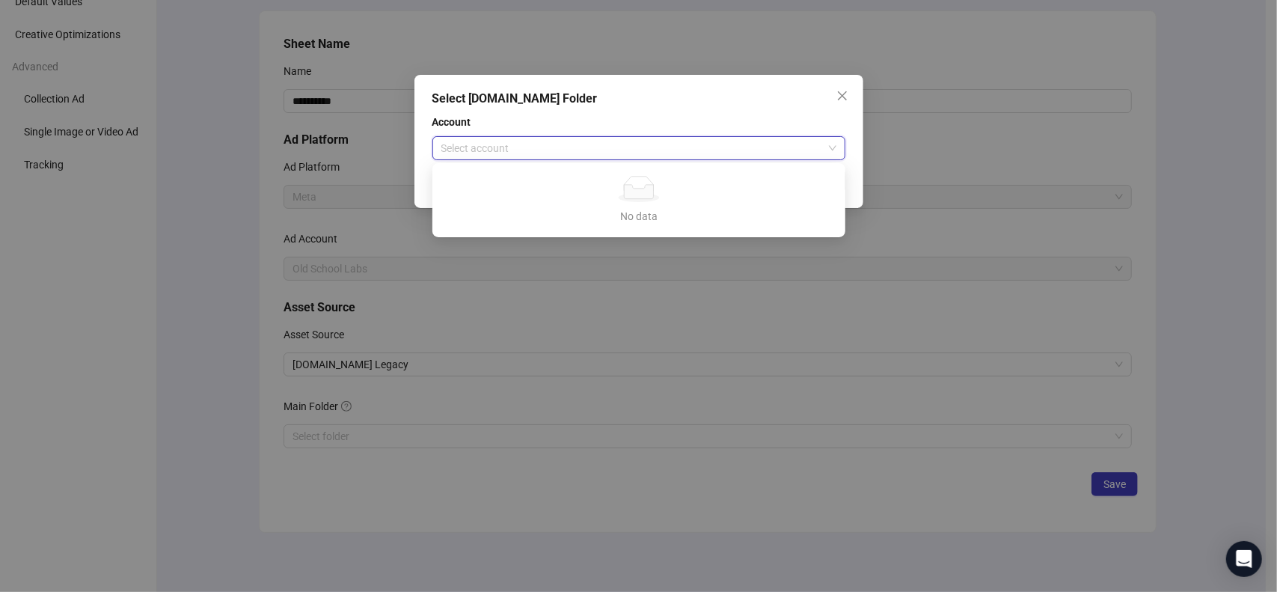
drag, startPoint x: 753, startPoint y: 135, endPoint x: 746, endPoint y: 141, distance: 9.0
click at [753, 135] on div "Account Select account" at bounding box center [639, 137] width 413 height 46
drag, startPoint x: 605, startPoint y: 205, endPoint x: 268, endPoint y: 52, distance: 369.7
click at [603, 206] on div "No data No data" at bounding box center [638, 200] width 377 height 49
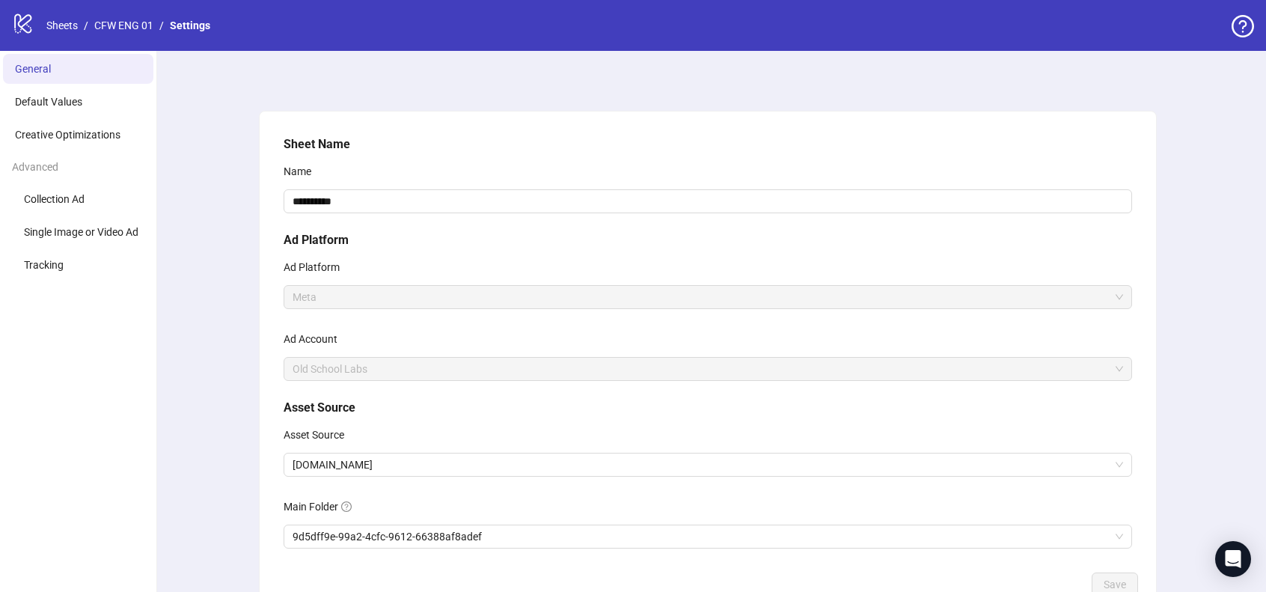
click at [35, 23] on div "logo/logo-mobile Sheets / CFW ENG 01 / Settings" at bounding box center [114, 25] width 204 height 27
click at [26, 23] on icon at bounding box center [22, 23] width 17 height 19
click at [49, 26] on link "Sheets" at bounding box center [61, 25] width 37 height 16
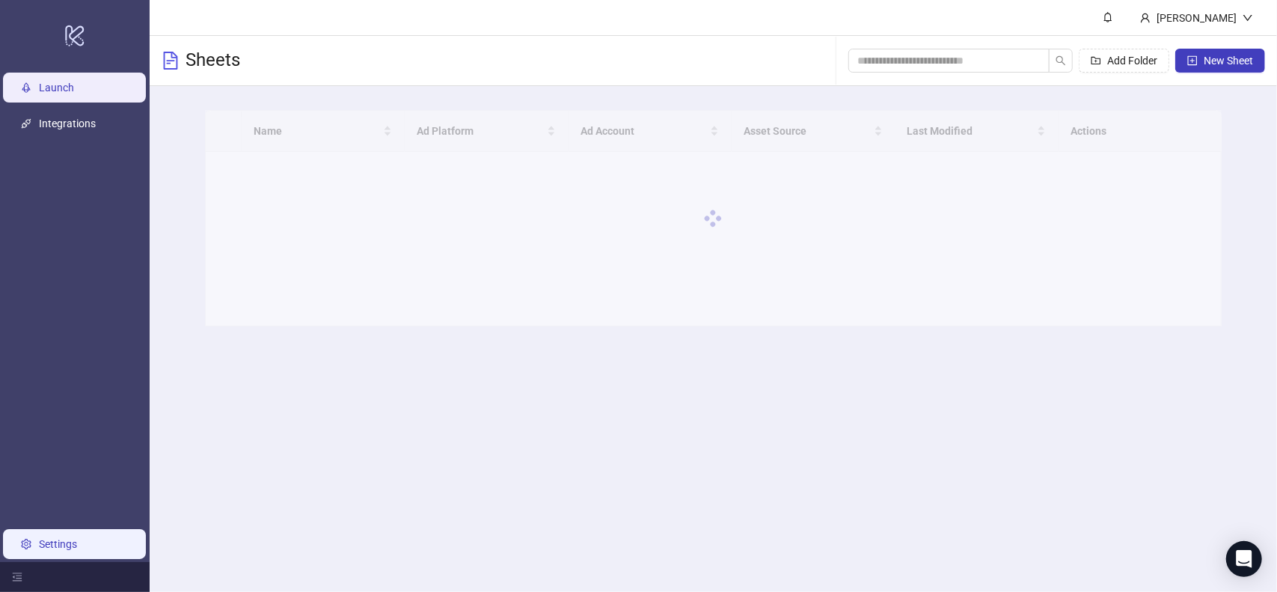
click at [77, 542] on link "Settings" at bounding box center [58, 544] width 38 height 12
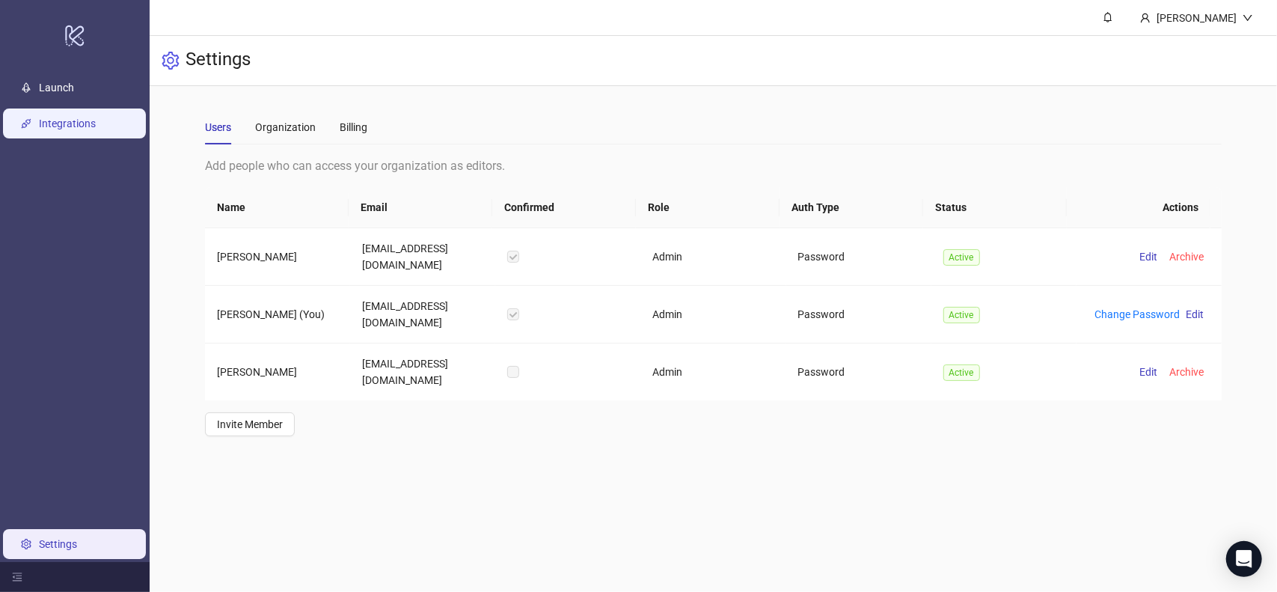
click at [93, 121] on link "Integrations" at bounding box center [67, 123] width 57 height 12
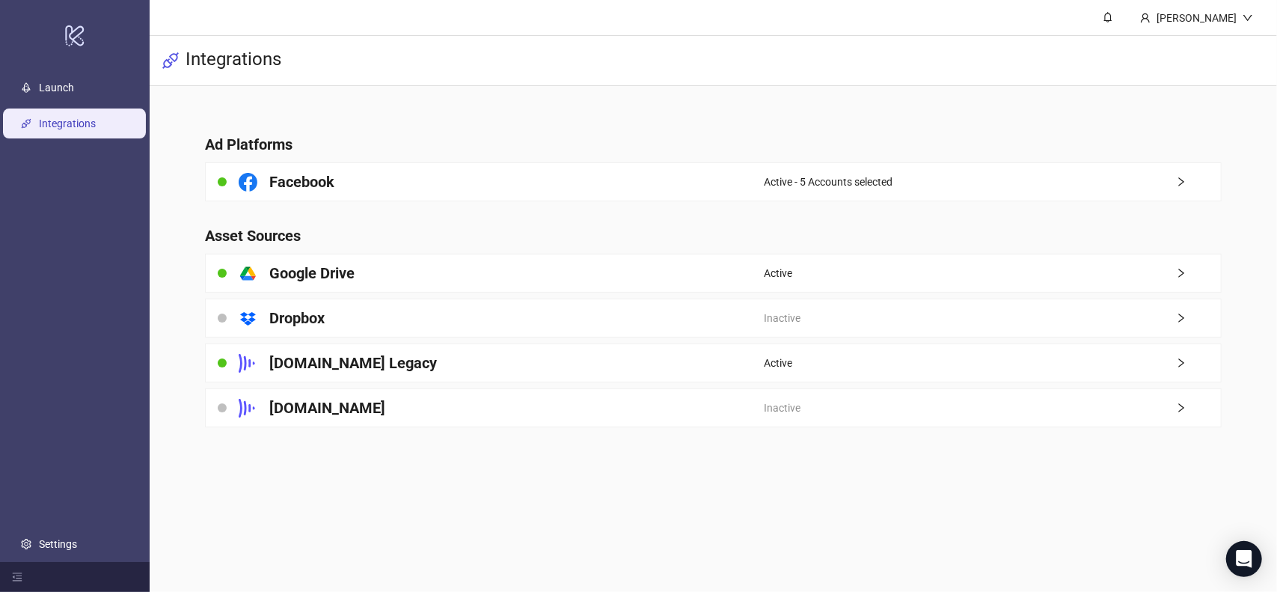
drag, startPoint x: 325, startPoint y: 411, endPoint x: 334, endPoint y: 411, distance: 9.7
click at [324, 412] on h4 "[DOMAIN_NAME]" at bounding box center [327, 407] width 116 height 21
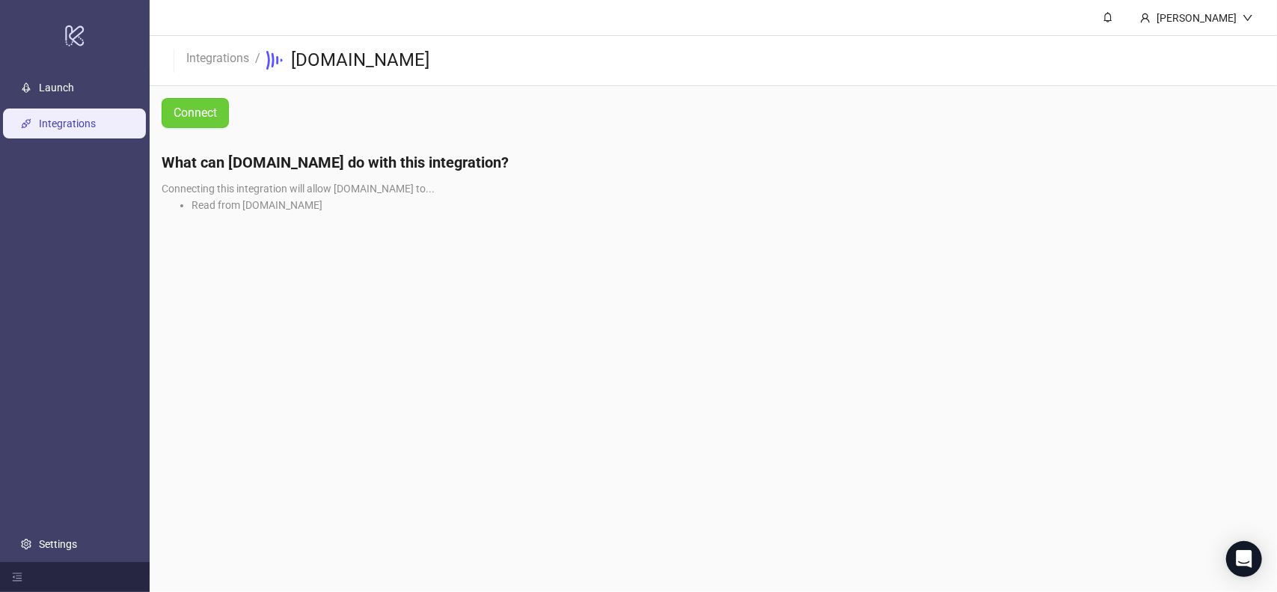
click at [192, 120] on button "Connect" at bounding box center [195, 113] width 67 height 30
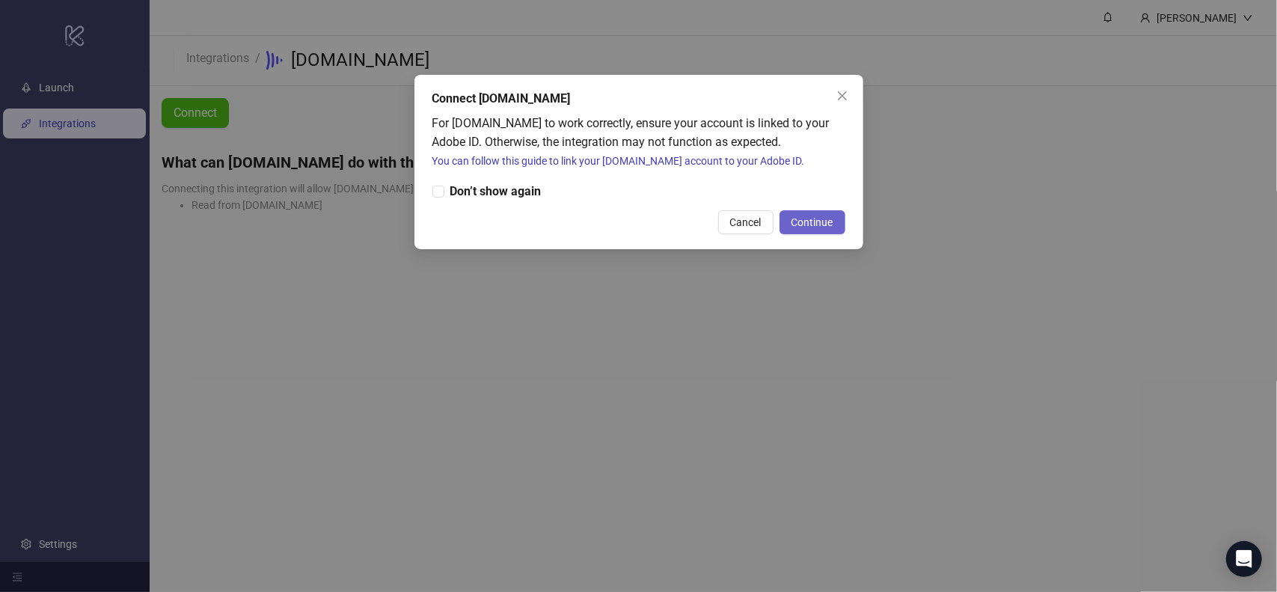
click at [810, 212] on button "Continue" at bounding box center [813, 222] width 66 height 24
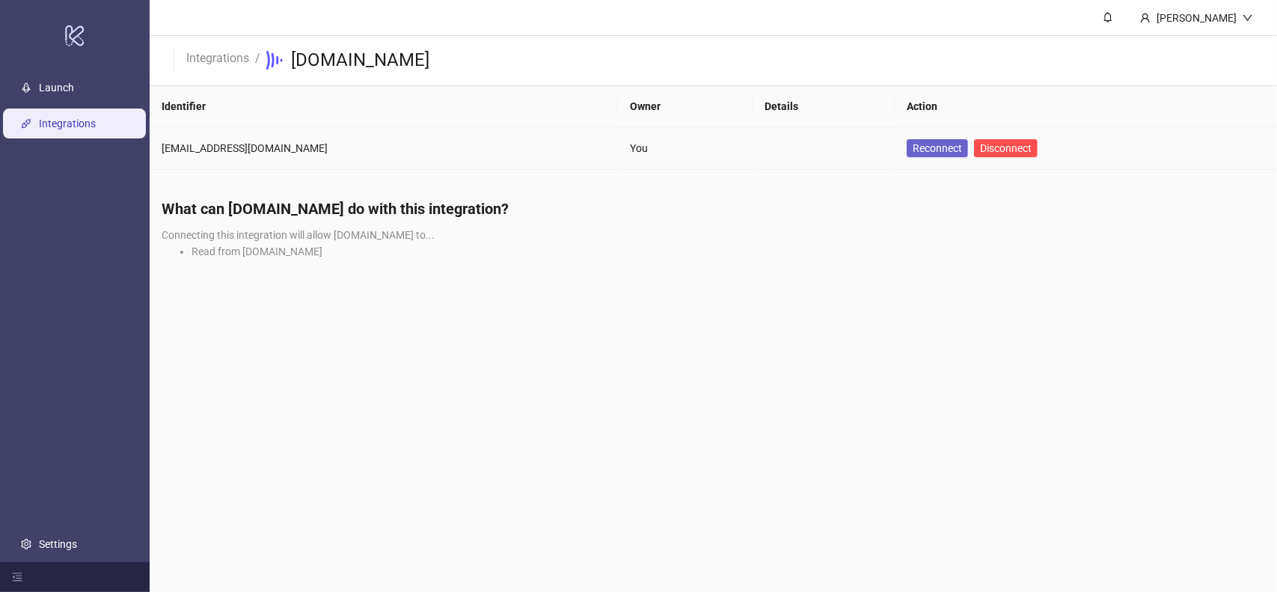
click at [934, 144] on span "Reconnect" at bounding box center [937, 148] width 49 height 16
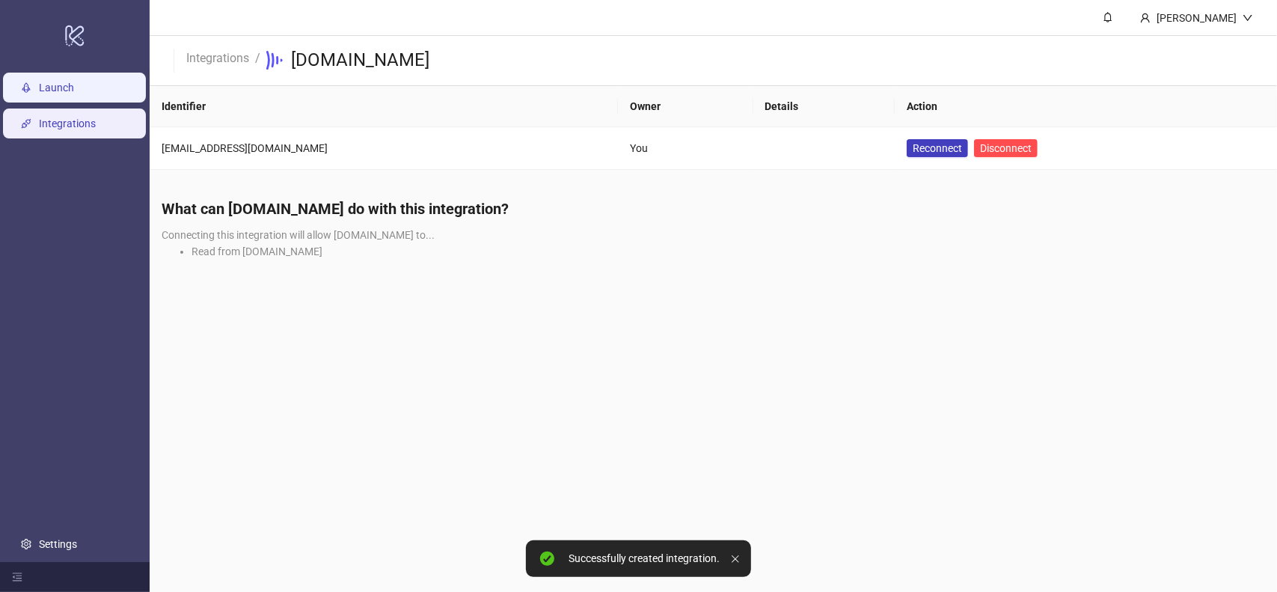
click at [74, 94] on link "Launch" at bounding box center [56, 88] width 35 height 12
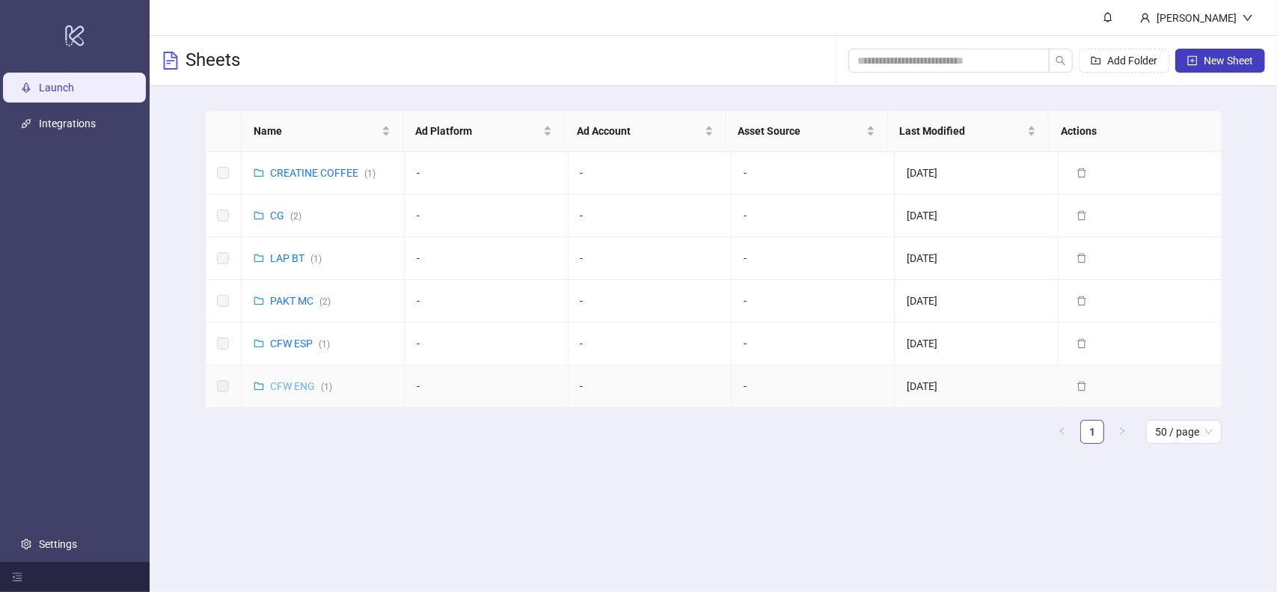
click at [294, 380] on link "CFW ENG ( 1 )" at bounding box center [301, 386] width 62 height 12
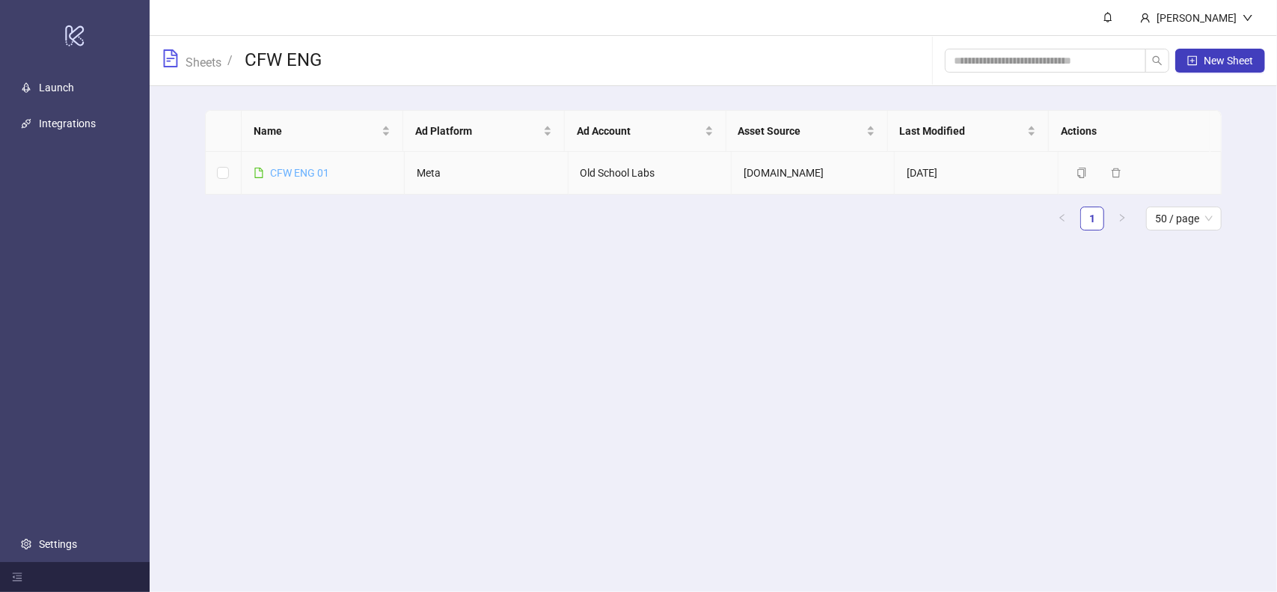
click at [308, 167] on link "CFW ENG 01" at bounding box center [299, 173] width 59 height 12
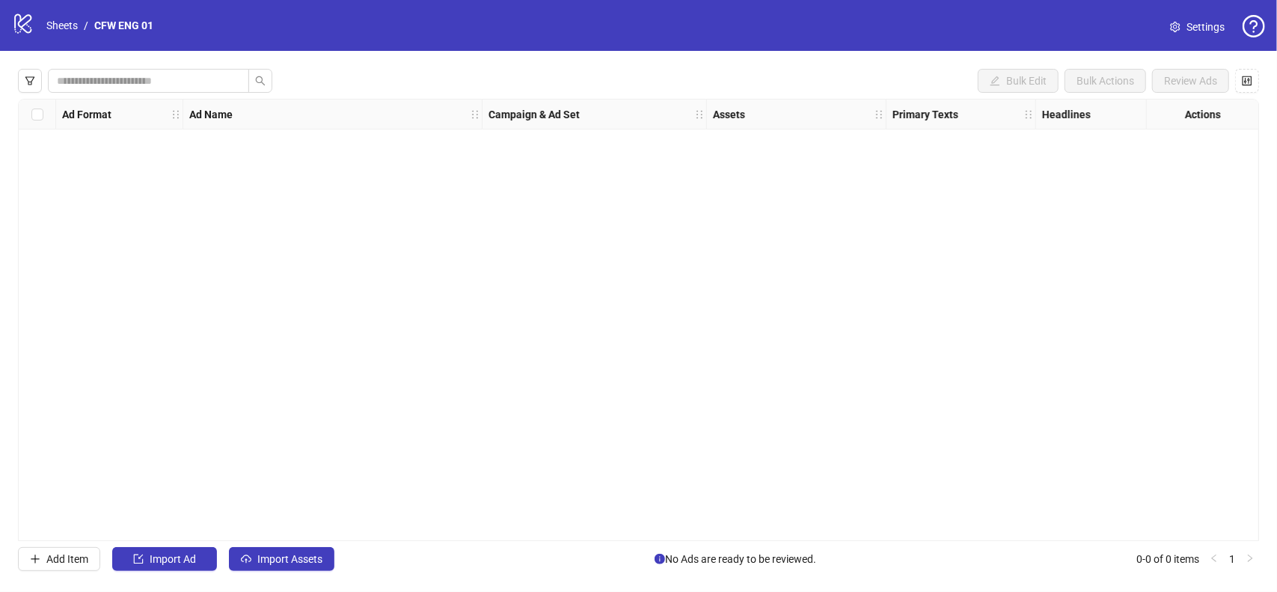
click at [1206, 22] on span "Settings" at bounding box center [1206, 27] width 38 height 16
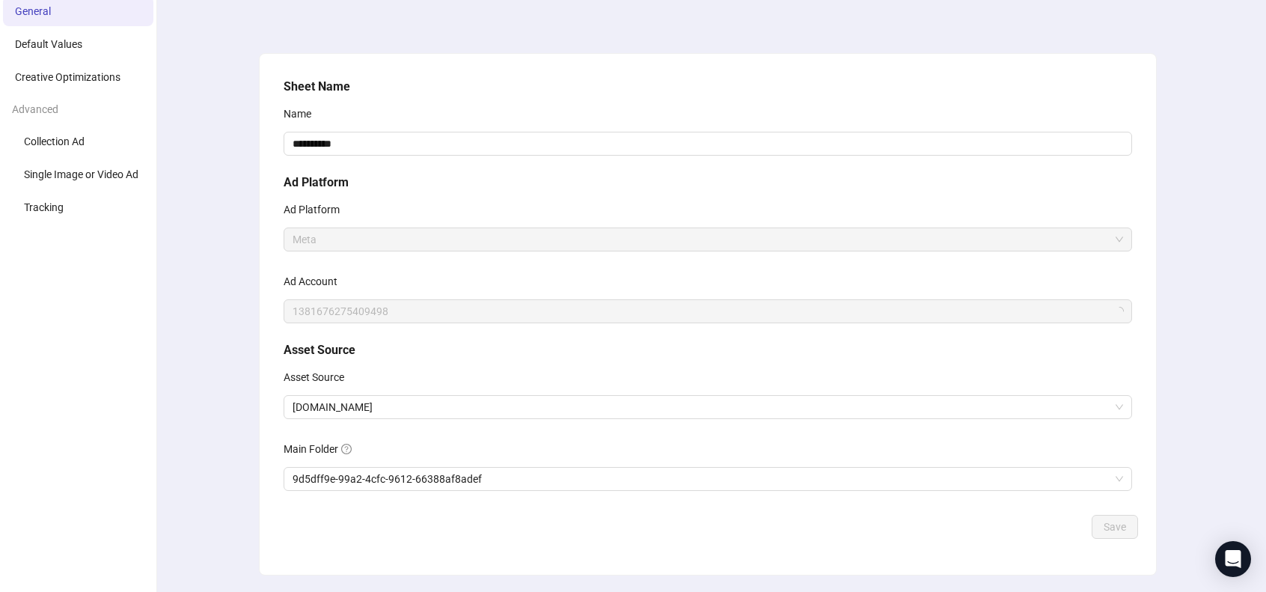
scroll to position [100, 0]
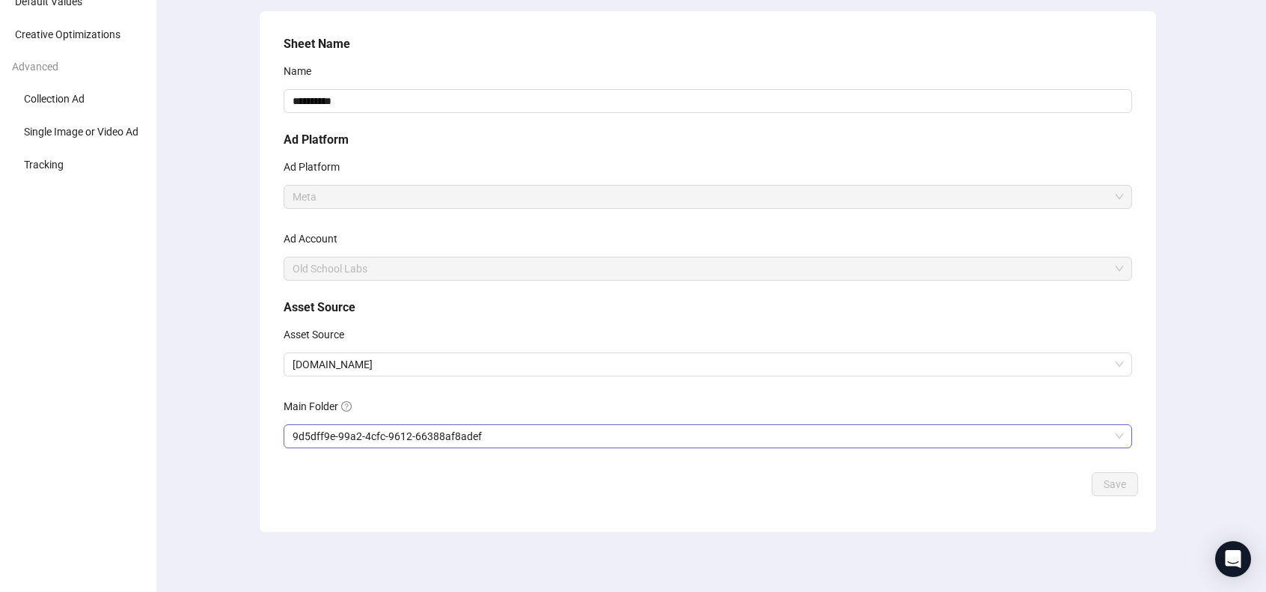
click at [430, 435] on span "9d5dff9e-99a2-4cfc-9612-66388af8adef" at bounding box center [708, 436] width 831 height 22
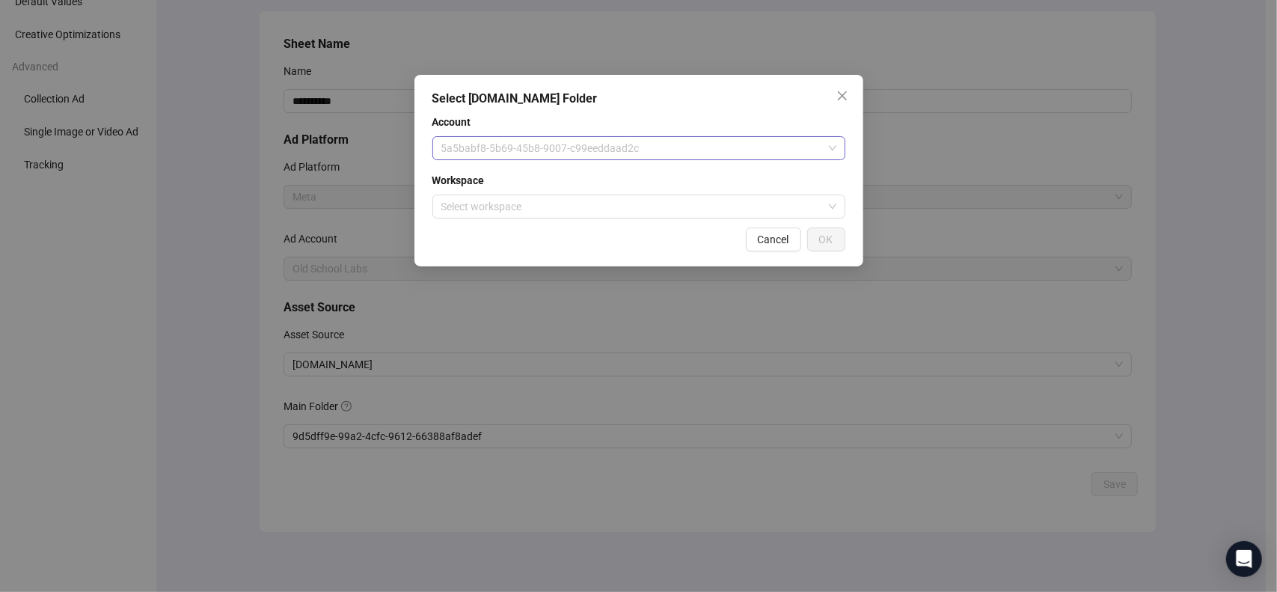
click at [597, 141] on span "5a5babf8-5b69-45b8-9007-c99eeddaad2c" at bounding box center [638, 148] width 395 height 22
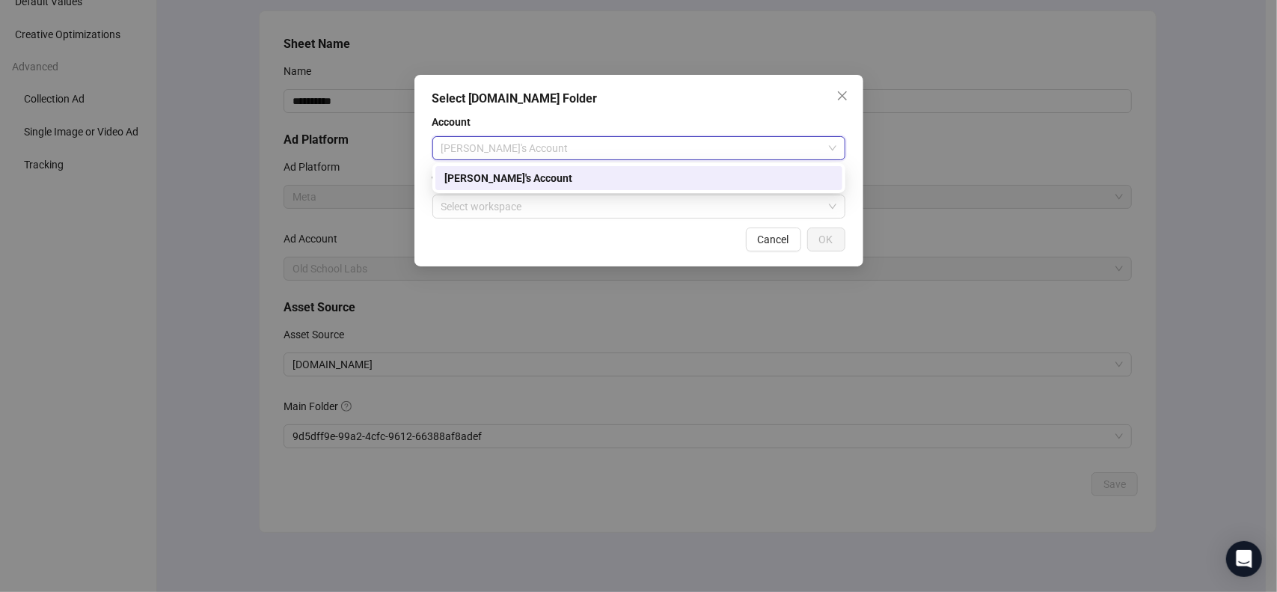
click at [603, 173] on div "[PERSON_NAME]'s Account" at bounding box center [638, 178] width 389 height 16
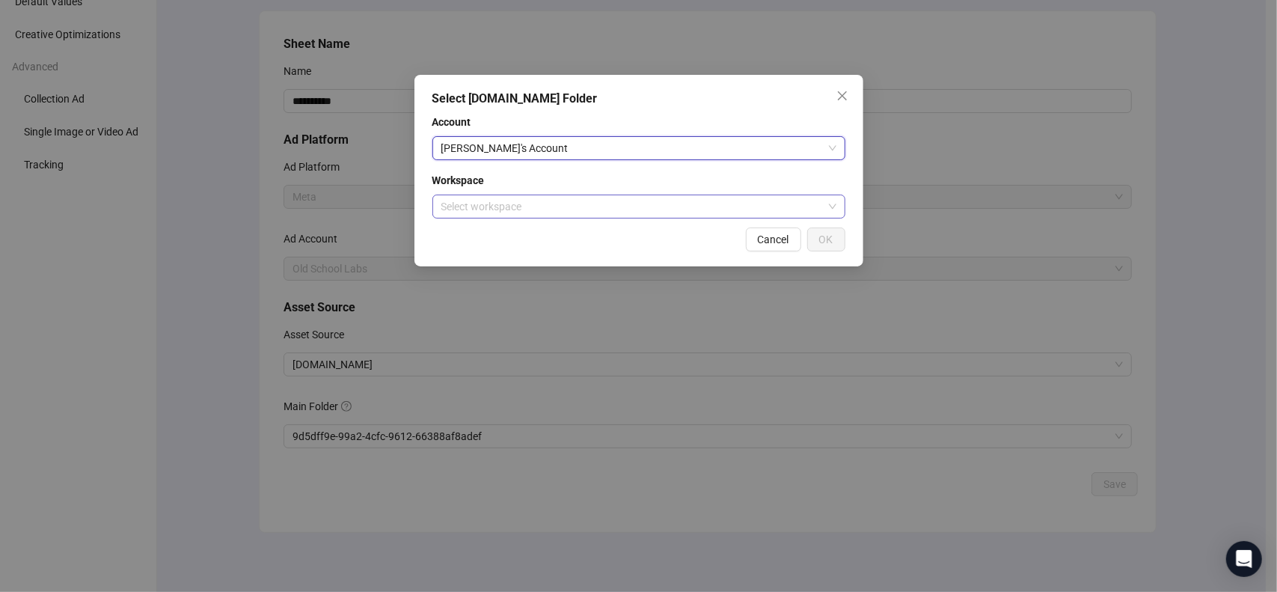
click at [599, 206] on input "search" at bounding box center [632, 206] width 382 height 22
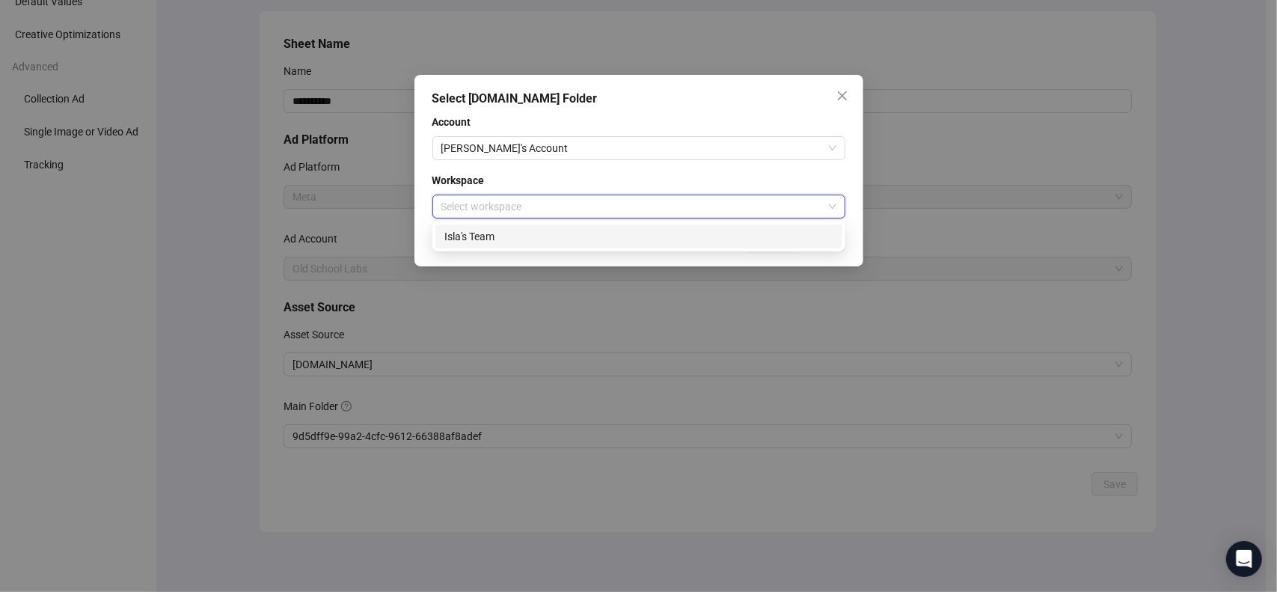
click at [599, 248] on div "Isla's Team" at bounding box center [639, 236] width 407 height 24
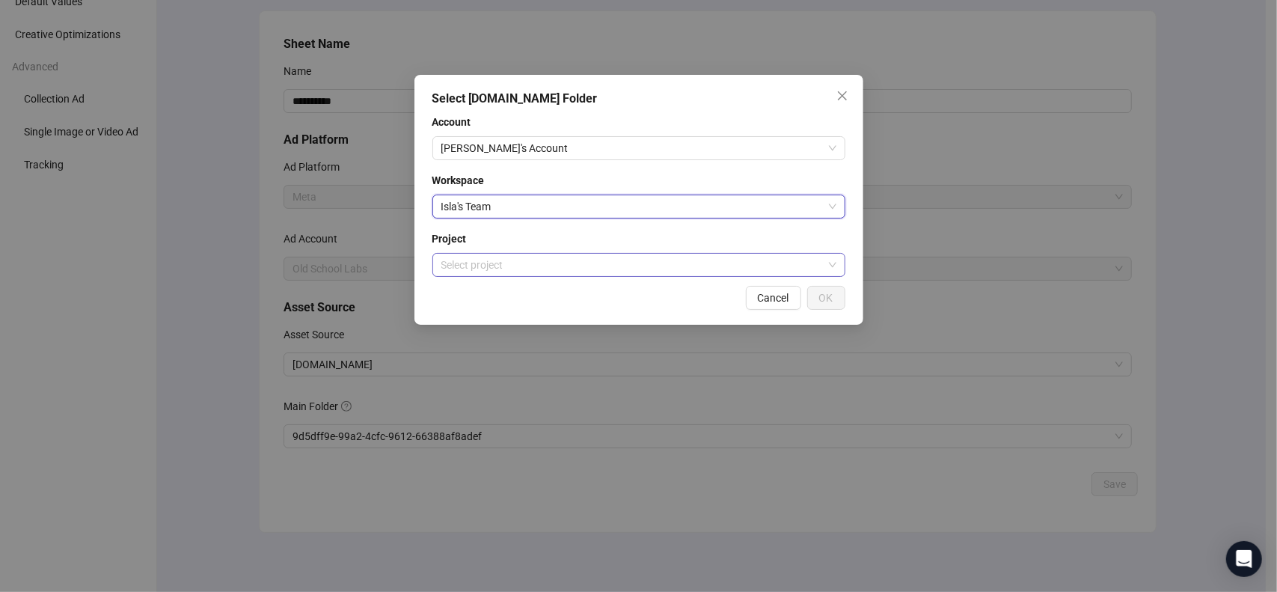
click at [679, 263] on input "search" at bounding box center [632, 265] width 382 height 22
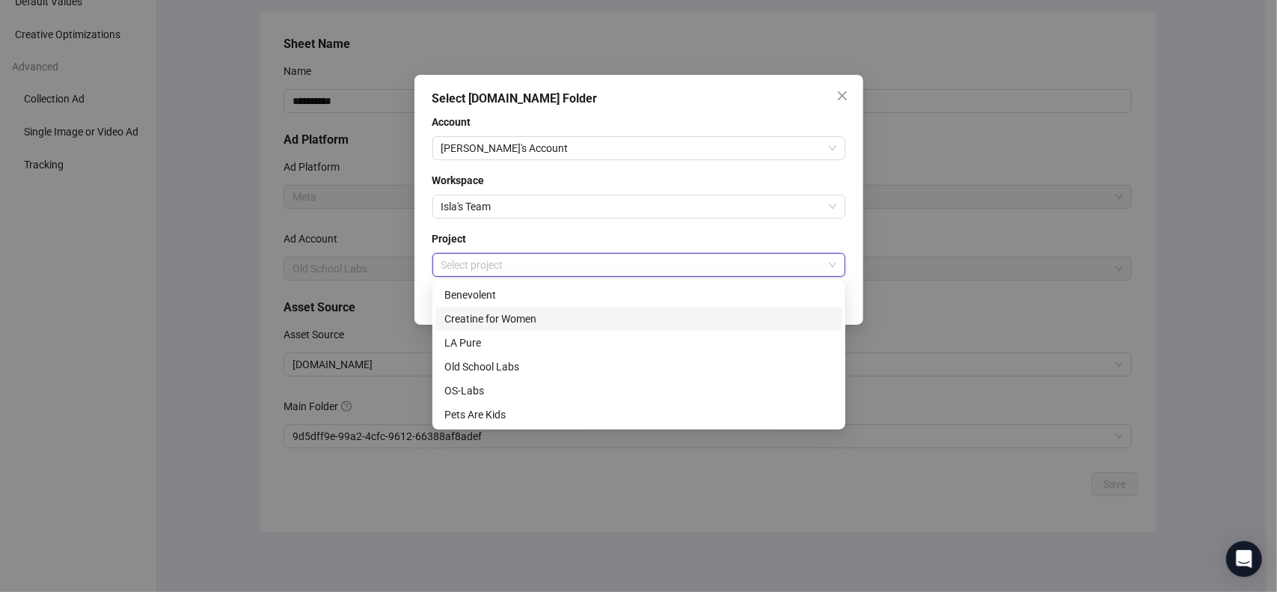
click at [641, 317] on div "Creatine for Women" at bounding box center [638, 319] width 389 height 16
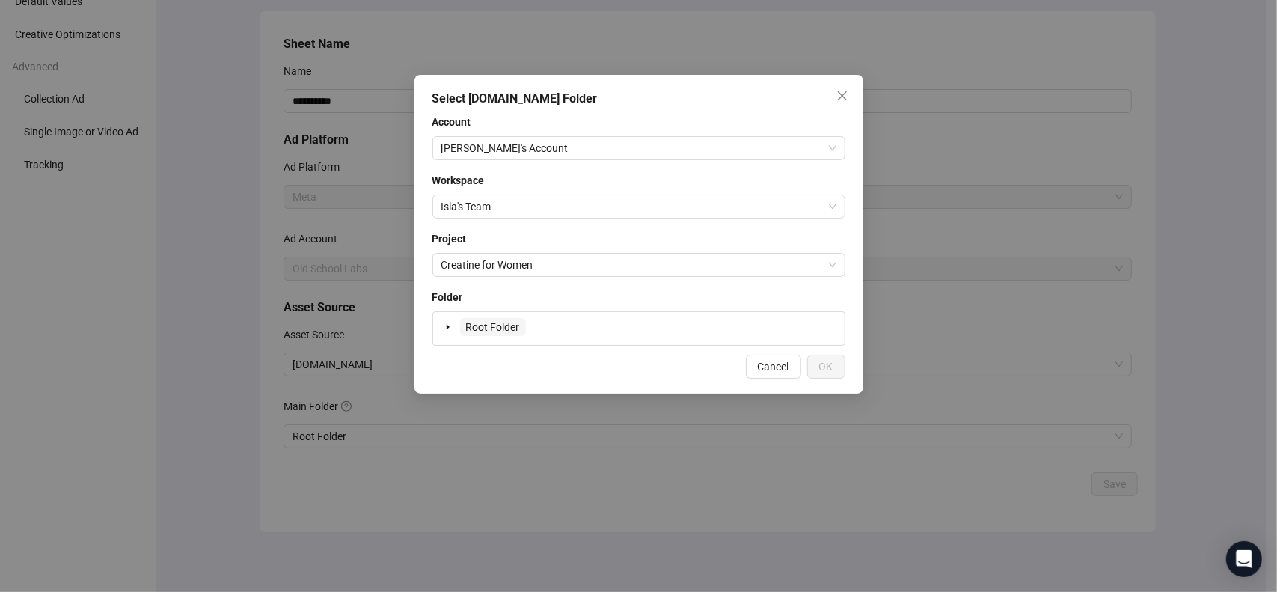
click at [497, 331] on span "Root Folder" at bounding box center [493, 327] width 54 height 12
click at [822, 361] on span "OK" at bounding box center [826, 367] width 14 height 12
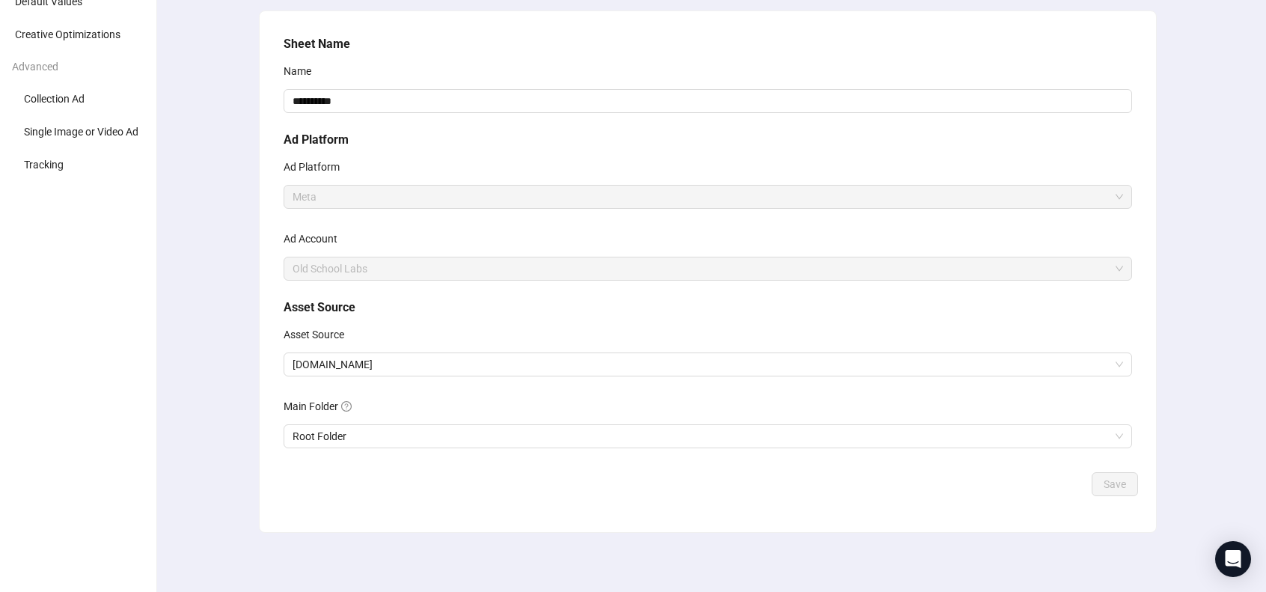
click at [581, 495] on div "Save" at bounding box center [708, 484] width 861 height 24
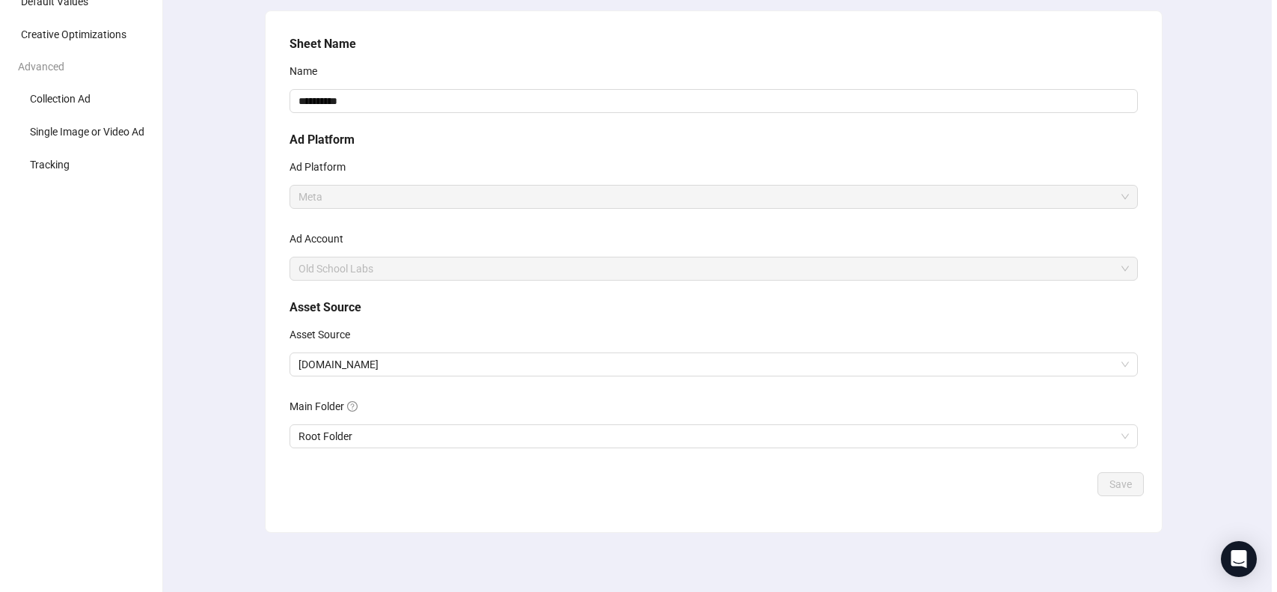
scroll to position [0, 0]
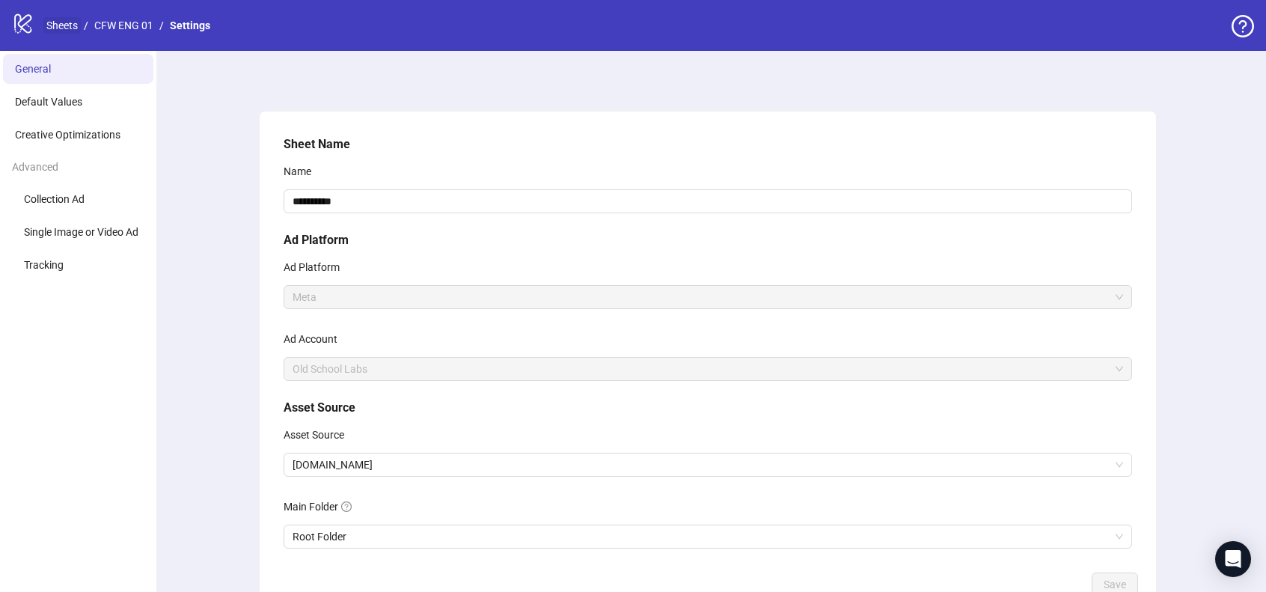
click at [69, 28] on link "Sheets" at bounding box center [61, 25] width 37 height 16
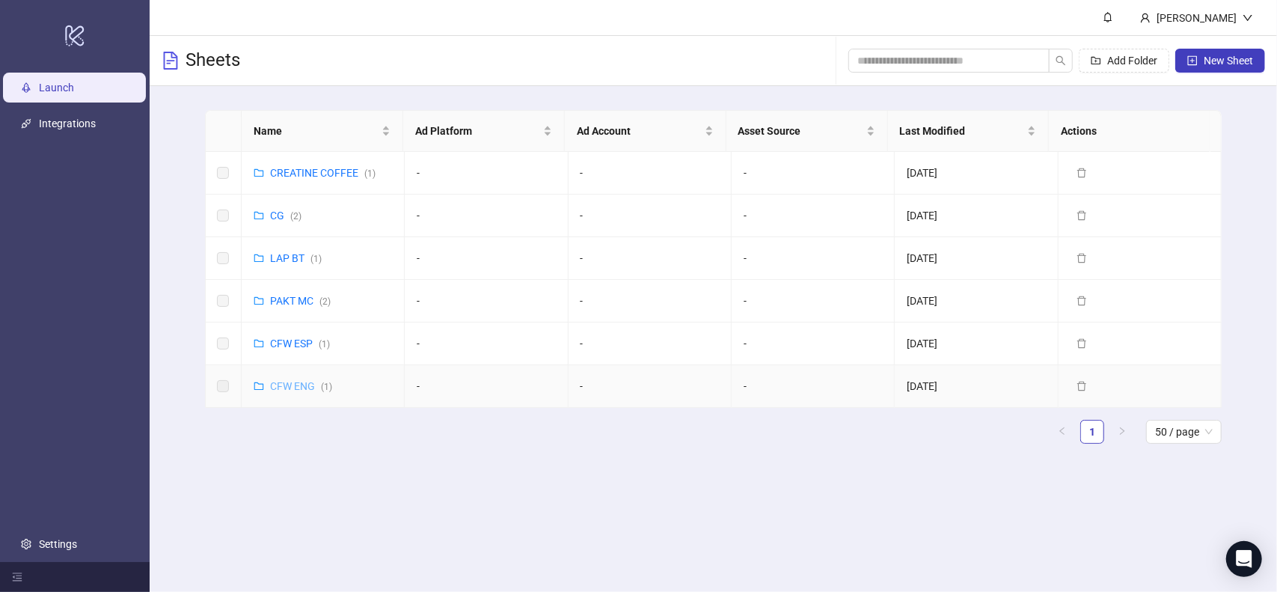
click at [308, 381] on link "CFW ENG ( 1 )" at bounding box center [301, 386] width 62 height 12
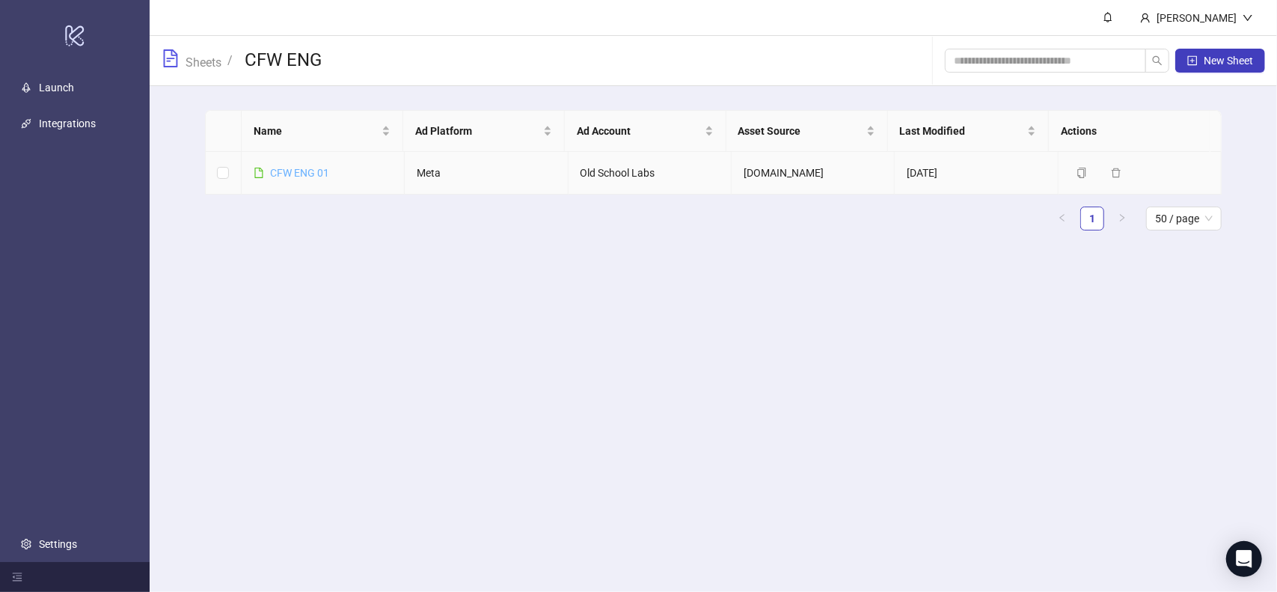
click at [311, 171] on link "CFW ENG 01" at bounding box center [299, 173] width 59 height 12
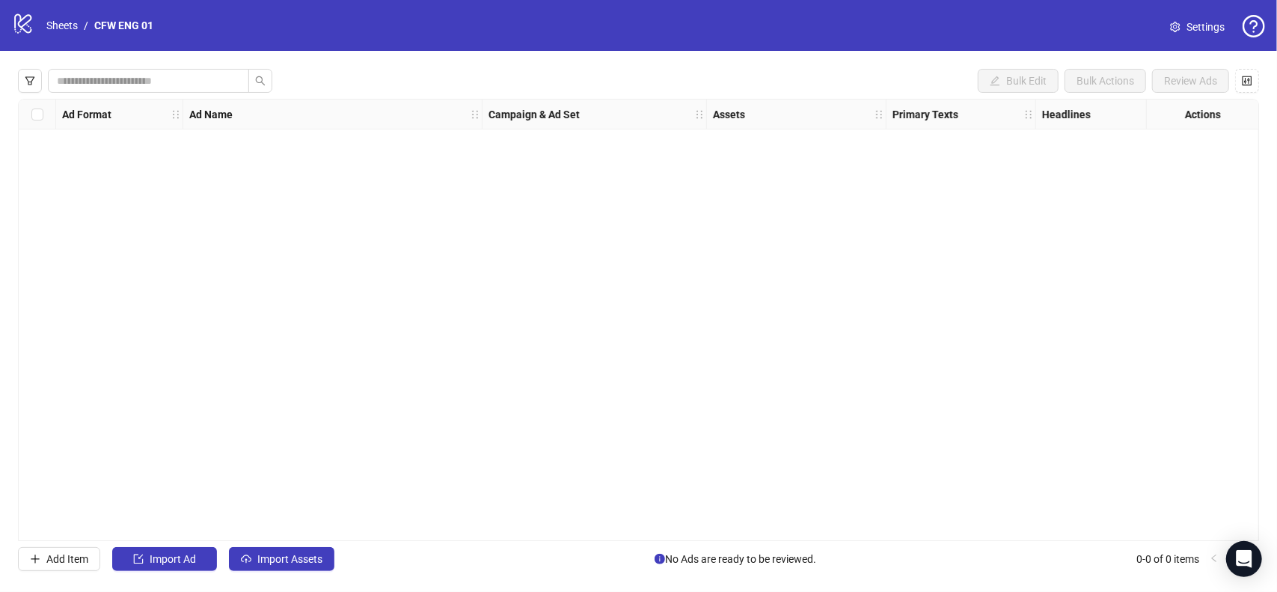
click at [1193, 28] on span "Settings" at bounding box center [1206, 27] width 38 height 16
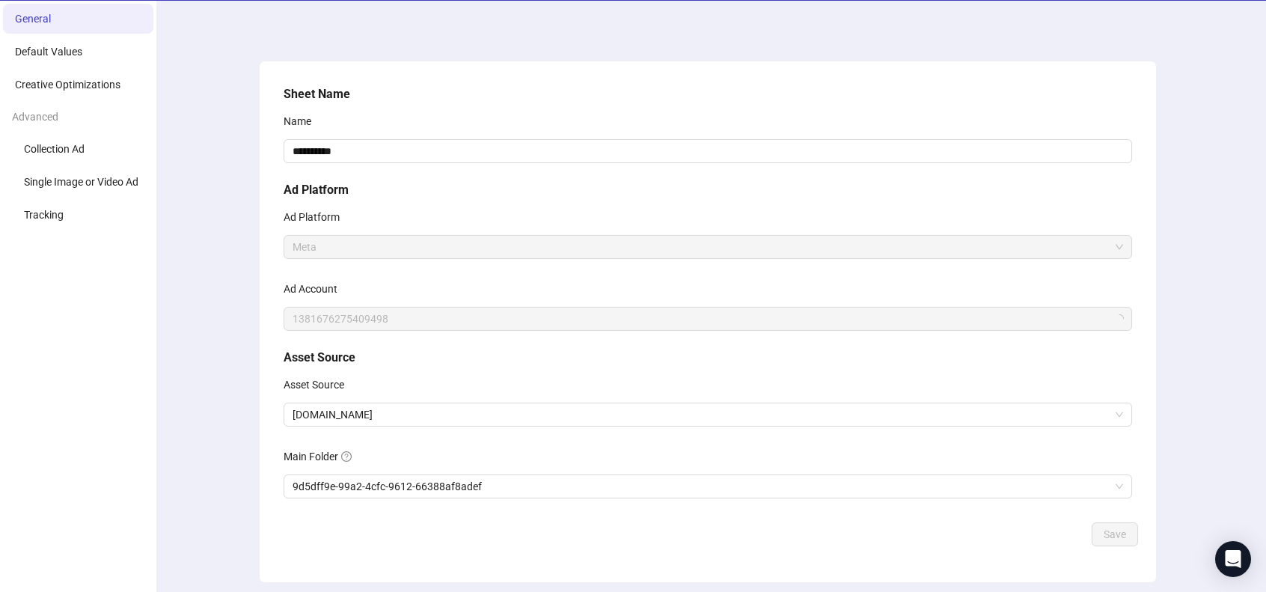
scroll to position [100, 0]
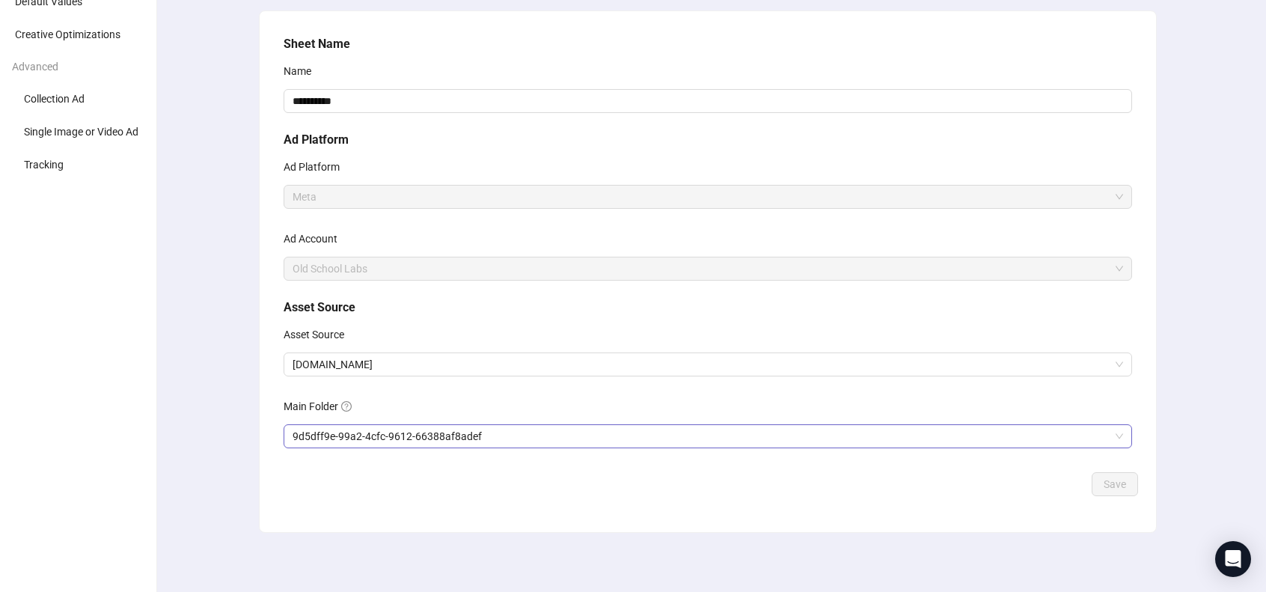
click at [440, 435] on span "9d5dff9e-99a2-4cfc-9612-66388af8adef" at bounding box center [708, 436] width 831 height 22
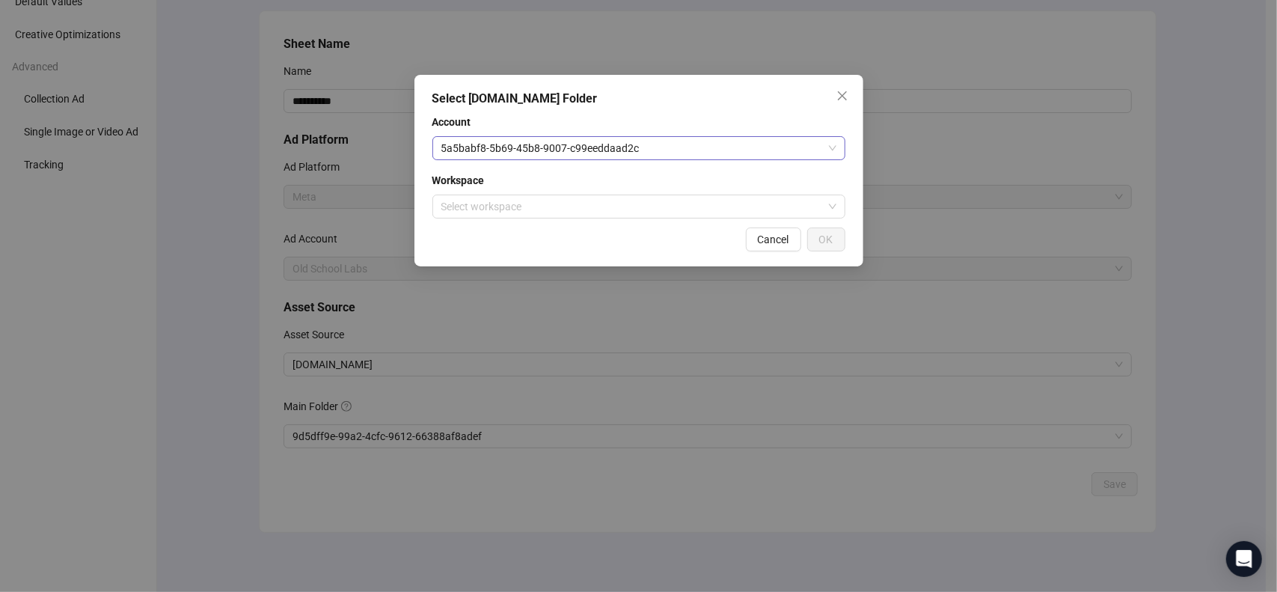
click at [534, 152] on span "5a5babf8-5b69-45b8-9007-c99eeddaad2c" at bounding box center [638, 148] width 395 height 22
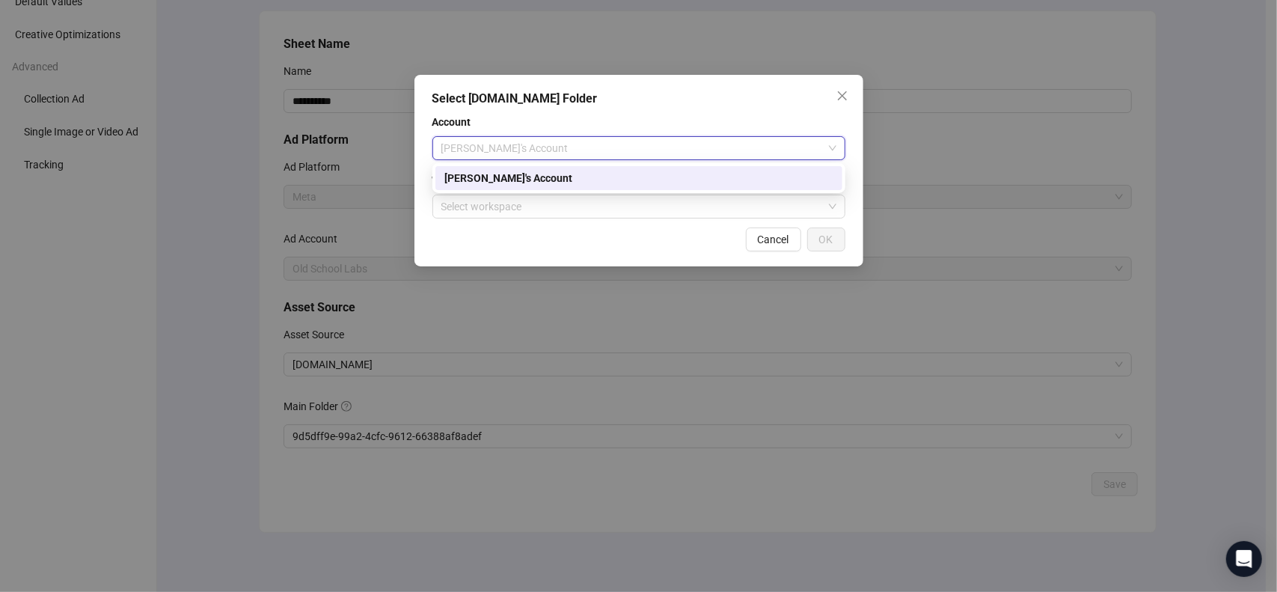
click at [542, 172] on div "[PERSON_NAME]'s Account" at bounding box center [638, 178] width 389 height 16
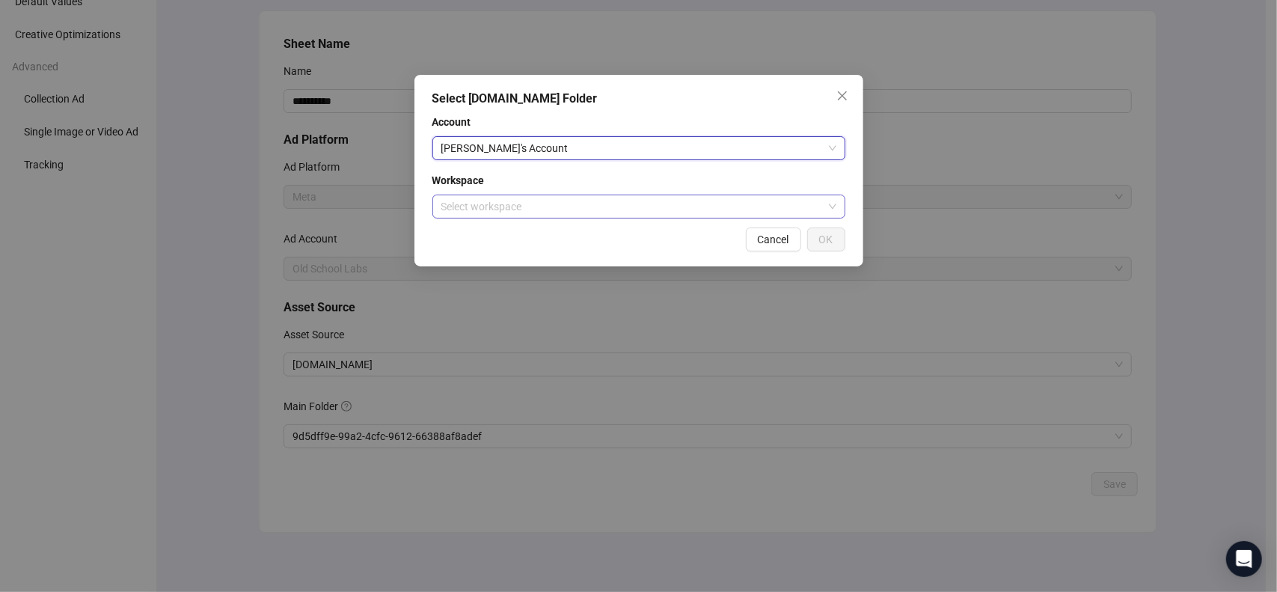
click at [561, 201] on input "search" at bounding box center [632, 206] width 382 height 22
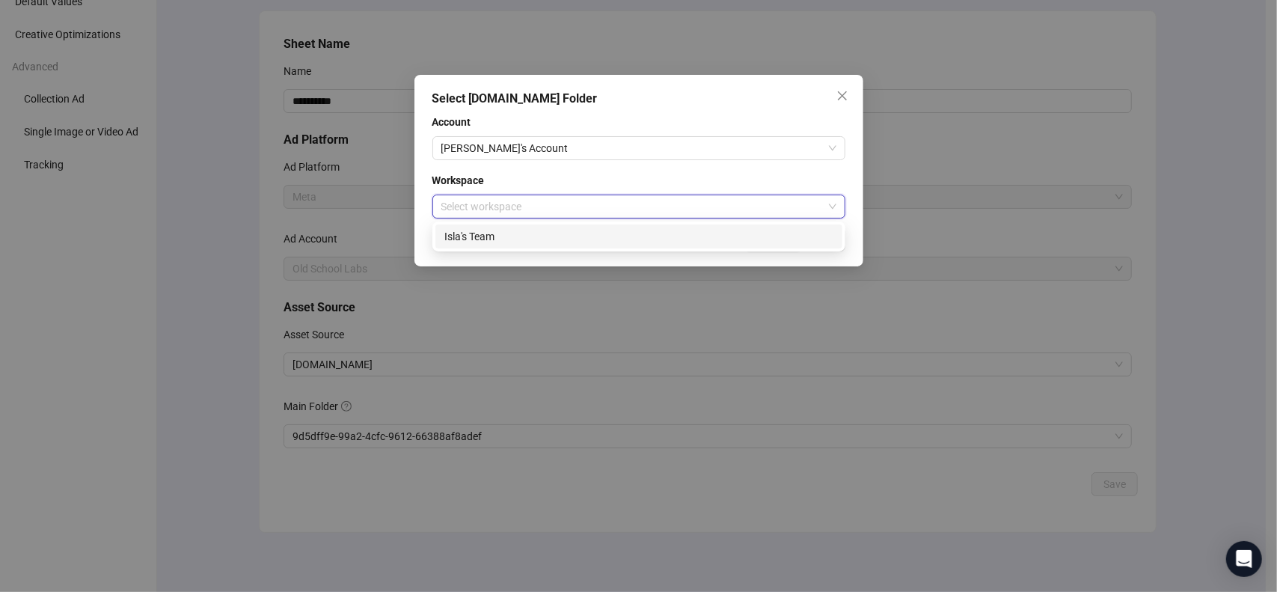
click at [574, 239] on div "Isla's Team" at bounding box center [638, 236] width 389 height 16
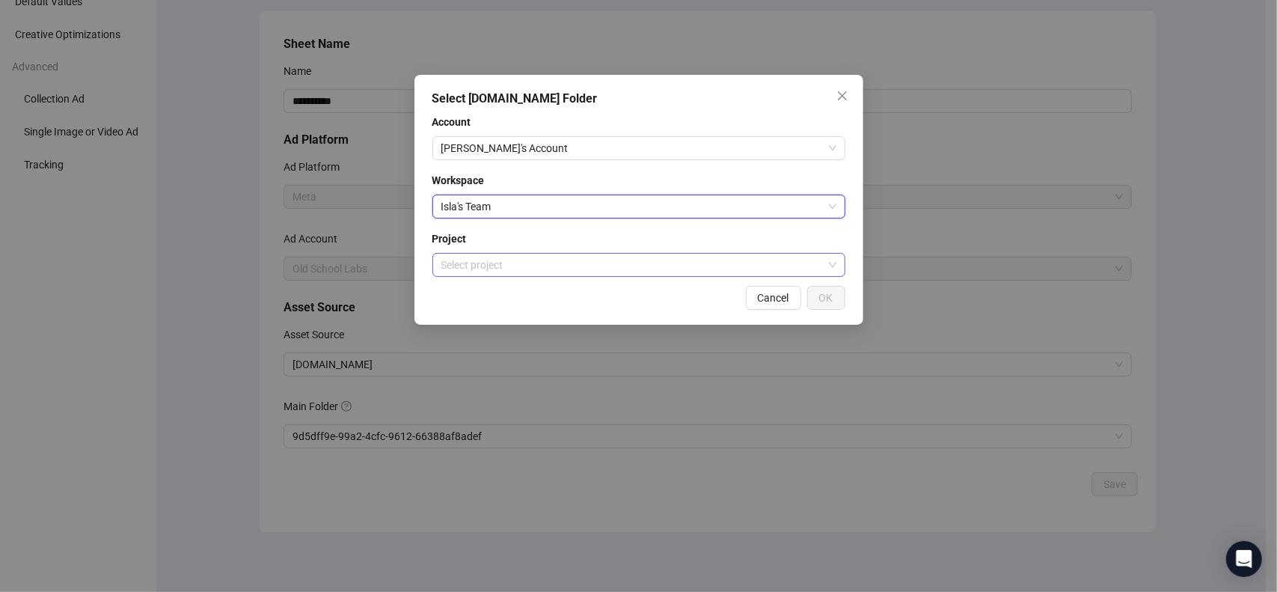
click at [584, 269] on input "search" at bounding box center [632, 265] width 382 height 22
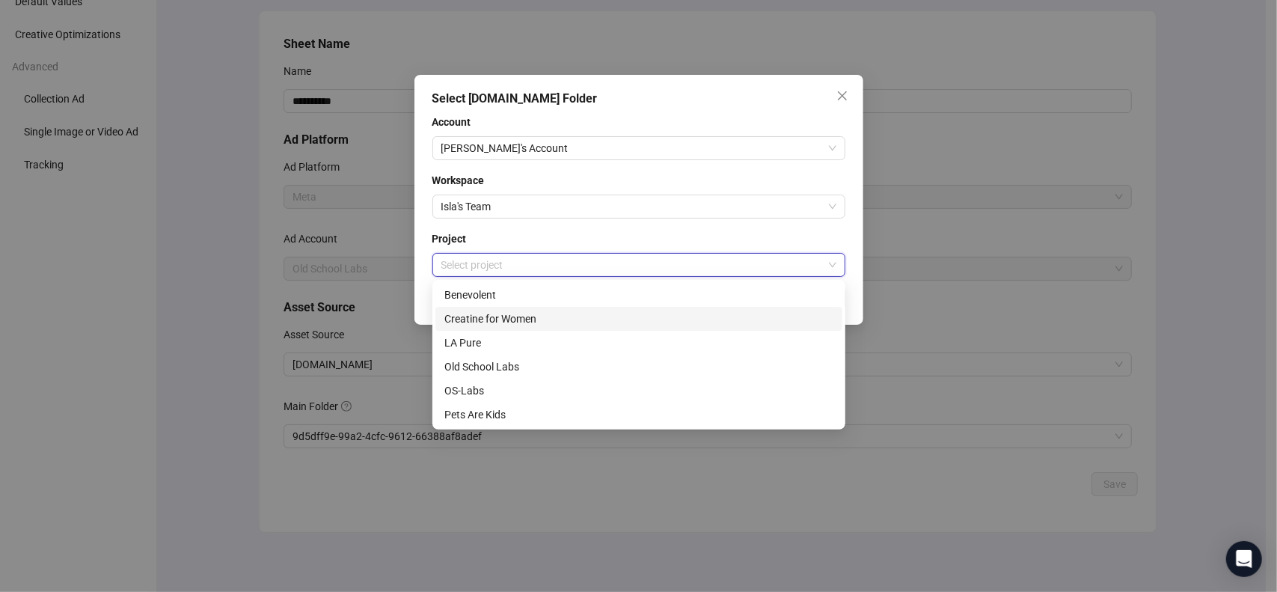
click at [579, 326] on div "Creatine for Women" at bounding box center [638, 319] width 389 height 16
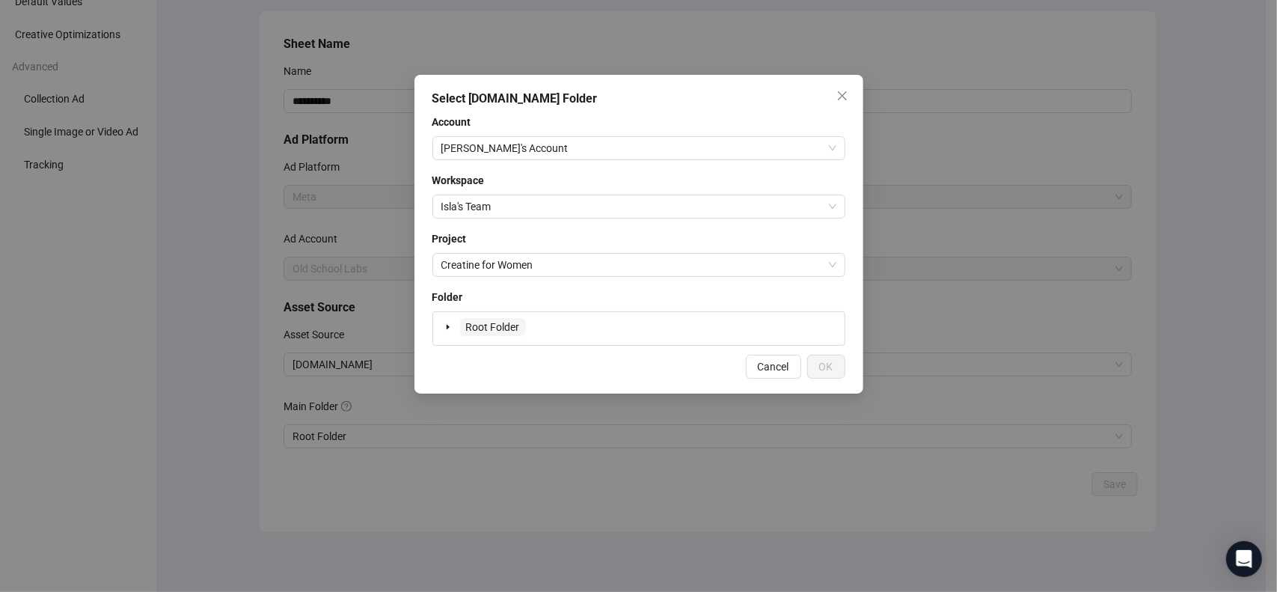
click at [502, 327] on span "Root Folder" at bounding box center [493, 327] width 54 height 12
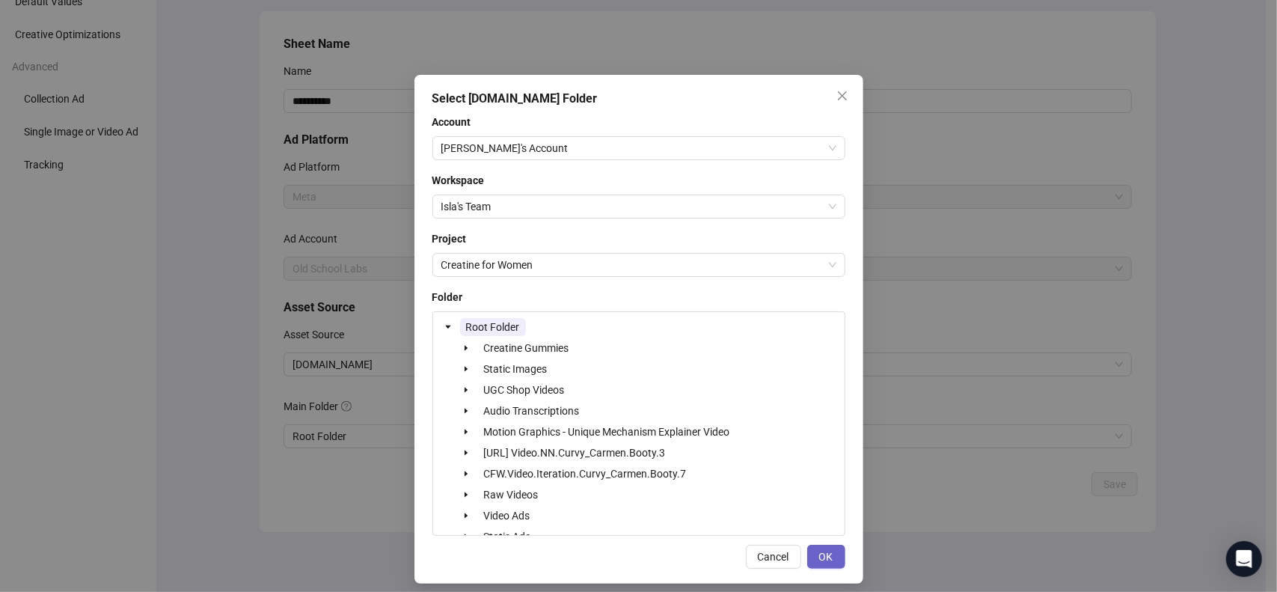
click at [825, 560] on span "OK" at bounding box center [826, 557] width 14 height 12
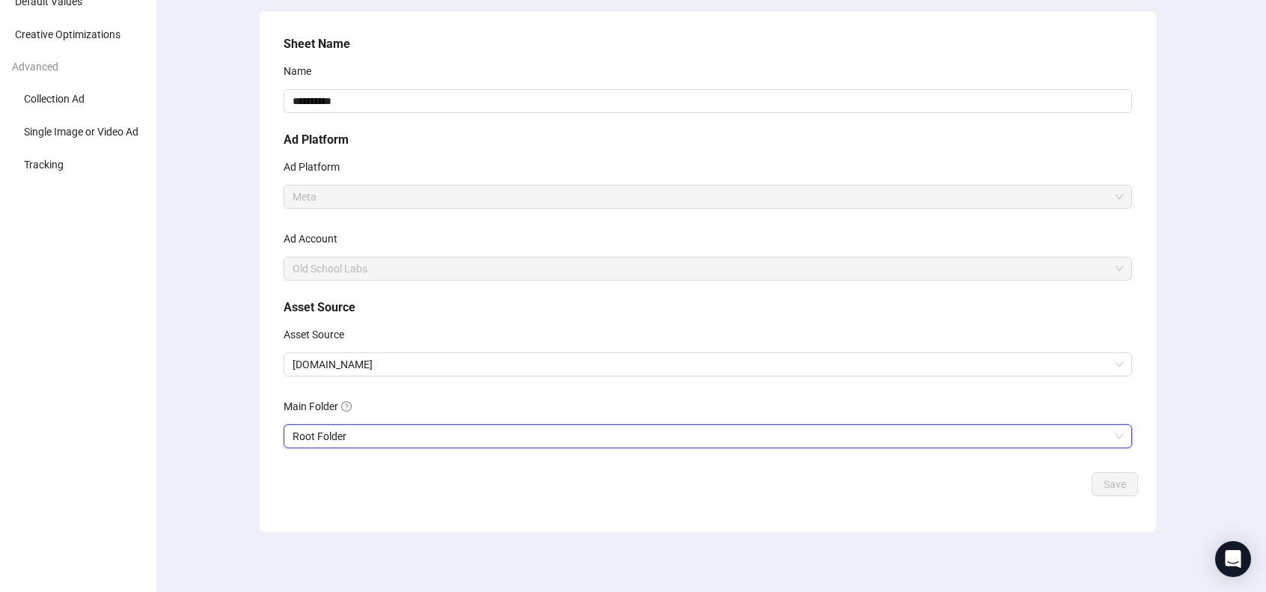
click at [1022, 480] on div "Save" at bounding box center [708, 484] width 861 height 24
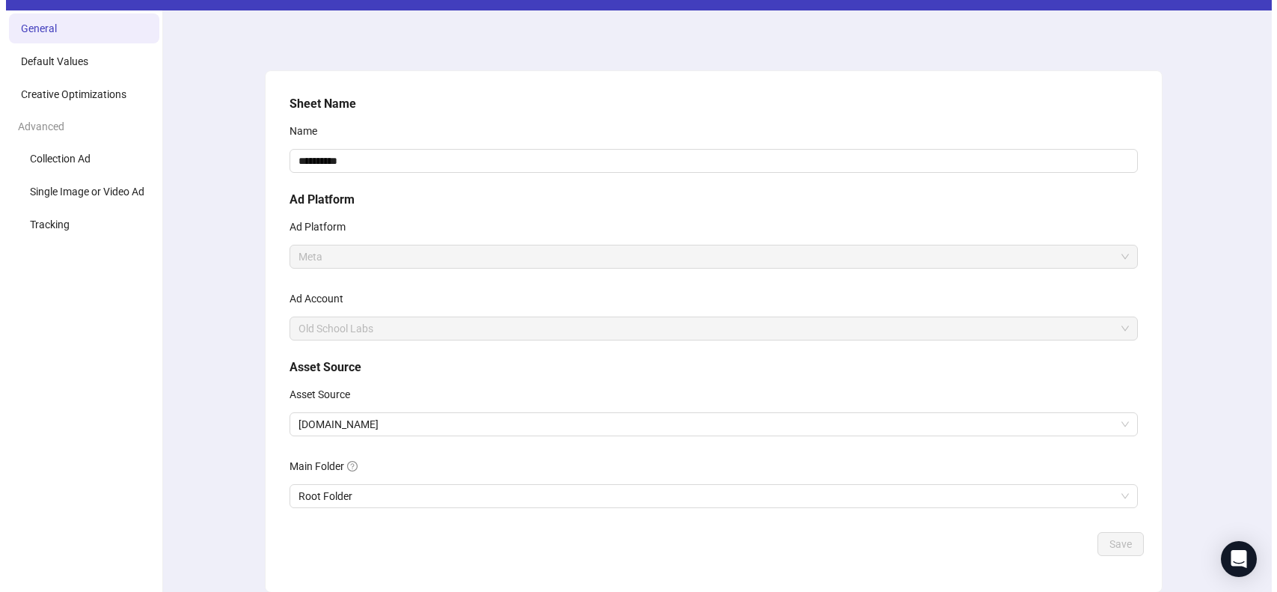
scroll to position [0, 0]
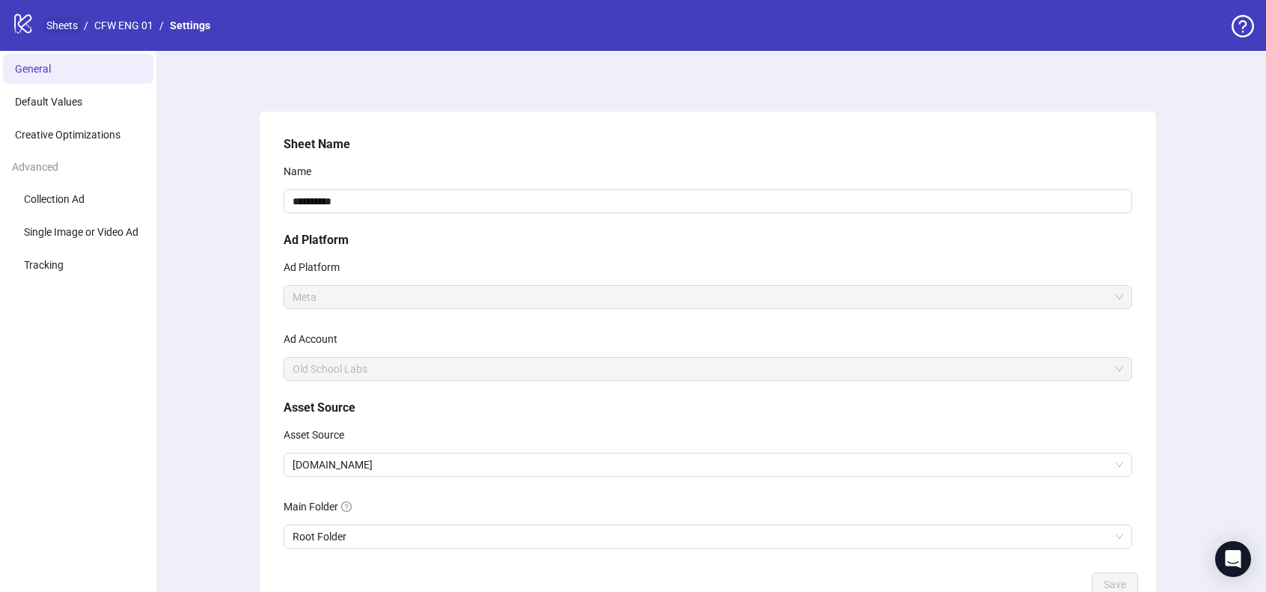
click at [76, 21] on link "Sheets" at bounding box center [61, 25] width 37 height 16
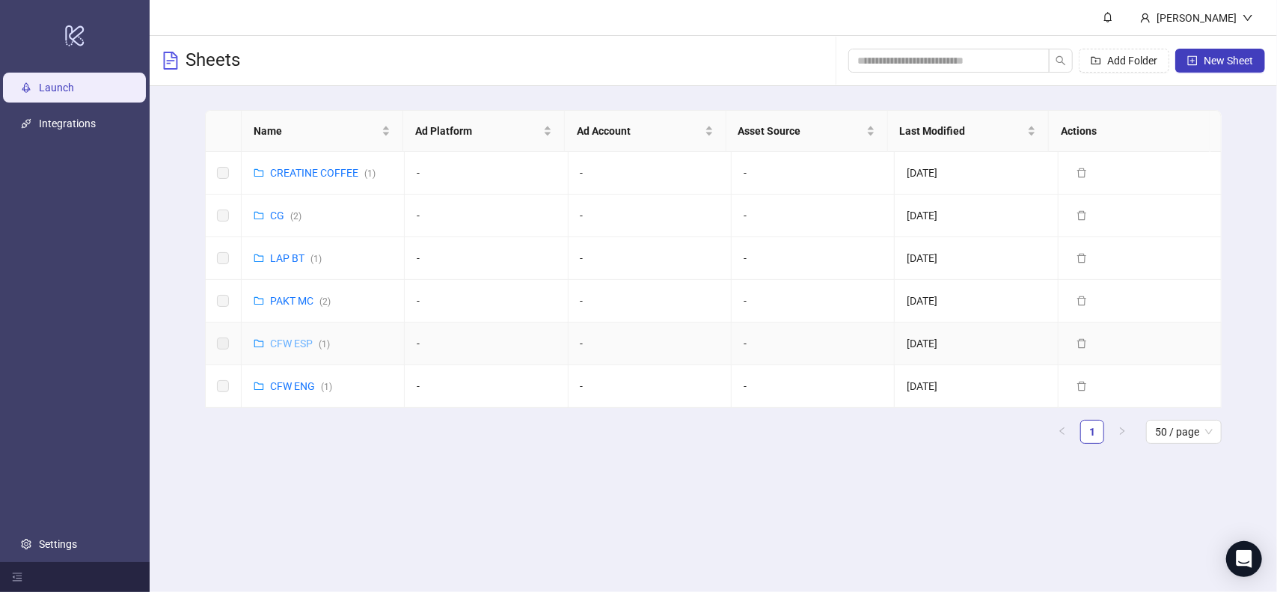
click at [299, 343] on link "CFW ESP ( 1 )" at bounding box center [300, 343] width 60 height 12
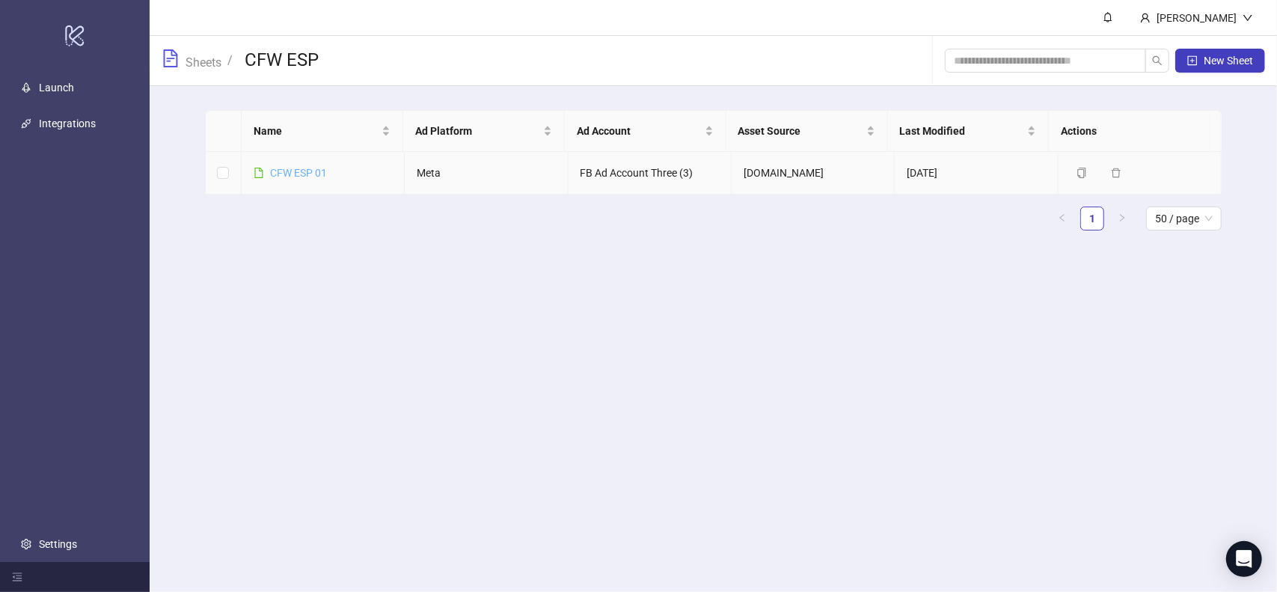
click at [304, 175] on link "CFW ESP 01" at bounding box center [298, 173] width 57 height 12
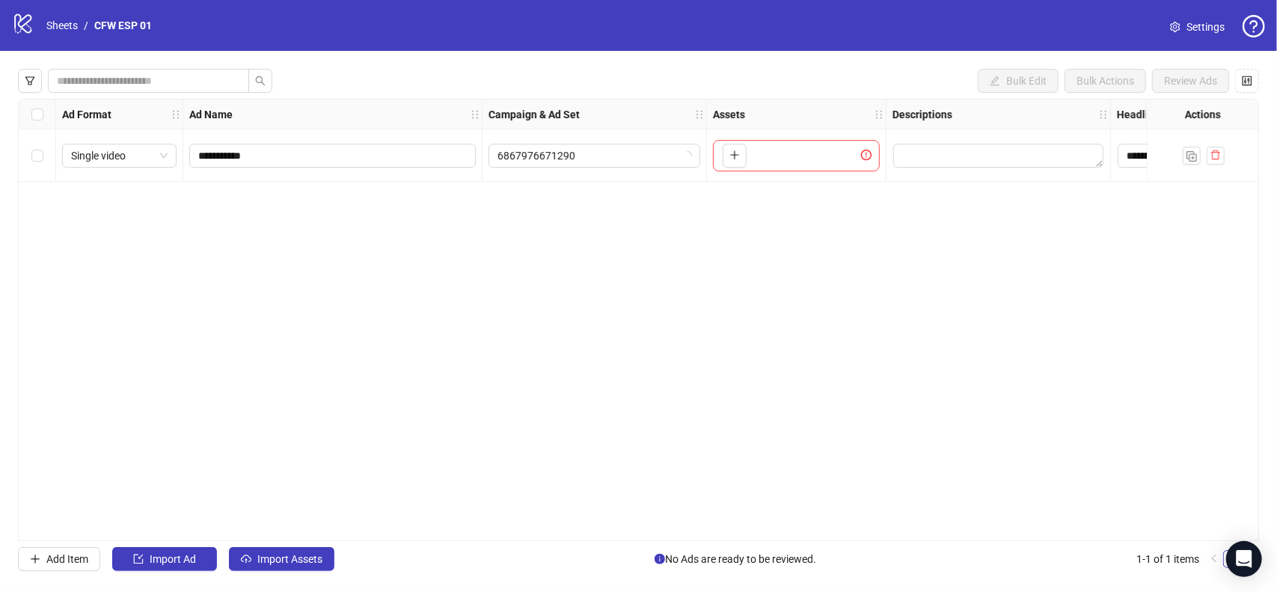
click at [1189, 28] on span "Settings" at bounding box center [1206, 27] width 38 height 16
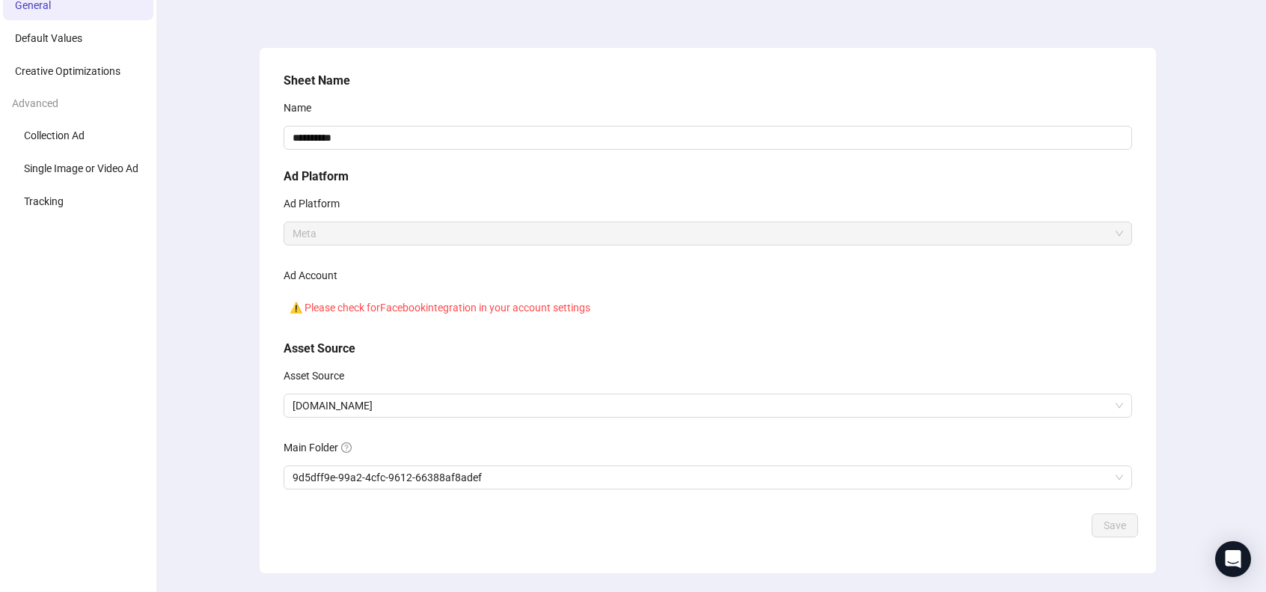
scroll to position [100, 0]
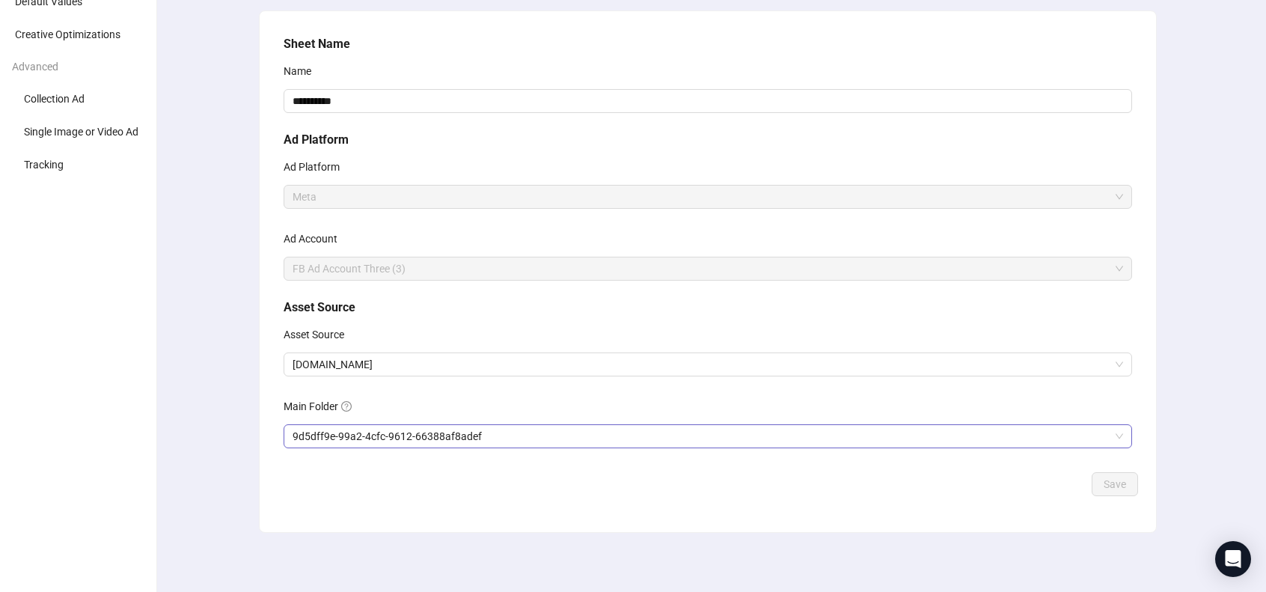
click at [430, 433] on span "9d5dff9e-99a2-4cfc-9612-66388af8adef" at bounding box center [708, 436] width 831 height 22
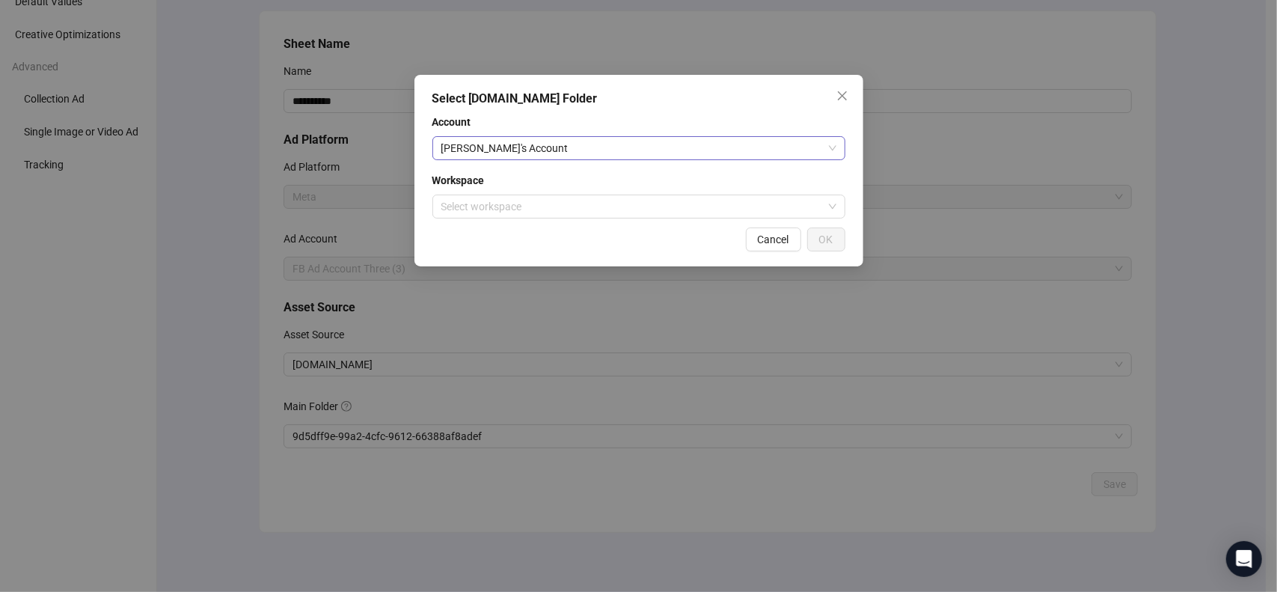
click at [625, 144] on span "[PERSON_NAME]'s Account" at bounding box center [638, 148] width 395 height 22
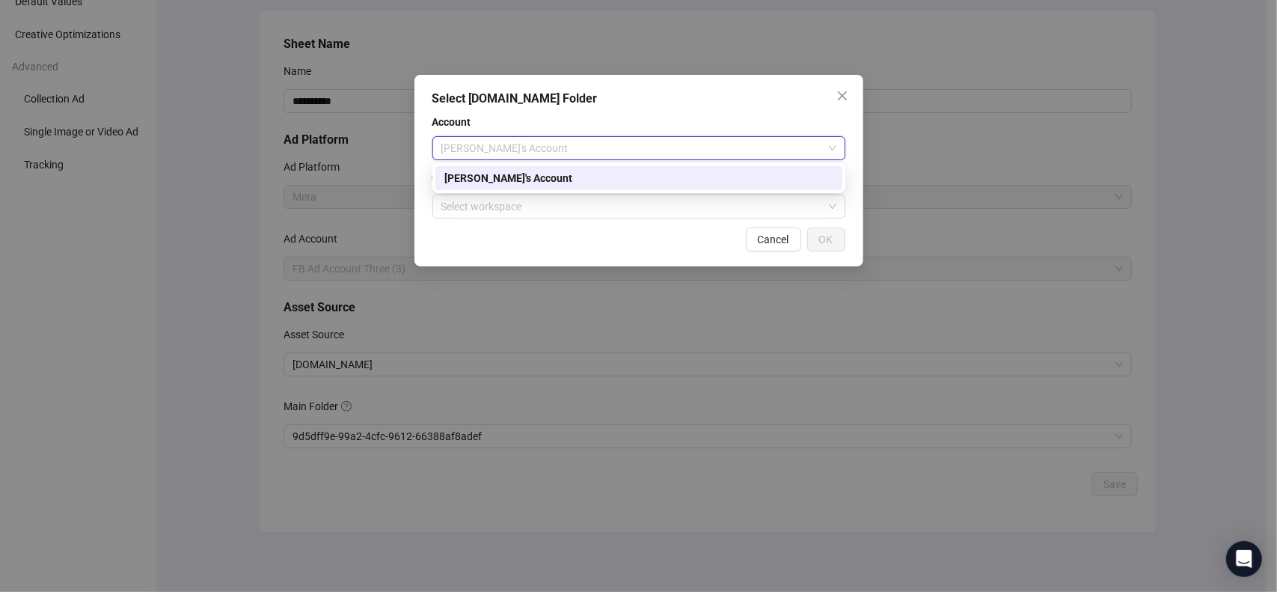
click at [625, 144] on span "[PERSON_NAME]'s Account" at bounding box center [638, 148] width 395 height 22
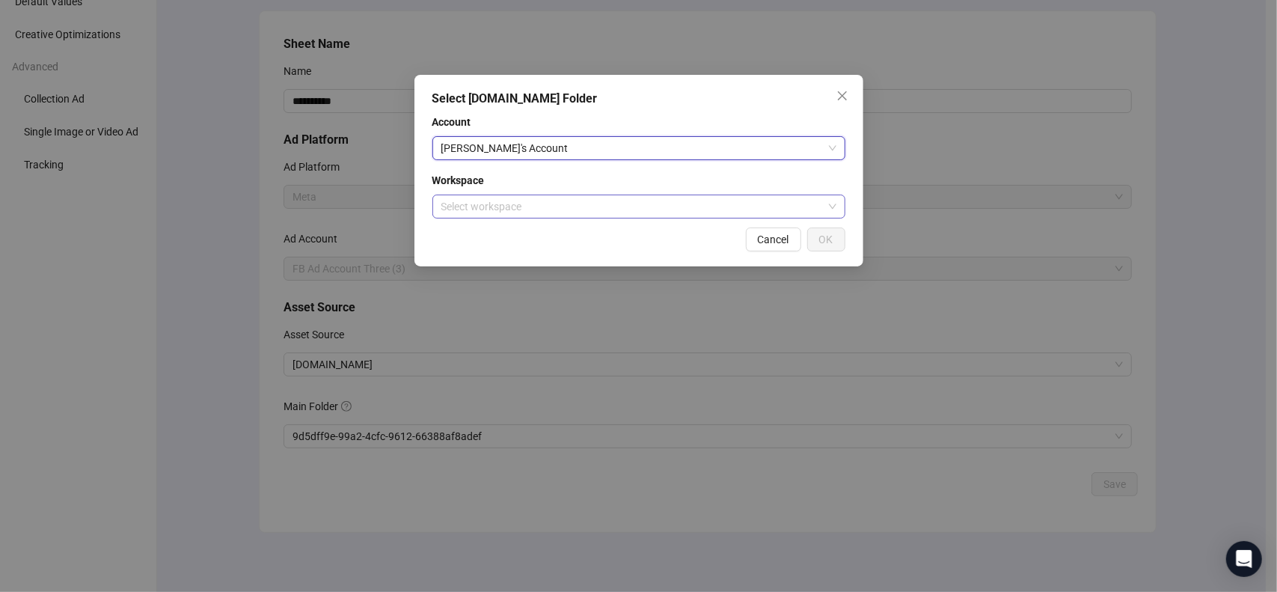
click at [616, 201] on input "search" at bounding box center [632, 206] width 382 height 22
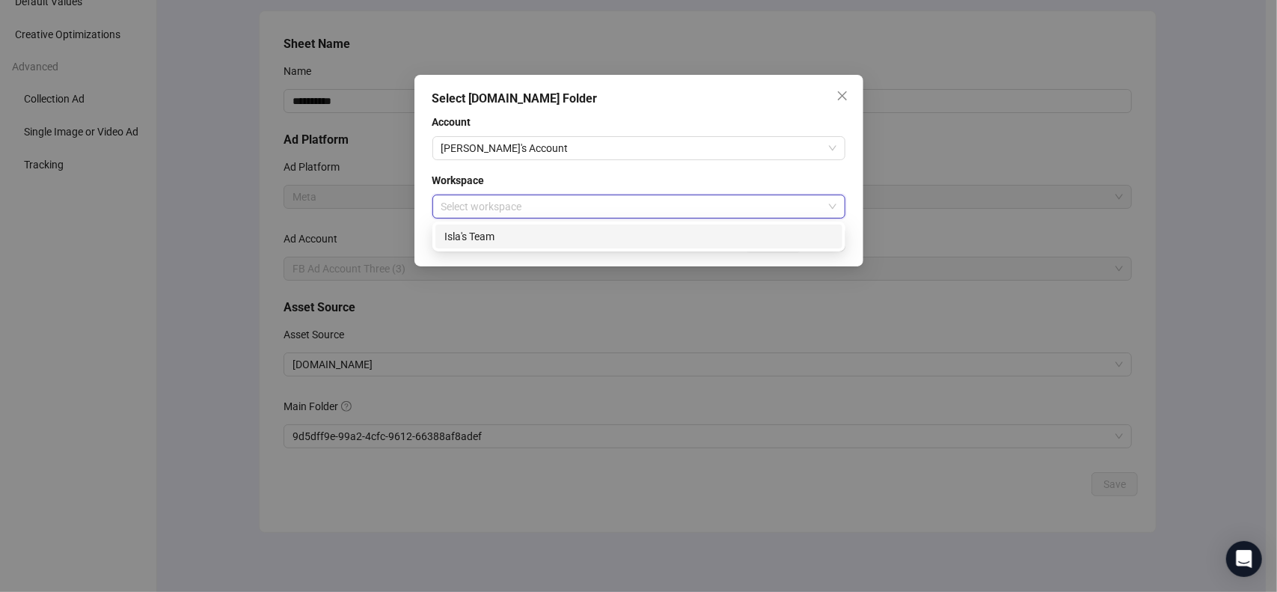
click at [620, 230] on div "Isla's Team" at bounding box center [638, 236] width 389 height 16
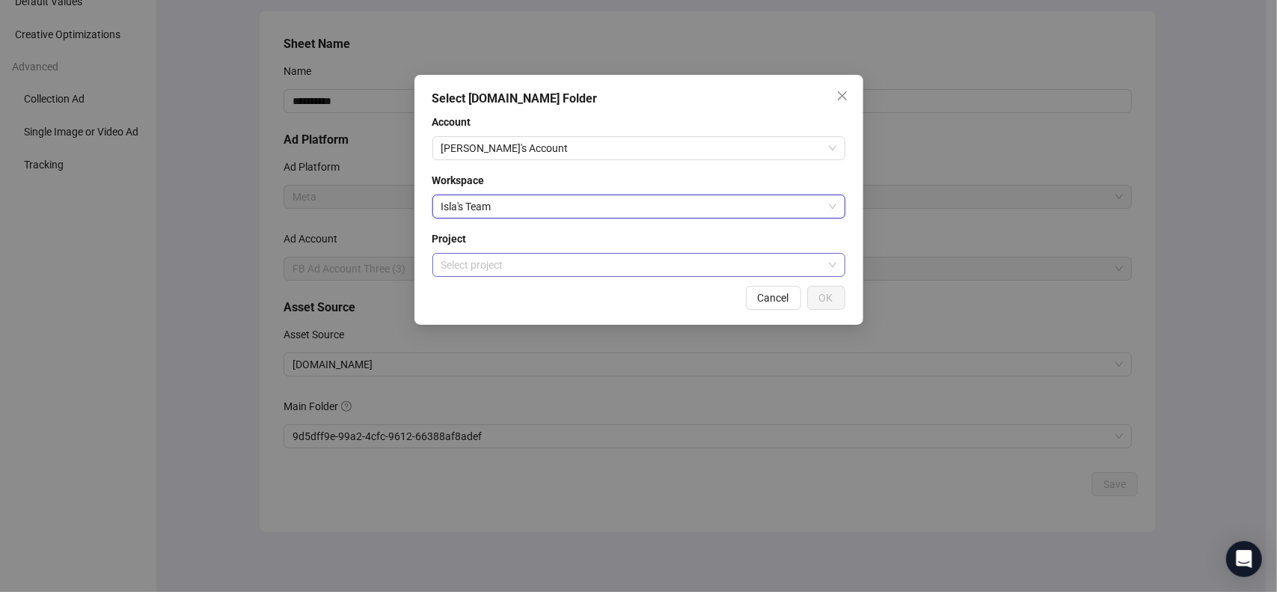
click at [621, 260] on input "search" at bounding box center [632, 265] width 382 height 22
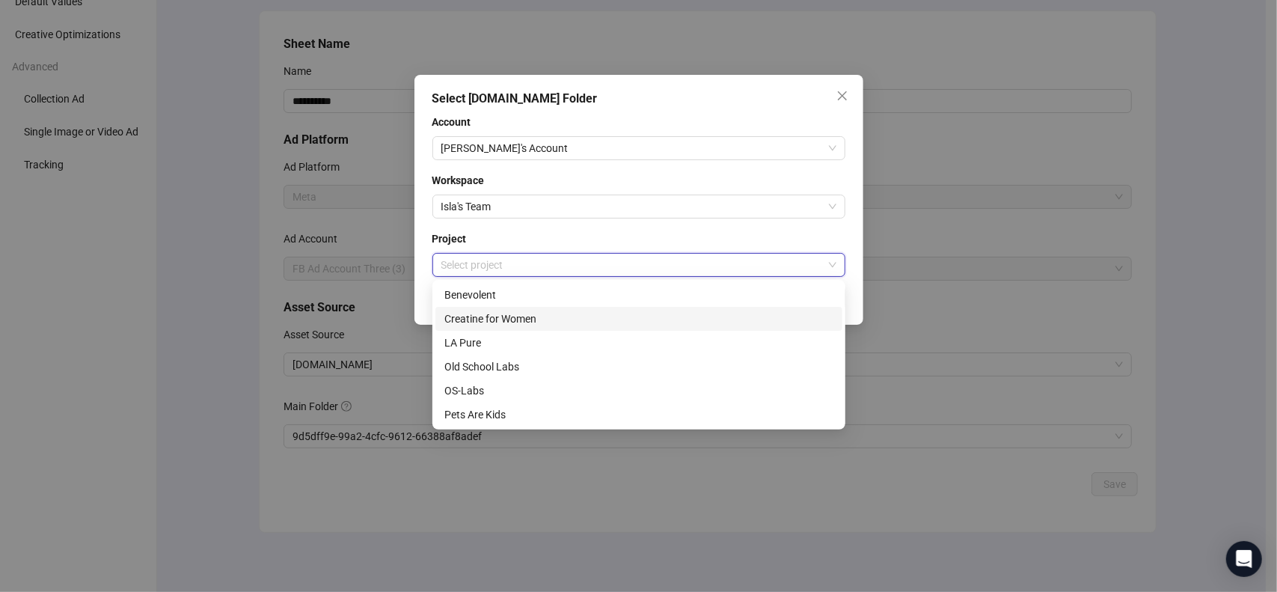
click at [605, 317] on div "Creatine for Women" at bounding box center [638, 319] width 389 height 16
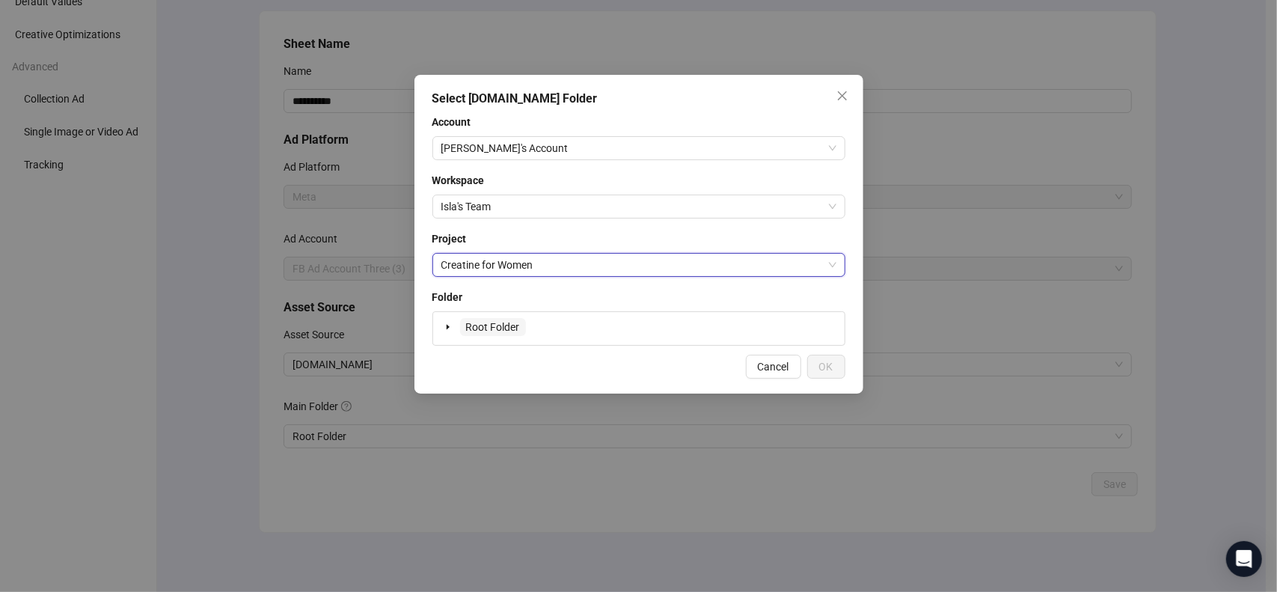
click at [503, 331] on span "Root Folder" at bounding box center [493, 327] width 54 height 12
click at [828, 367] on span "OK" at bounding box center [826, 367] width 14 height 12
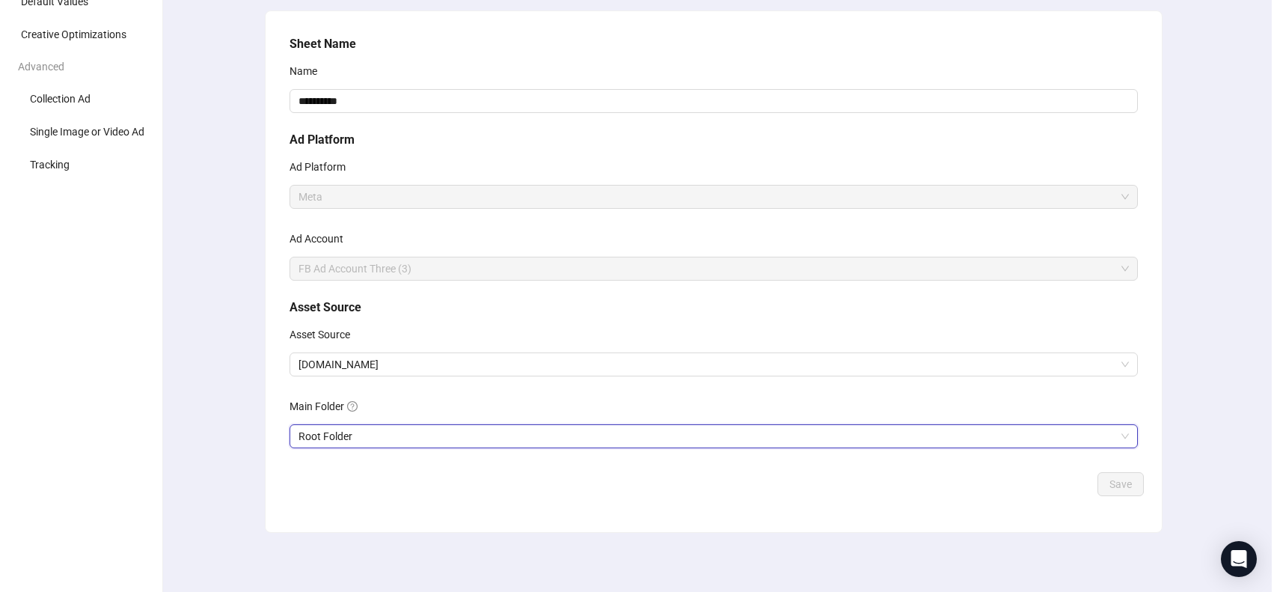
scroll to position [0, 0]
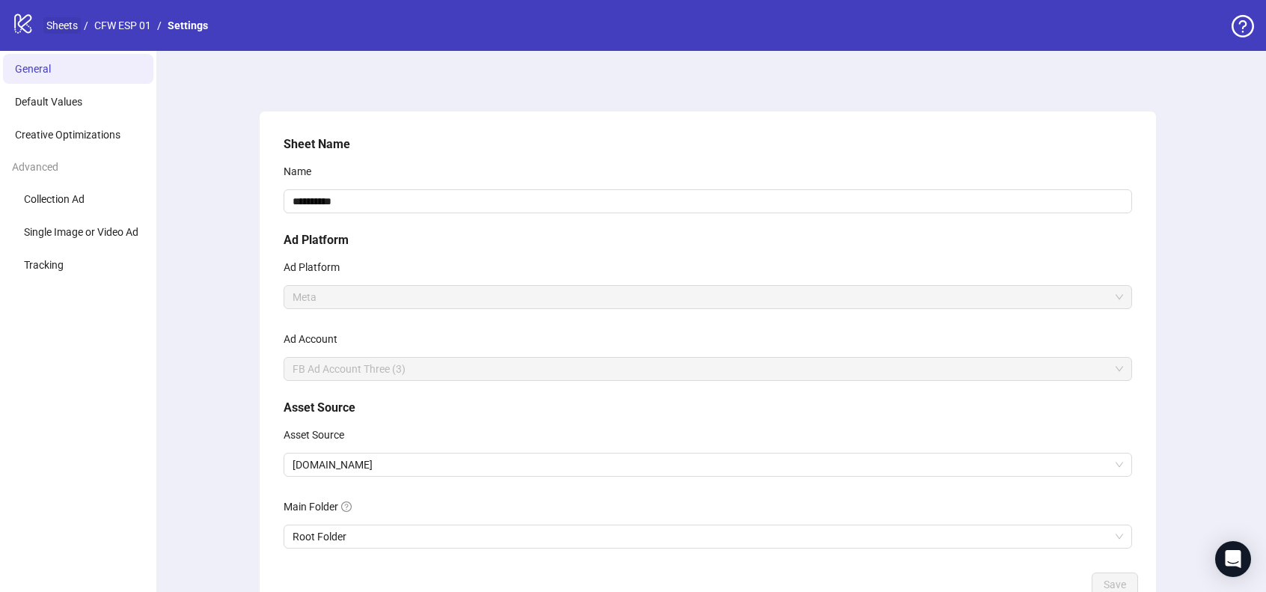
click at [69, 29] on link "Sheets" at bounding box center [61, 25] width 37 height 16
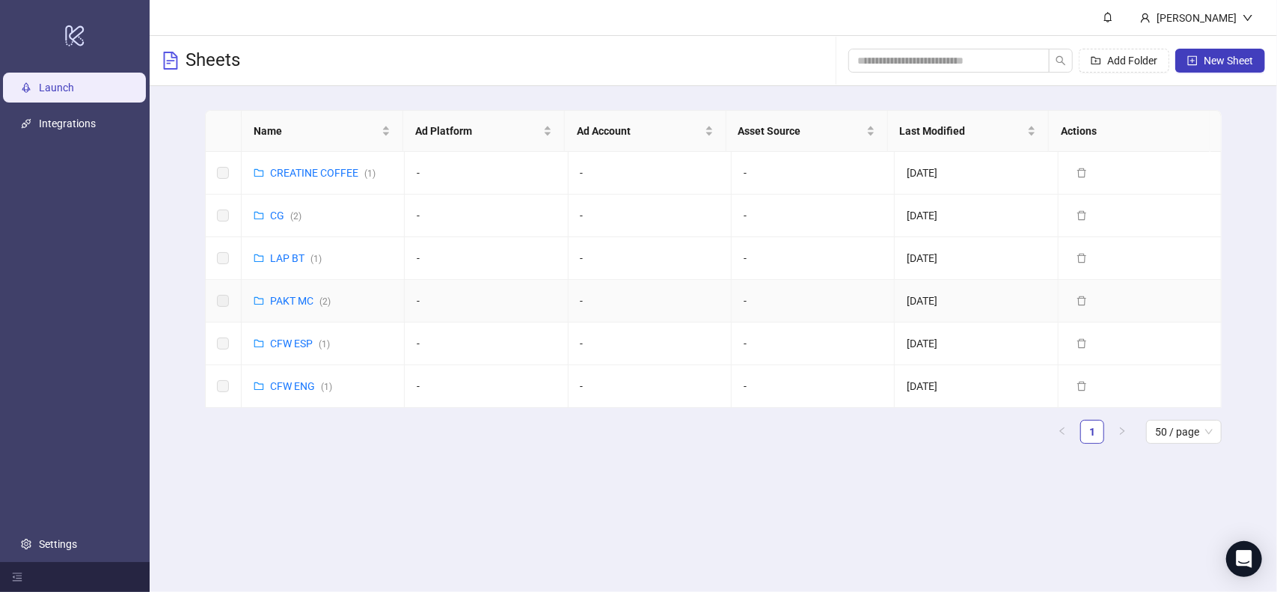
click at [299, 302] on link "PAKT MC ( 2 )" at bounding box center [300, 301] width 61 height 12
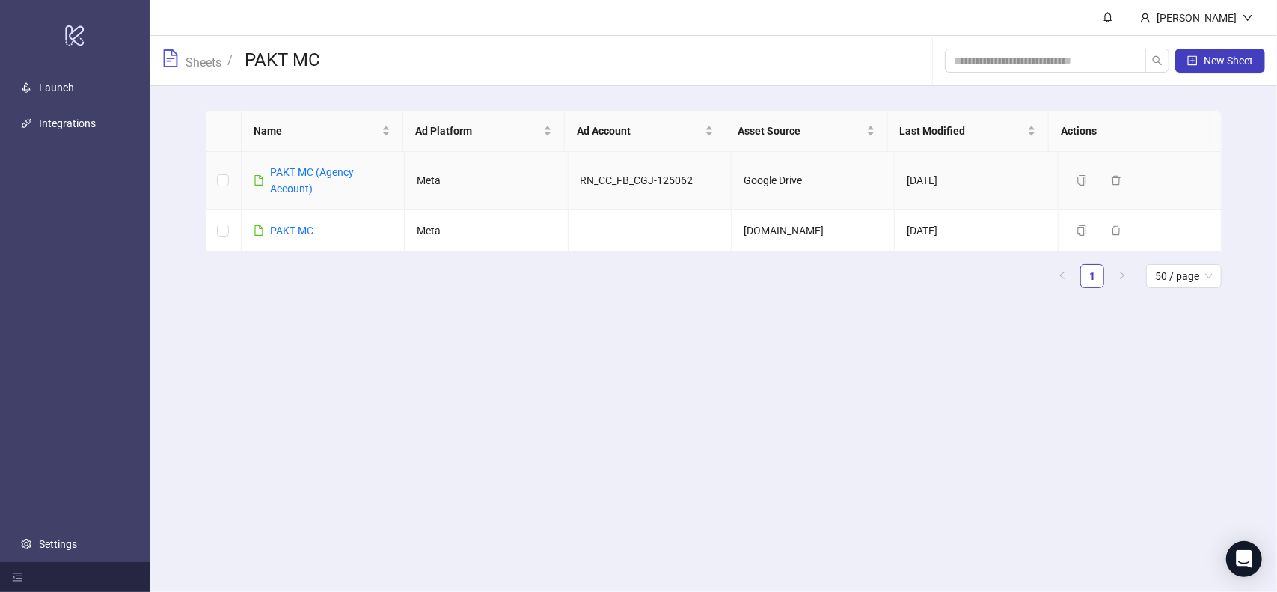
click at [333, 164] on div "PAKT MC (Agency Account)" at bounding box center [331, 180] width 122 height 33
click at [337, 167] on link "PAKT MC (Agency Account)" at bounding box center [312, 180] width 84 height 28
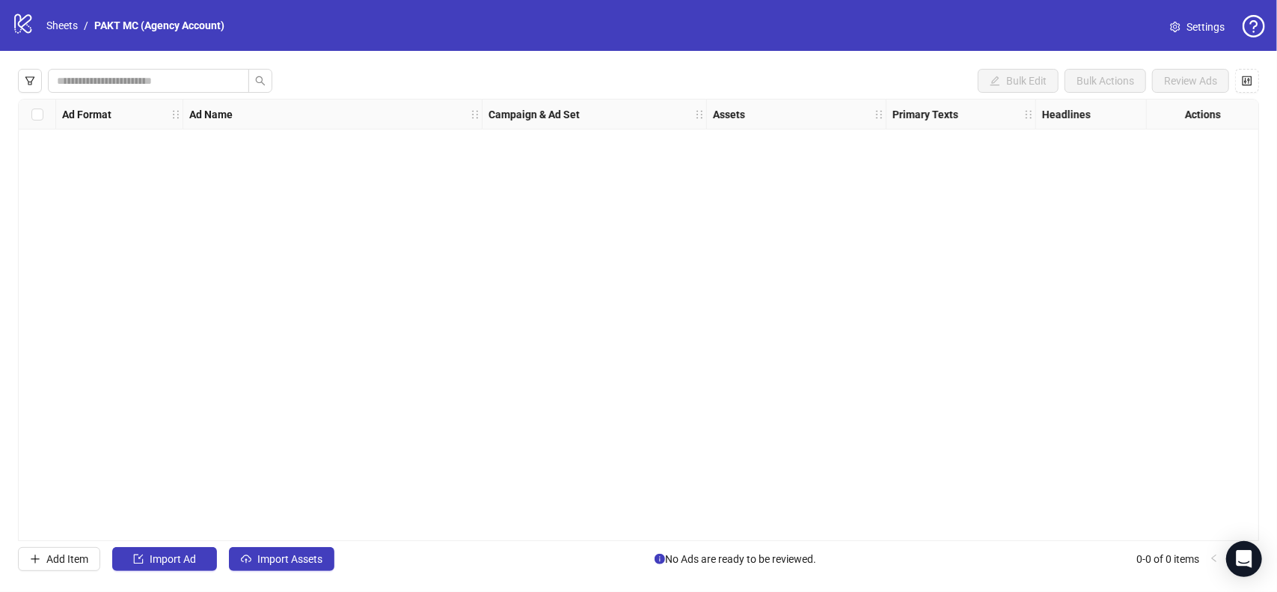
click at [1191, 29] on span "Settings" at bounding box center [1206, 27] width 38 height 16
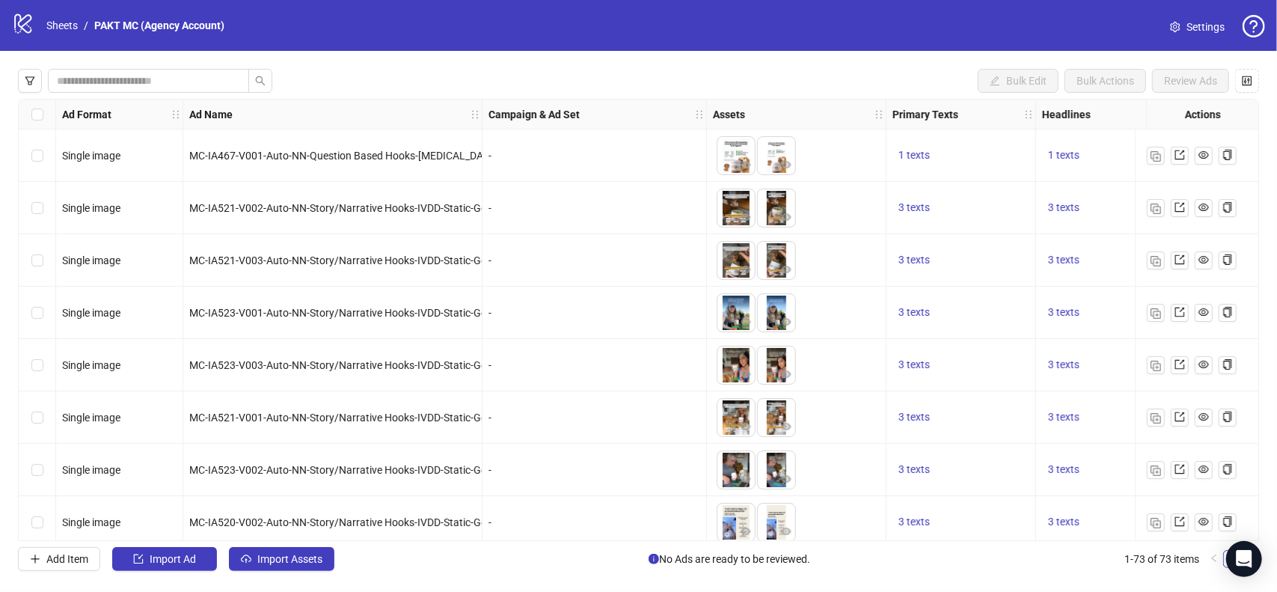
click at [1191, 29] on span "Settings" at bounding box center [1206, 27] width 38 height 16
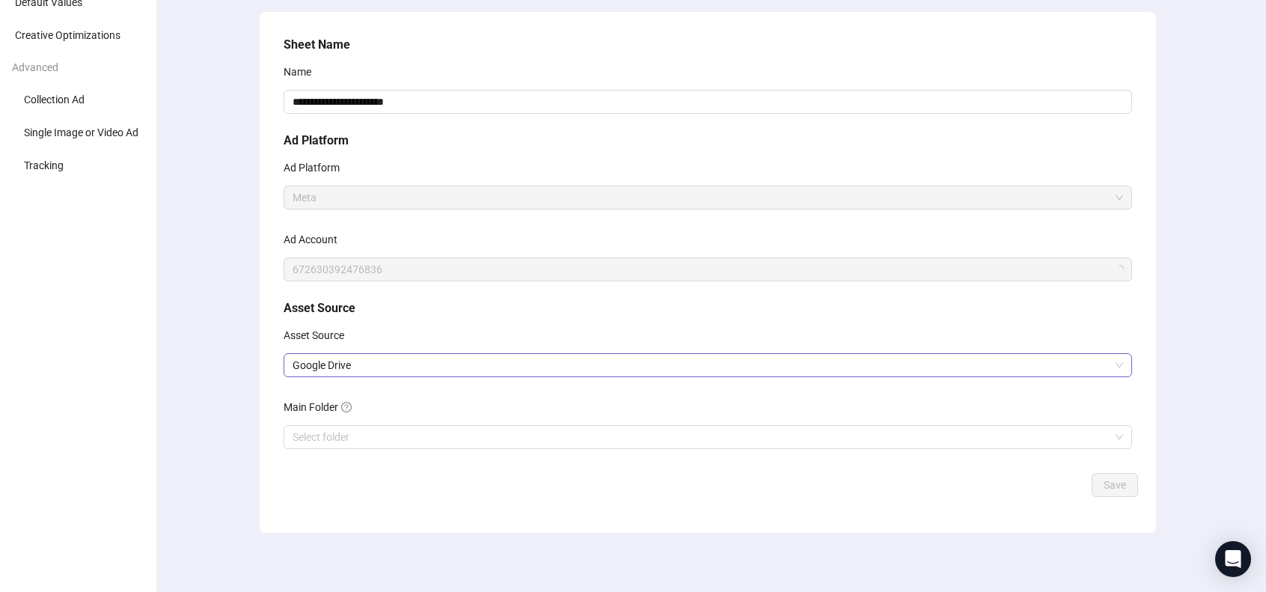
scroll to position [100, 0]
click at [399, 358] on span "Google Drive" at bounding box center [708, 364] width 831 height 22
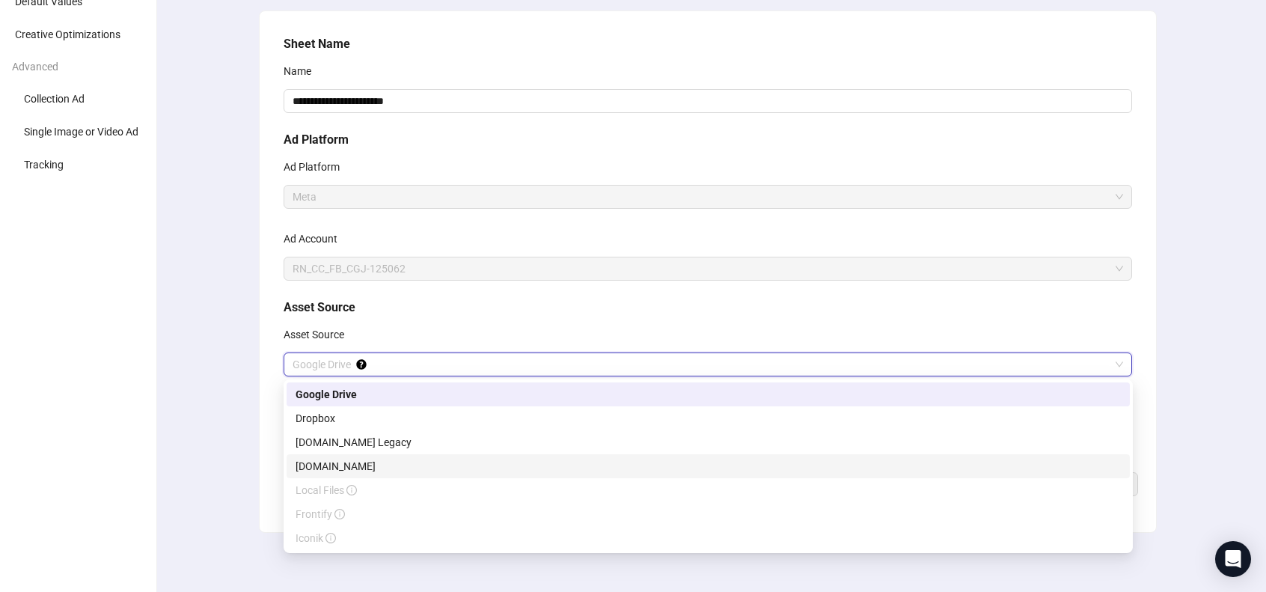
click at [409, 465] on div "[DOMAIN_NAME]" at bounding box center [708, 466] width 825 height 16
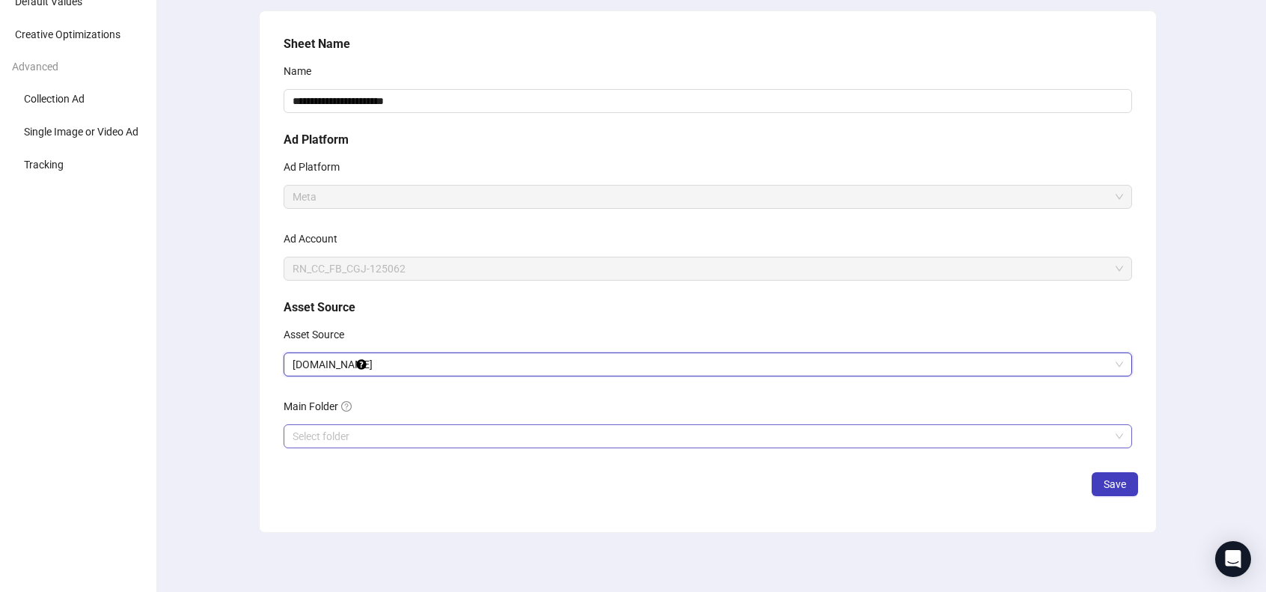
click at [387, 441] on input "search" at bounding box center [701, 436] width 817 height 22
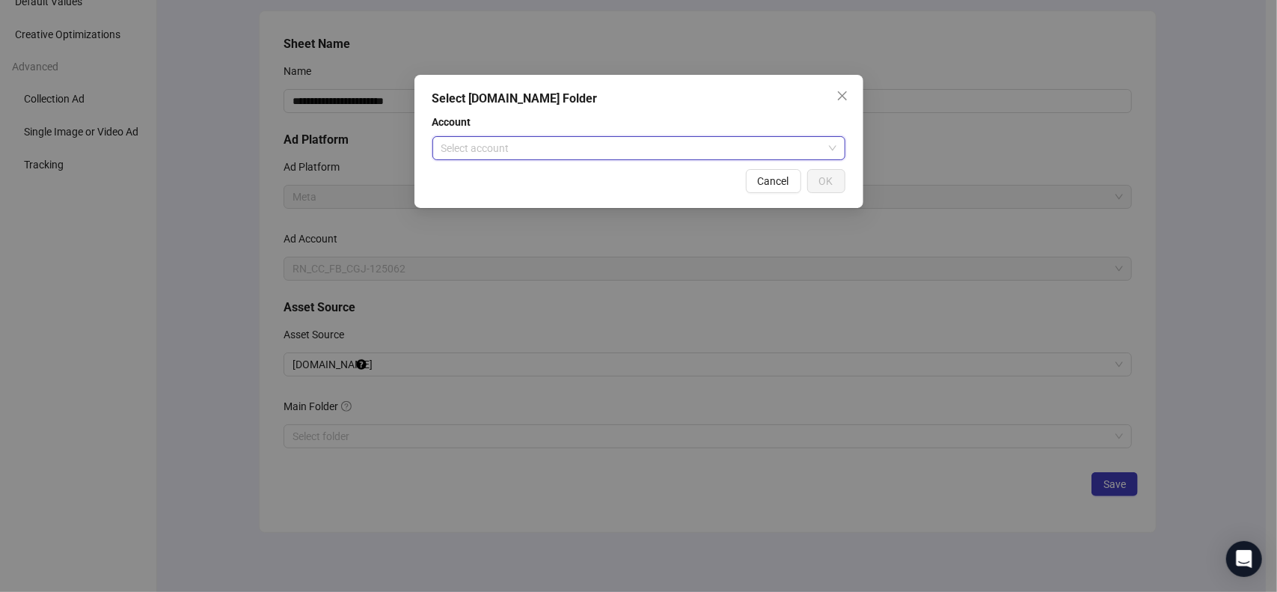
click at [551, 147] on input "search" at bounding box center [632, 148] width 382 height 22
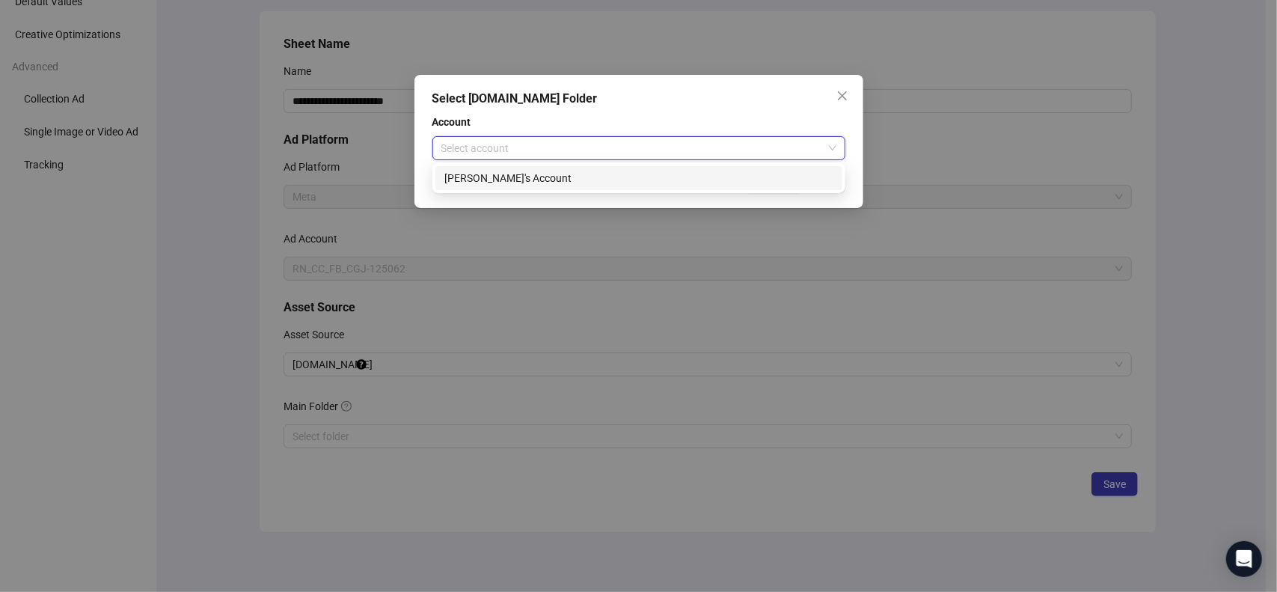
click at [563, 174] on div "[PERSON_NAME]'s Account" at bounding box center [638, 178] width 389 height 16
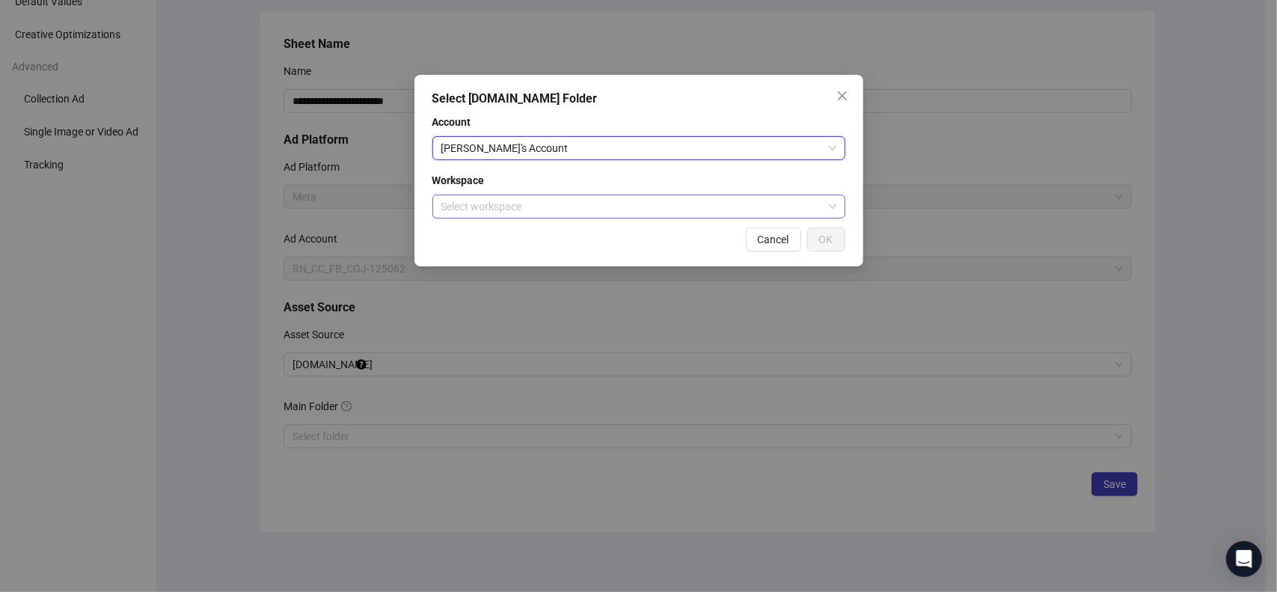
click at [567, 200] on input "search" at bounding box center [632, 206] width 382 height 22
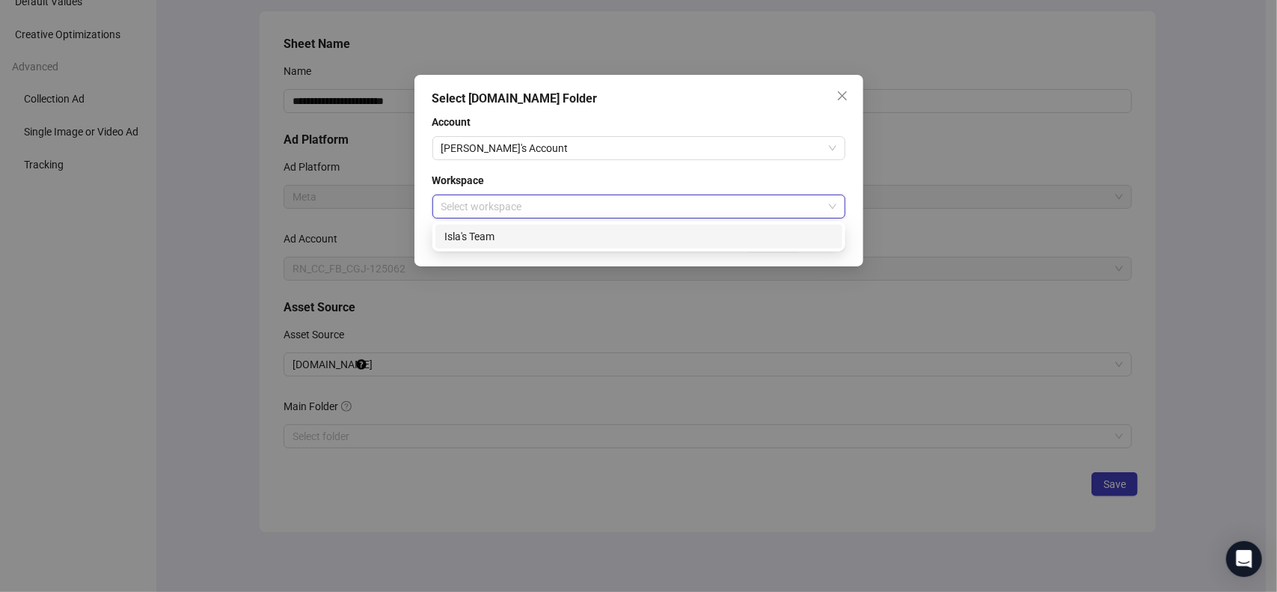
click at [569, 240] on div "Isla's Team" at bounding box center [638, 236] width 389 height 16
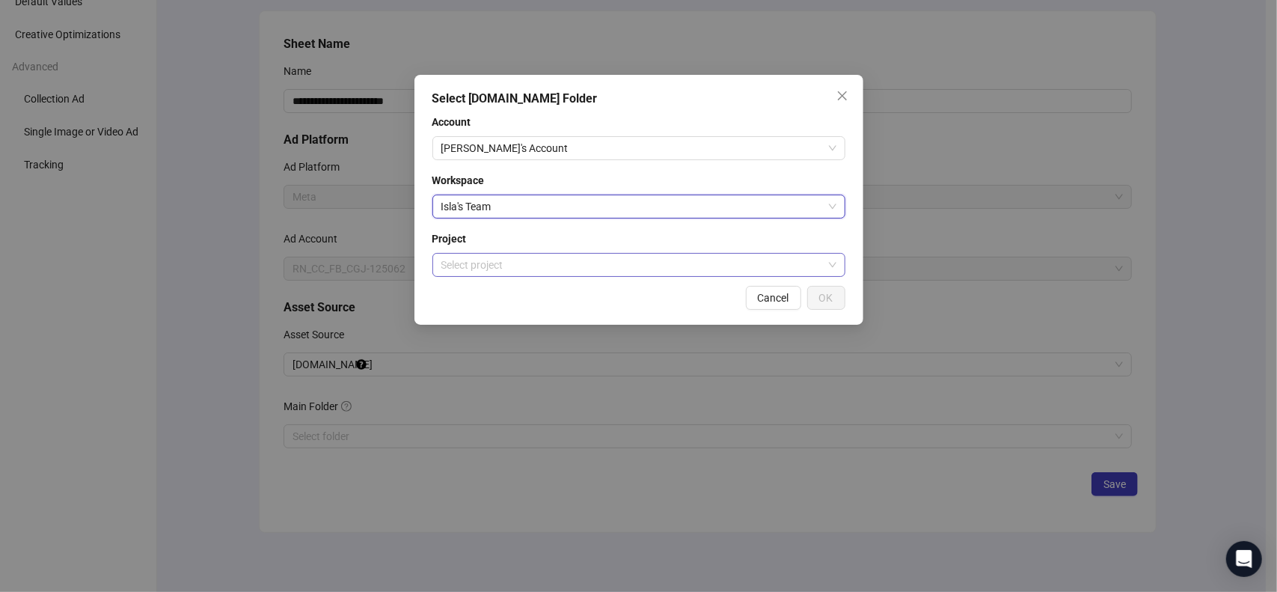
click at [575, 260] on input "search" at bounding box center [632, 265] width 382 height 22
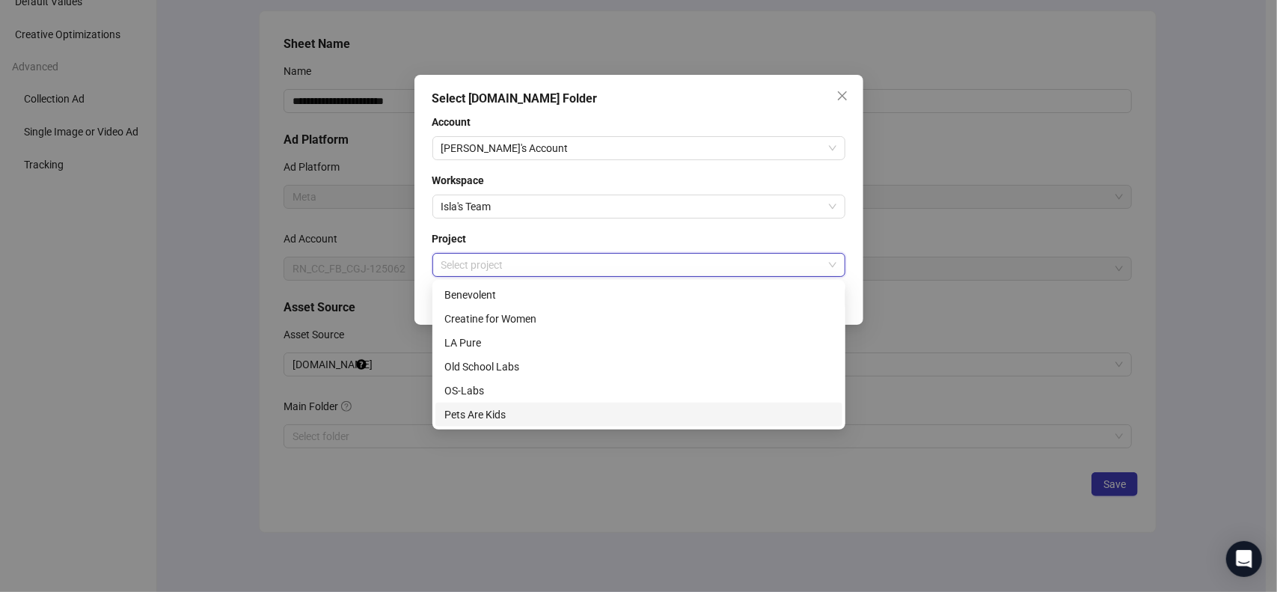
click at [559, 411] on div "Pets Are Kids" at bounding box center [638, 414] width 389 height 16
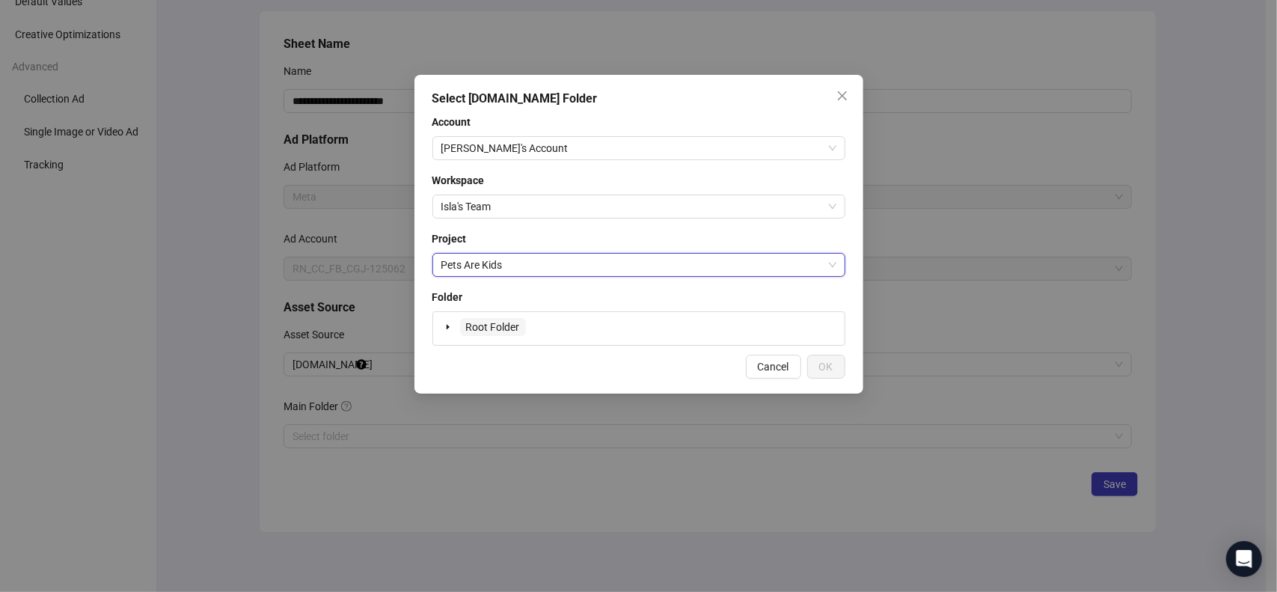
click at [496, 328] on span "Root Folder" at bounding box center [493, 327] width 54 height 12
click at [814, 360] on button "OK" at bounding box center [826, 367] width 38 height 24
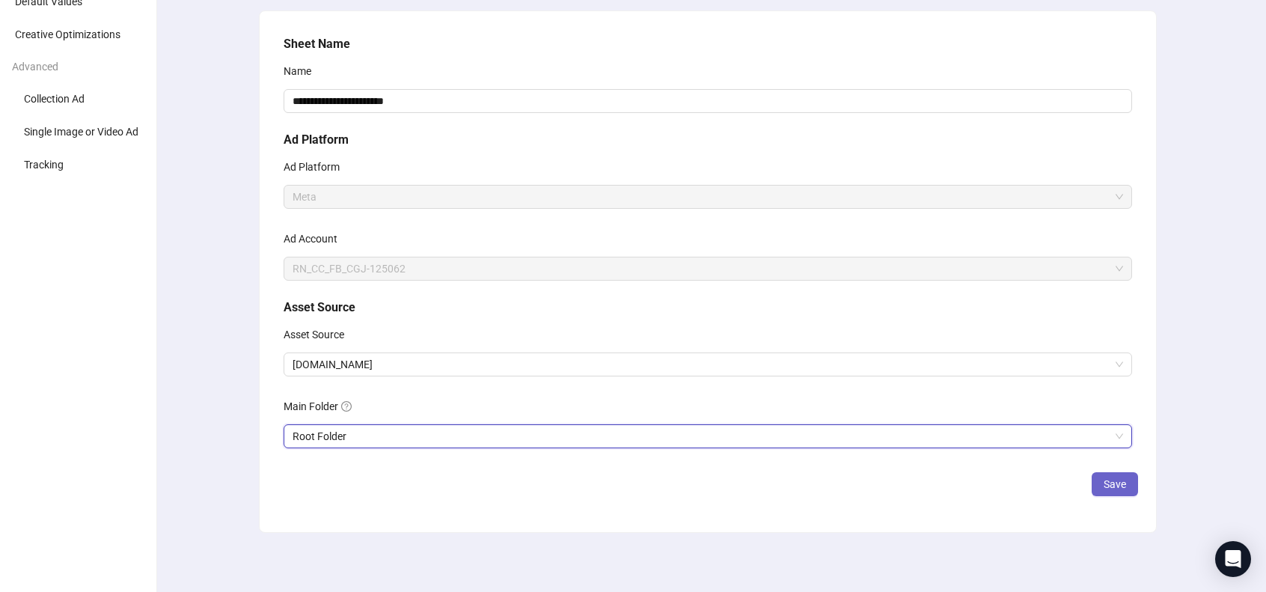
click at [1113, 478] on span "Save" at bounding box center [1115, 484] width 22 height 12
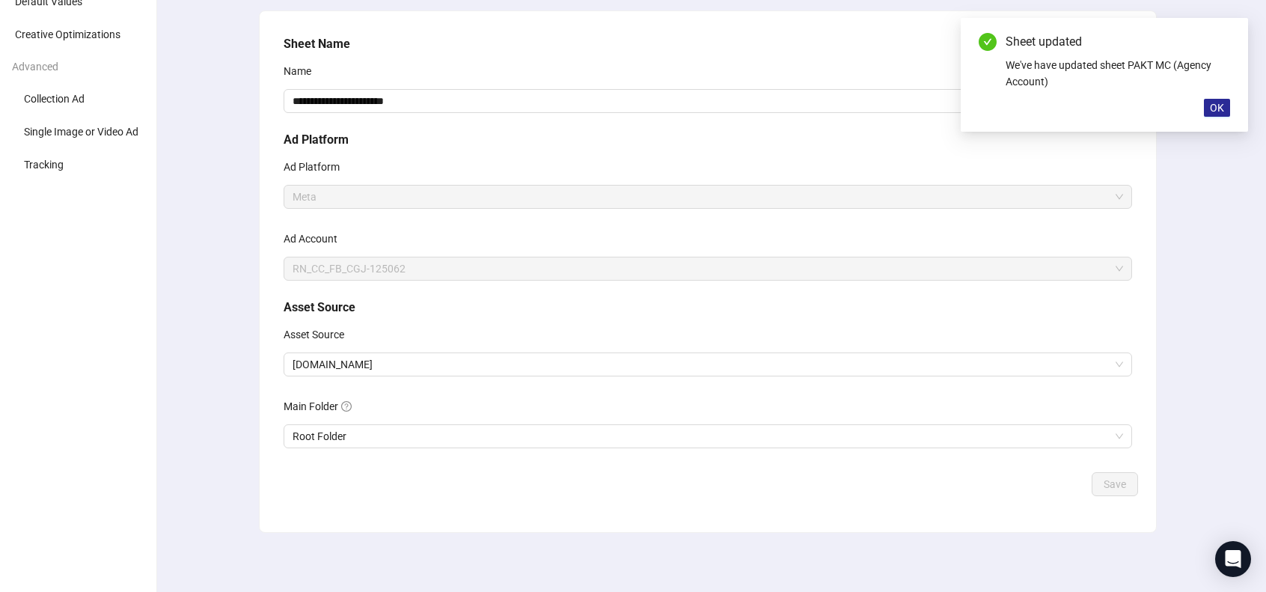
click at [1211, 111] on span "OK" at bounding box center [1217, 108] width 14 height 12
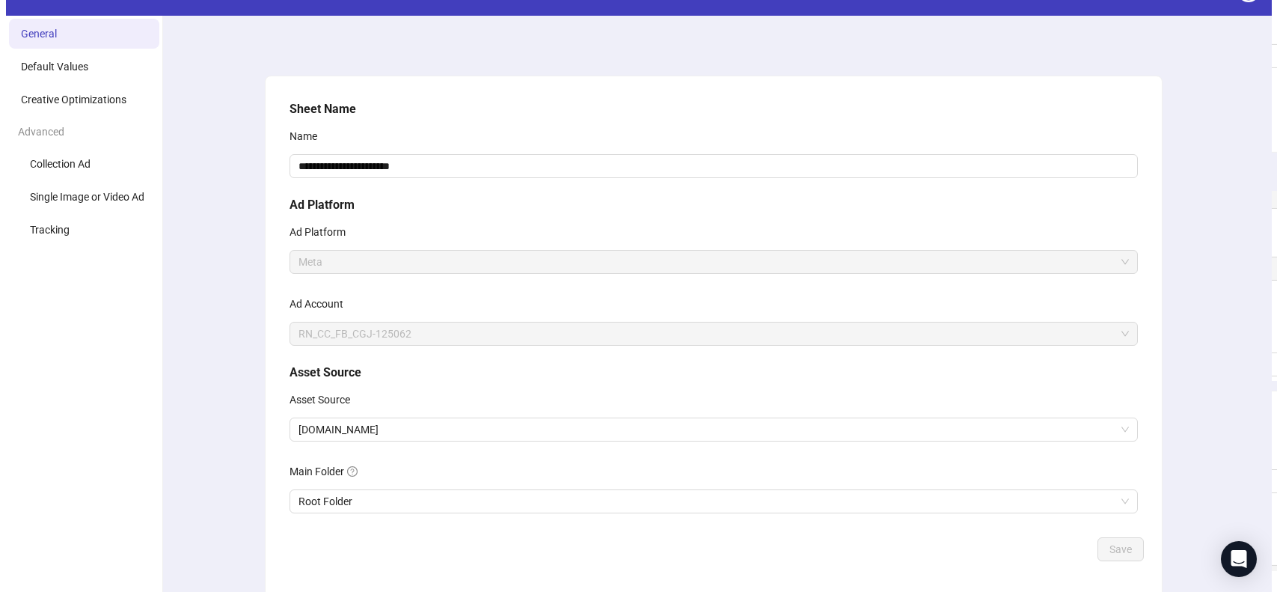
scroll to position [0, 0]
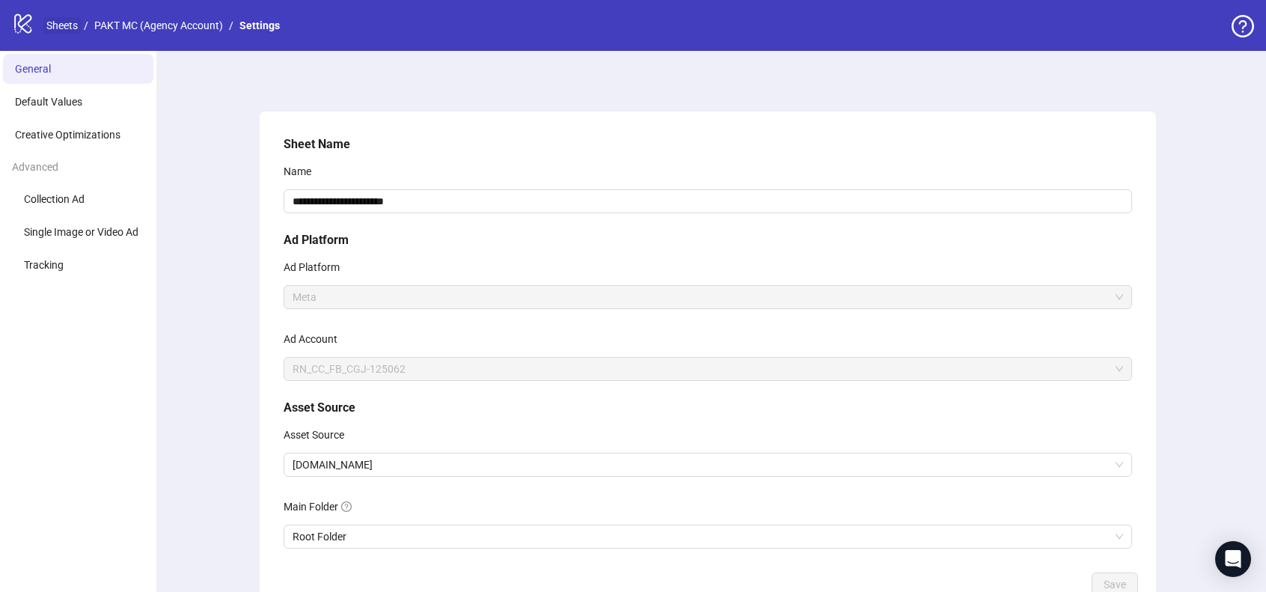
click at [73, 22] on link "Sheets" at bounding box center [61, 25] width 37 height 16
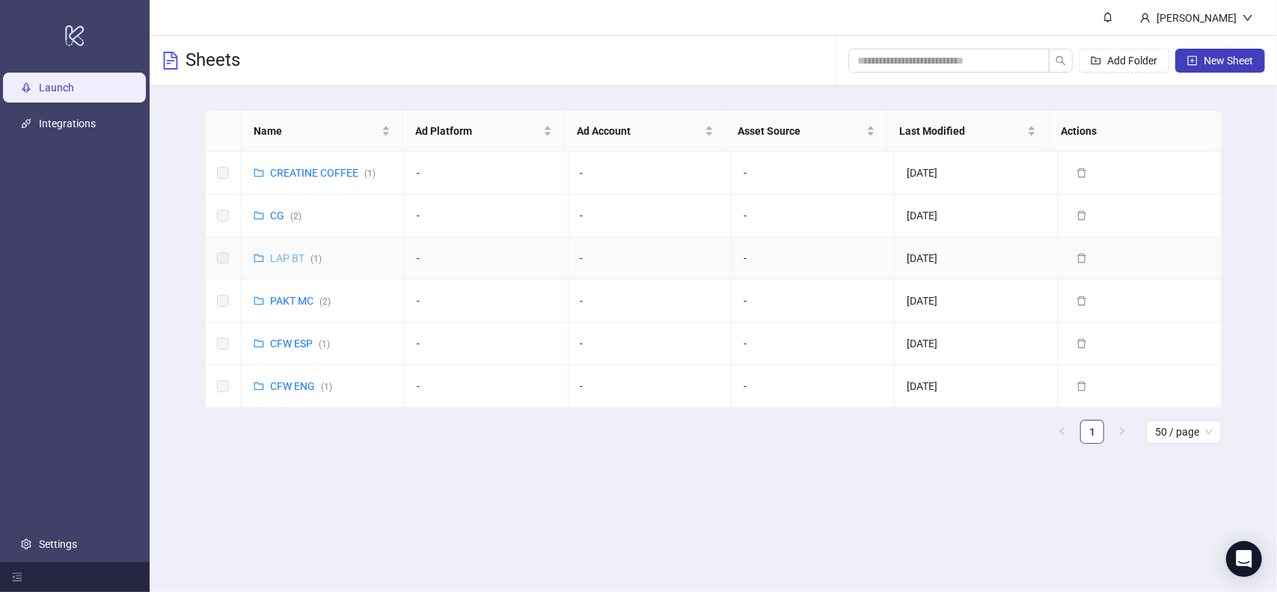
click at [287, 260] on link "LAP BT ( 1 )" at bounding box center [296, 258] width 52 height 12
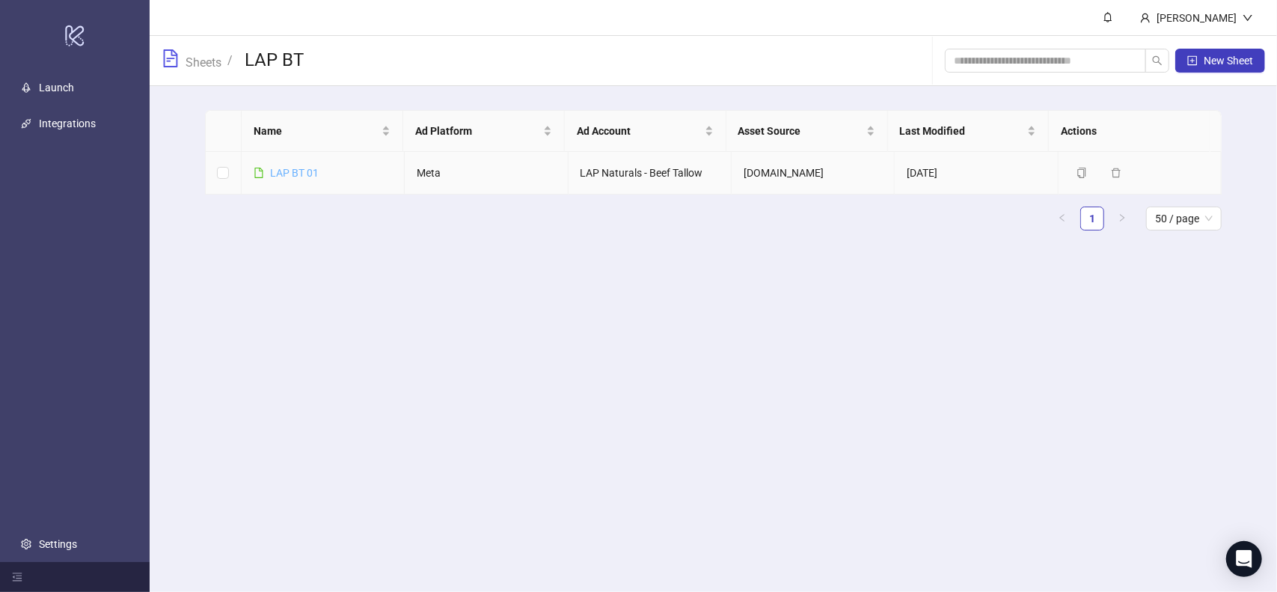
click at [302, 169] on link "LAP BT 01" at bounding box center [294, 173] width 49 height 12
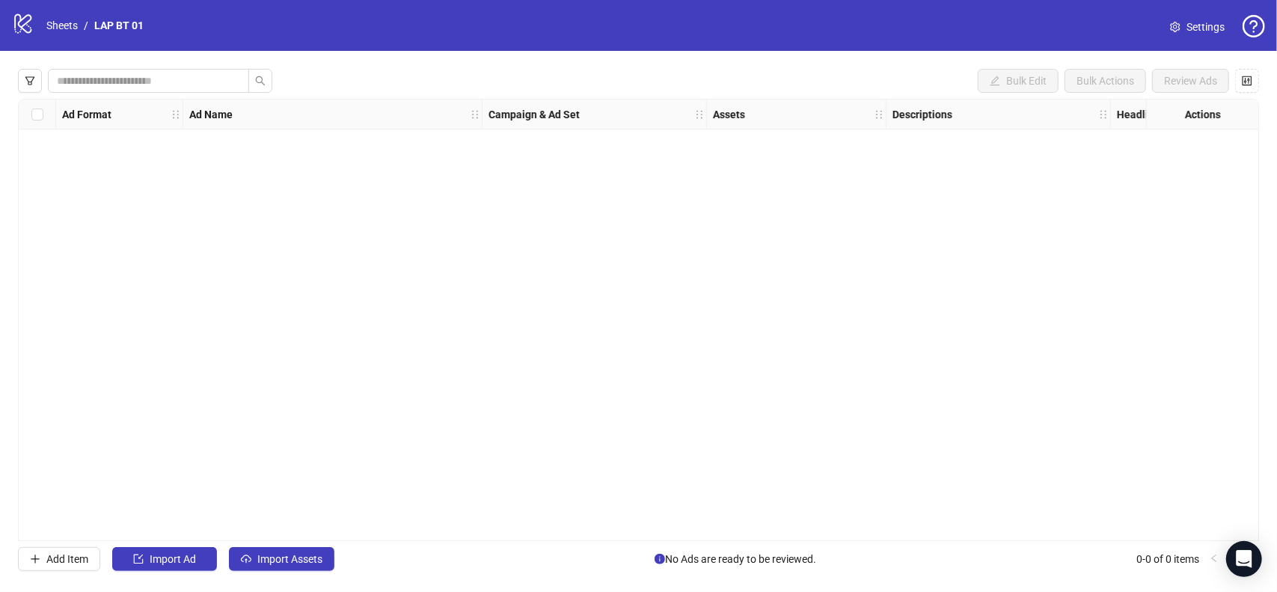
click at [1191, 38] on link "Settings" at bounding box center [1197, 27] width 79 height 24
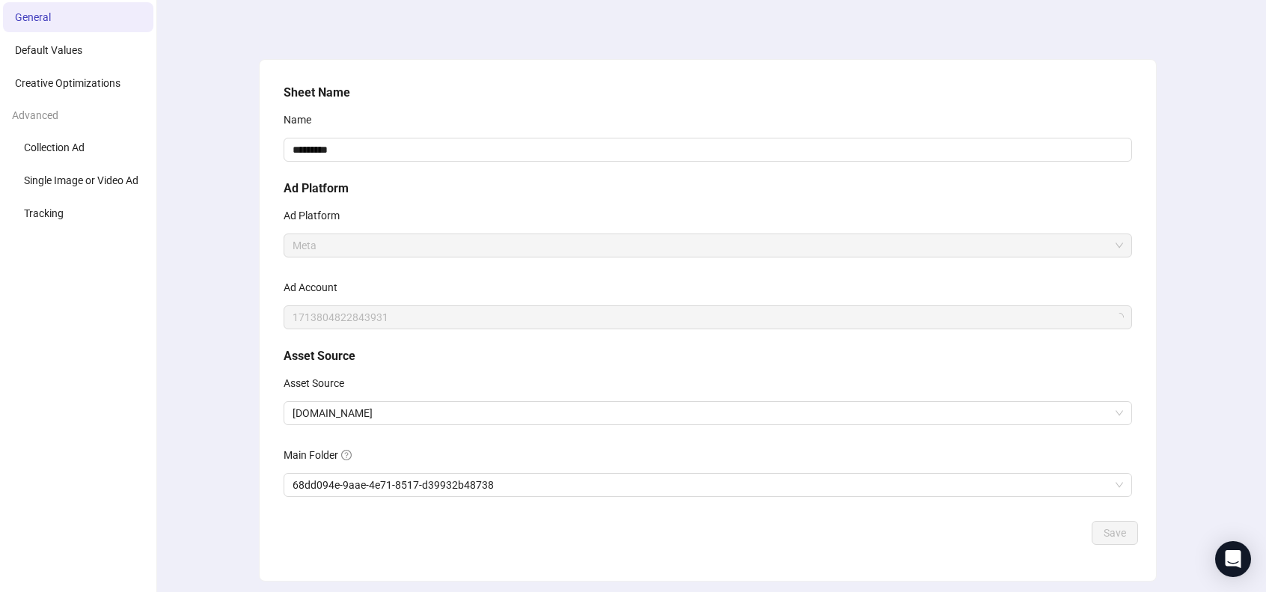
scroll to position [100, 0]
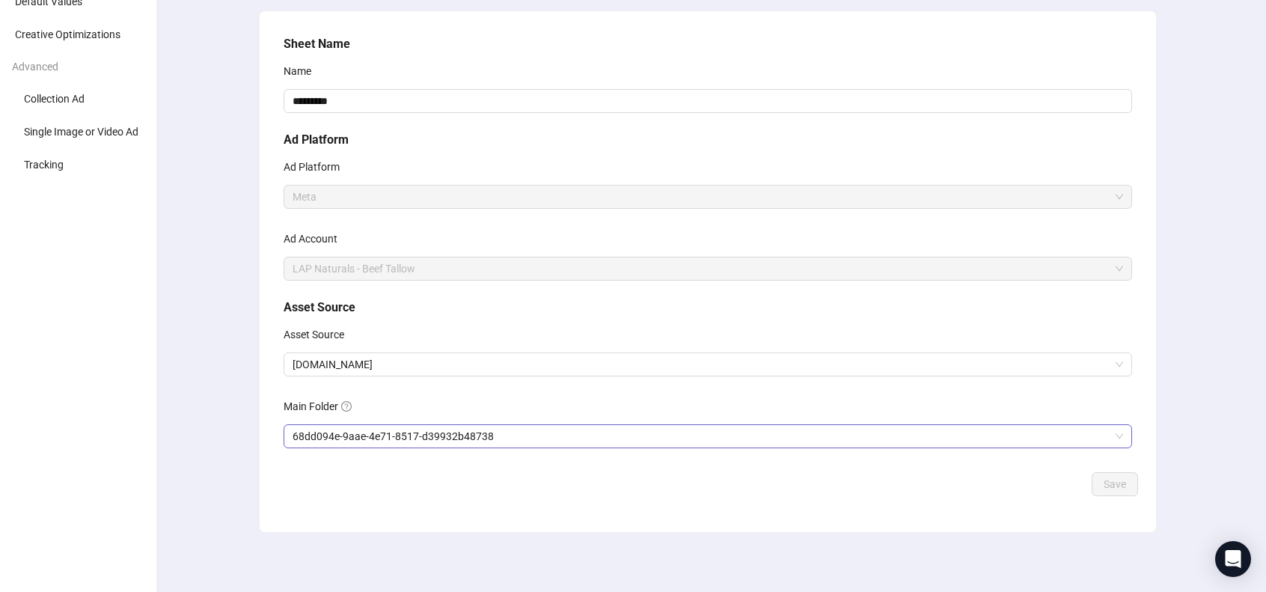
click at [488, 439] on span "68dd094e-9aae-4e71-8517-d39932b48738" at bounding box center [708, 436] width 831 height 22
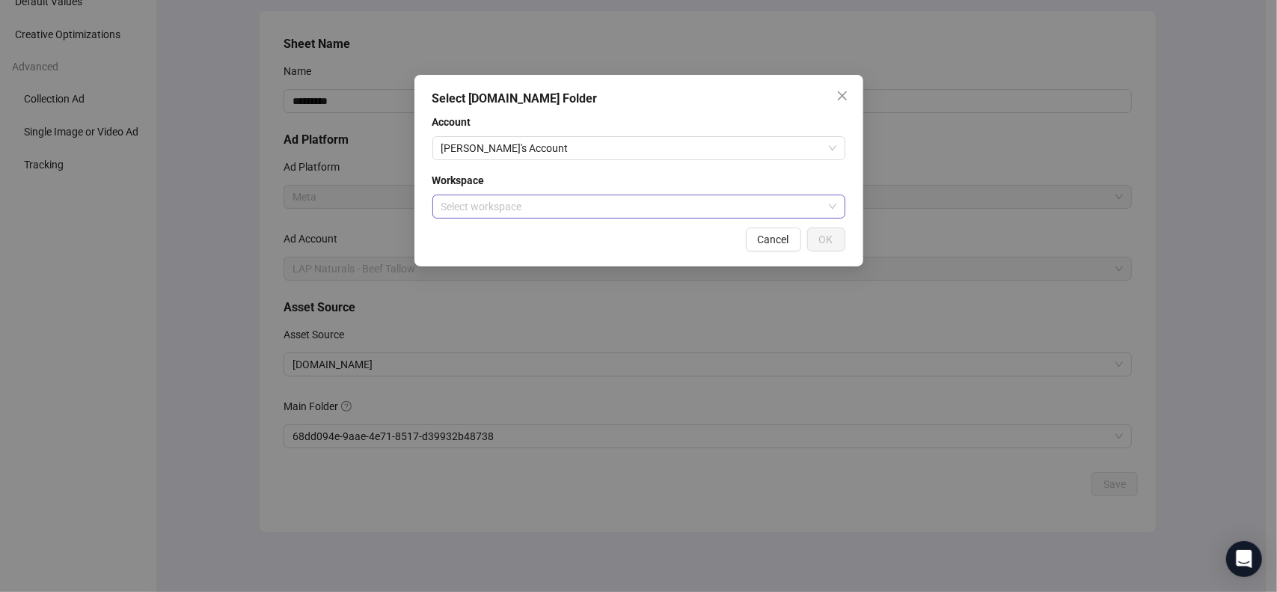
click at [725, 212] on input "search" at bounding box center [632, 206] width 382 height 22
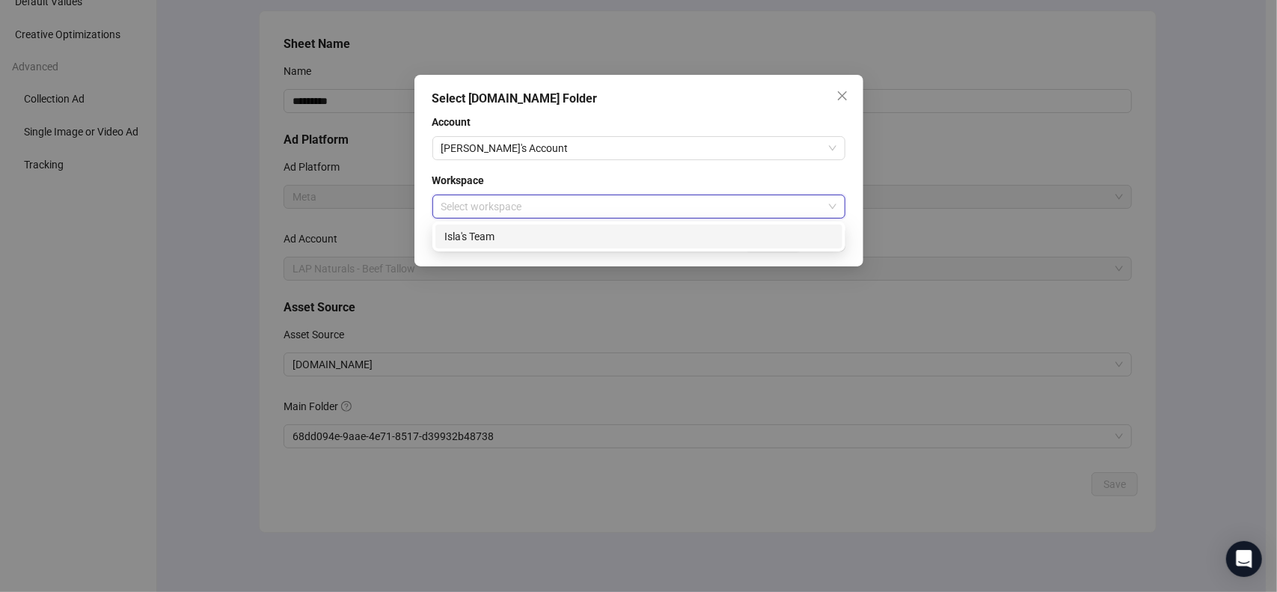
click at [624, 236] on div "Isla's Team" at bounding box center [638, 236] width 389 height 16
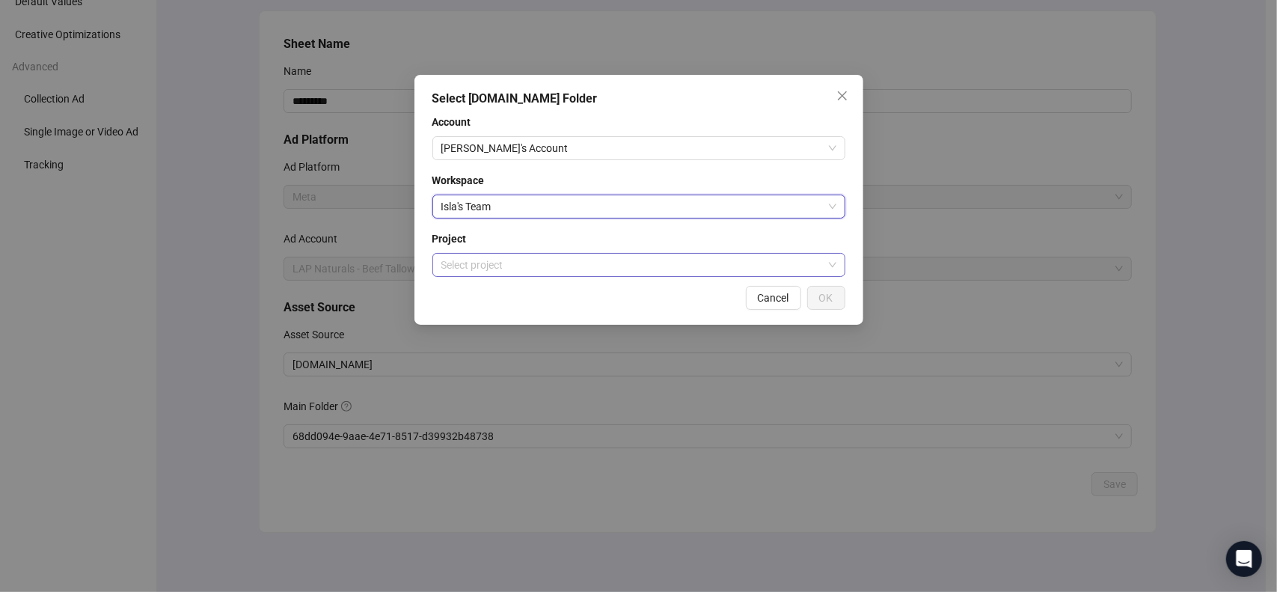
click at [603, 259] on input "search" at bounding box center [632, 265] width 382 height 22
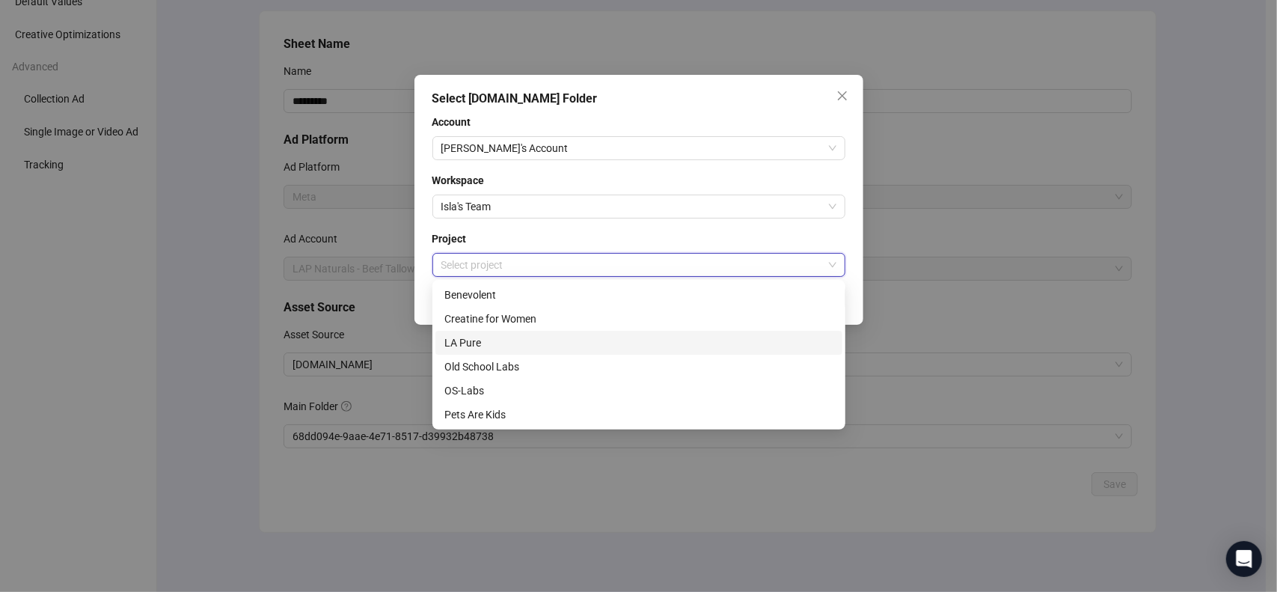
click at [555, 346] on div "LA Pure" at bounding box center [638, 342] width 389 height 16
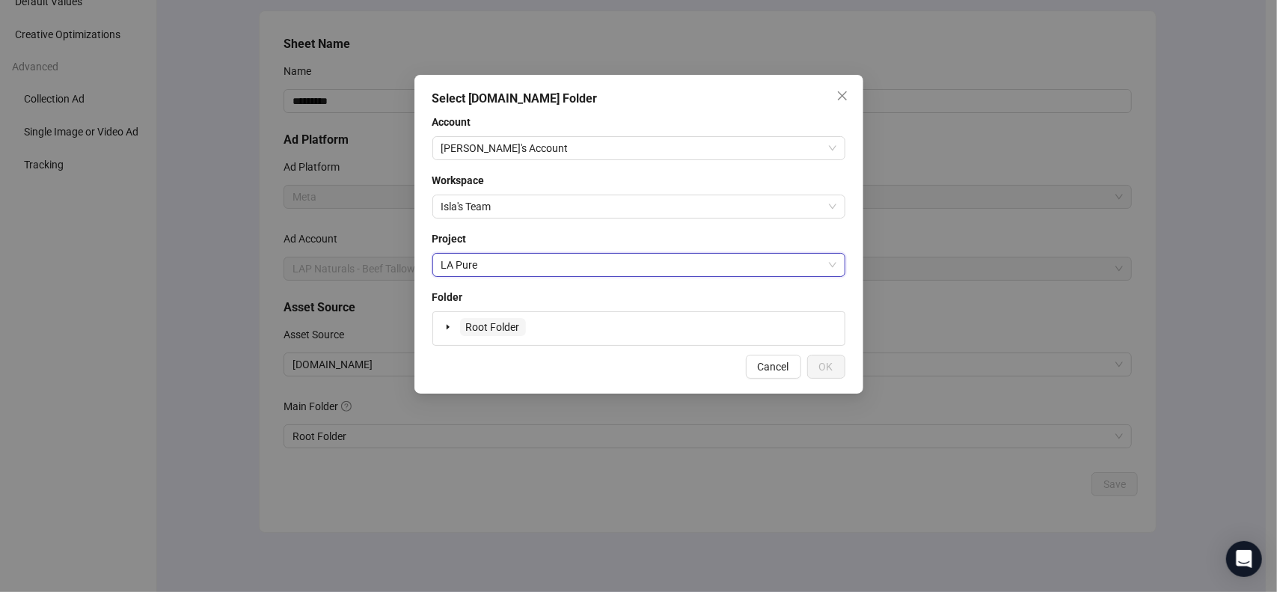
click at [488, 329] on span "Root Folder" at bounding box center [493, 327] width 54 height 12
click at [841, 368] on button "OK" at bounding box center [826, 367] width 38 height 24
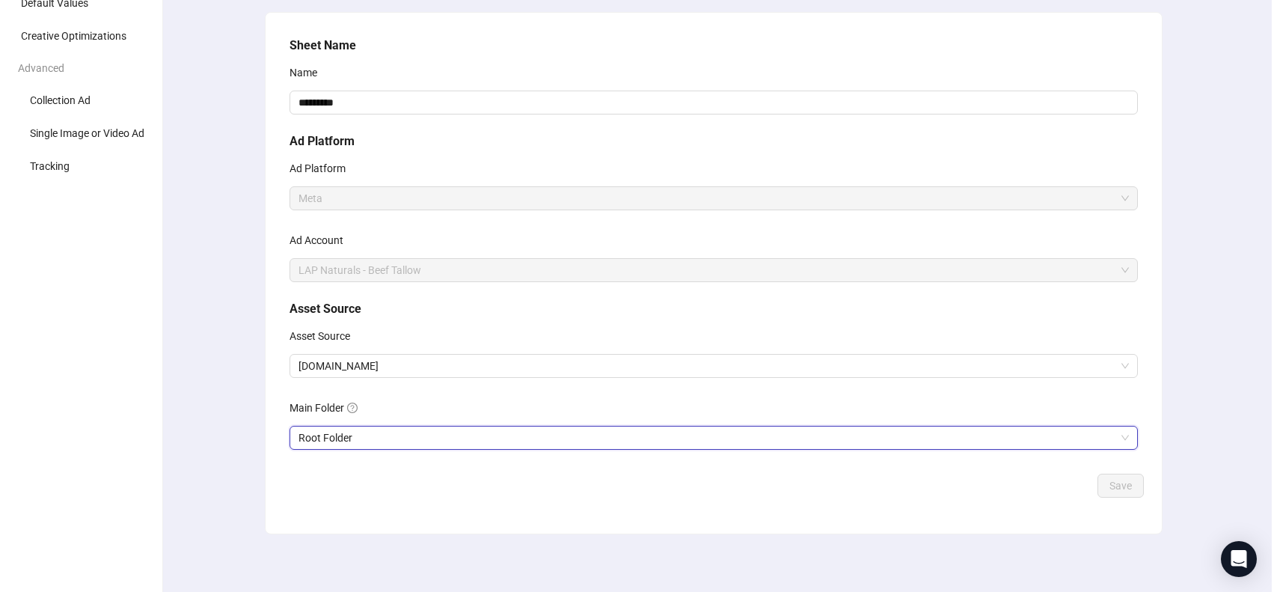
scroll to position [0, 0]
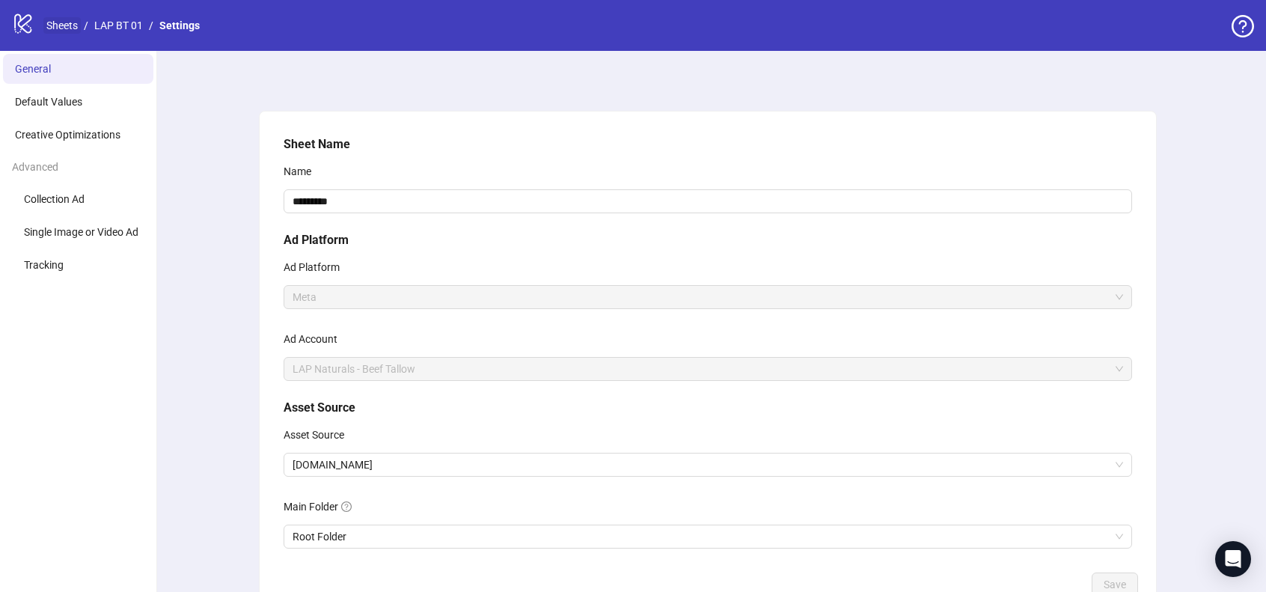
click at [72, 25] on link "Sheets" at bounding box center [61, 25] width 37 height 16
